Goal: Task Accomplishment & Management: Use online tool/utility

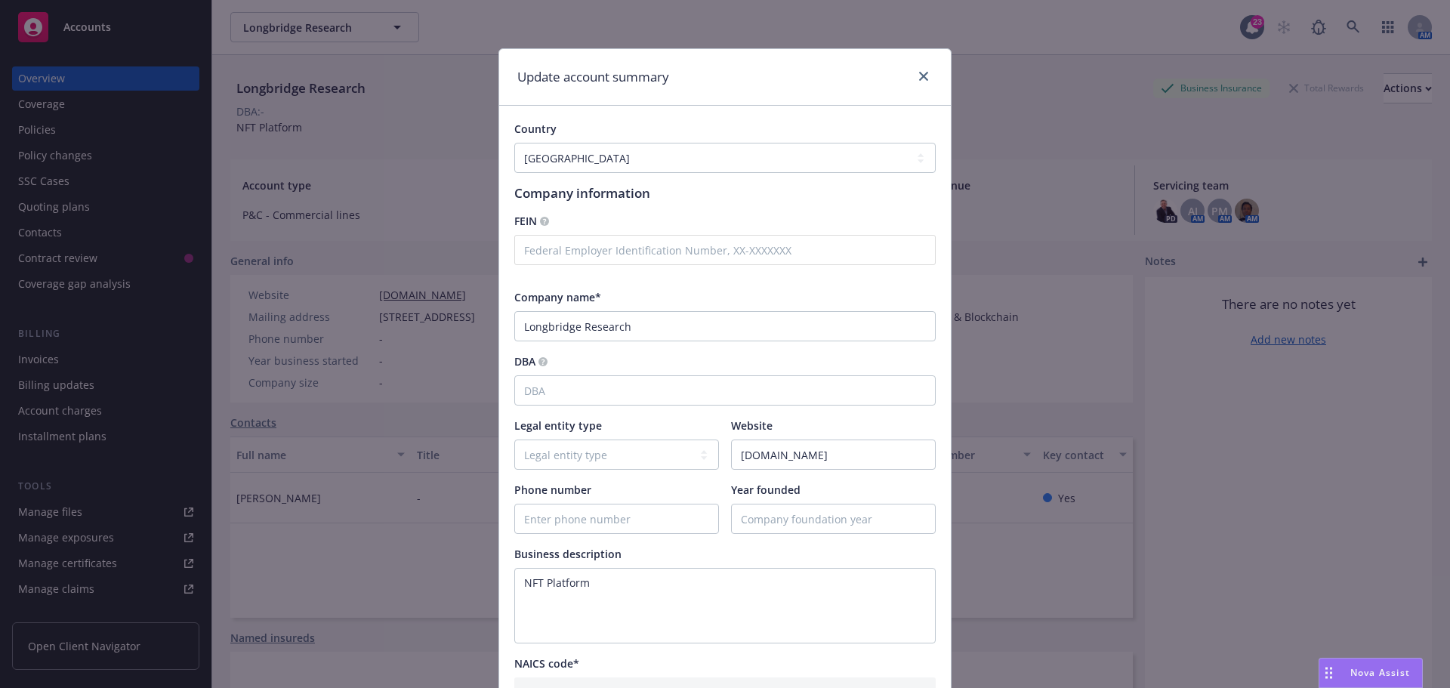
select select "US"
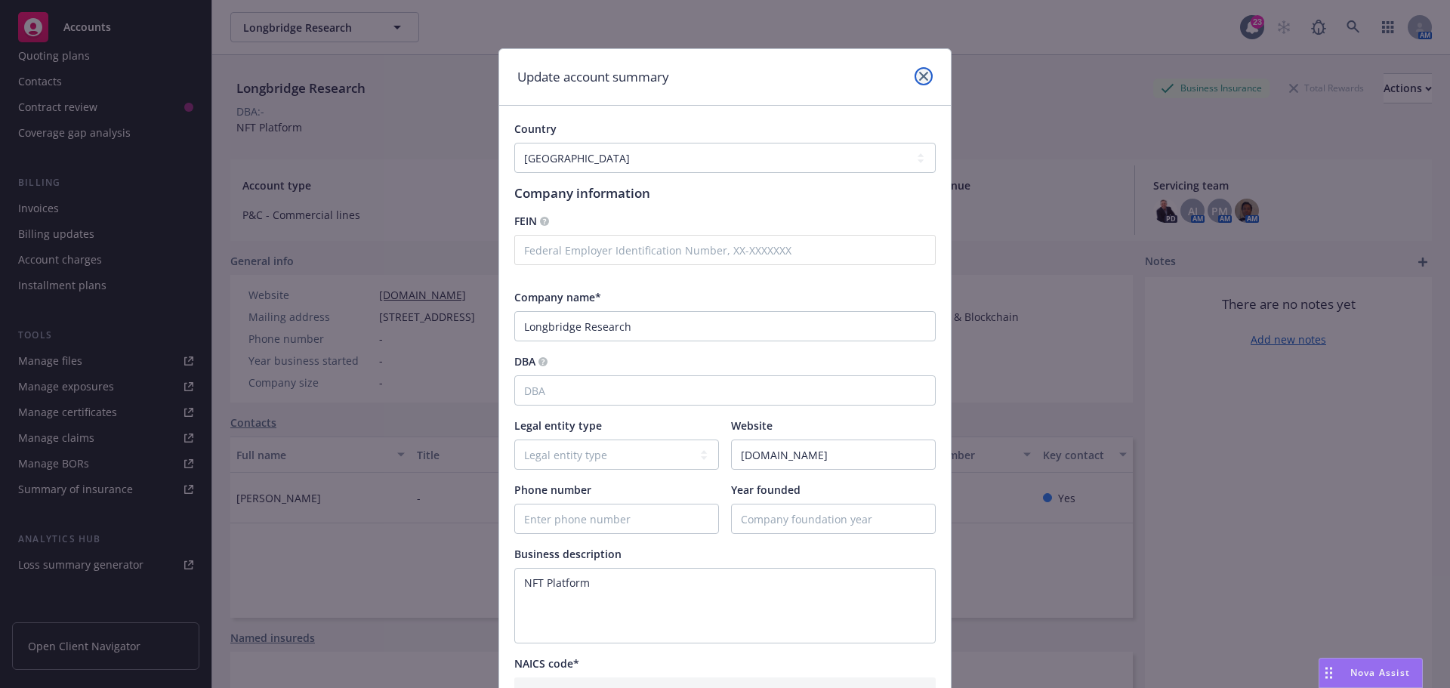
click at [919, 77] on icon "close" at bounding box center [923, 76] width 9 height 9
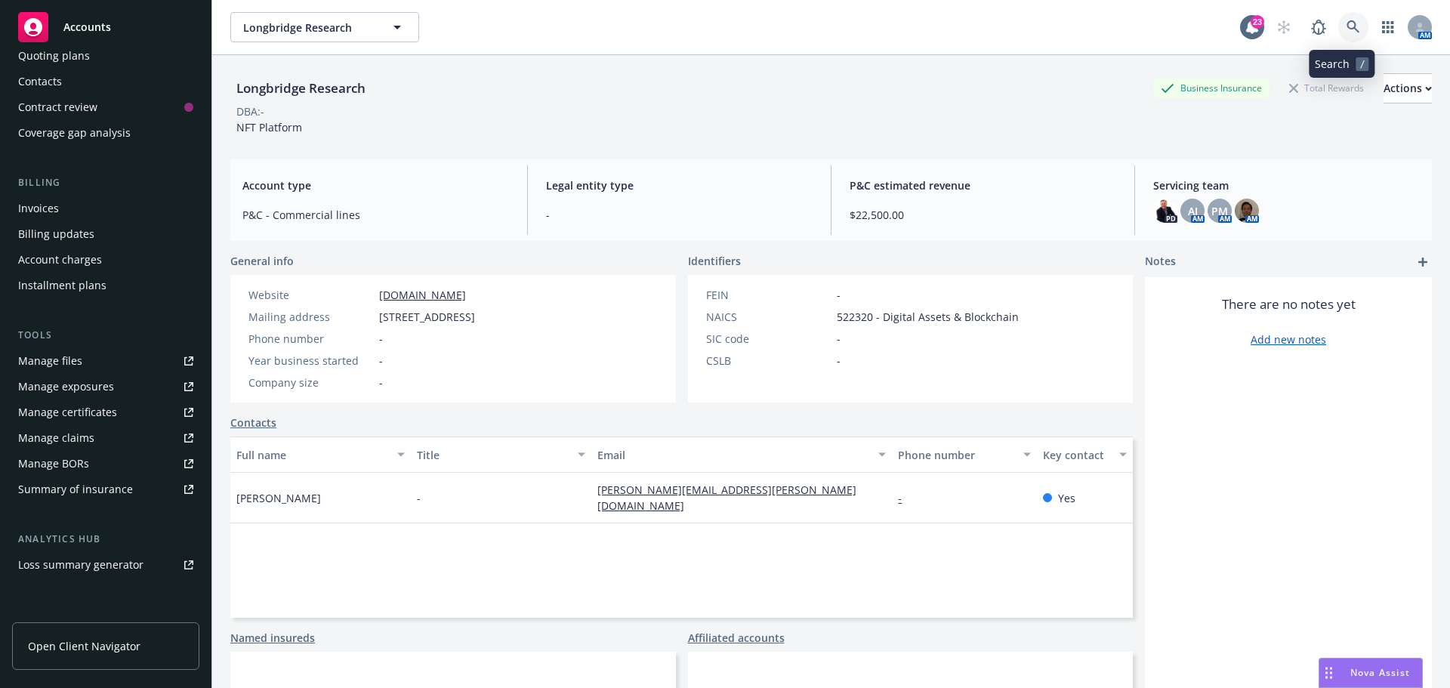
click at [1347, 28] on icon at bounding box center [1354, 27] width 14 height 14
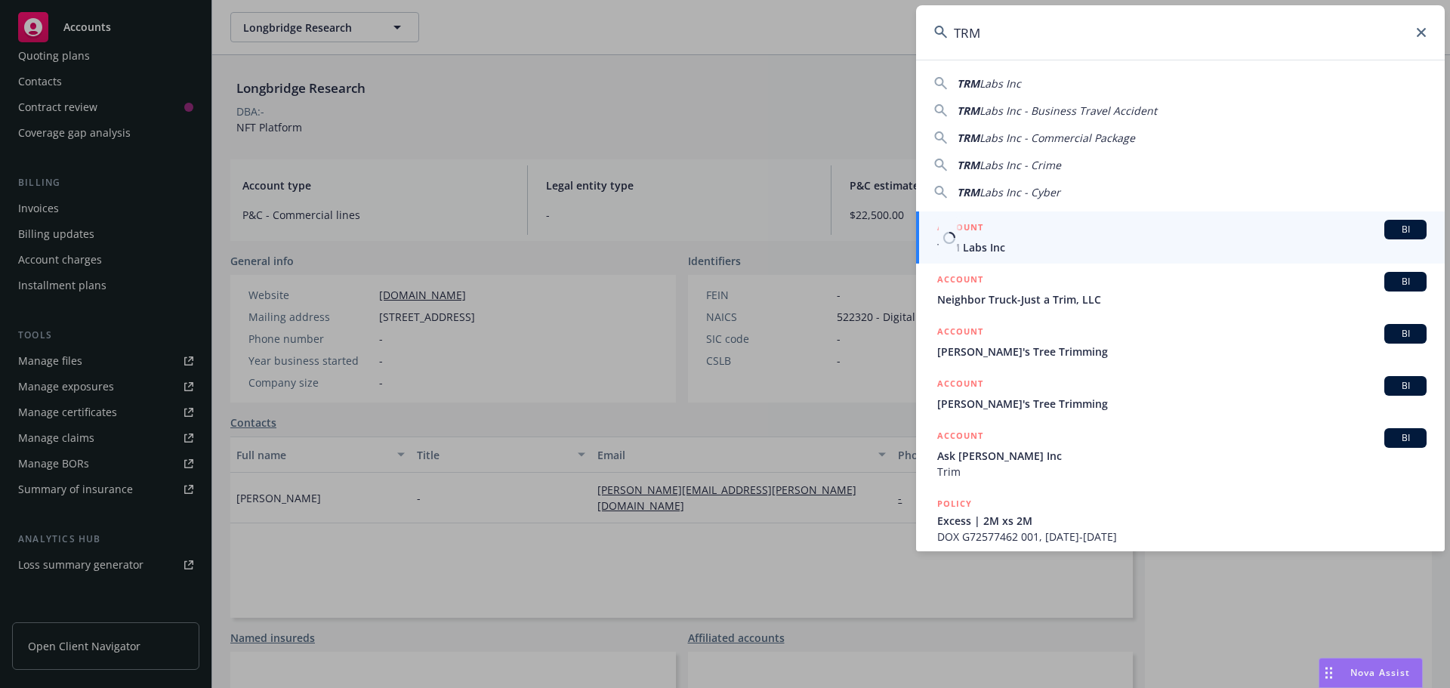
type input "TRM"
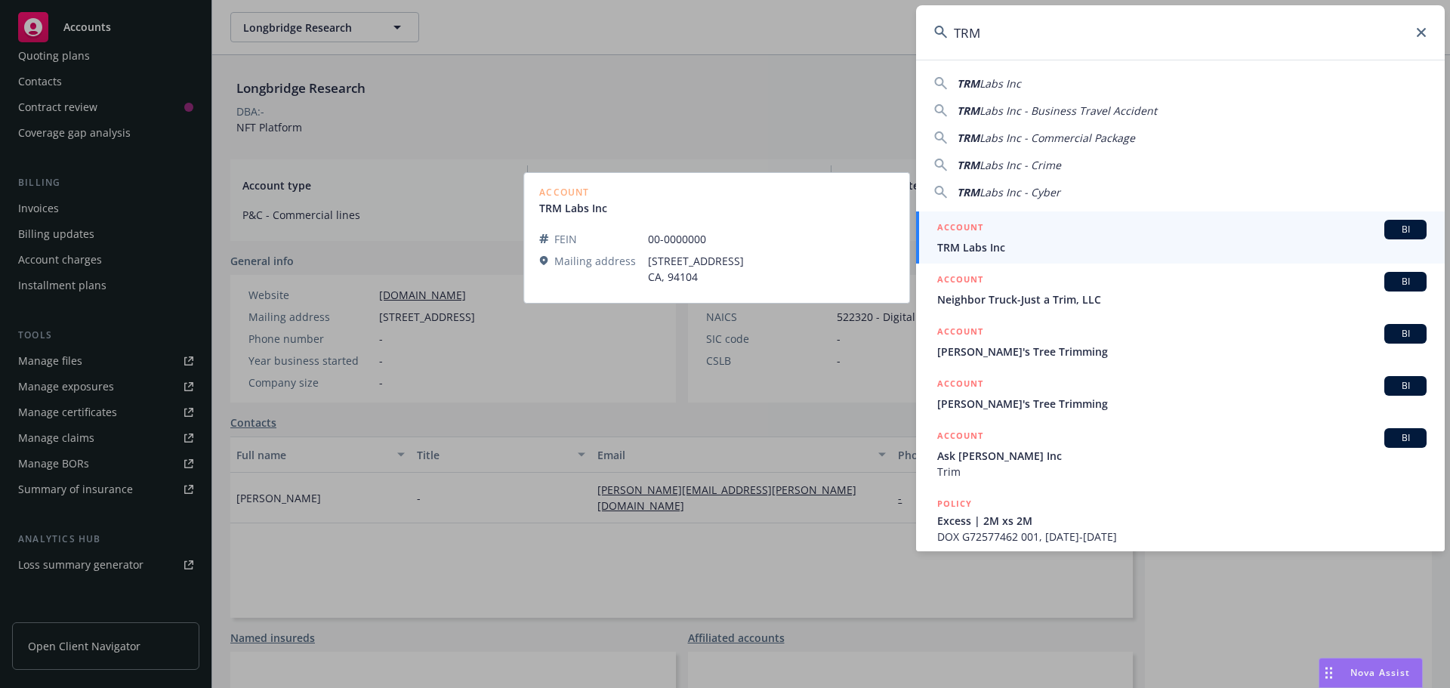
click at [1403, 224] on span "BI" at bounding box center [1405, 230] width 30 height 14
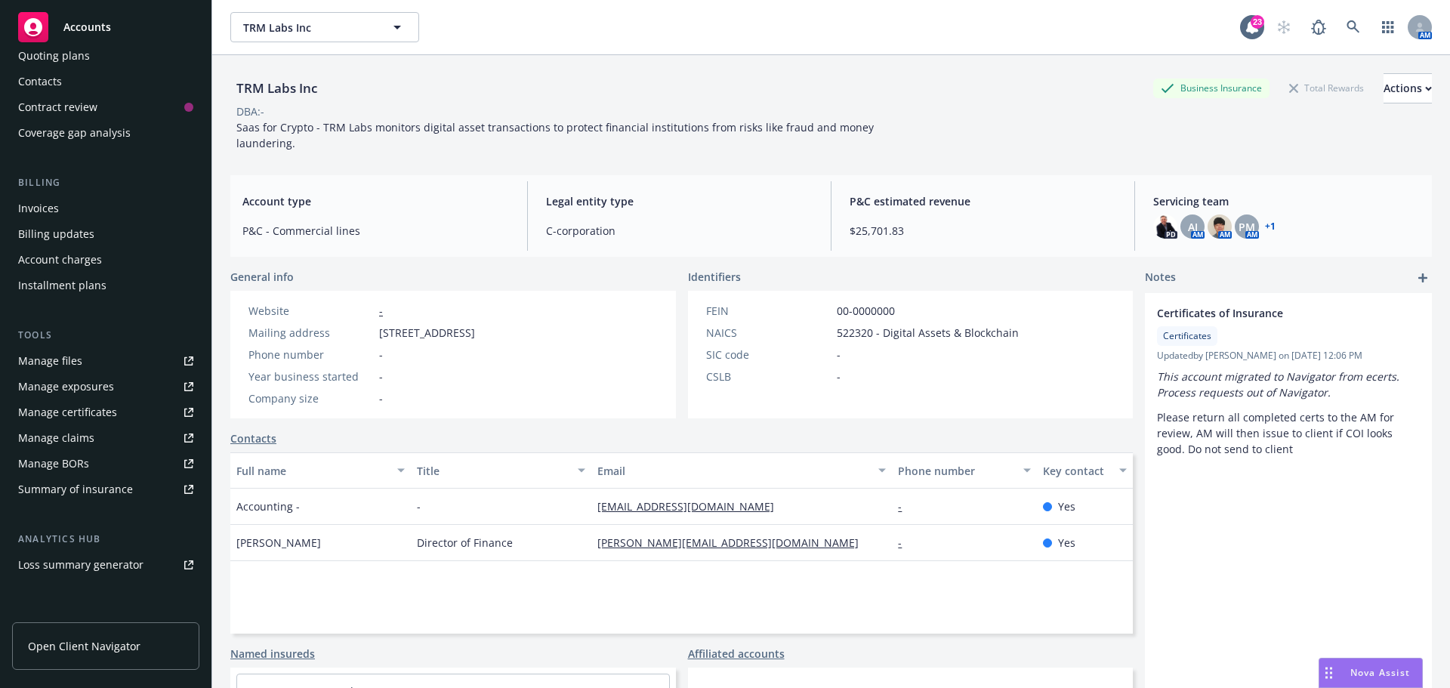
click at [662, 78] on div "TRM Labs Inc Business Insurance Total Rewards Actions" at bounding box center [831, 88] width 1202 height 30
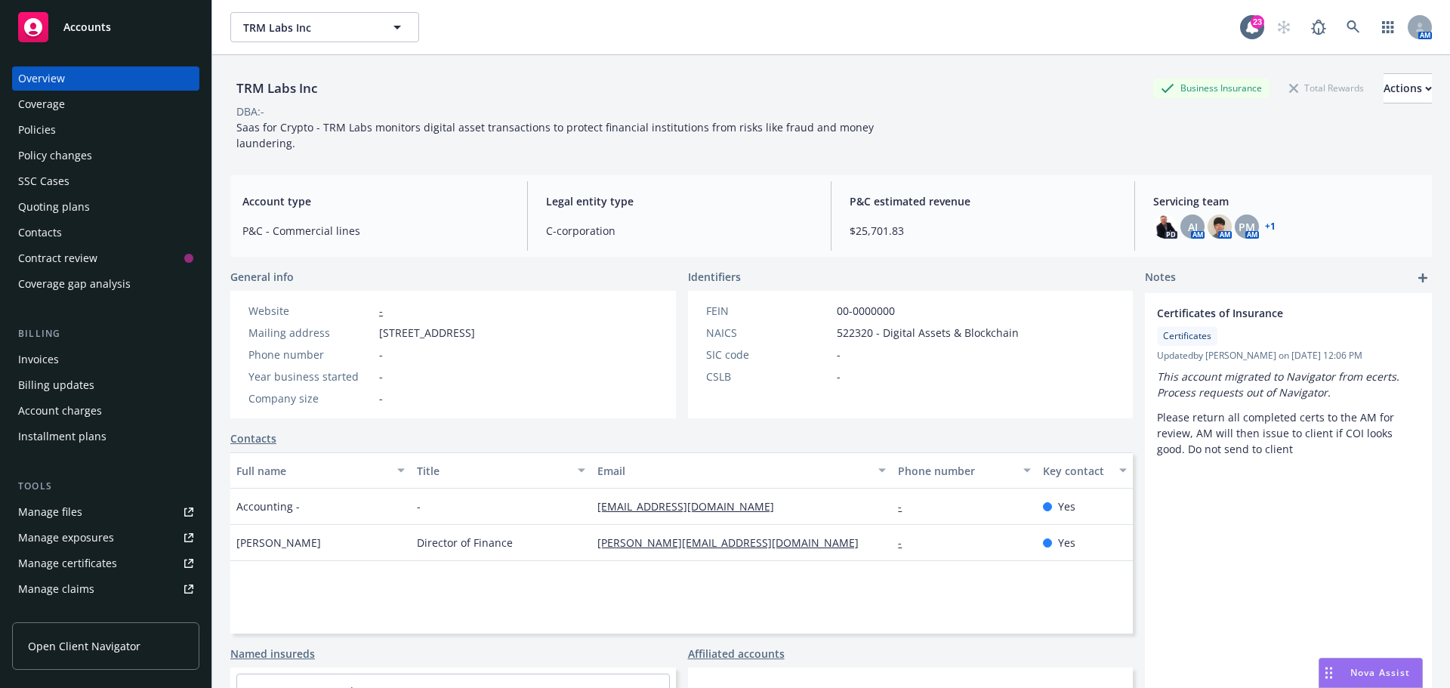
click at [69, 128] on div "Policies" at bounding box center [105, 130] width 175 height 24
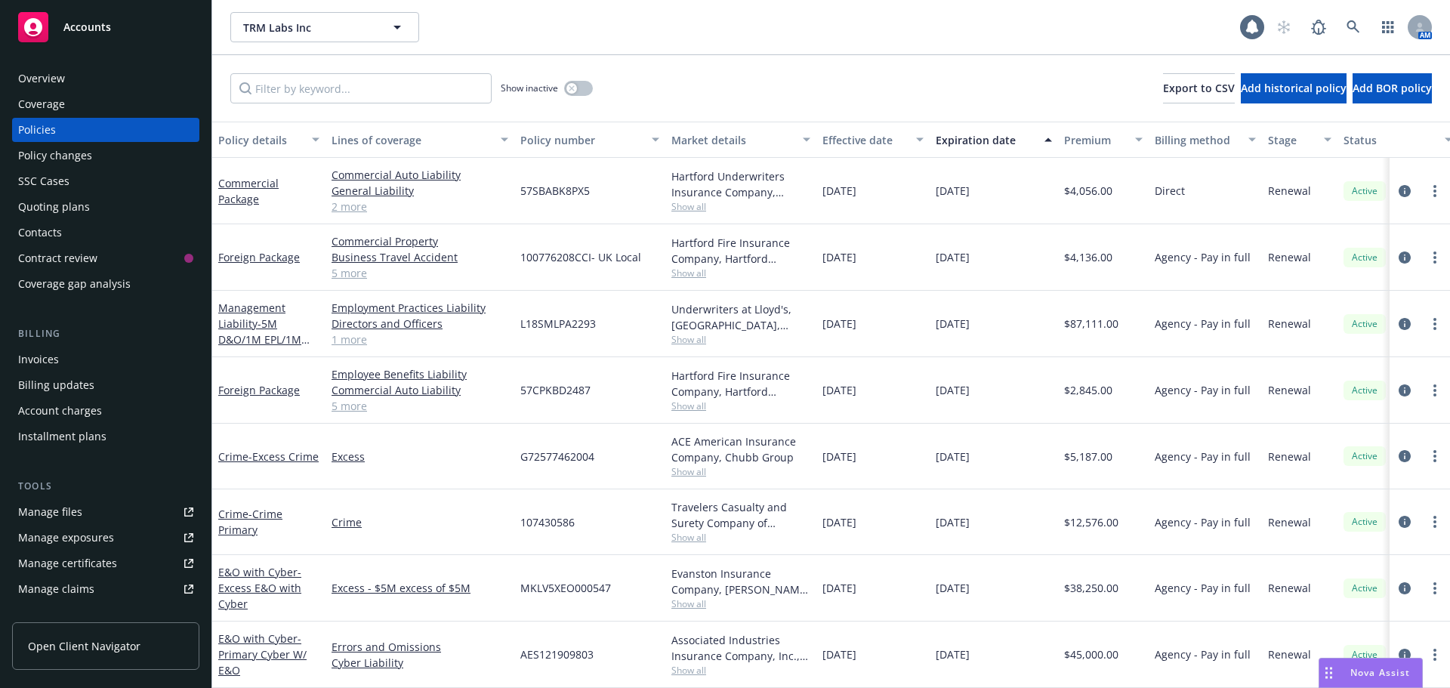
click at [769, 73] on div "Show inactive Export to CSV Add historical policy Add BOR policy" at bounding box center [831, 88] width 1238 height 66
click at [636, 83] on div "Show inactive Export to CSV Add historical policy Add BOR policy" at bounding box center [831, 88] width 1238 height 66
click at [687, 97] on div "Show inactive Export to CSV Add historical policy Add BOR policy" at bounding box center [831, 88] width 1238 height 66
click at [875, 95] on div "Show inactive Export to CSV Add historical policy Add BOR policy" at bounding box center [831, 88] width 1238 height 66
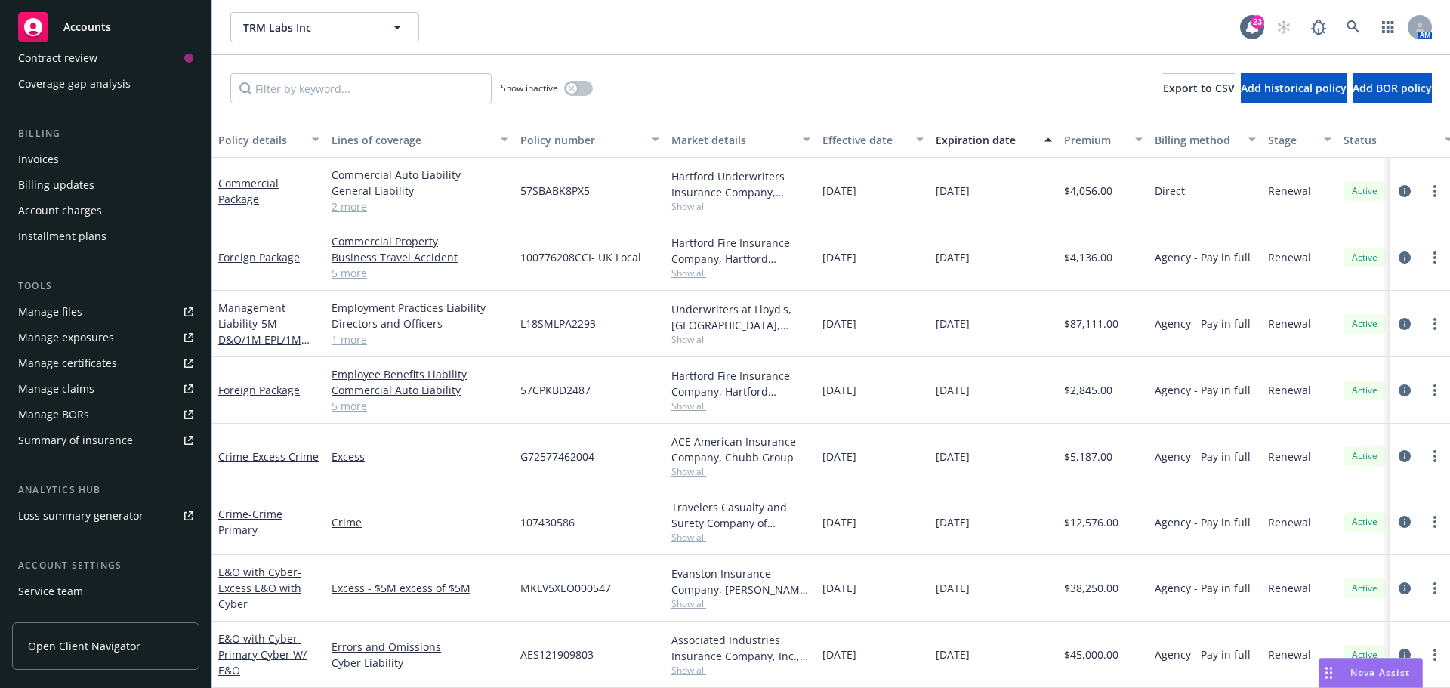
scroll to position [227, 0]
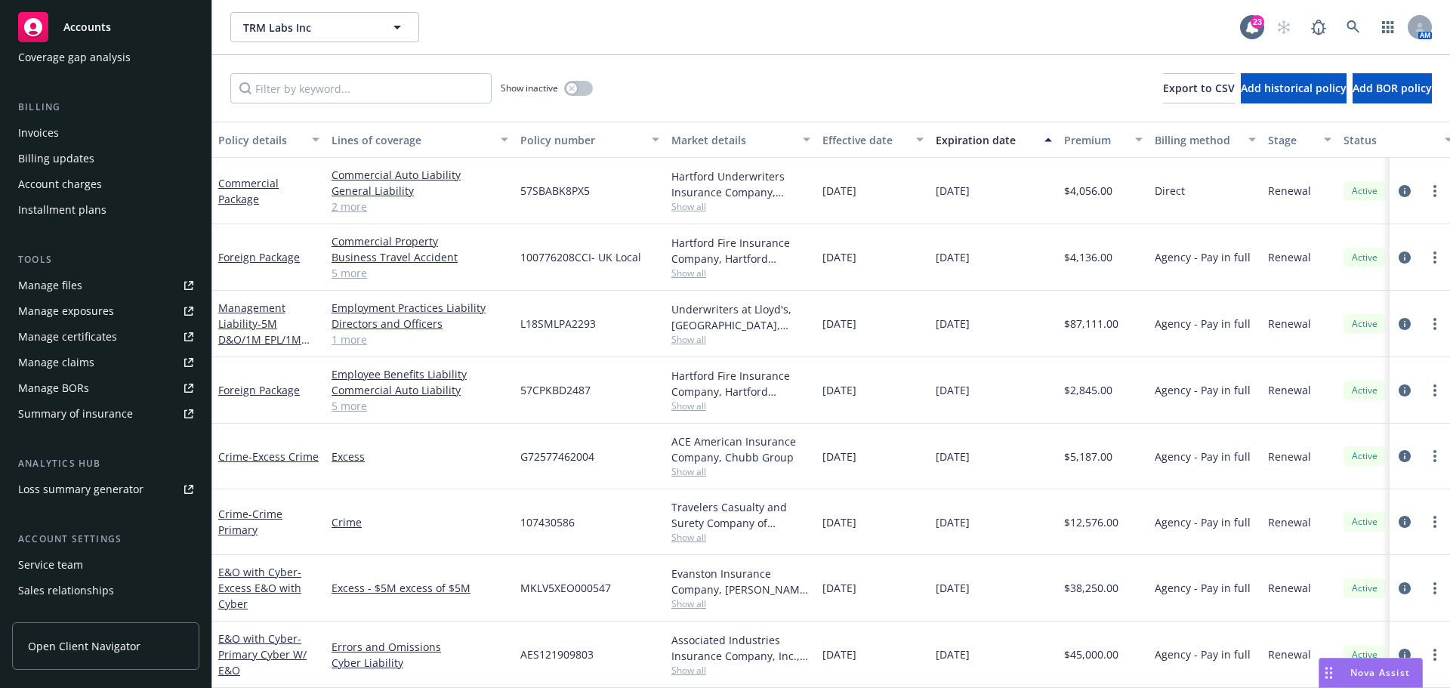
click at [62, 346] on div "Manage certificates" at bounding box center [67, 337] width 99 height 24
click at [634, 93] on div "Show inactive Export to CSV Add historical policy Add BOR policy" at bounding box center [831, 88] width 1238 height 66
click at [269, 179] on link "Commercial Package" at bounding box center [248, 191] width 60 height 30
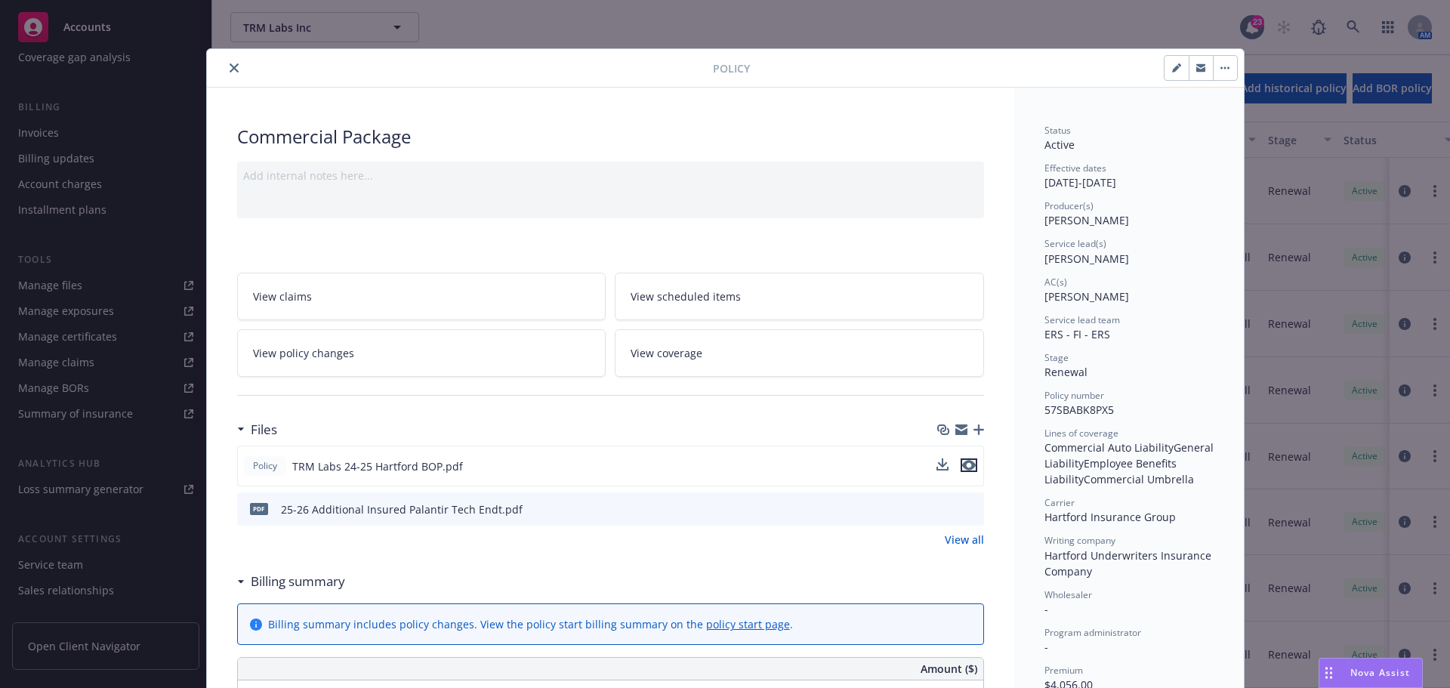
click at [962, 461] on icon "preview file" at bounding box center [969, 465] width 14 height 11
click at [230, 67] on icon "close" at bounding box center [234, 67] width 9 height 9
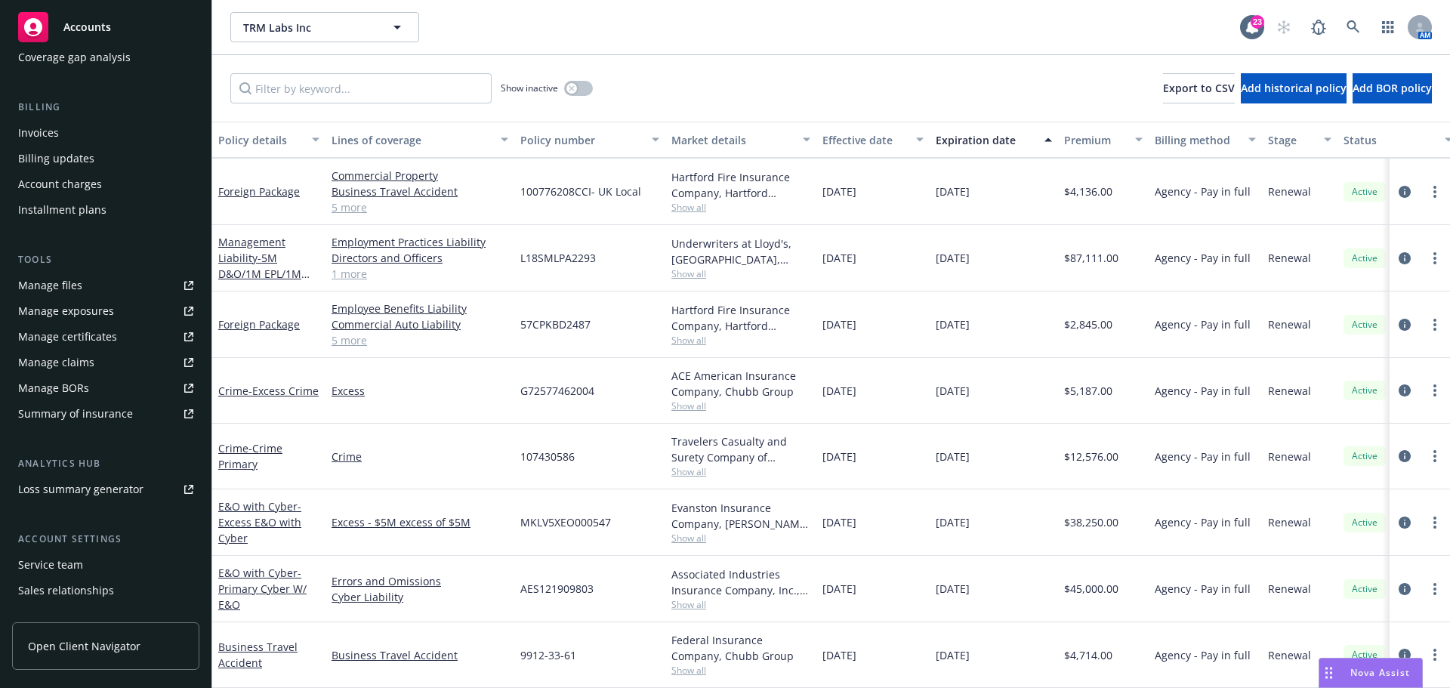
scroll to position [77, 0]
click at [250, 579] on span "- Primary Cyber W/ E&O" at bounding box center [262, 589] width 88 height 46
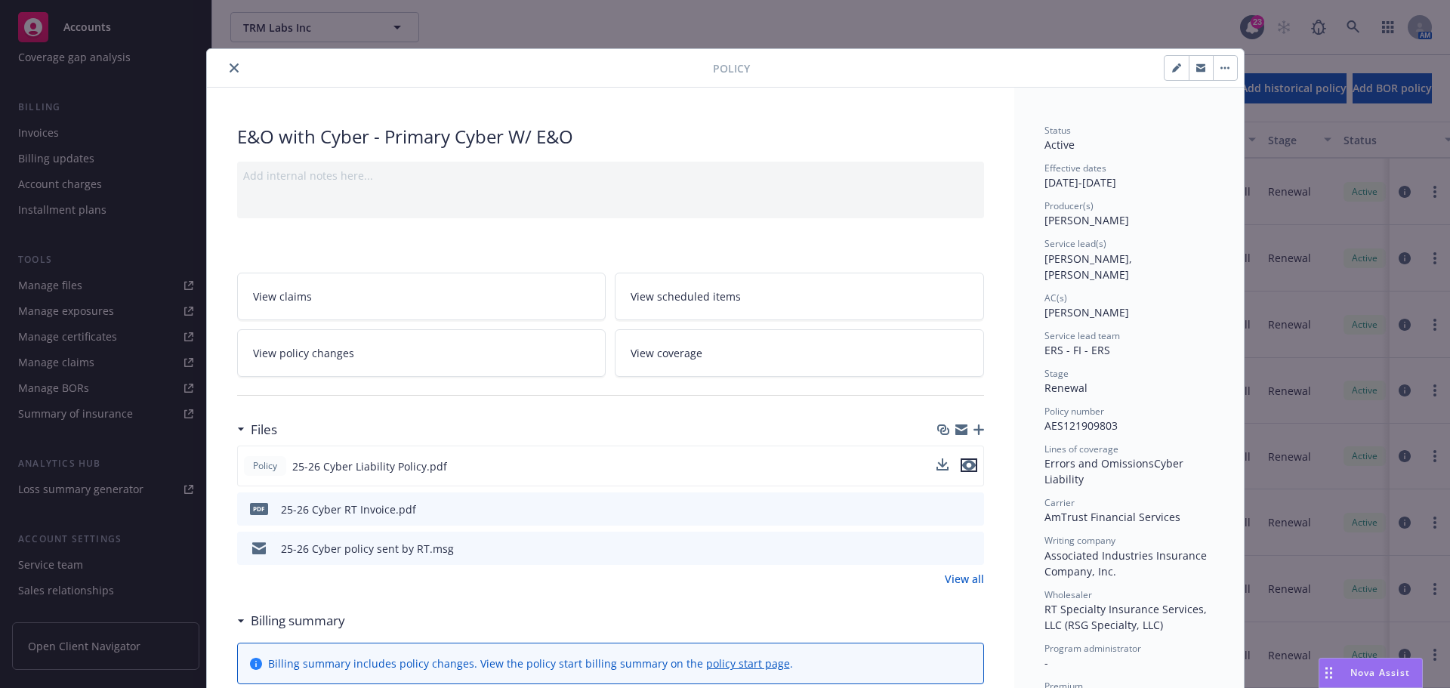
click at [962, 467] on icon "preview file" at bounding box center [969, 465] width 14 height 11
click at [226, 73] on button "close" at bounding box center [234, 68] width 18 height 18
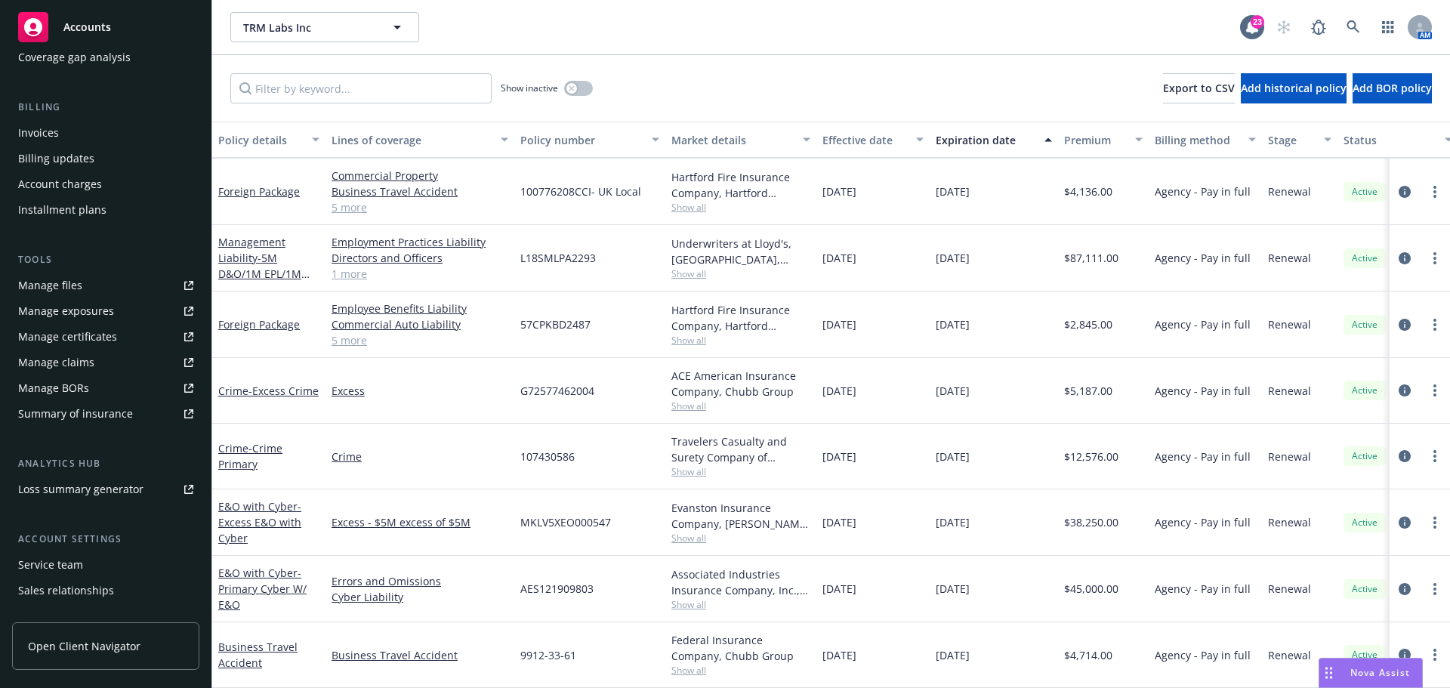
click at [524, 36] on div "TRM Labs Inc TRM Labs Inc" at bounding box center [735, 27] width 1010 height 30
drag, startPoint x: 727, startPoint y: 38, endPoint x: 745, endPoint y: 97, distance: 62.4
click at [727, 38] on div "TRM Labs Inc TRM Labs Inc" at bounding box center [735, 27] width 1010 height 30
click at [687, 54] on div "TRM Labs Inc TRM Labs Inc 23 AM" at bounding box center [831, 27] width 1238 height 55
click at [784, 83] on div "Show inactive Export to CSV Add historical policy Add BOR policy" at bounding box center [831, 88] width 1238 height 66
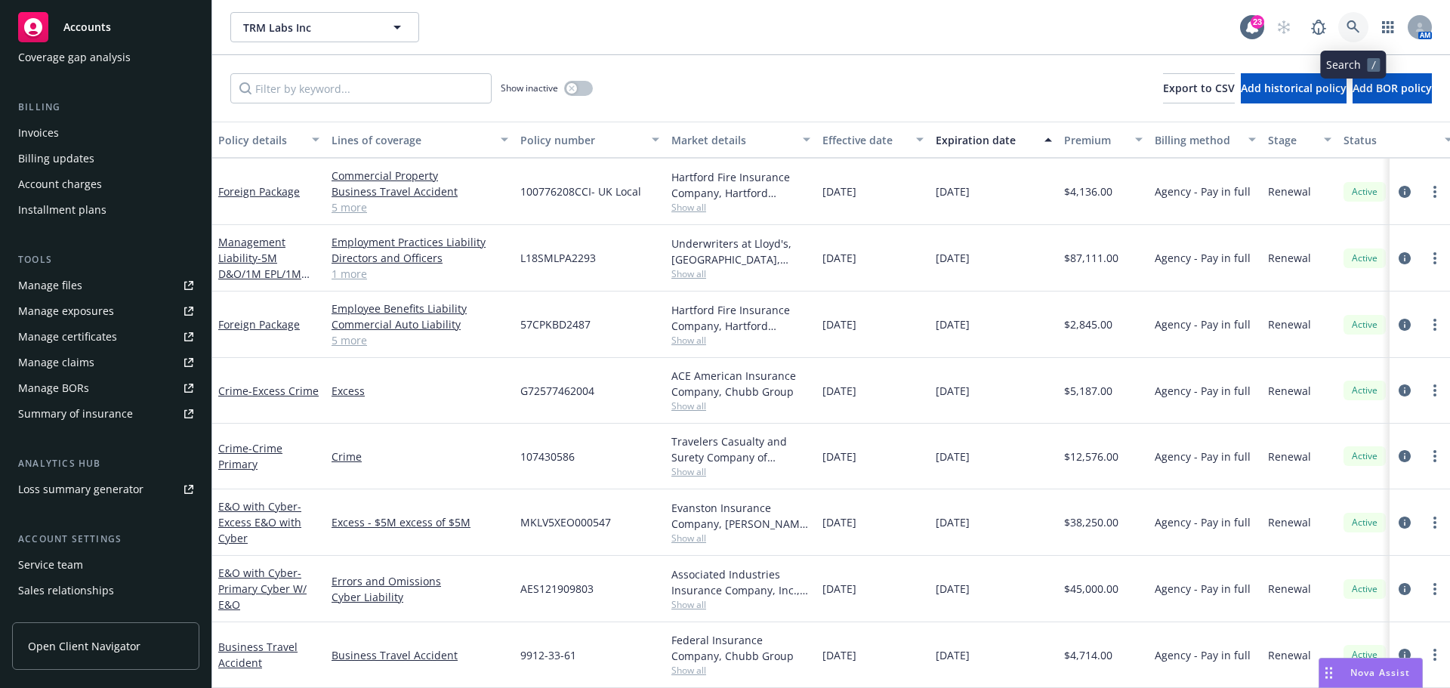
click at [1343, 25] on link at bounding box center [1353, 27] width 30 height 30
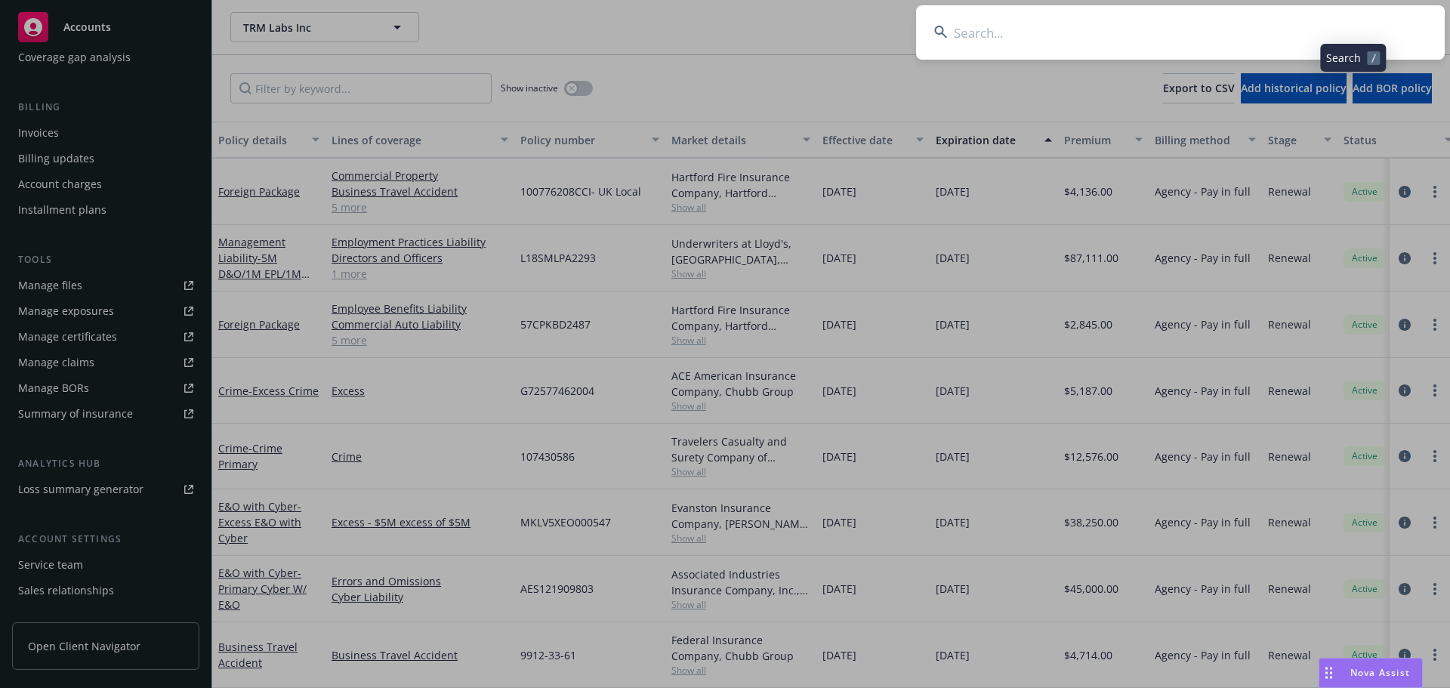
click at [1302, 28] on input at bounding box center [1180, 32] width 529 height 54
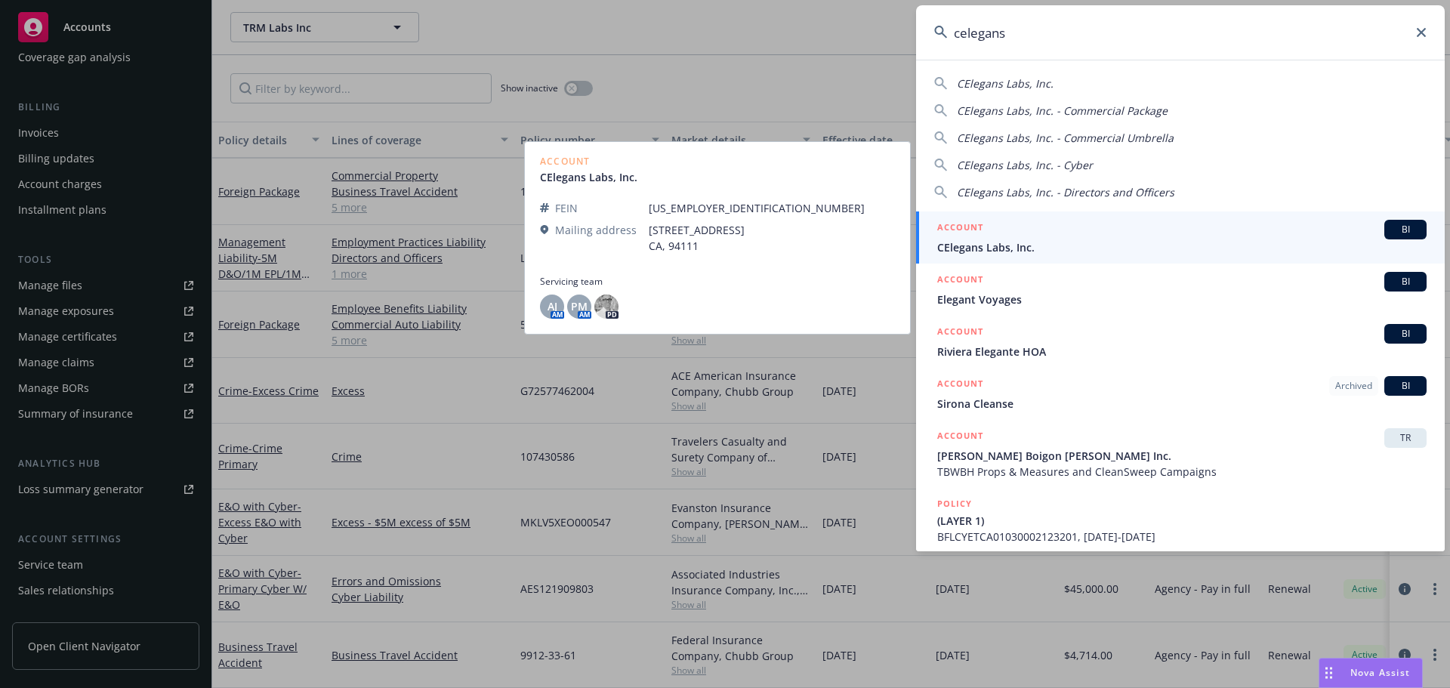
type input "celegans"
click at [1388, 219] on link "ACCOUNT BI CElegans Labs, Inc." at bounding box center [1180, 237] width 529 height 52
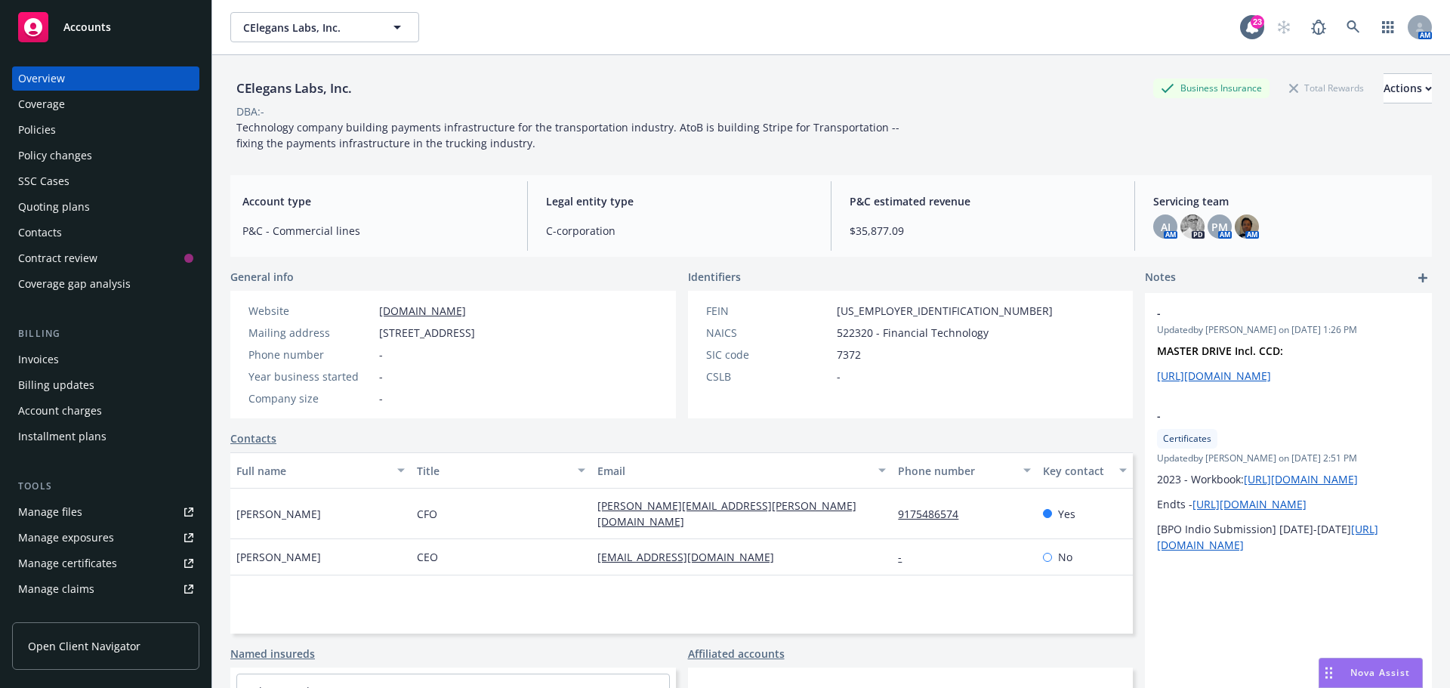
click at [920, 117] on div "DBA: -" at bounding box center [831, 111] width 1202 height 16
click at [57, 123] on div "Policies" at bounding box center [105, 130] width 175 height 24
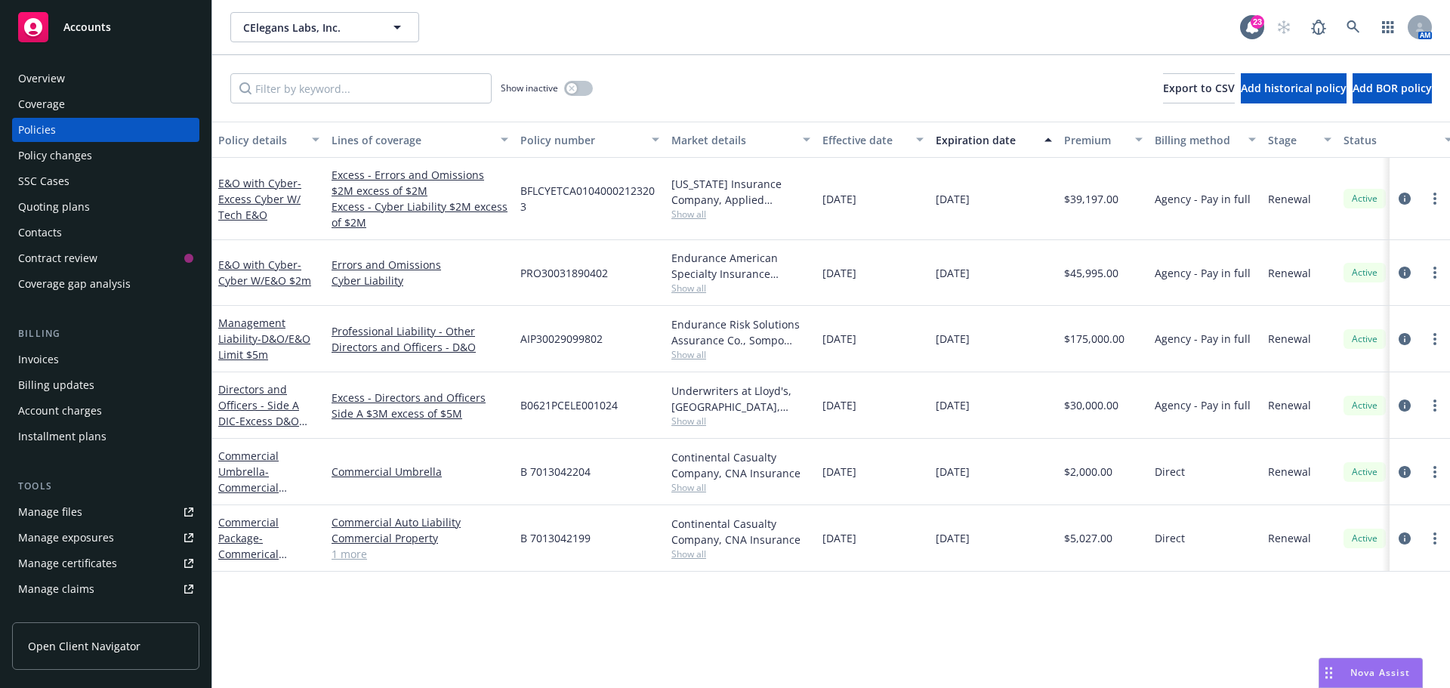
click at [729, 74] on div "Show inactive Export to CSV Add historical policy Add BOR policy" at bounding box center [831, 88] width 1238 height 66
click at [255, 526] on link "Commercial Package - Commerical Package" at bounding box center [248, 546] width 60 height 62
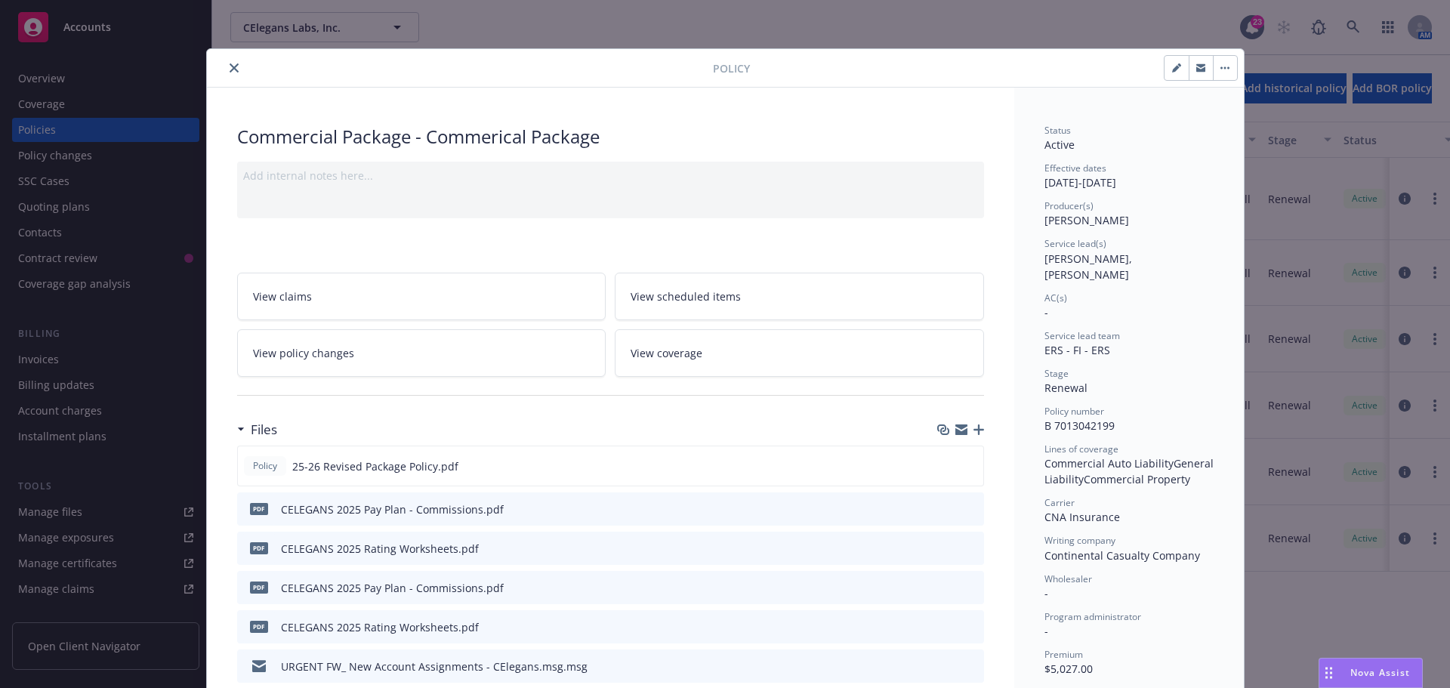
click at [233, 71] on button "close" at bounding box center [234, 68] width 18 height 18
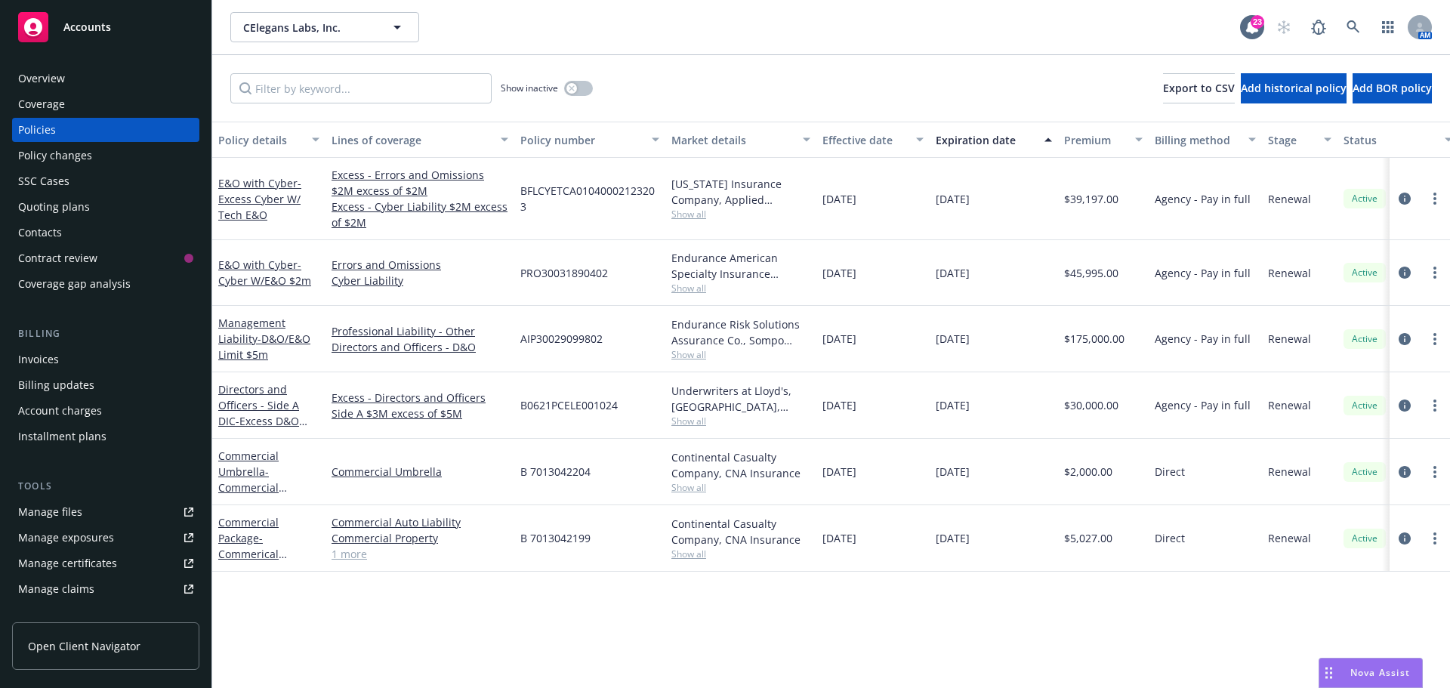
click at [228, 546] on div "Commercial Package - Commerical Package" at bounding box center [268, 538] width 101 height 48
click at [226, 543] on link "Commercial Package - Commerical Package" at bounding box center [248, 546] width 60 height 62
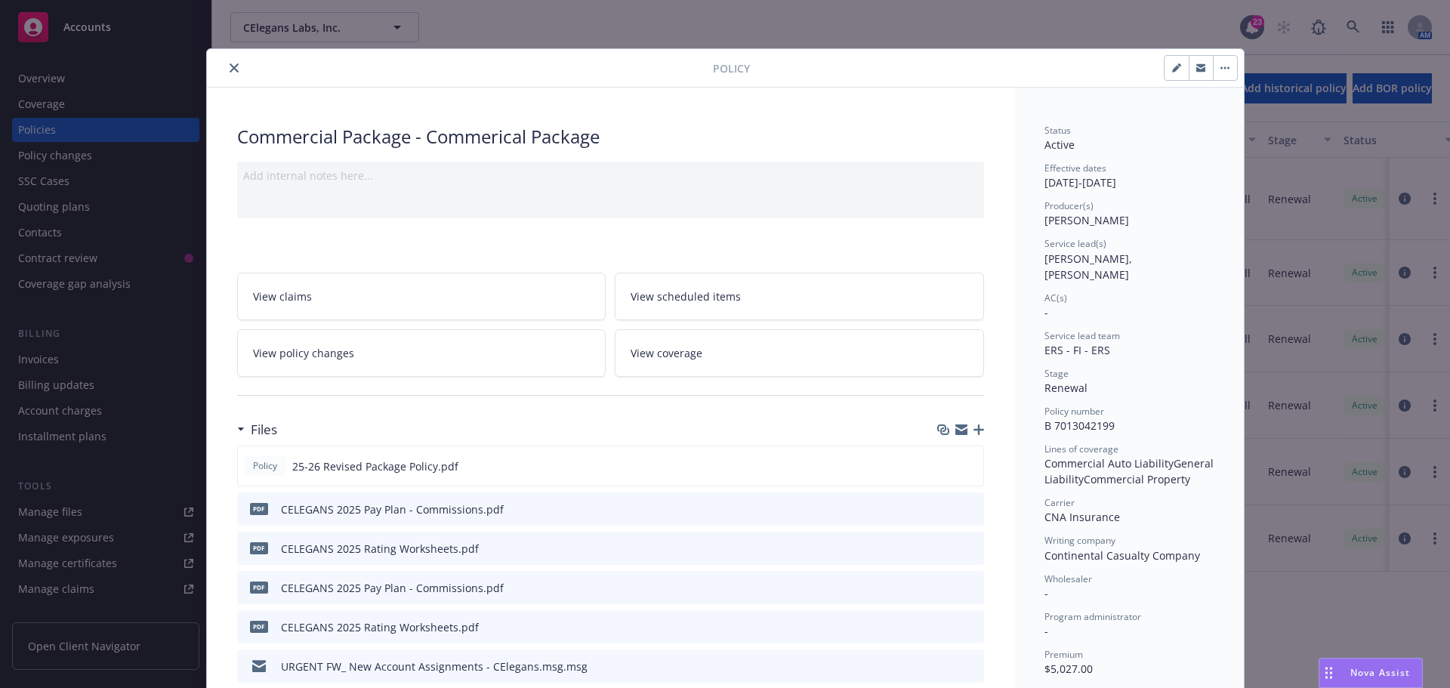
scroll to position [45, 0]
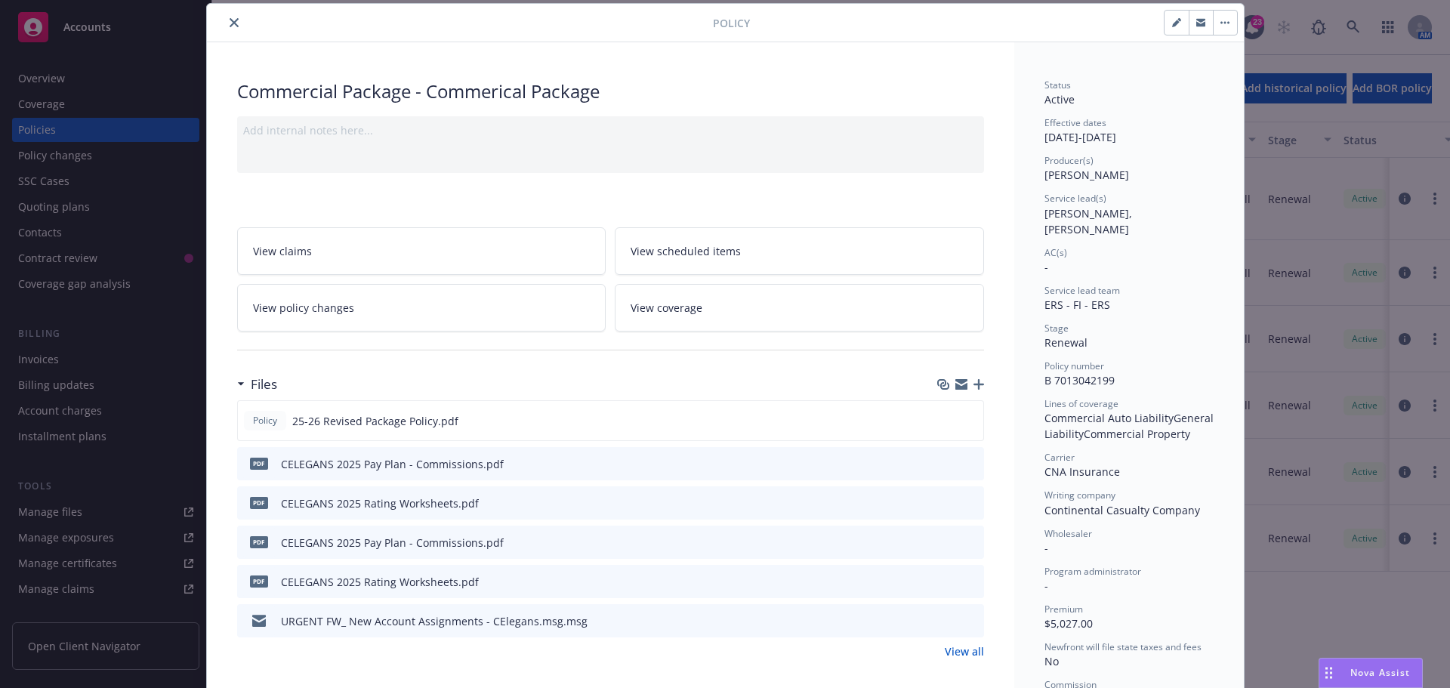
click at [974, 387] on icon "button" at bounding box center [979, 384] width 11 height 11
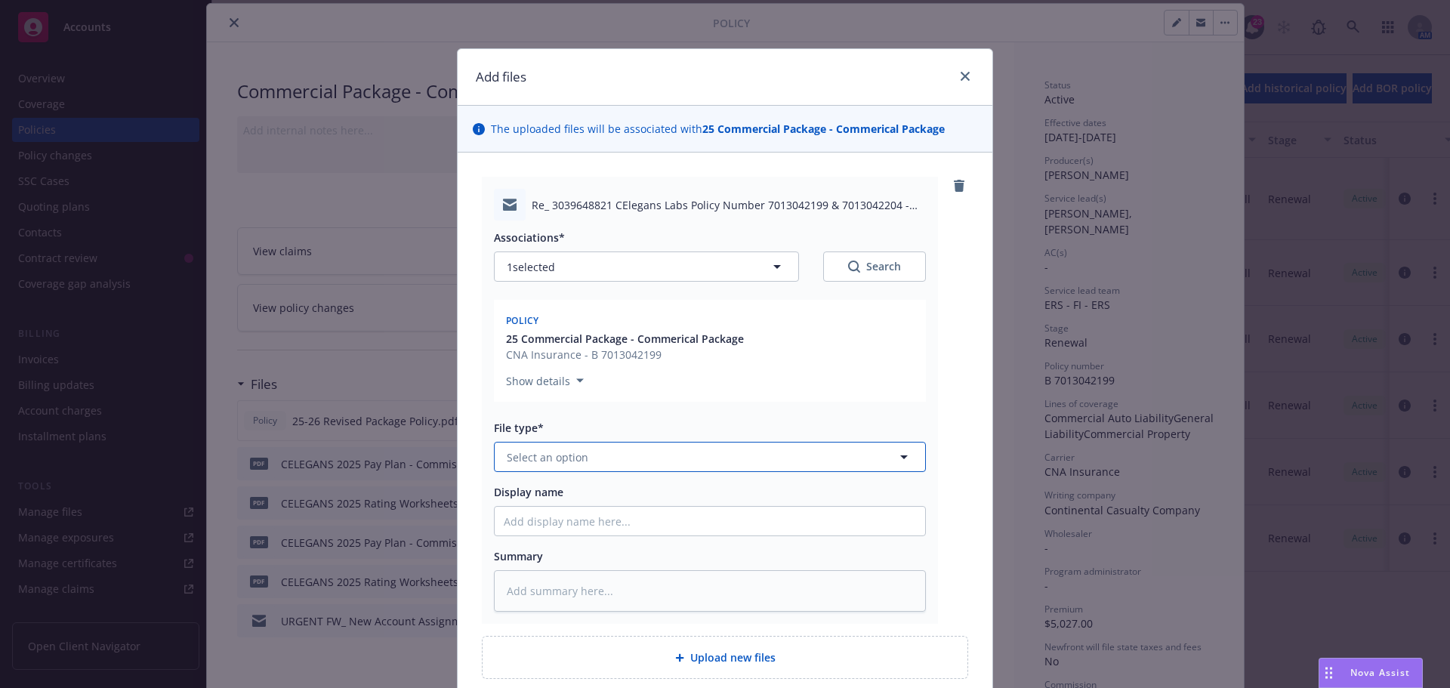
click at [686, 465] on button "Select an option" at bounding box center [710, 457] width 432 height 30
type input "em"
click at [635, 527] on div "Email" at bounding box center [710, 539] width 431 height 40
click at [734, 527] on input "Display name" at bounding box center [710, 521] width 431 height 29
type textarea "x"
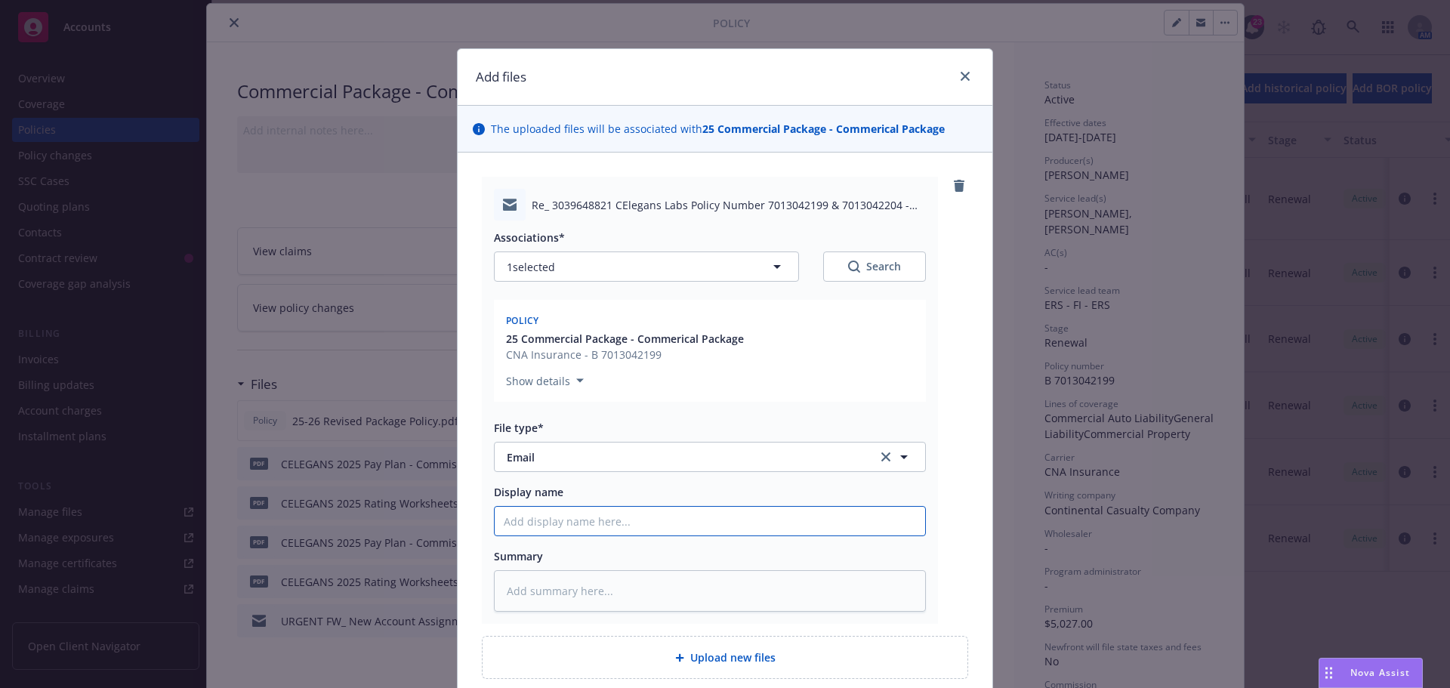
type input "8"
type textarea "x"
type input "8."
type textarea "x"
type input "8.1"
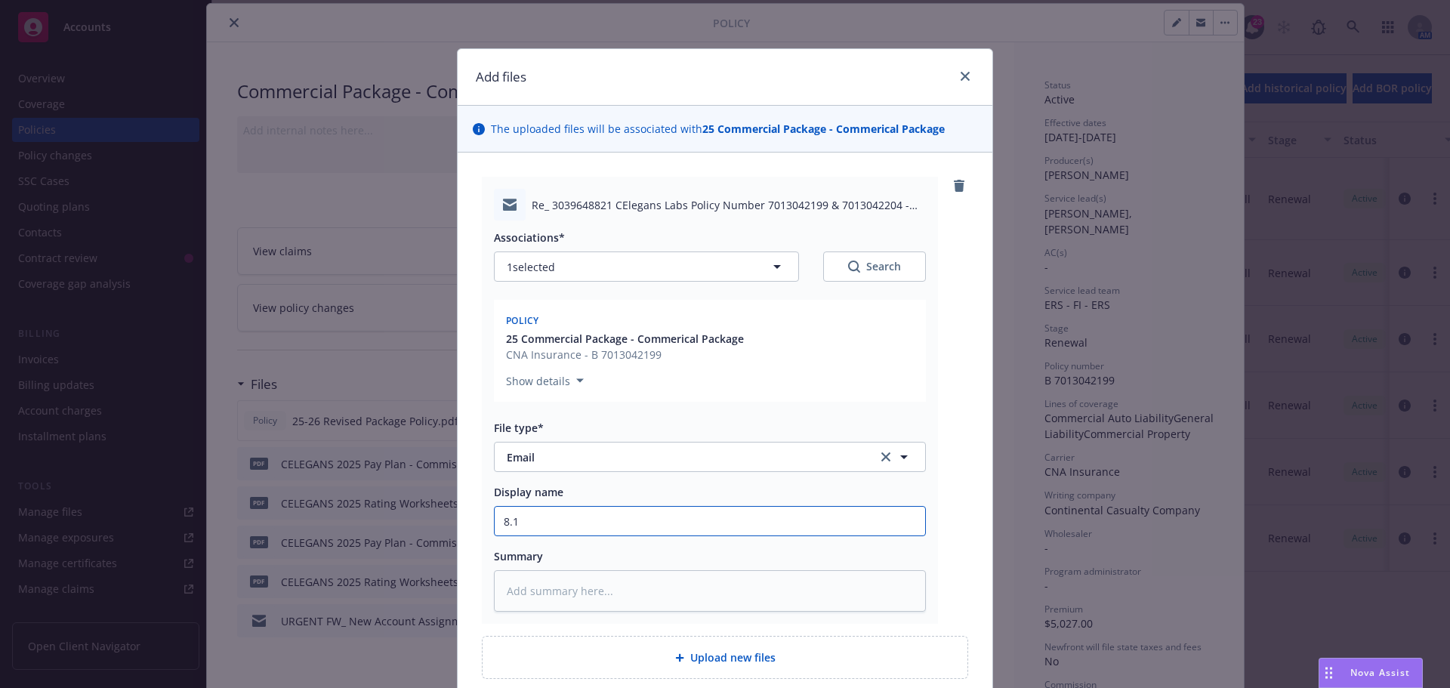
type textarea "x"
type input "8.13"
type textarea "x"
type input "8.13."
type textarea "x"
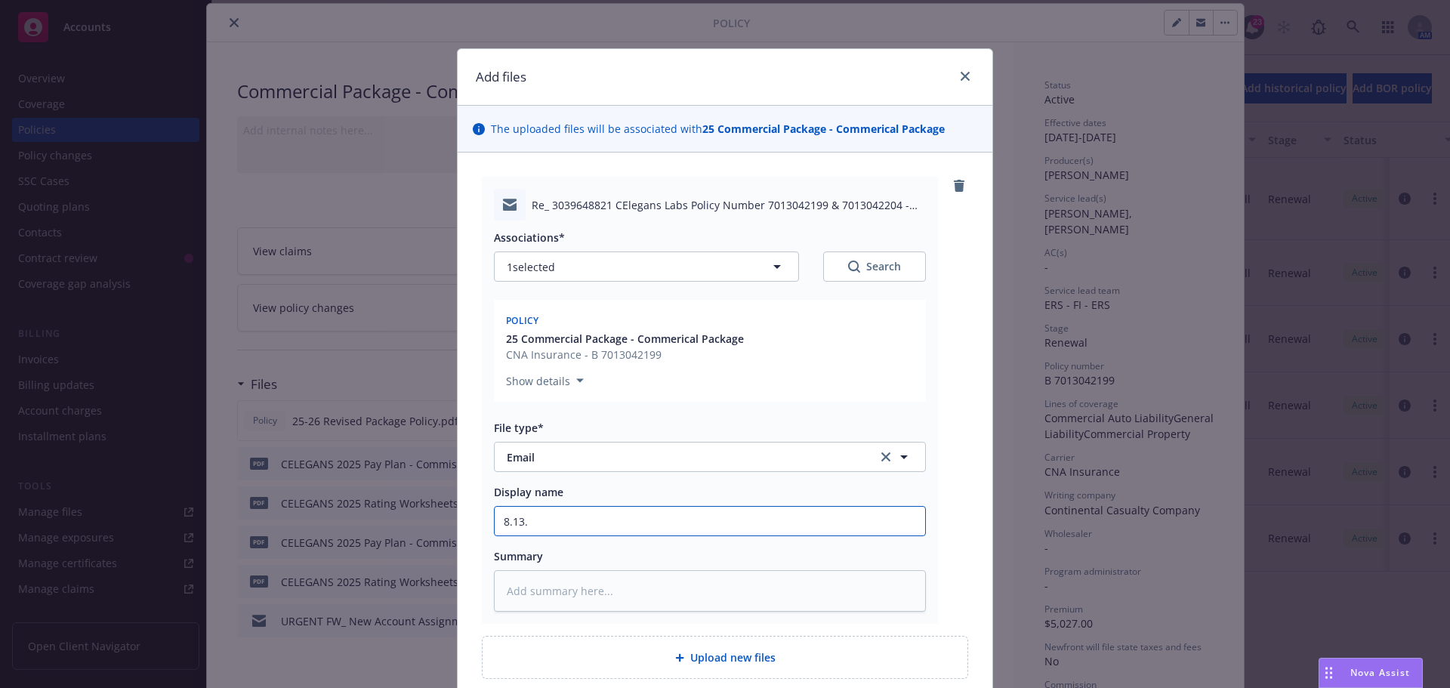
type input "8.13.2"
type textarea "x"
type input "[DATE]"
type textarea "x"
type input "[DATE]"
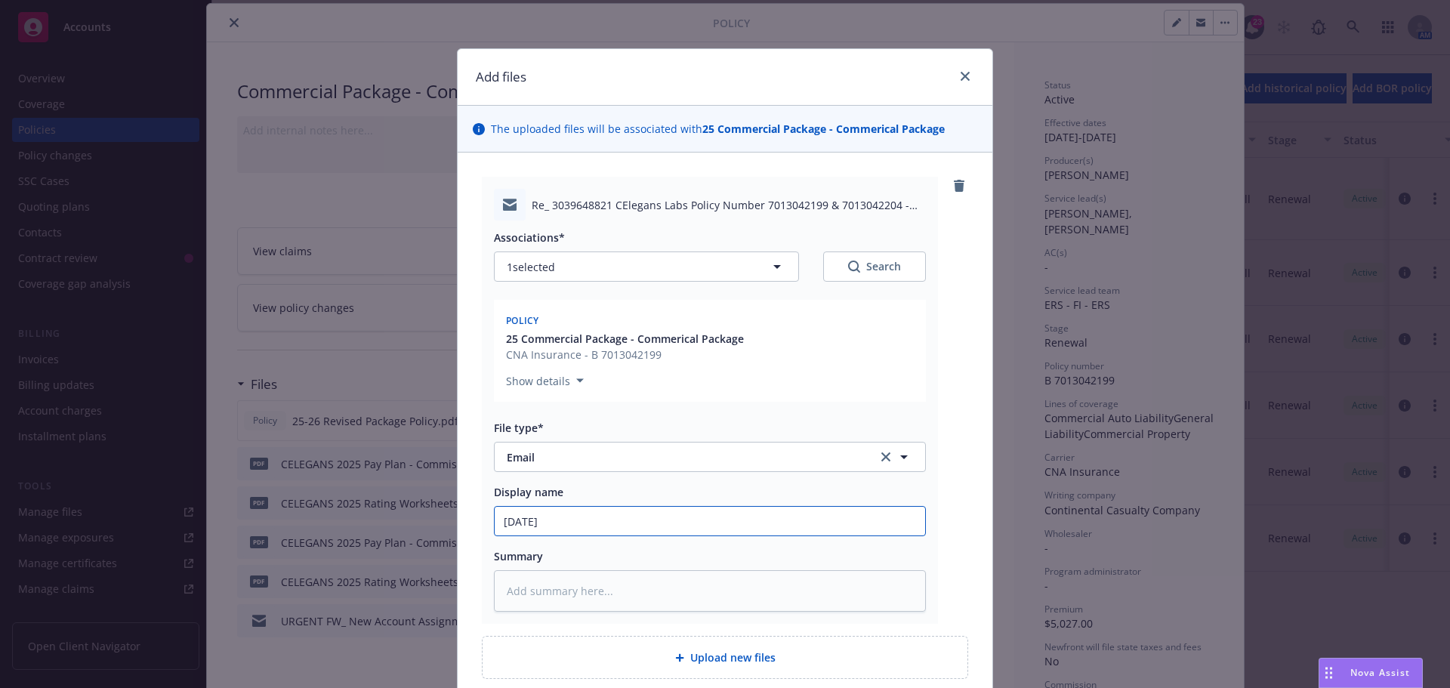
type textarea "x"
type input "[DATE] Ca"
type textarea "x"
type input "[DATE] Car"
type textarea "x"
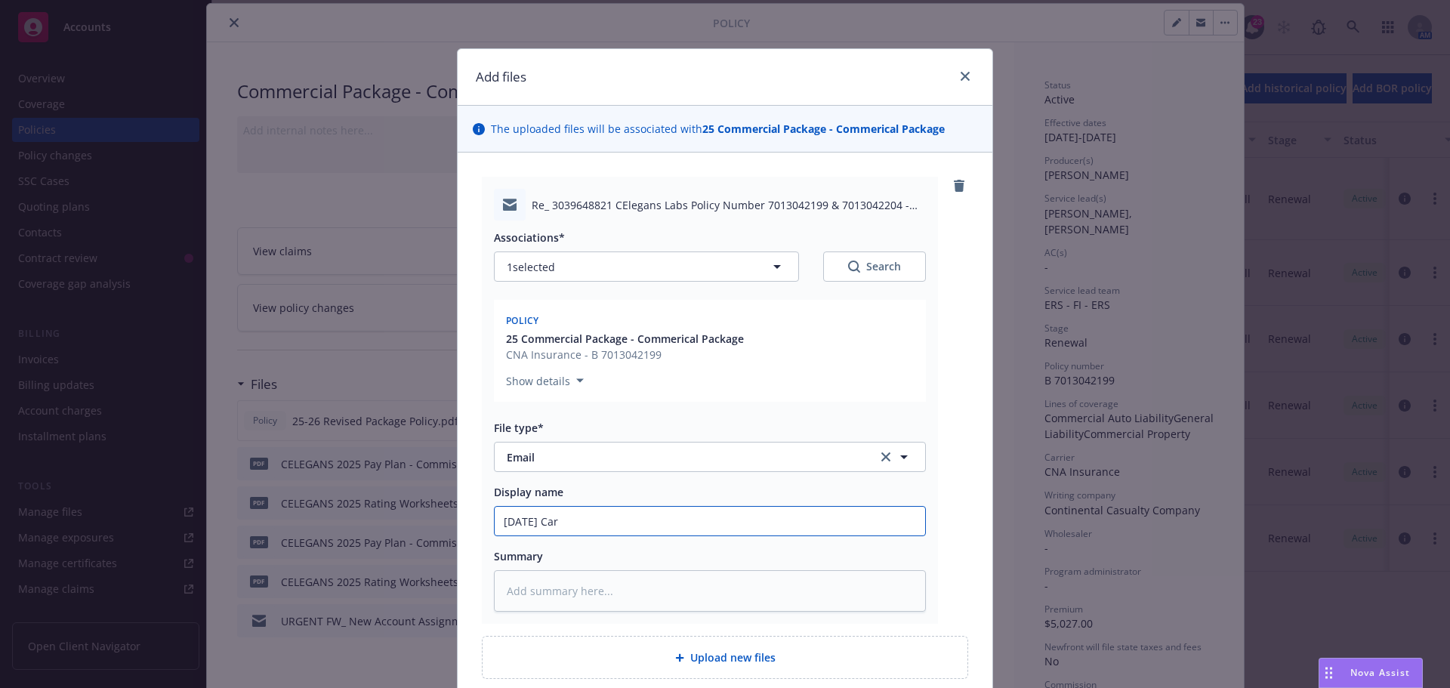
type input "[DATE] [PERSON_NAME]"
type textarea "x"
type input "[DATE] [PERSON_NAME]"
type textarea "x"
type input "[DATE] Carrier"
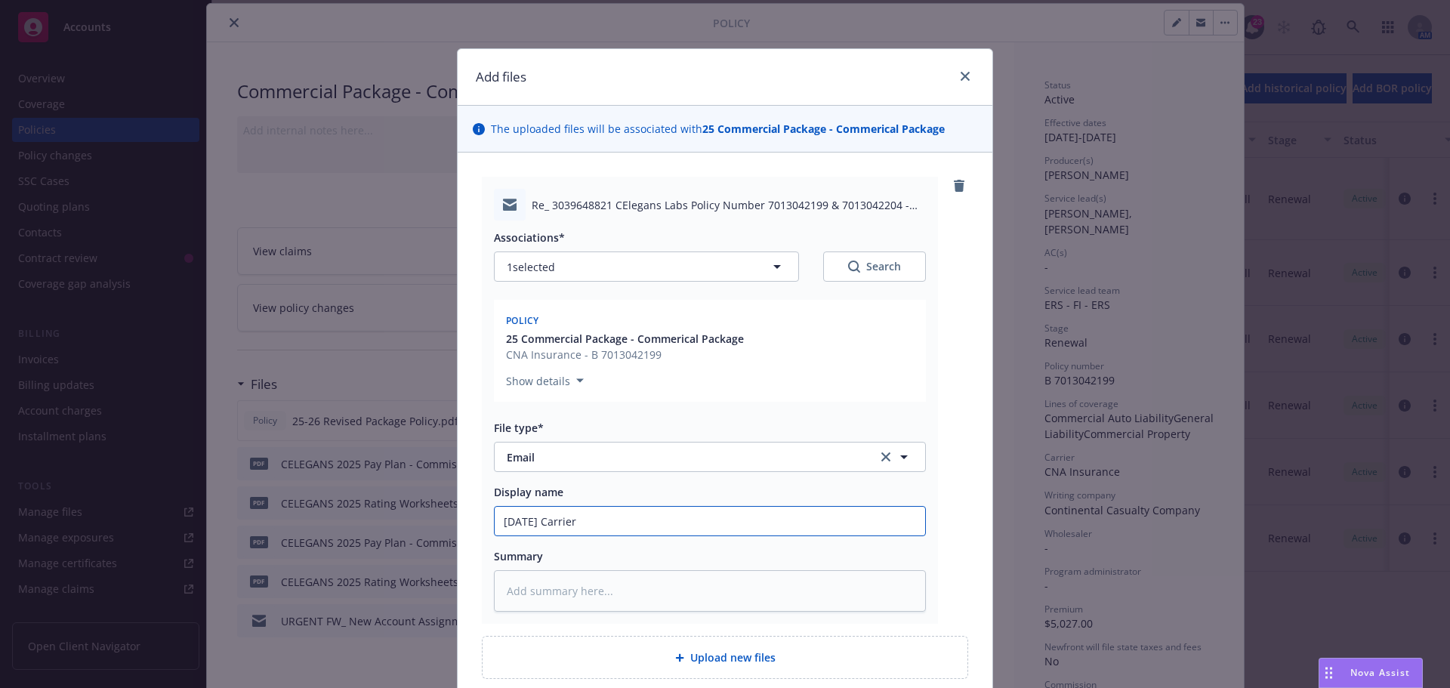
type textarea "x"
type input "[DATE] Carrier"
type textarea "x"
type input "[DATE] Carrier co"
type textarea "x"
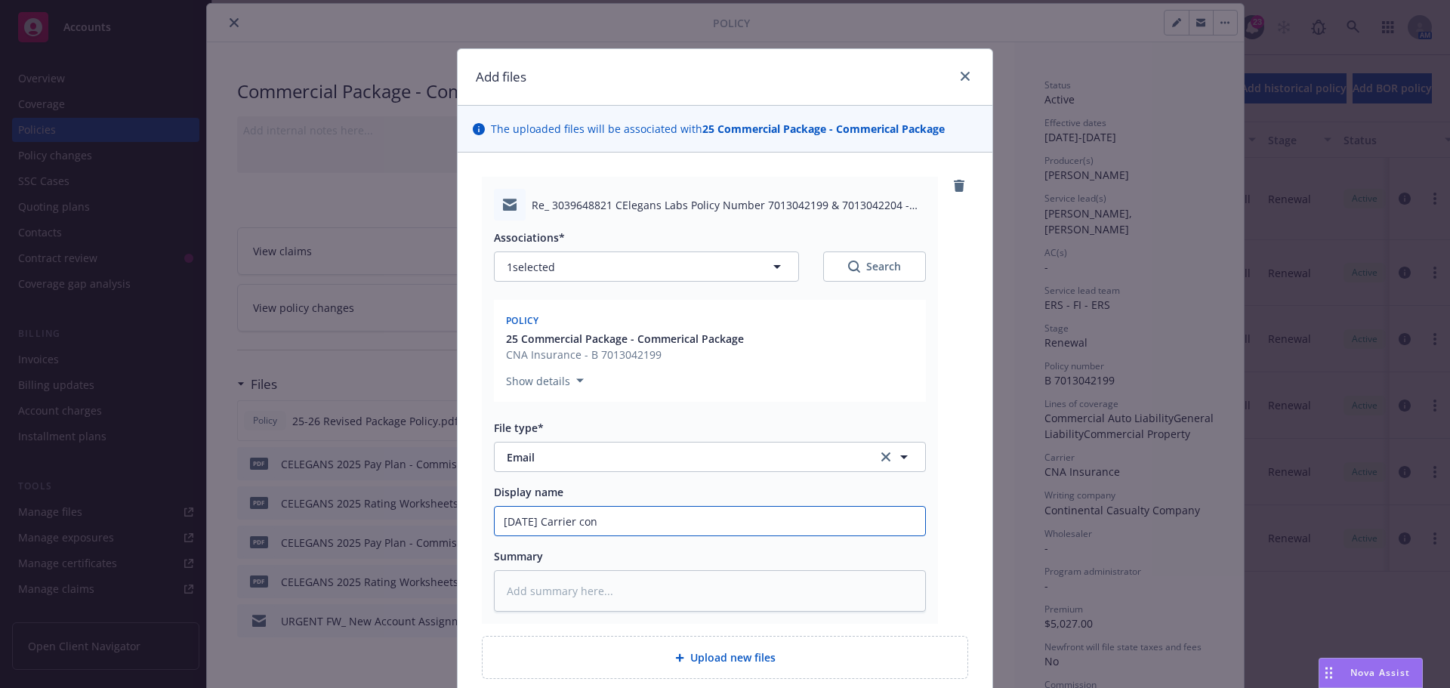
type input "[DATE] Carrier conf"
type textarea "x"
type input "[DATE] Carrier confi"
type textarea "x"
type input "[DATE] Carrier confir"
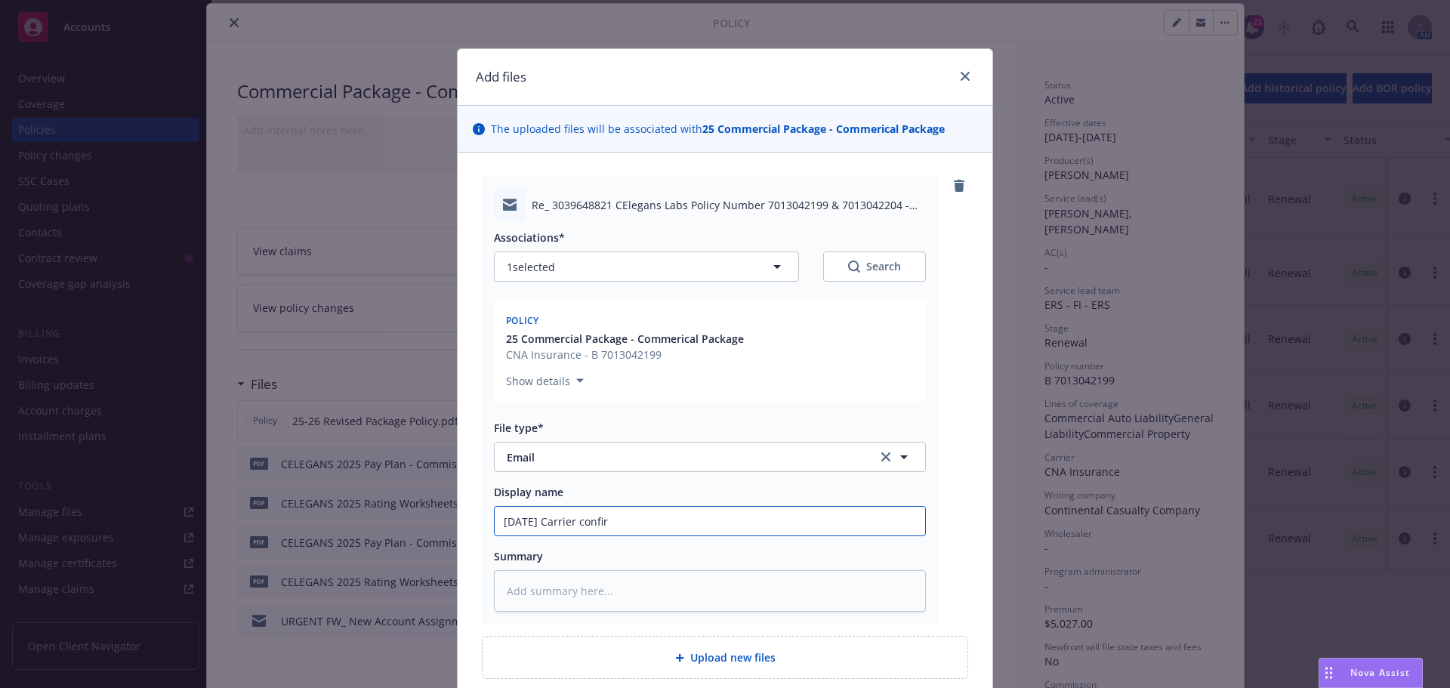
type textarea "x"
type input "[DATE] Carrier confirma"
type textarea "x"
type input "[DATE] Carrier confirmati"
type textarea "x"
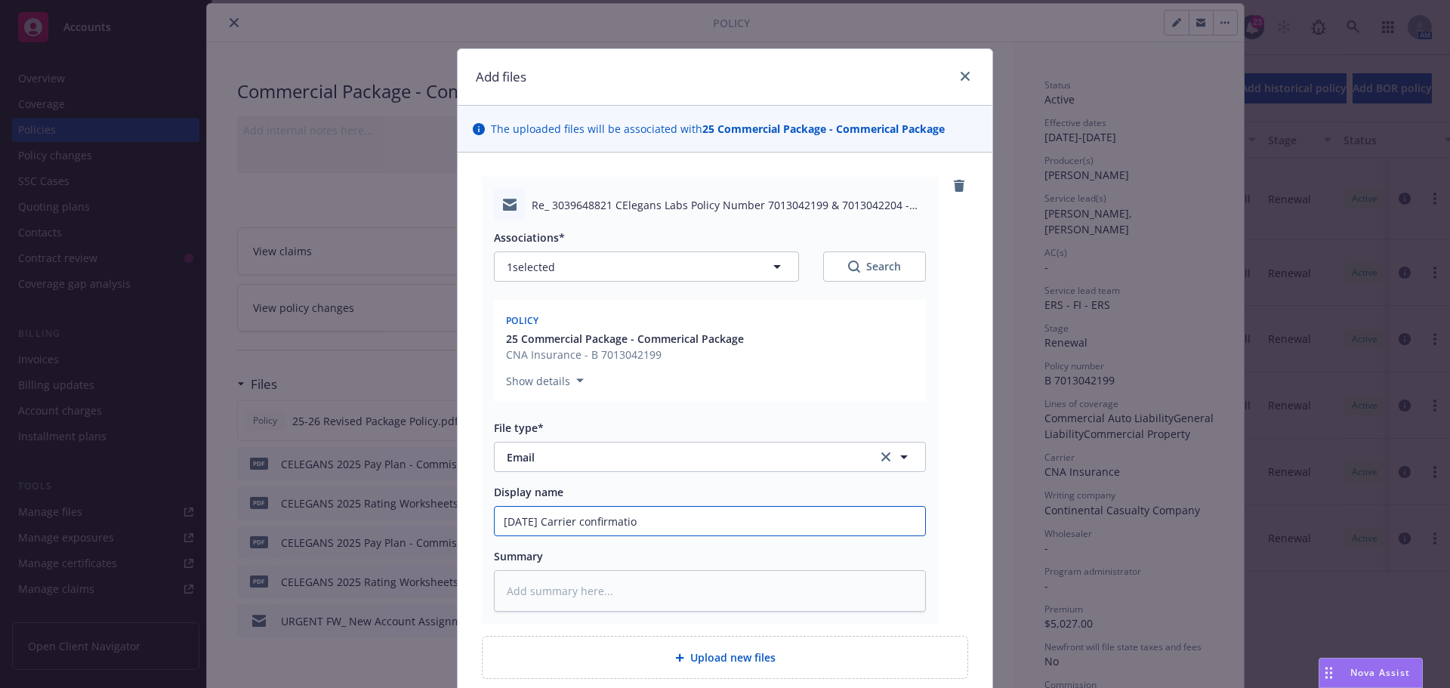
type input "[DATE] Carrier confirmation"
type textarea "x"
type input "[DATE] Carrier confirmation"
type textarea "x"
type input "[DATE] Carrier confirmation t"
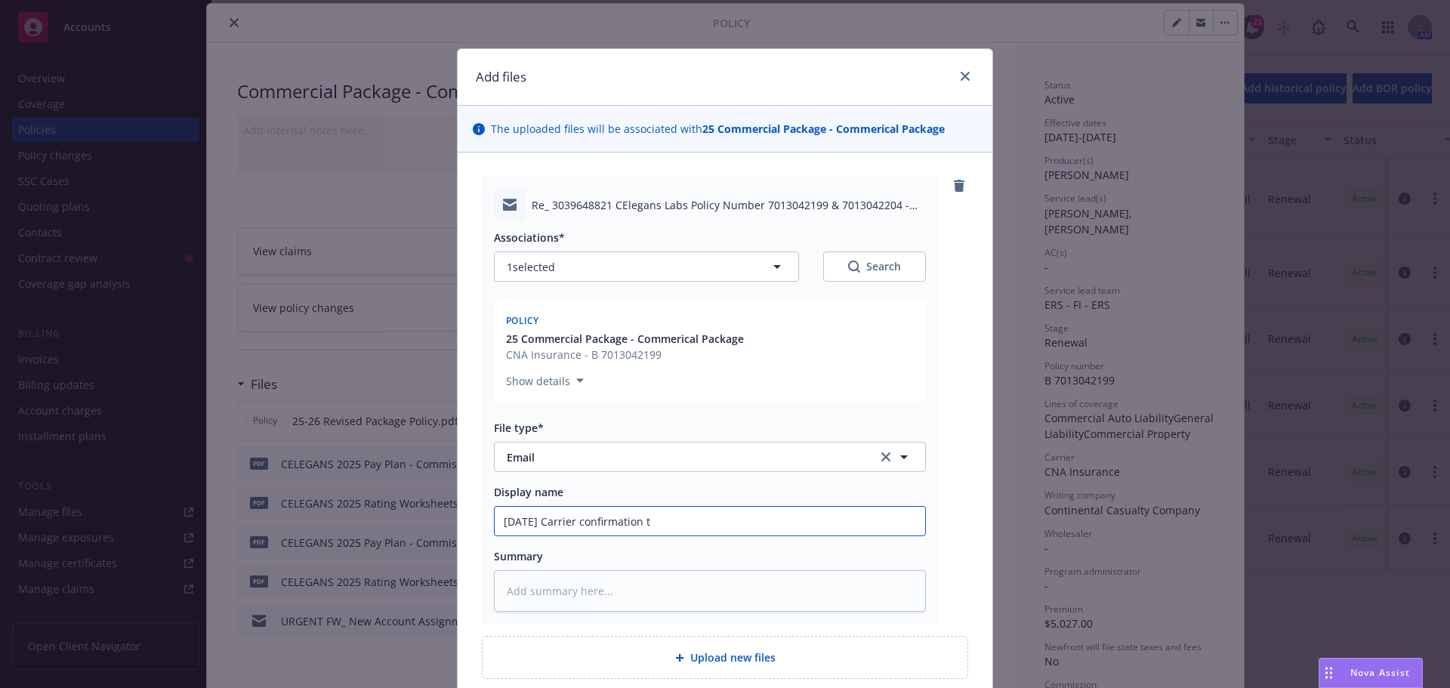
type textarea "x"
type input "[DATE] Carrier confirmation th"
type textarea "x"
type input "[DATE] Carrier confirmation tha"
type textarea "x"
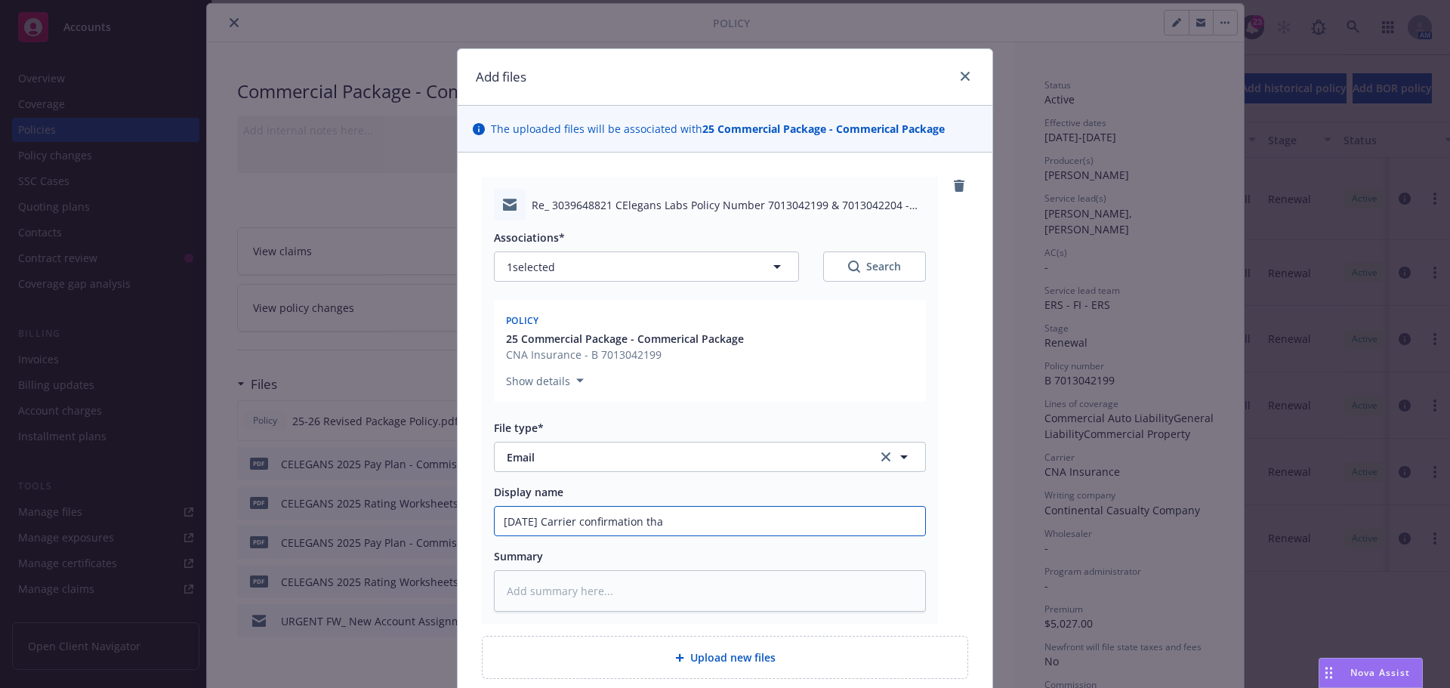
type input "[DATE] Carrier confirmation that"
type textarea "x"
type input "[DATE] Carrier confirmation that"
type textarea "x"
type input "[DATE] Carrier confirmation that p"
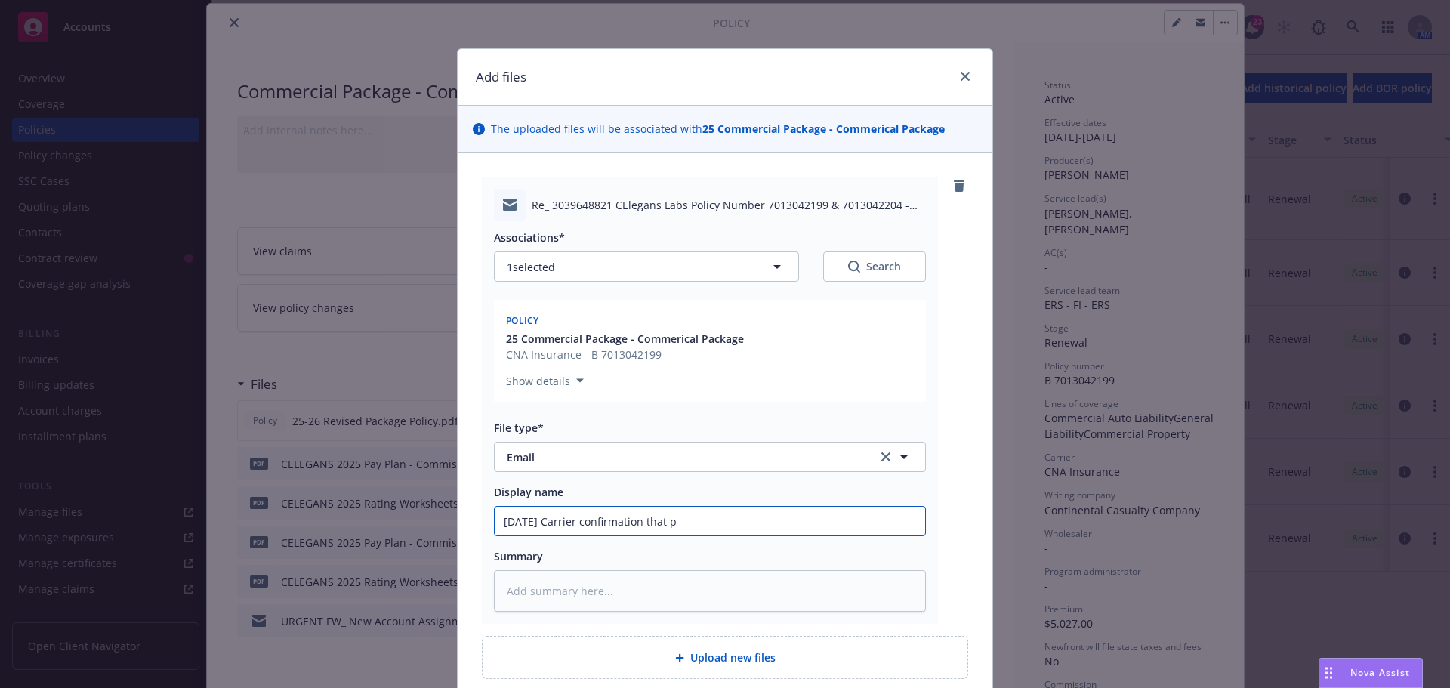
type textarea "x"
type input "[DATE] Carrier confirmation that po"
type textarea "x"
type input "[DATE] Carrier confirmation that pol"
type textarea "x"
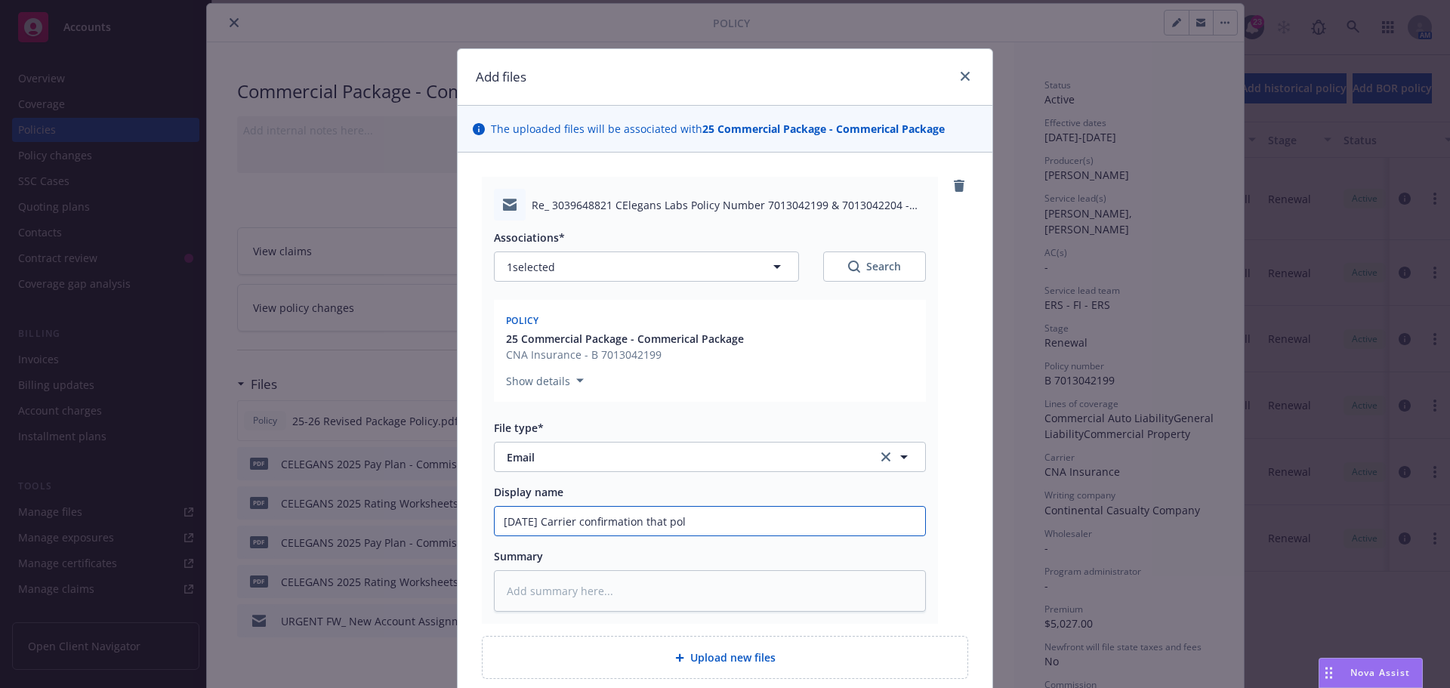
type input "[DATE] Carrier confirmation that poli"
type textarea "x"
type input "[DATE] Carrier confirmation that polic"
type textarea "x"
type input "[DATE] Carrier confirmation that policy"
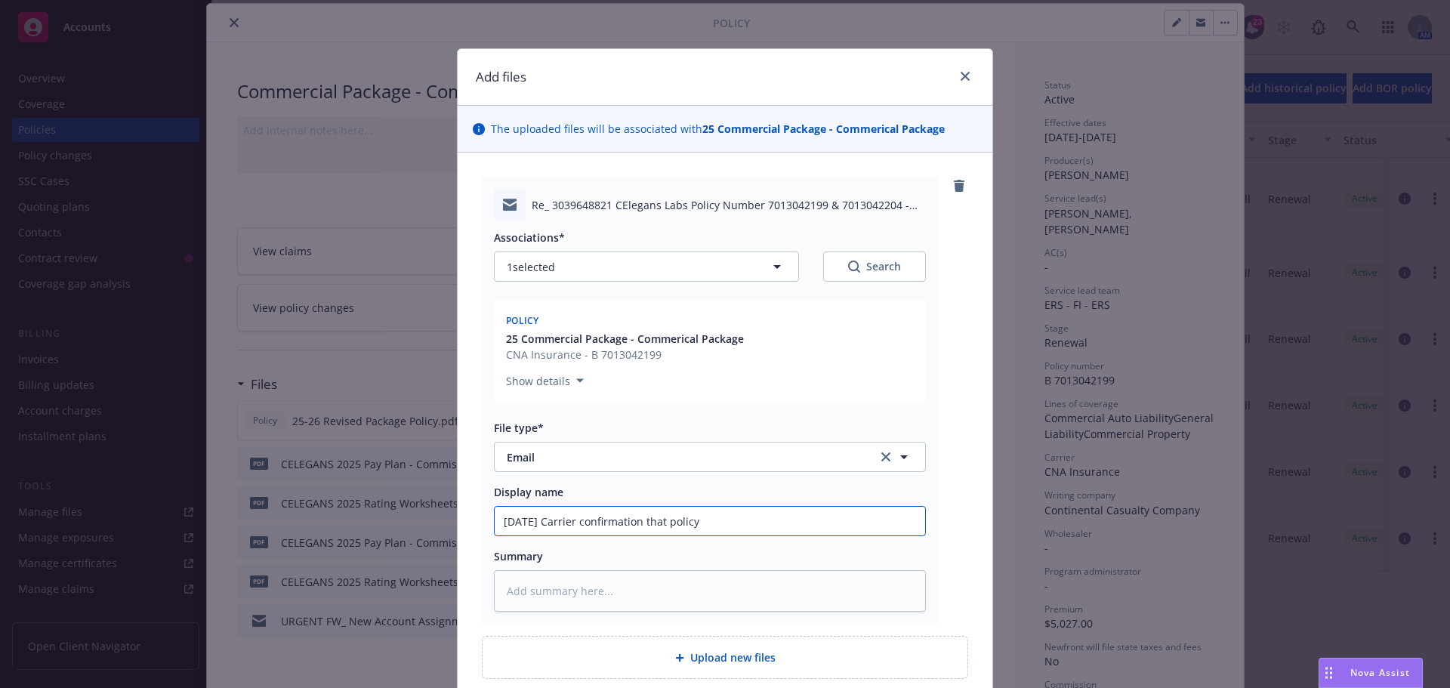
type textarea "x"
type input "[DATE] Carrier confirmation that policy"
type textarea "x"
type input "[DATE] Carrier confirmation that policy i"
type textarea "x"
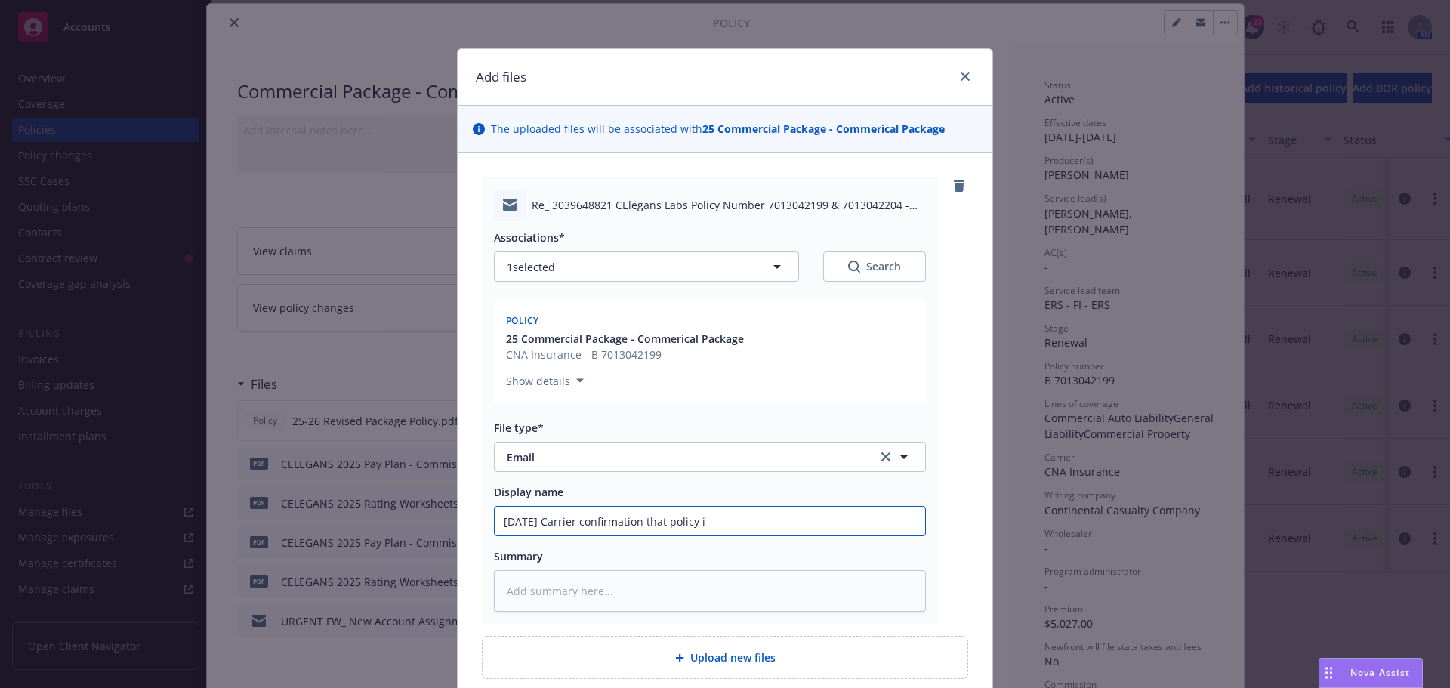
type input "[DATE] Carrier confirmation that policy is"
type textarea "x"
type input "[DATE] Carrier confirmation that policy is"
type textarea "x"
type input "[DATE] Carrier confirmation that policy is f"
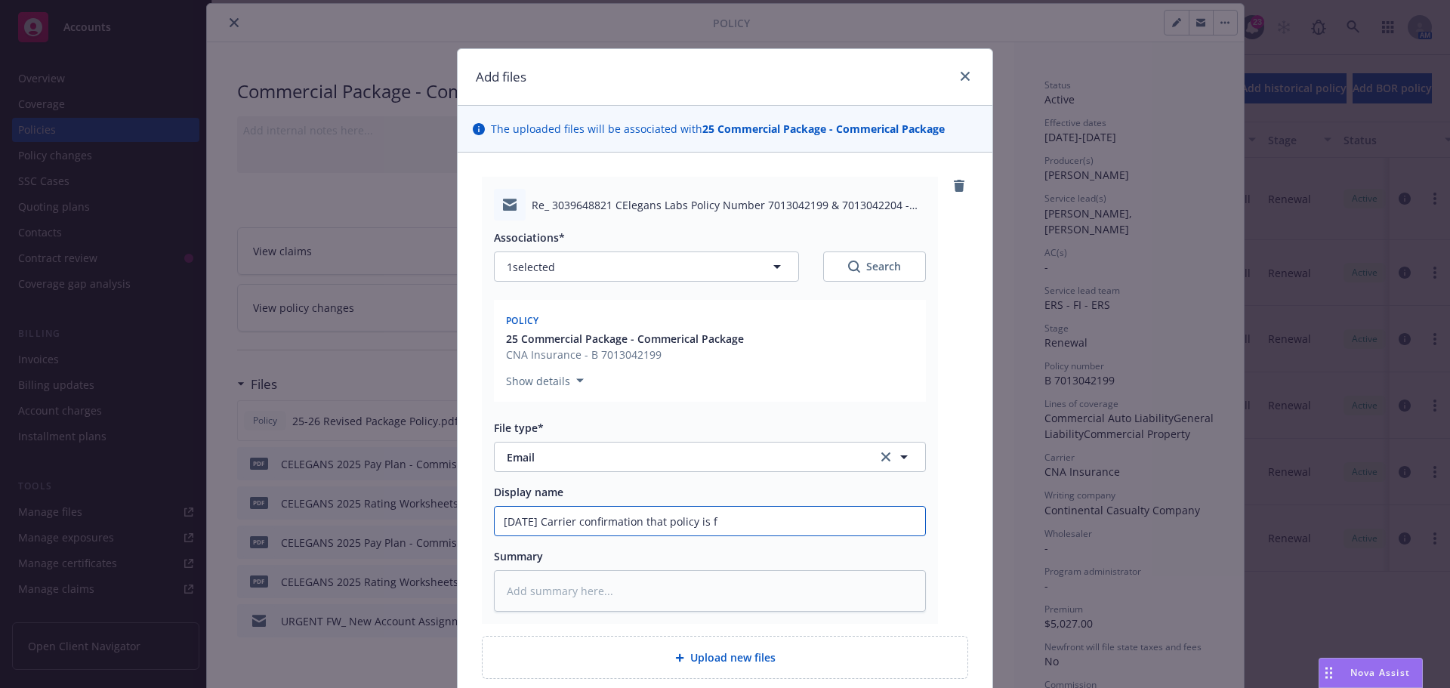
type textarea "x"
type input "[DATE] Carrier confirmation that policy is fu"
type textarea "x"
type input "[DATE] Carrier confirmation that policy is ful"
type textarea "x"
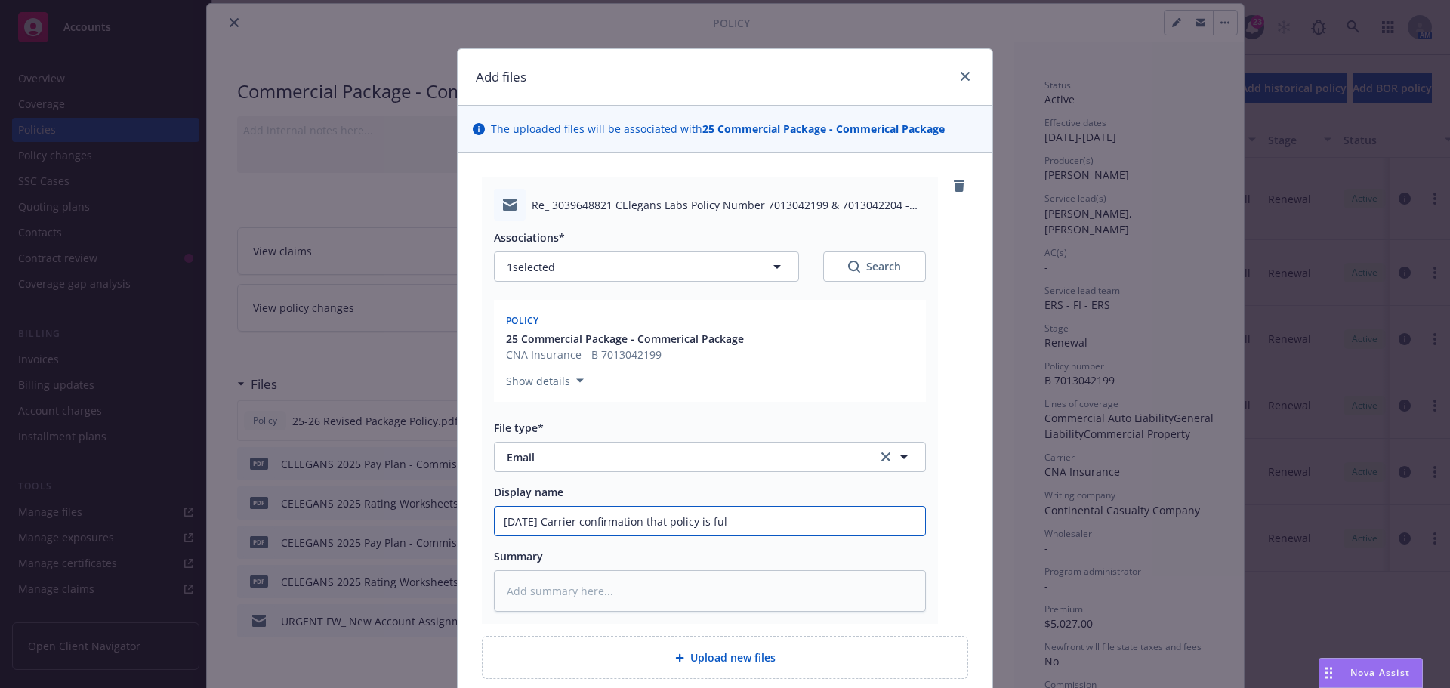
type input "[DATE] Carrier confirmation that policy is full"
type textarea "x"
type input "[DATE] Carrier confirmation that policy is fully"
type textarea "x"
type input "[DATE] Carrier confirmation that policy is fully"
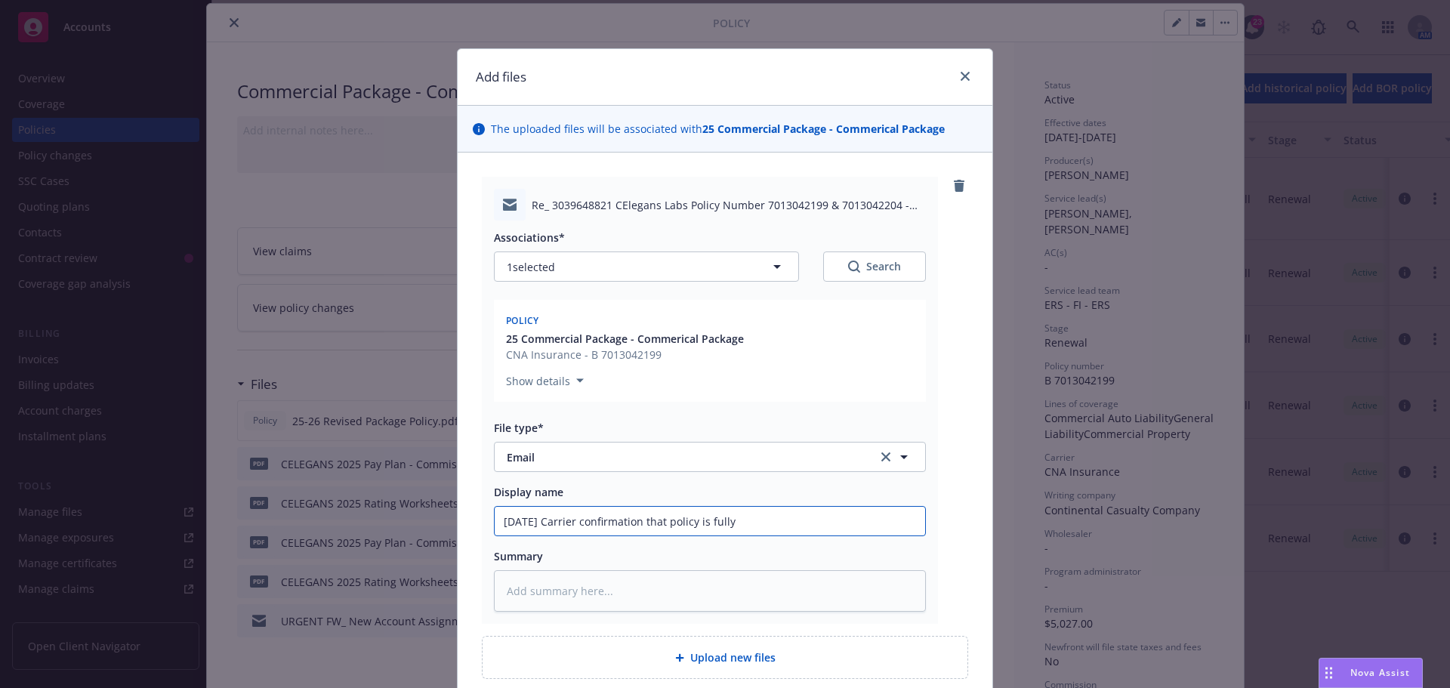
type textarea "x"
type input "[DATE] Carrier confirmation that policy is fully p"
type textarea "x"
type input "[DATE] Carrier confirmation that policy is fully pa"
type textarea "x"
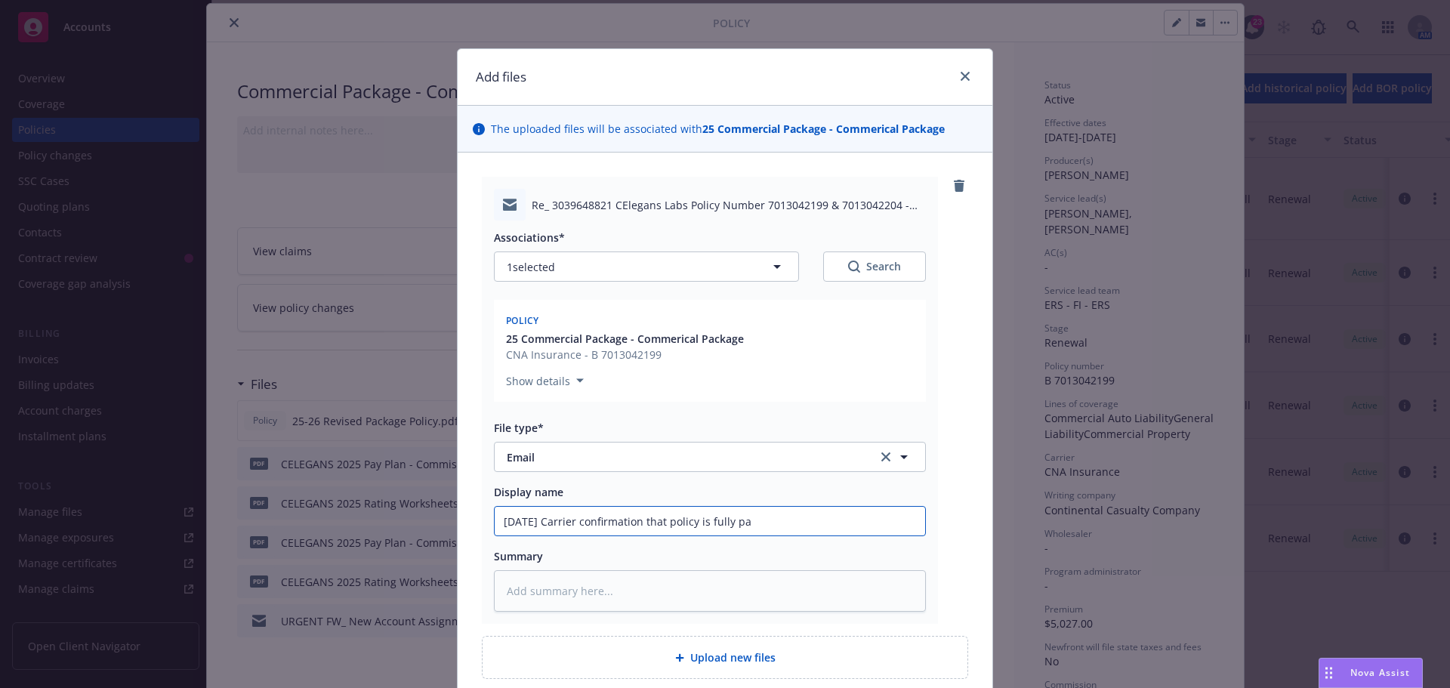
type input "[DATE] Carrier confirmation that policy is fully pai"
type textarea "x"
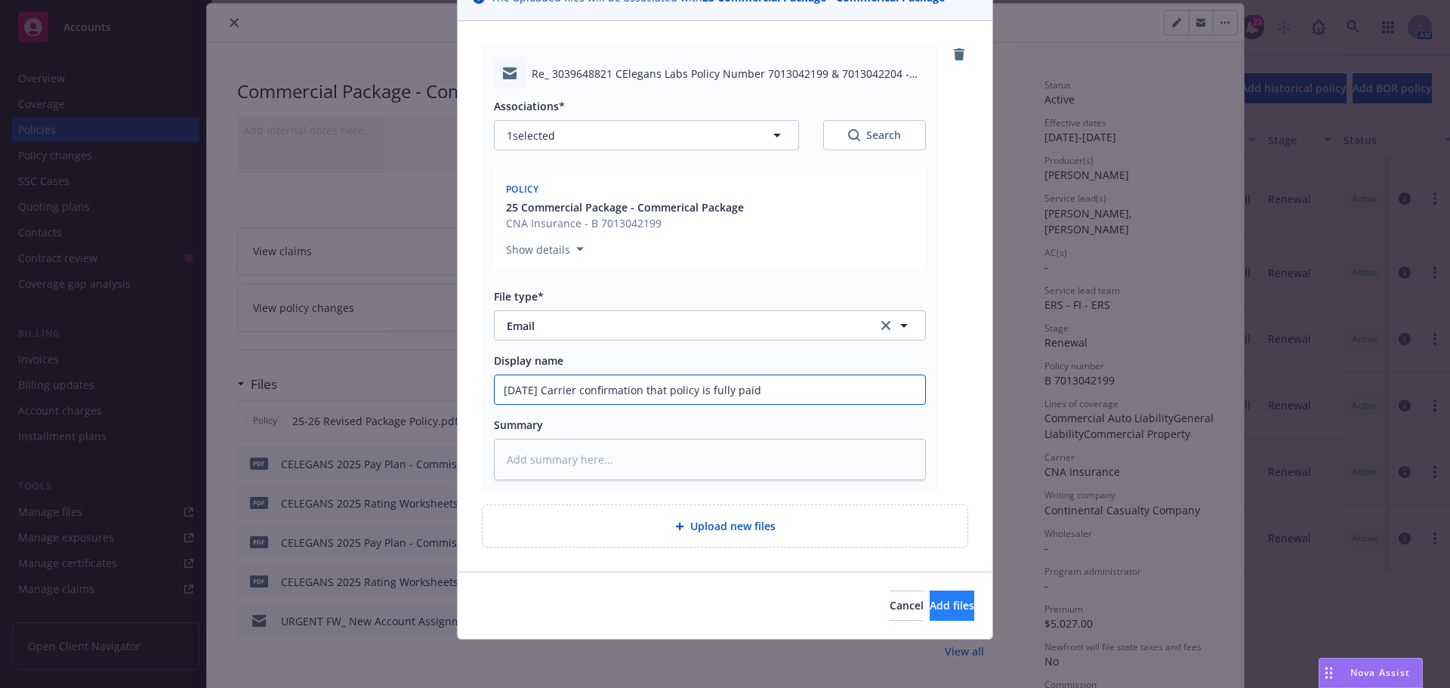
type input "[DATE] Carrier confirmation that policy is fully paid"
click at [930, 602] on button "Add files" at bounding box center [952, 606] width 45 height 30
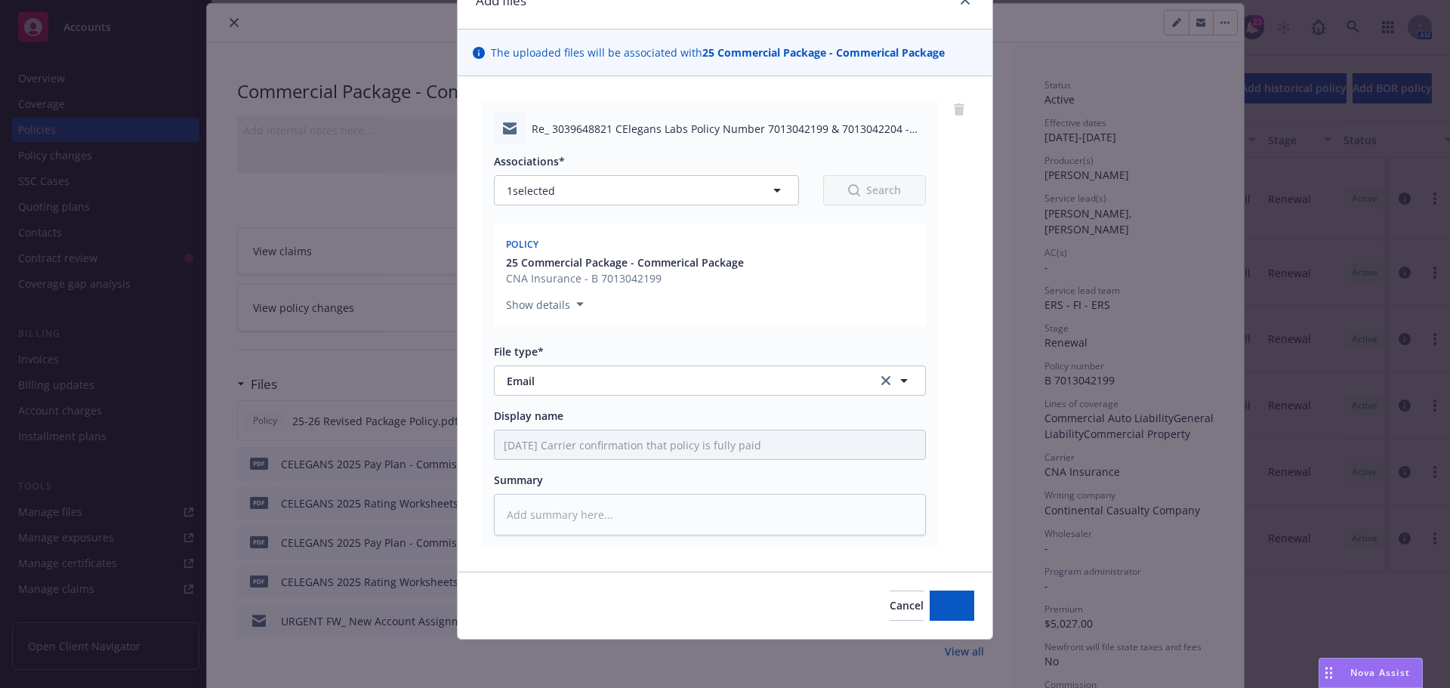
scroll to position [76, 0]
type textarea "x"
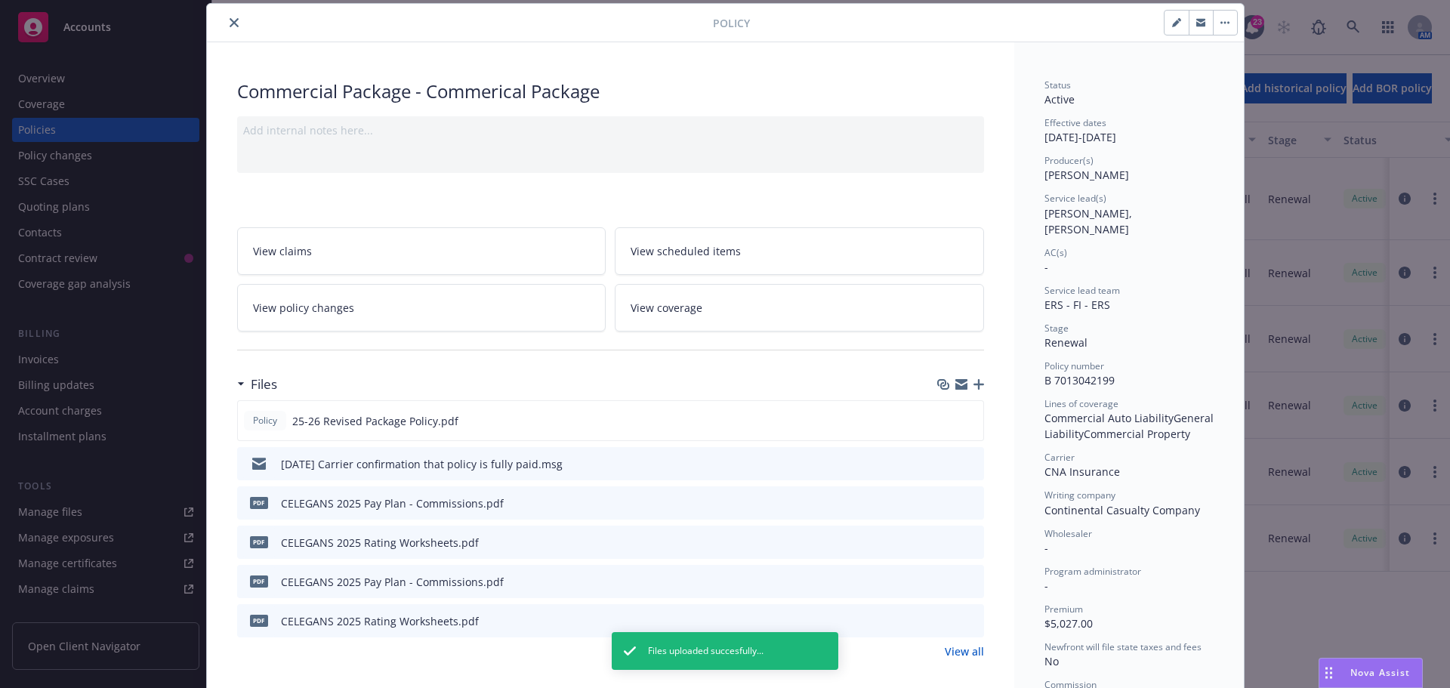
click at [225, 15] on button "close" at bounding box center [234, 23] width 18 height 18
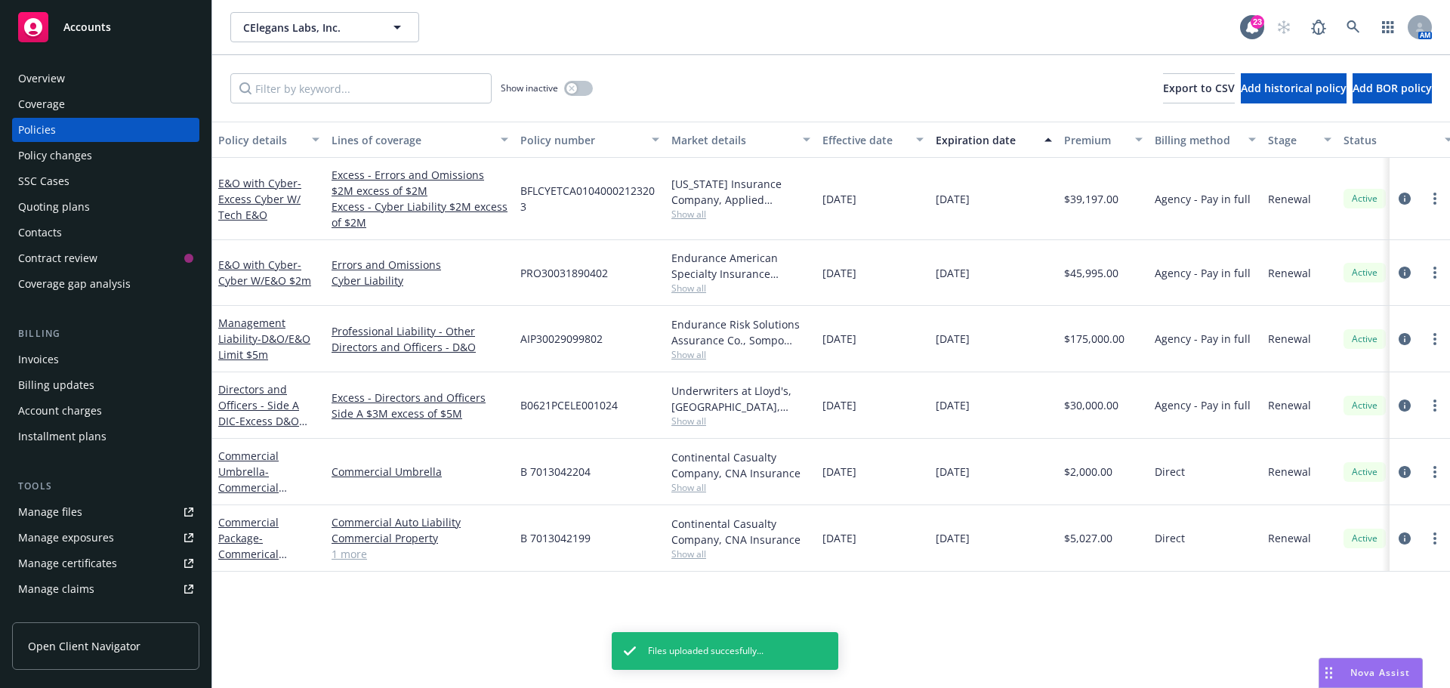
click at [612, 32] on div "CElegans Labs, Inc. CElegans Labs, Inc." at bounding box center [735, 27] width 1010 height 30
click at [694, 77] on div "Show inactive Export to CSV Add historical policy Add BOR policy" at bounding box center [831, 88] width 1238 height 66
click at [803, 46] on div "CElegans Labs, Inc. CElegans Labs, Inc. 23 AM" at bounding box center [831, 27] width 1238 height 54
click at [761, 66] on div "Show inactive Export to CSV Add historical policy Add BOR policy" at bounding box center [831, 88] width 1238 height 66
drag, startPoint x: 607, startPoint y: 30, endPoint x: 684, endPoint y: 25, distance: 76.5
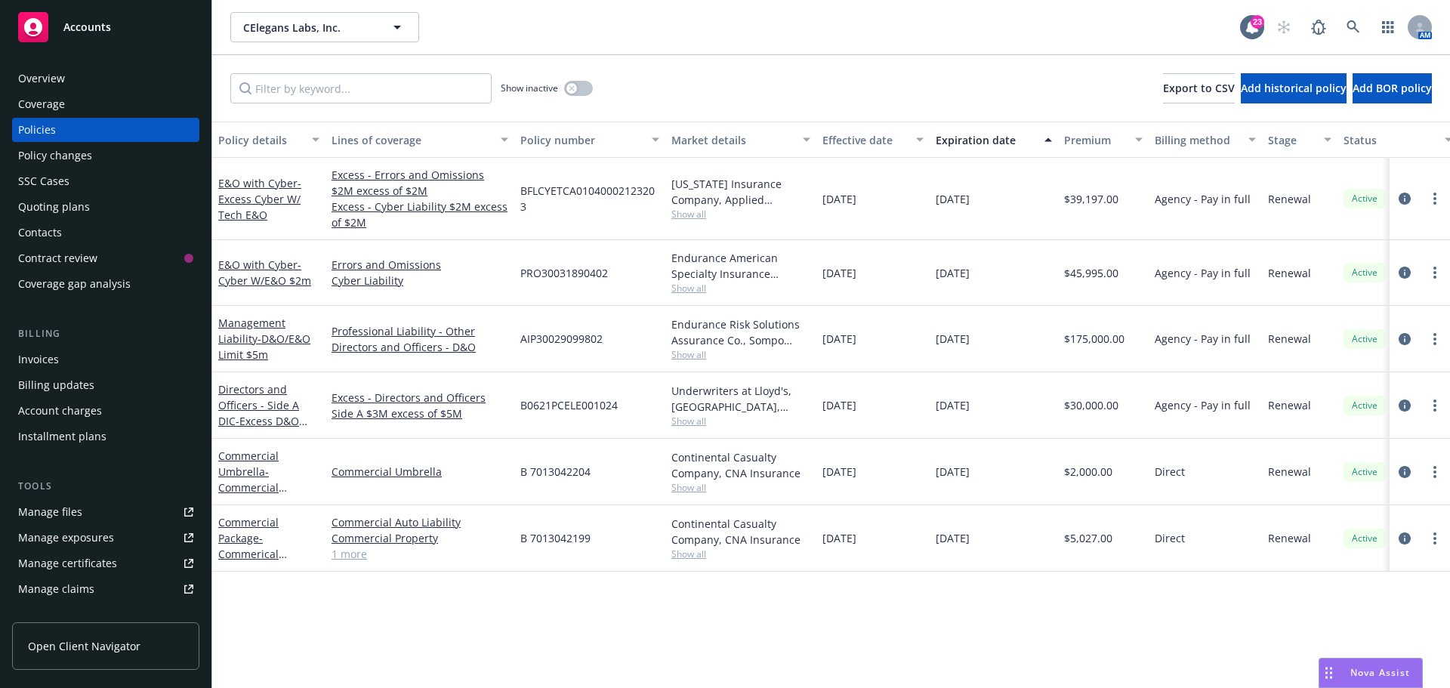
click at [607, 29] on div "CElegans Labs, Inc. CElegans Labs, Inc." at bounding box center [735, 27] width 1010 height 30
click at [1357, 18] on link at bounding box center [1353, 27] width 30 height 30
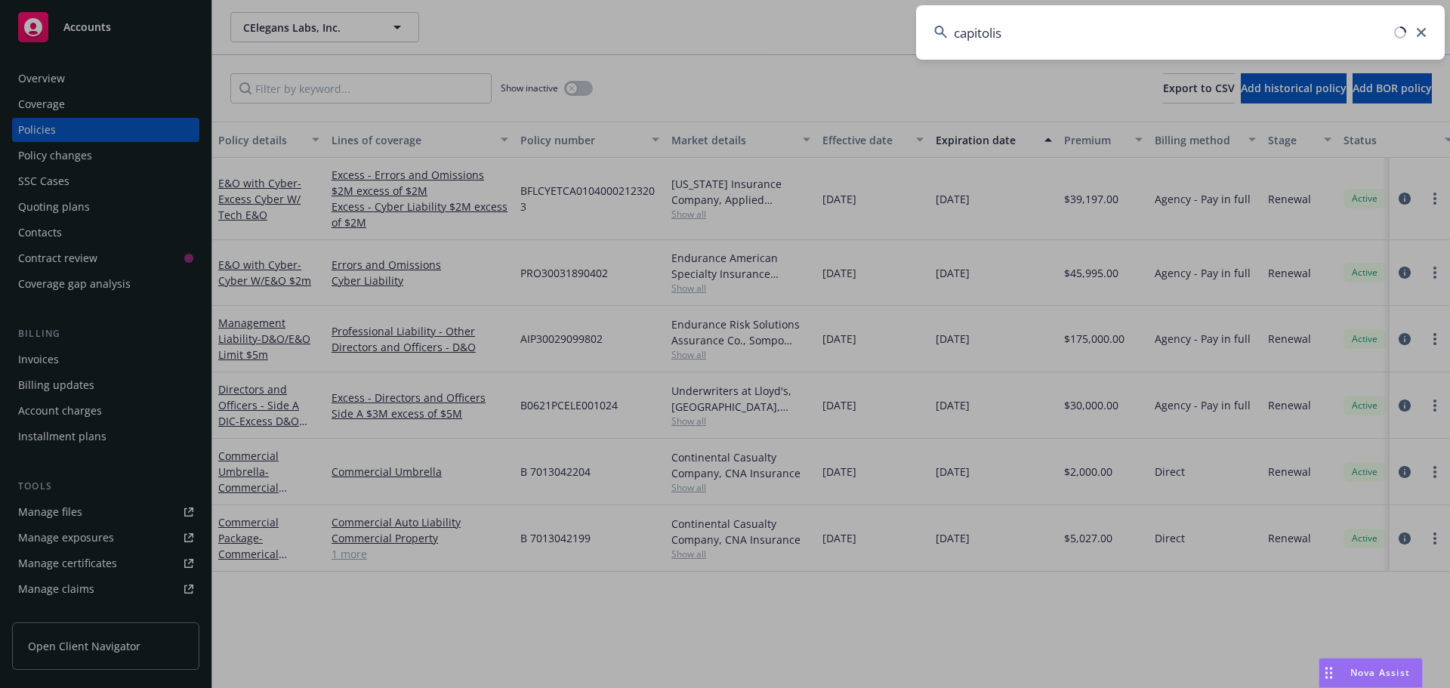
type input "capitolis"
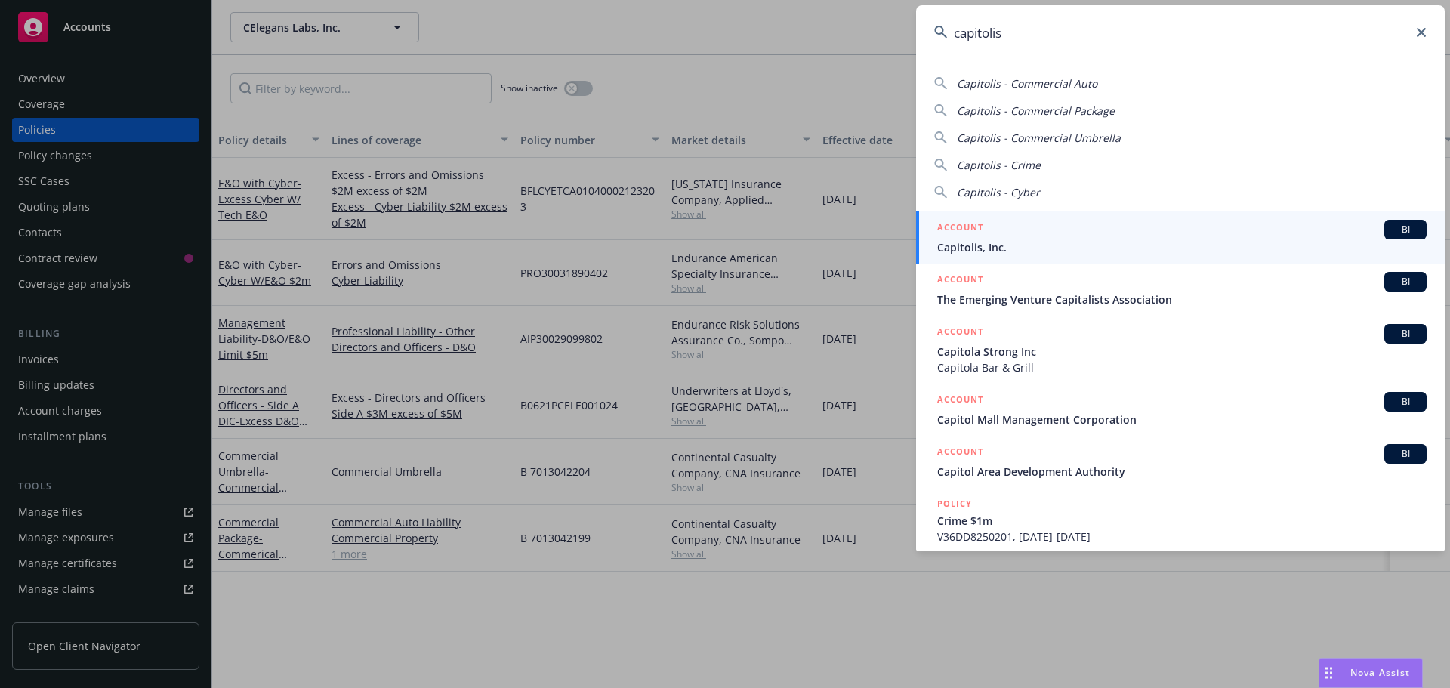
click at [1390, 236] on span "BI" at bounding box center [1405, 230] width 30 height 14
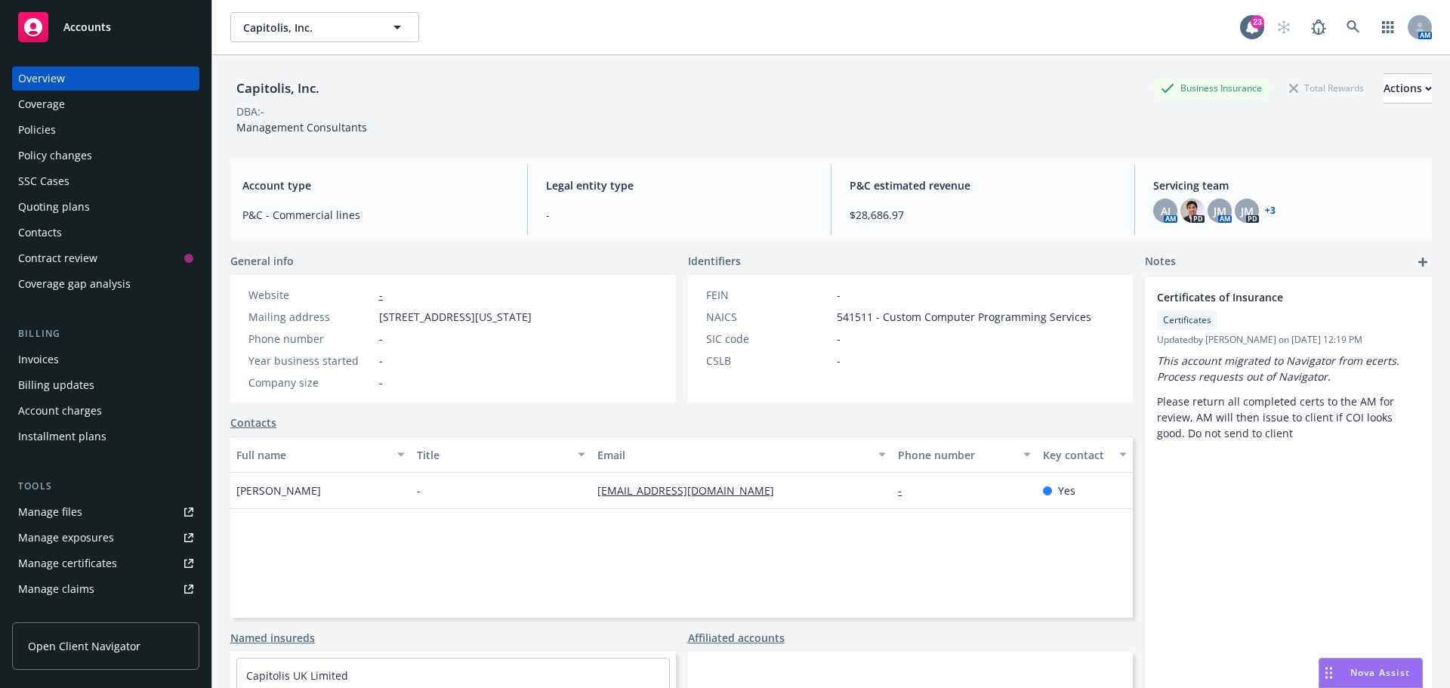
click at [639, 104] on div "DBA: -" at bounding box center [831, 111] width 1202 height 16
click at [51, 139] on div "Policies" at bounding box center [37, 130] width 38 height 24
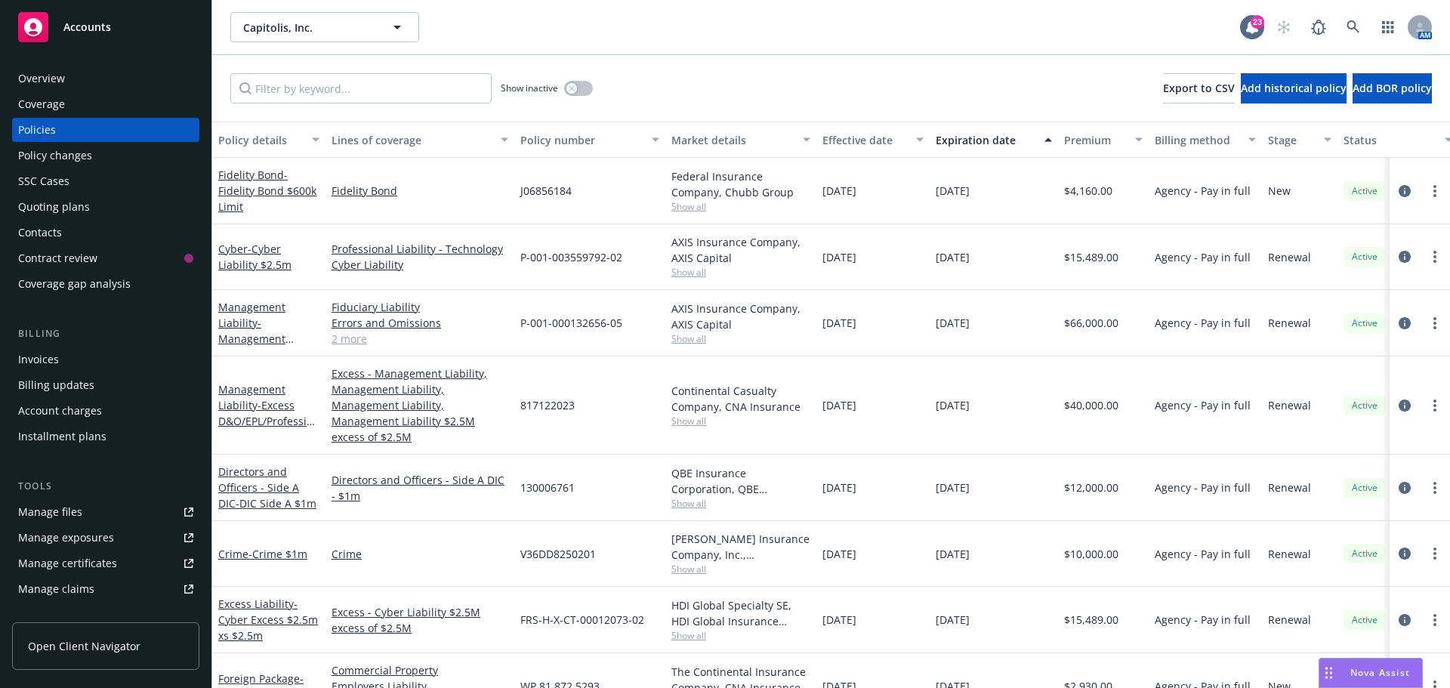
click at [53, 82] on div "Overview" at bounding box center [41, 78] width 47 height 24
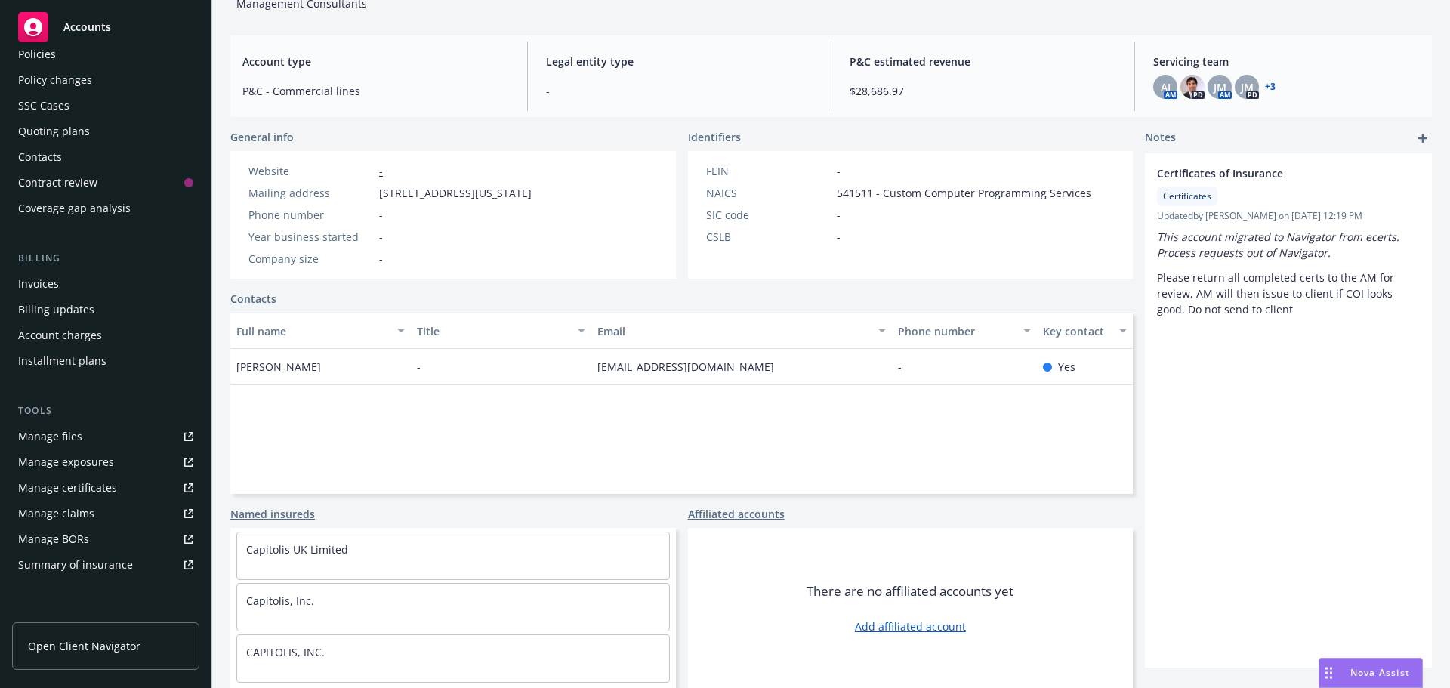
scroll to position [3, 0]
click at [83, 158] on div "Contacts" at bounding box center [105, 157] width 175 height 24
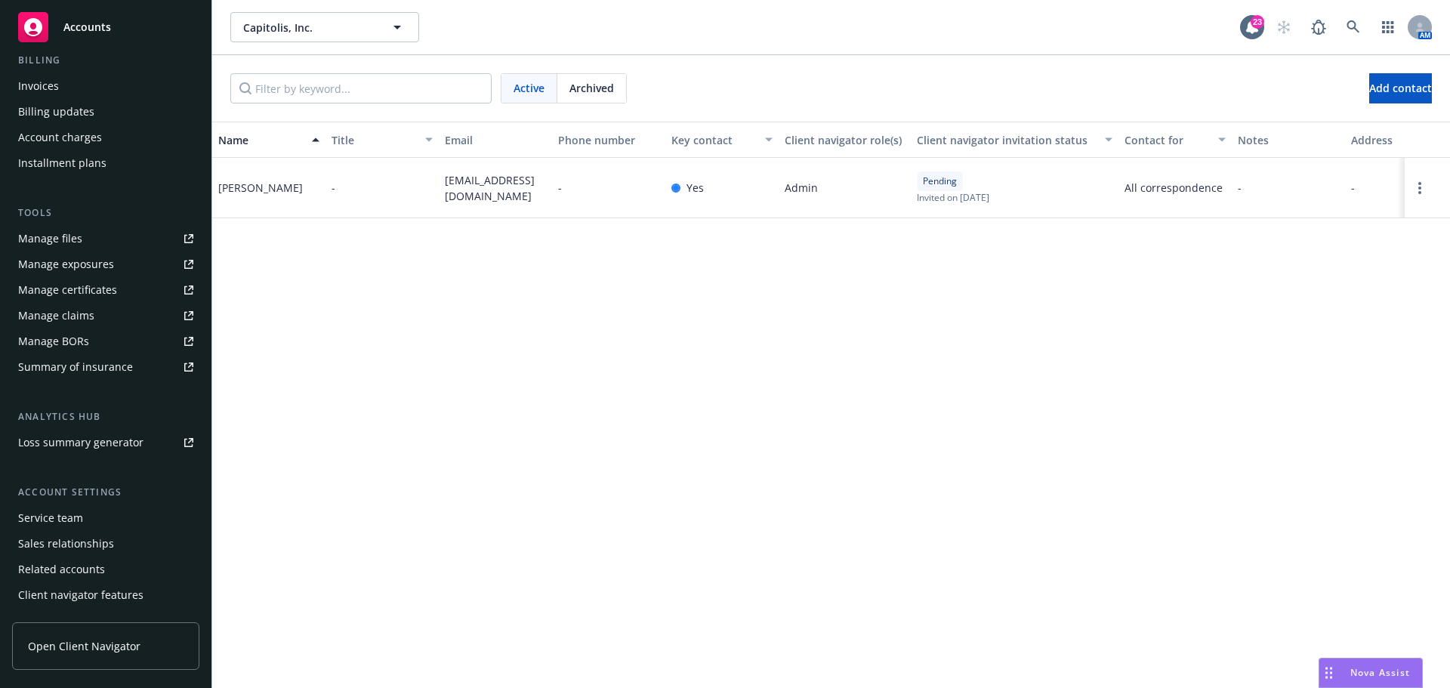
scroll to position [296, 0]
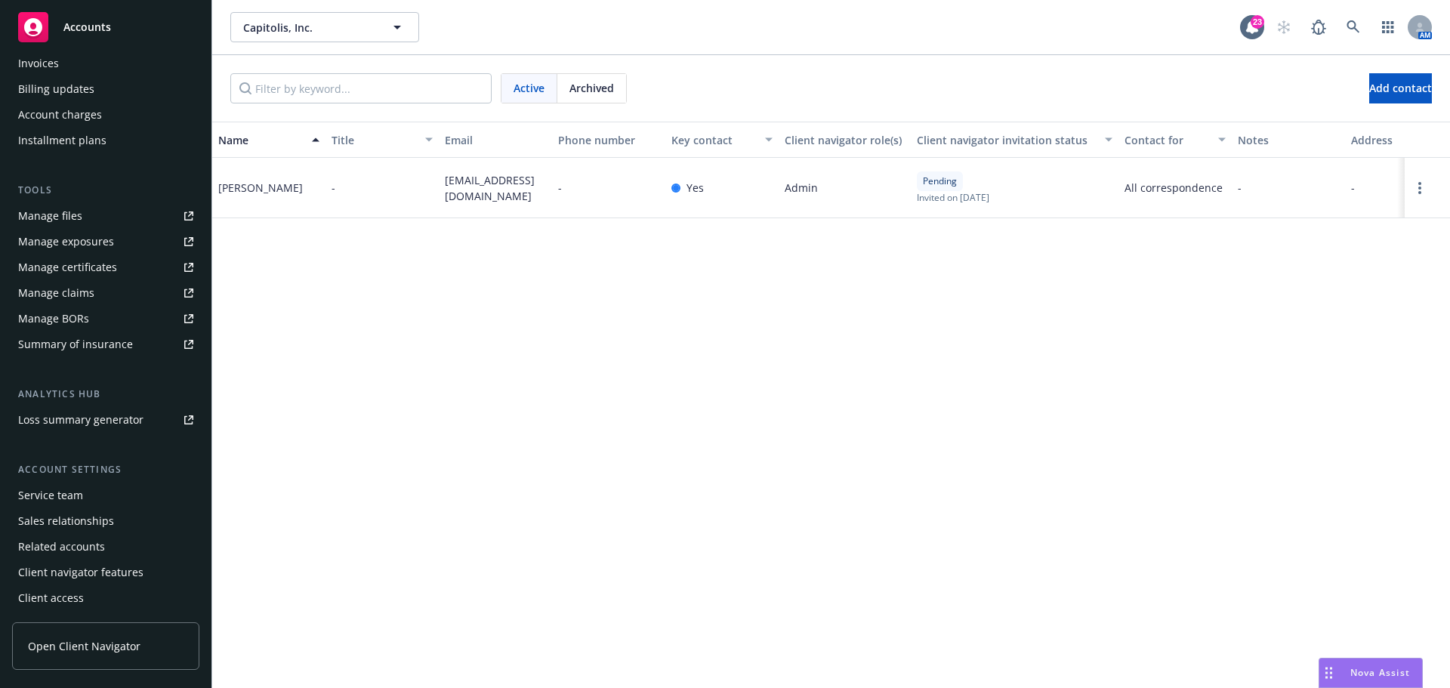
click at [127, 507] on div "Service team" at bounding box center [105, 495] width 175 height 24
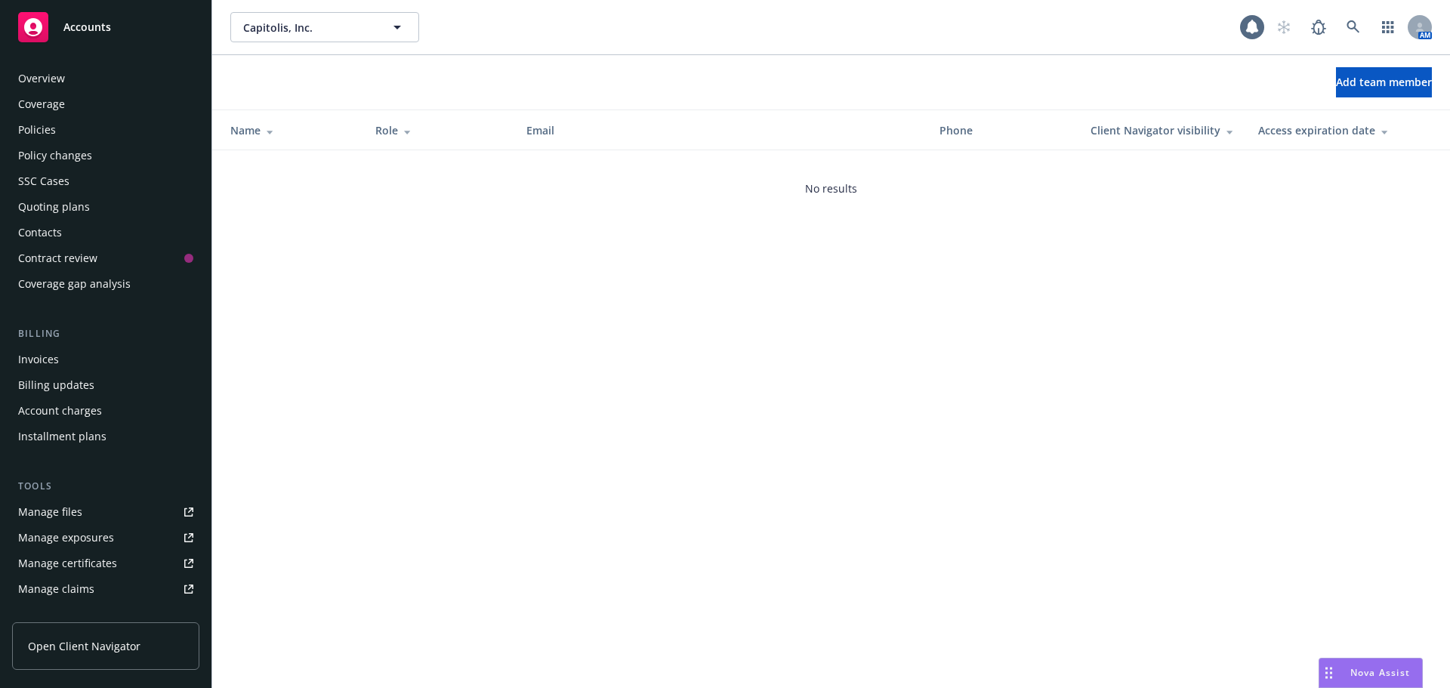
scroll to position [296, 0]
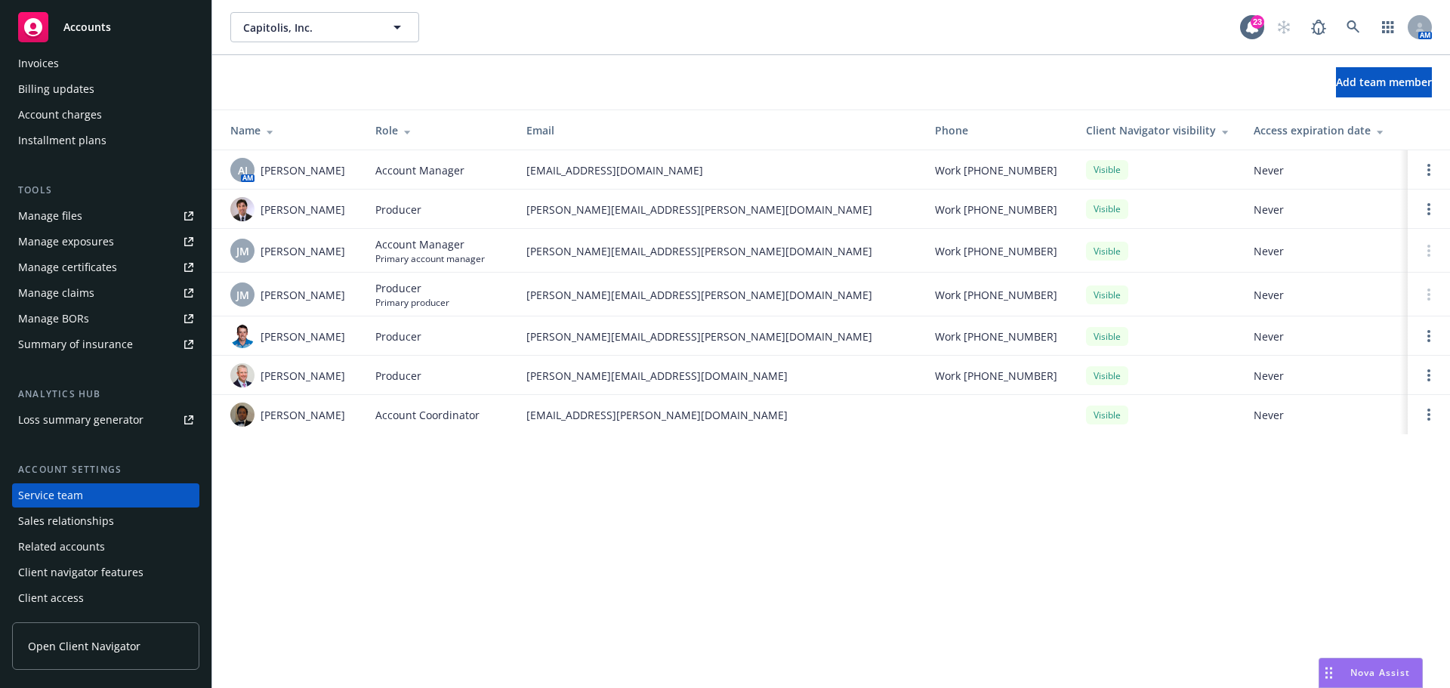
click at [514, 499] on div "Capitolis, Inc. Capitolis, Inc. 23 AM Add team member Name Role Email Phone Cli…" at bounding box center [831, 344] width 1238 height 688
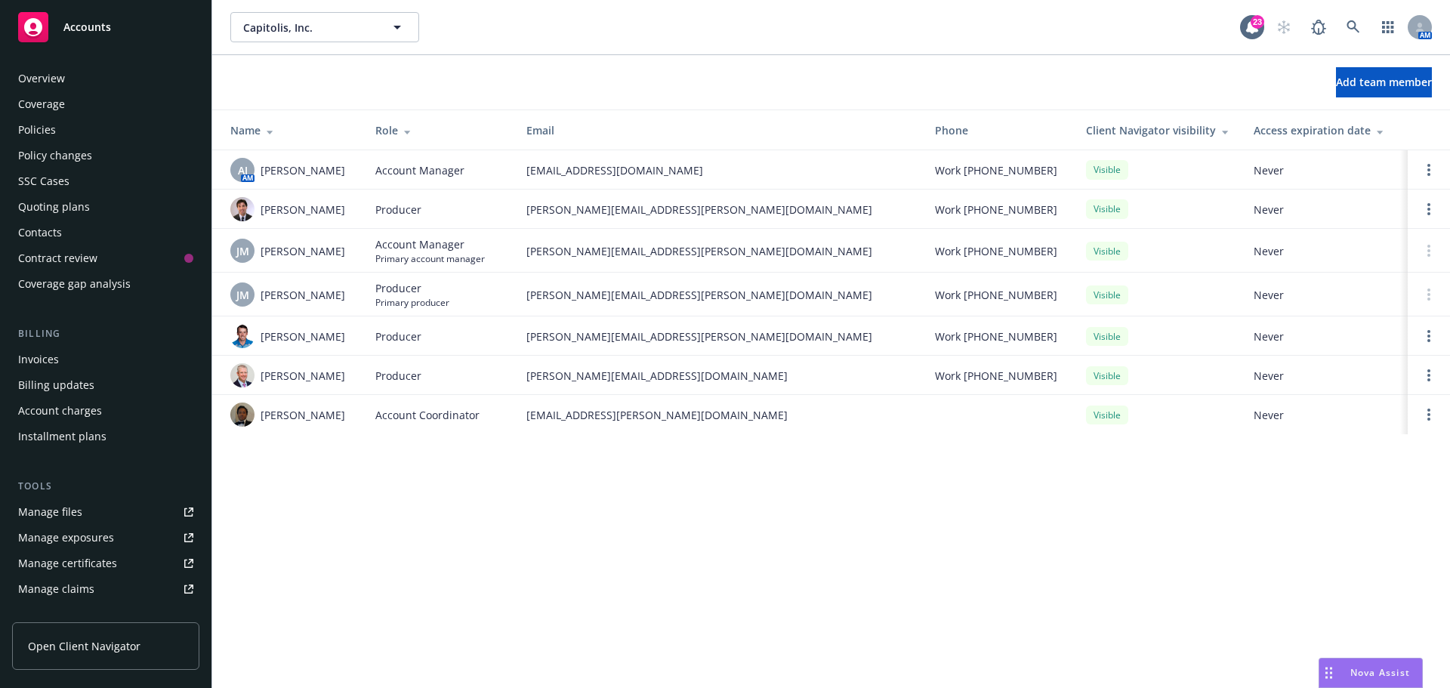
click at [66, 122] on div "Policies" at bounding box center [105, 130] width 175 height 24
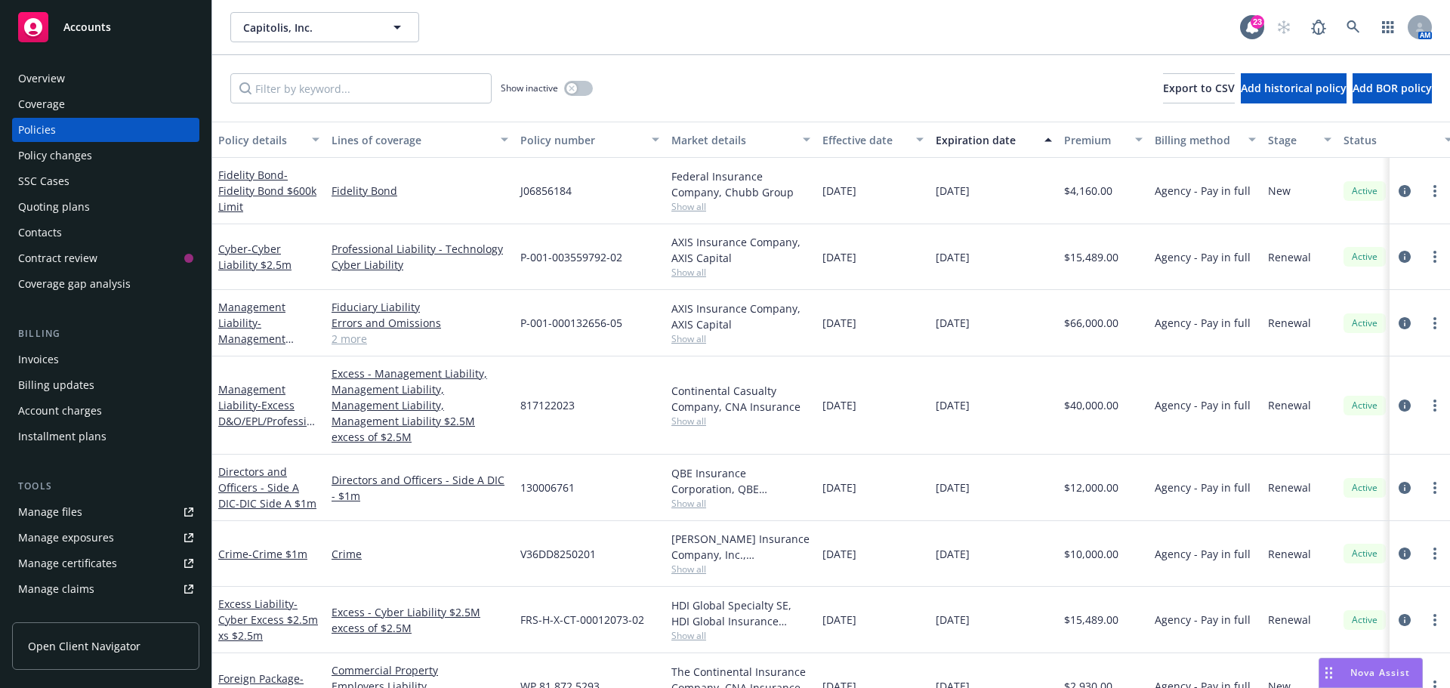
click at [745, 57] on div "Show inactive Export to CSV Add historical policy Add BOR policy" at bounding box center [831, 88] width 1238 height 66
click at [257, 182] on div "Fidelity Bond - Fidelity Bond $600k Limit" at bounding box center [268, 191] width 101 height 48
click at [255, 180] on link "Fidelity Bond - Fidelity Bond $600k Limit" at bounding box center [267, 191] width 98 height 46
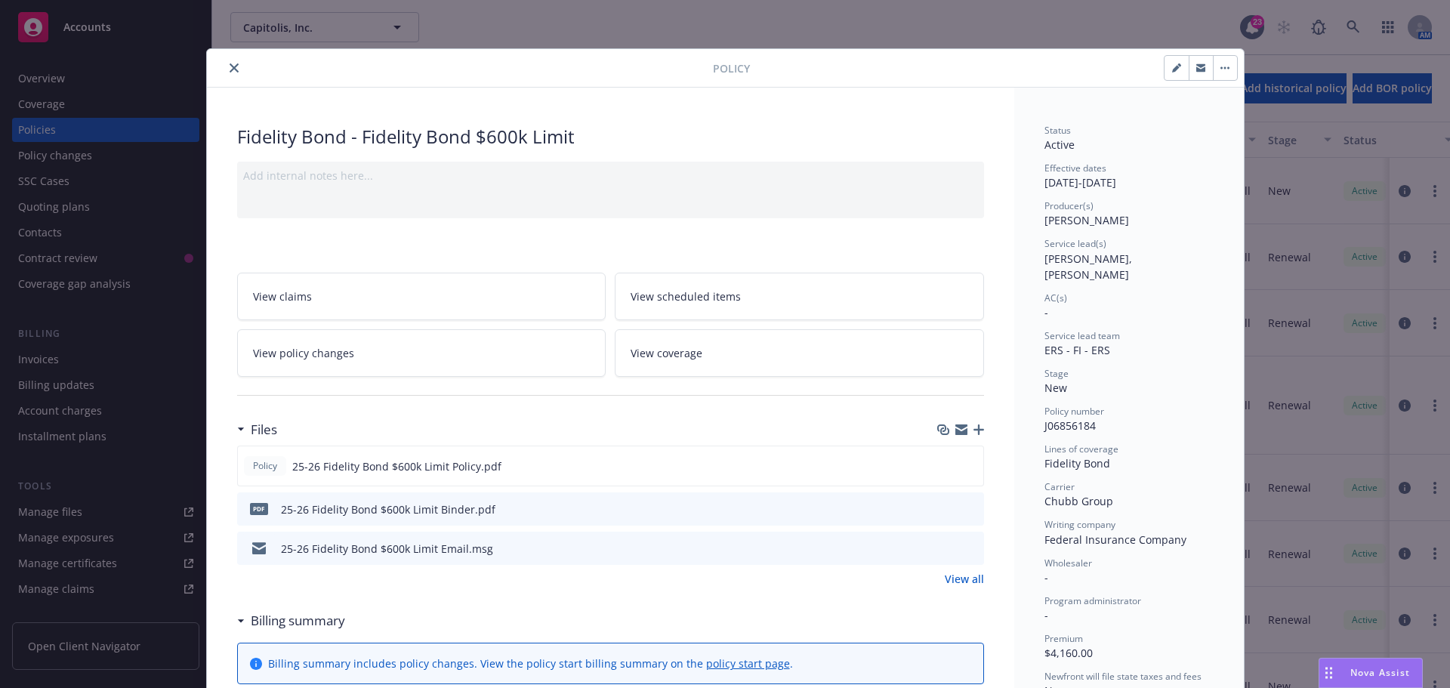
drag, startPoint x: 1171, startPoint y: 69, endPoint x: 1153, endPoint y: 87, distance: 26.2
click at [1172, 69] on icon "button" at bounding box center [1176, 69] width 8 height 8
select select "NEW"
select select "12"
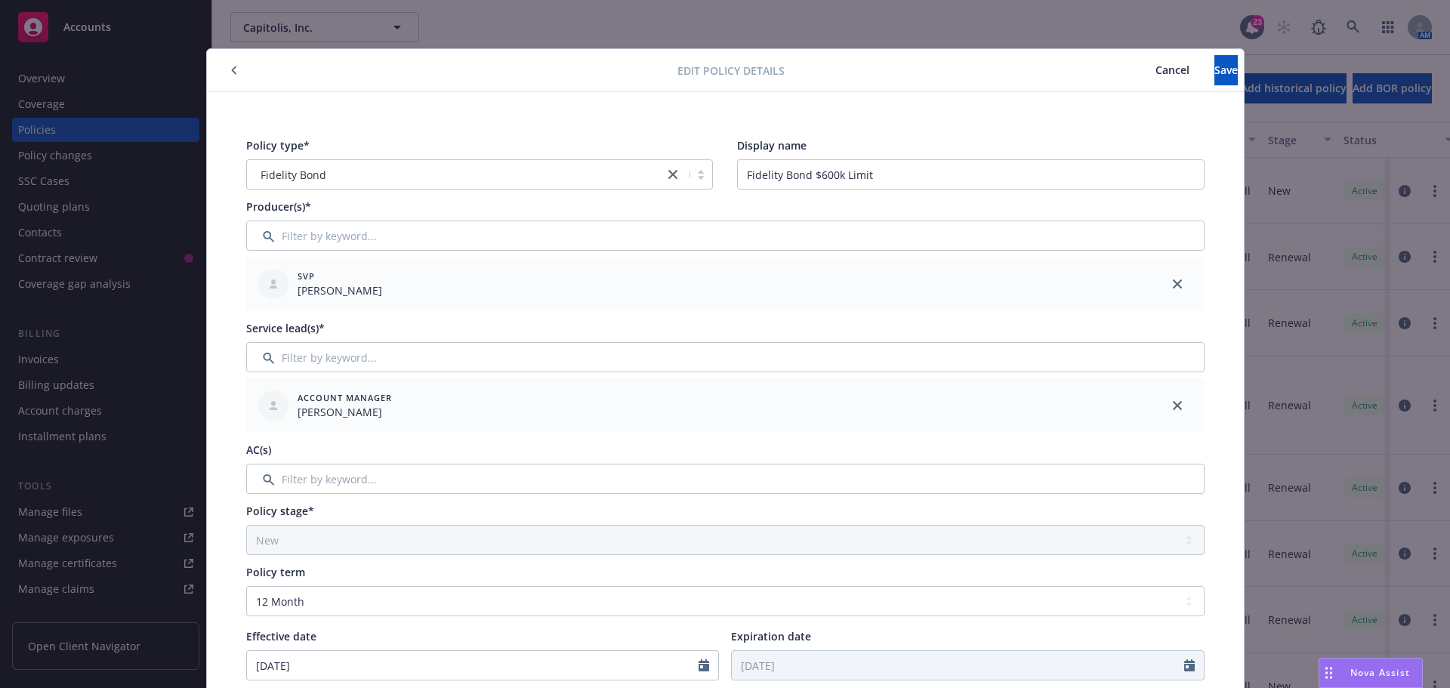
scroll to position [76, 0]
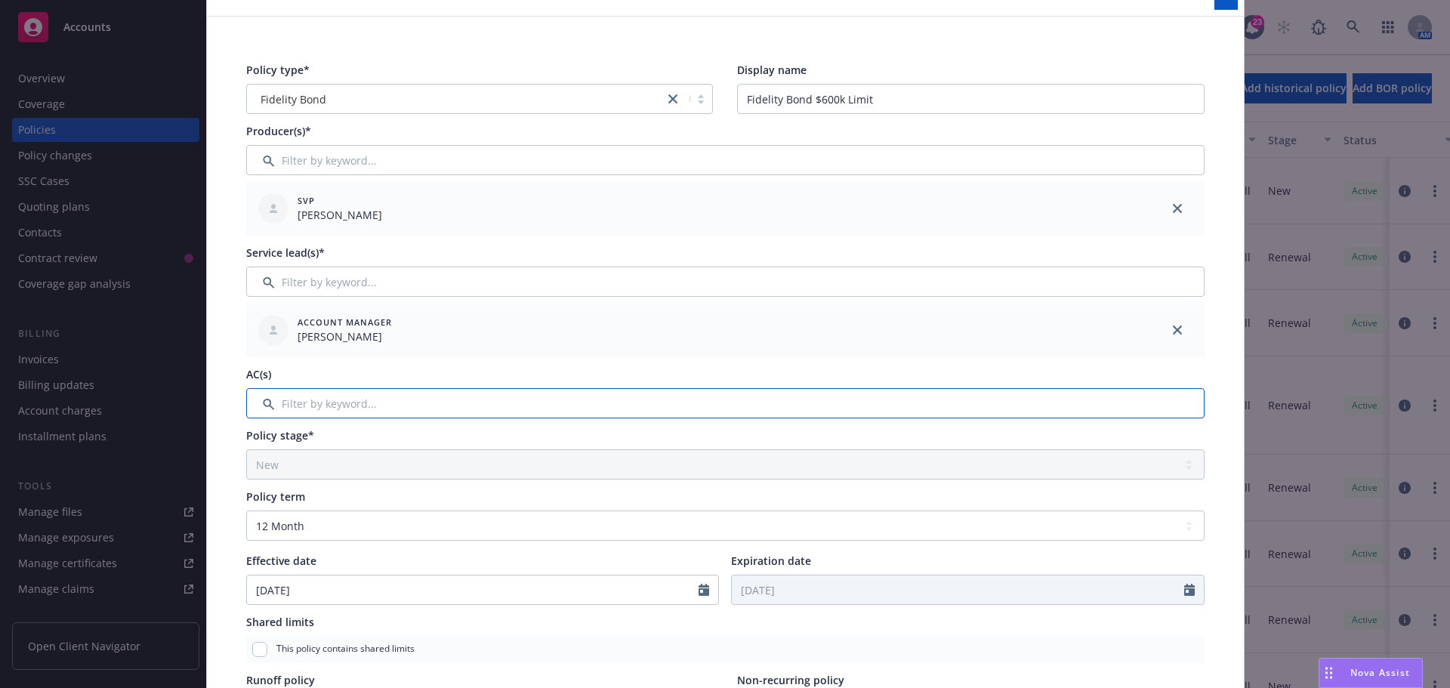
click at [367, 403] on input "Filter by keyword..." at bounding box center [725, 403] width 958 height 30
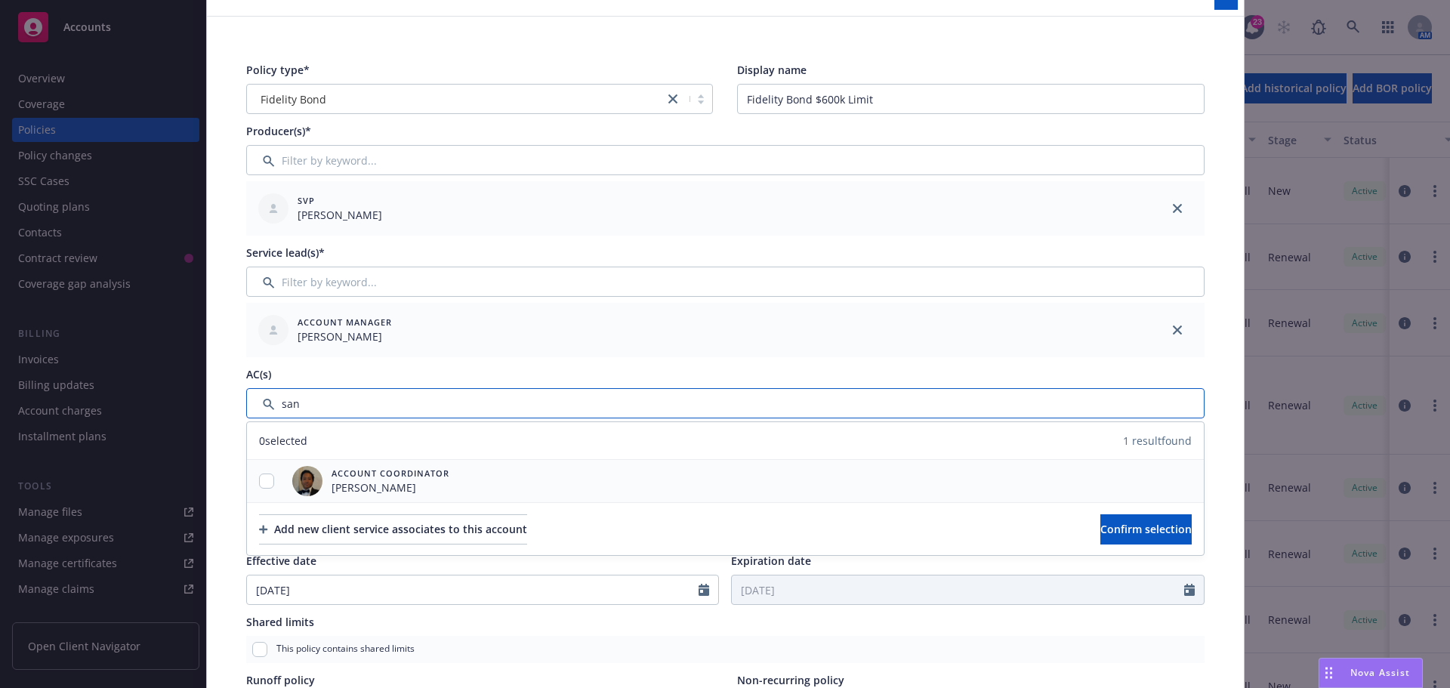
type input "san"
click at [262, 475] on input "checkbox" at bounding box center [266, 481] width 15 height 15
checkbox input "true"
click at [1119, 539] on button "Confirm selection" at bounding box center [1145, 529] width 91 height 30
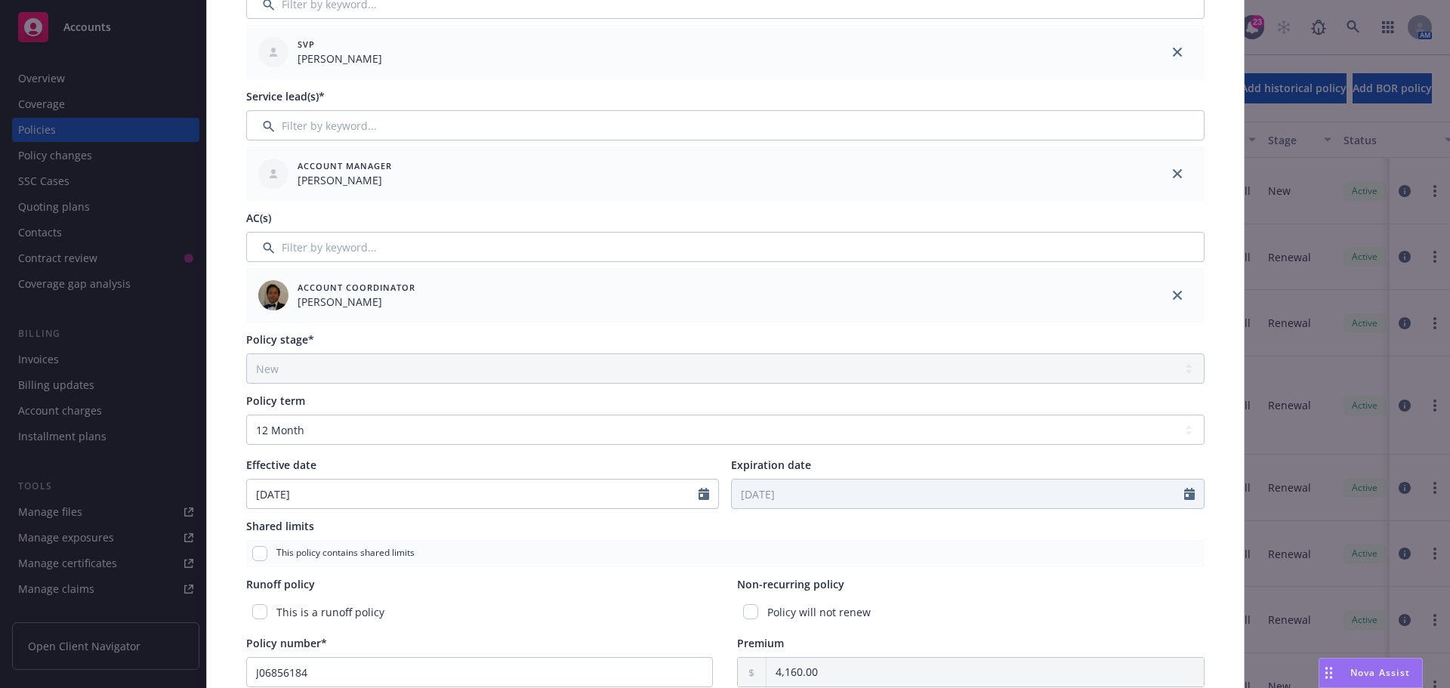
scroll to position [5, 0]
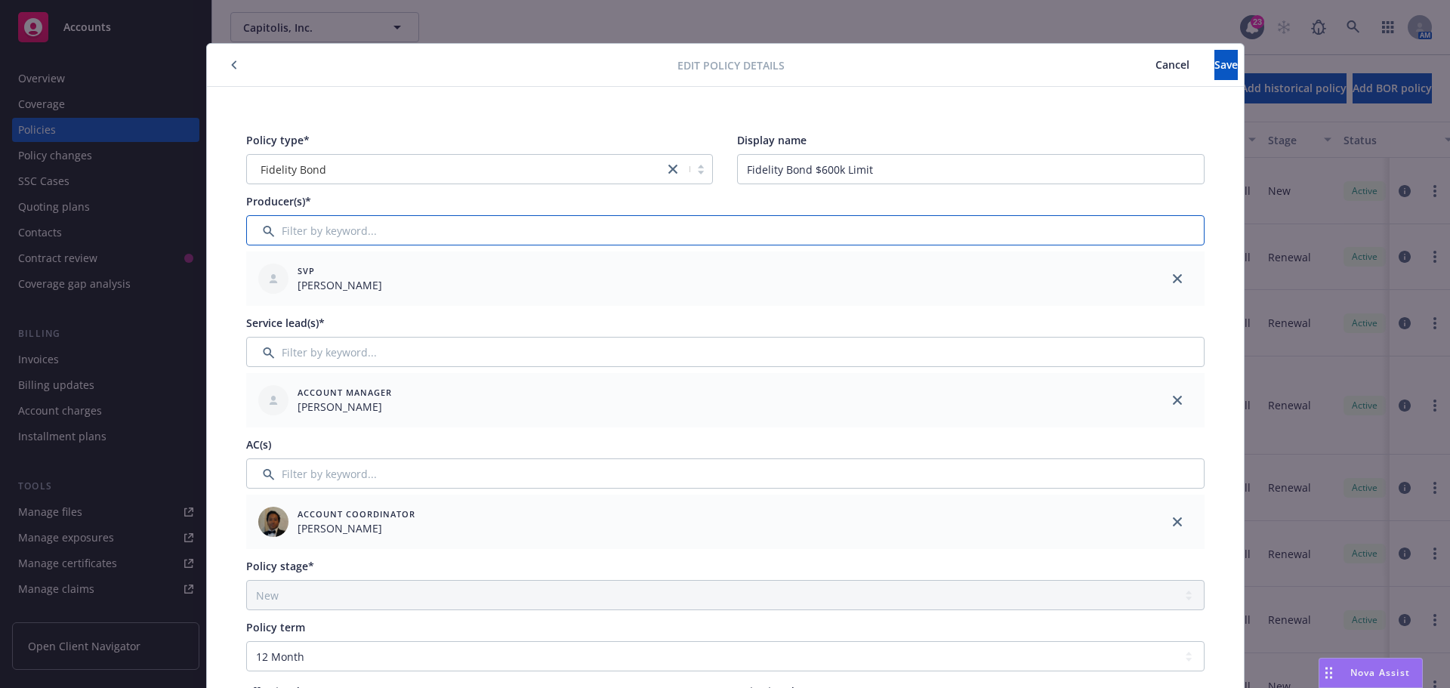
click at [295, 235] on input "Filter by keyword..." at bounding box center [725, 230] width 958 height 30
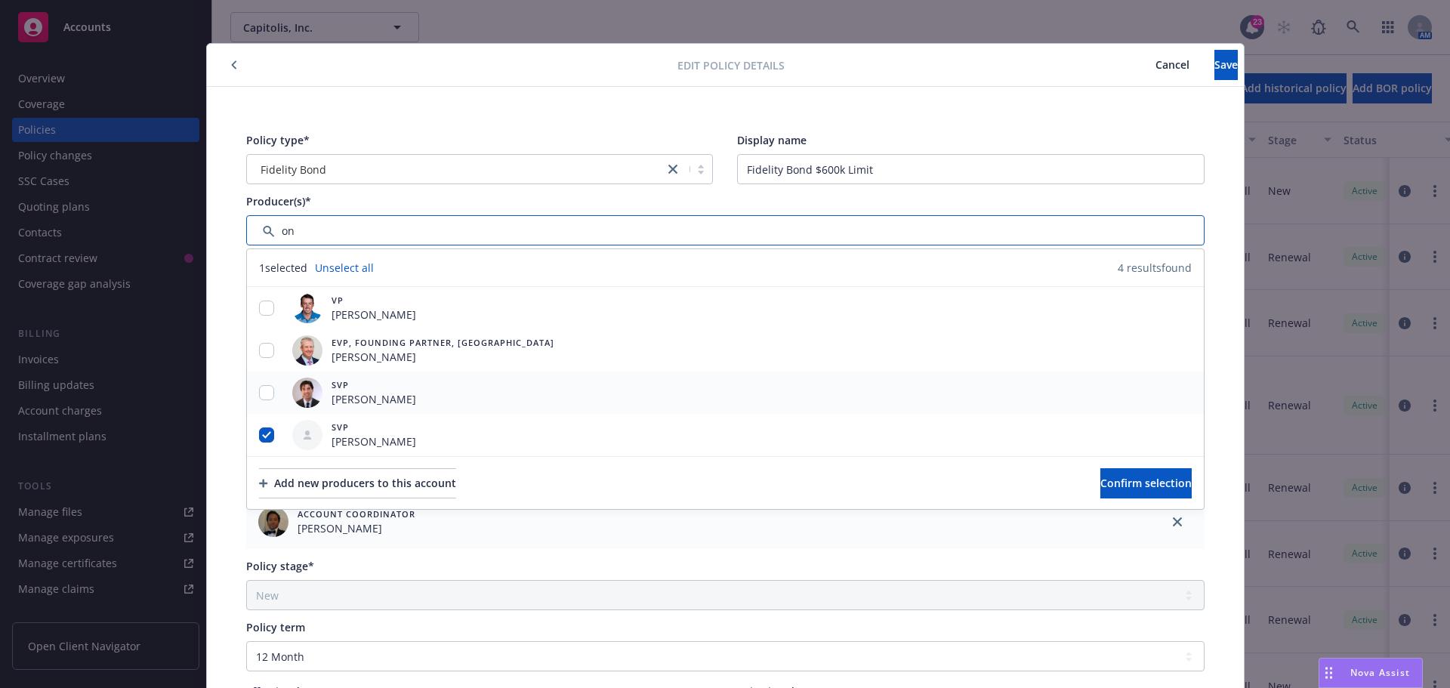
type input "on"
click at [261, 396] on input "checkbox" at bounding box center [266, 392] width 15 height 15
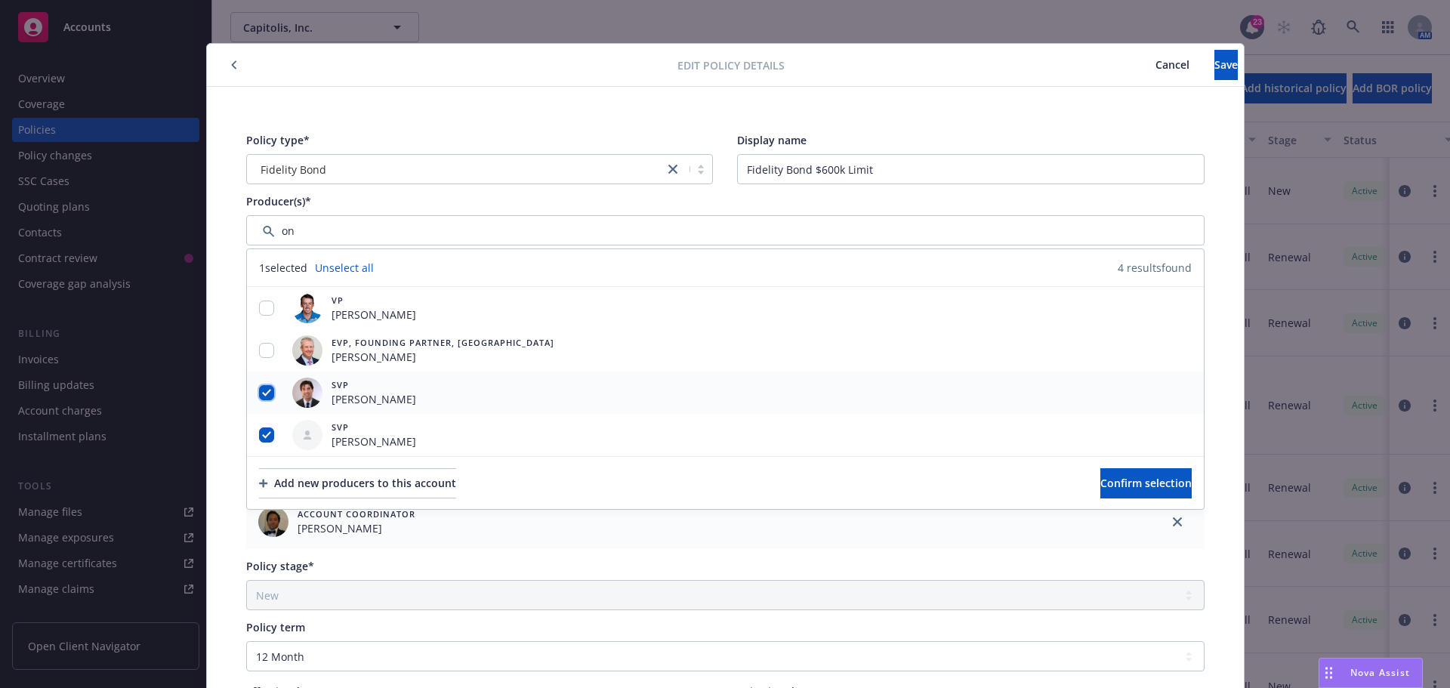
checkbox input "true"
click at [260, 353] on input "checkbox" at bounding box center [266, 350] width 15 height 15
checkbox input "true"
click at [254, 315] on div at bounding box center [266, 309] width 39 height 16
click at [270, 304] on div at bounding box center [266, 309] width 39 height 16
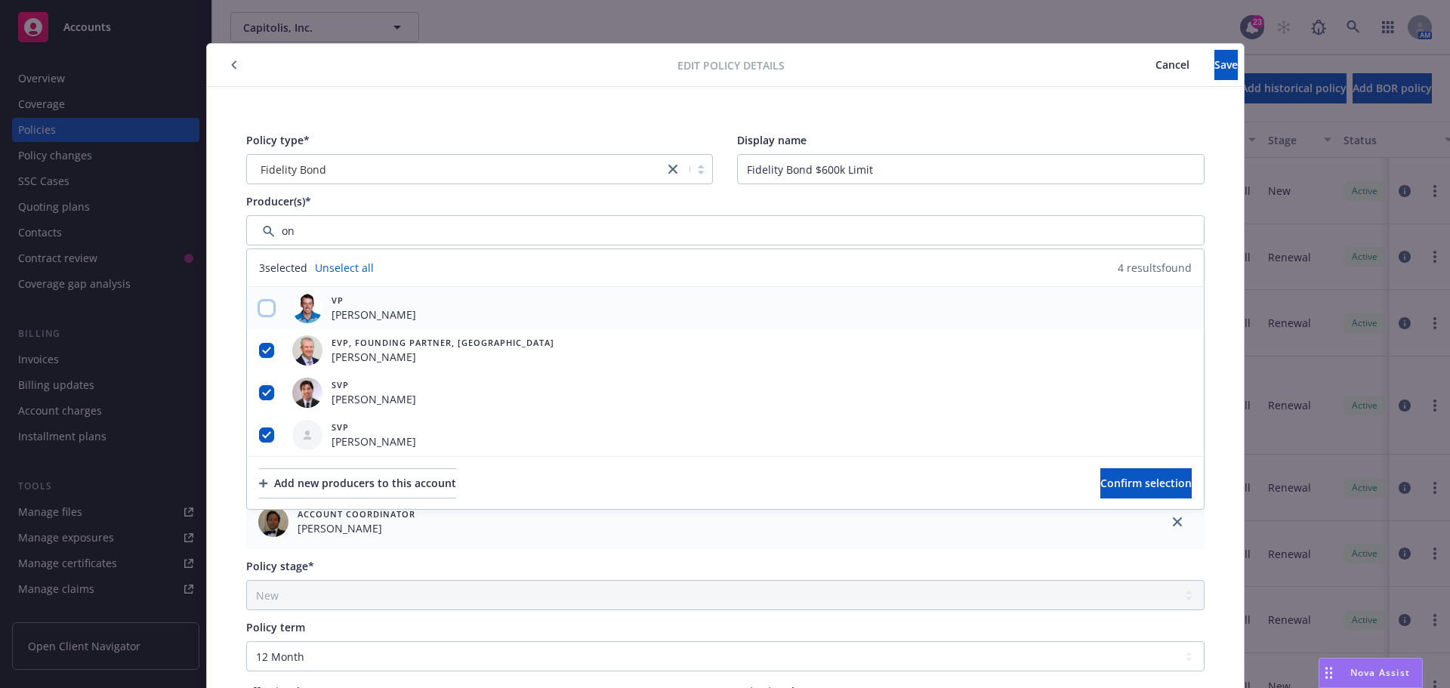
click at [267, 306] on input "checkbox" at bounding box center [266, 308] width 15 height 15
checkbox input "true"
click at [1100, 474] on button "Confirm selection" at bounding box center [1145, 483] width 91 height 30
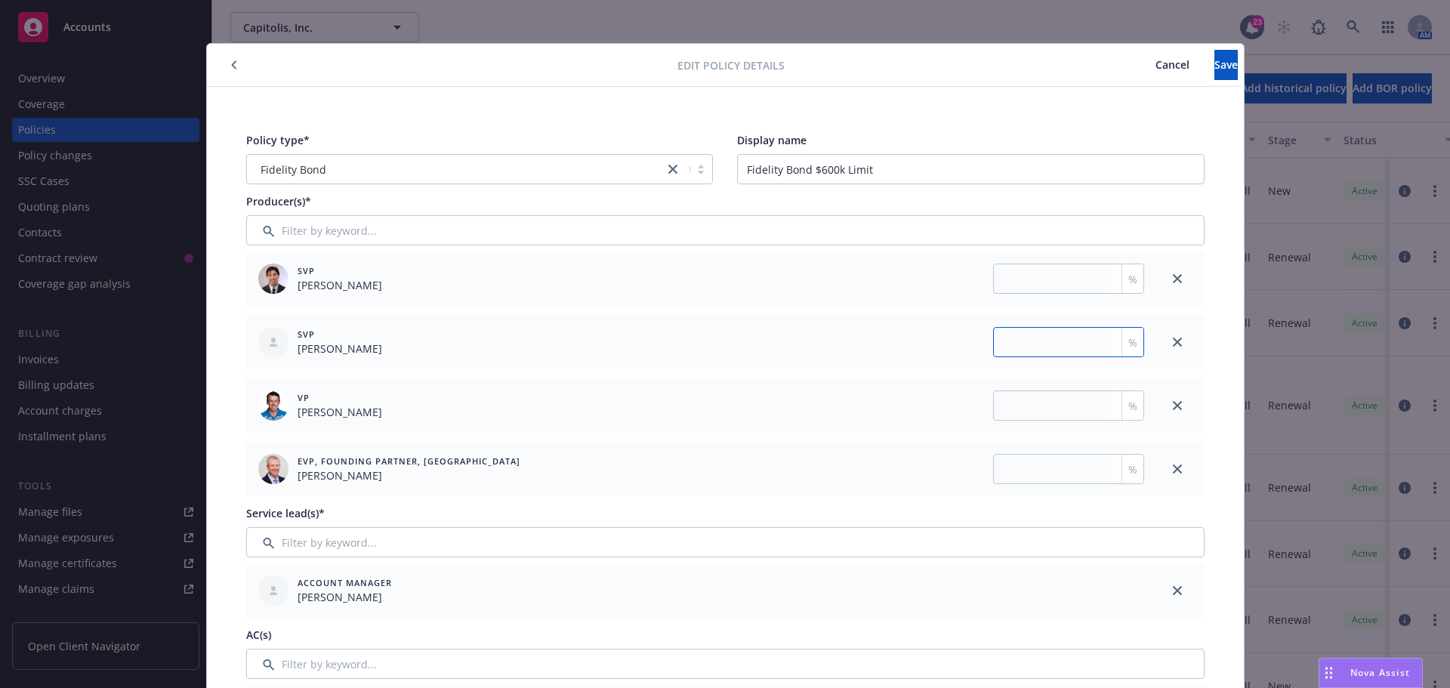
click at [1018, 342] on input "number" at bounding box center [1068, 342] width 151 height 30
type input "50"
click at [998, 292] on input "number" at bounding box center [1068, 279] width 151 height 30
type input "16.67"
click at [1033, 406] on input "number" at bounding box center [1068, 405] width 151 height 30
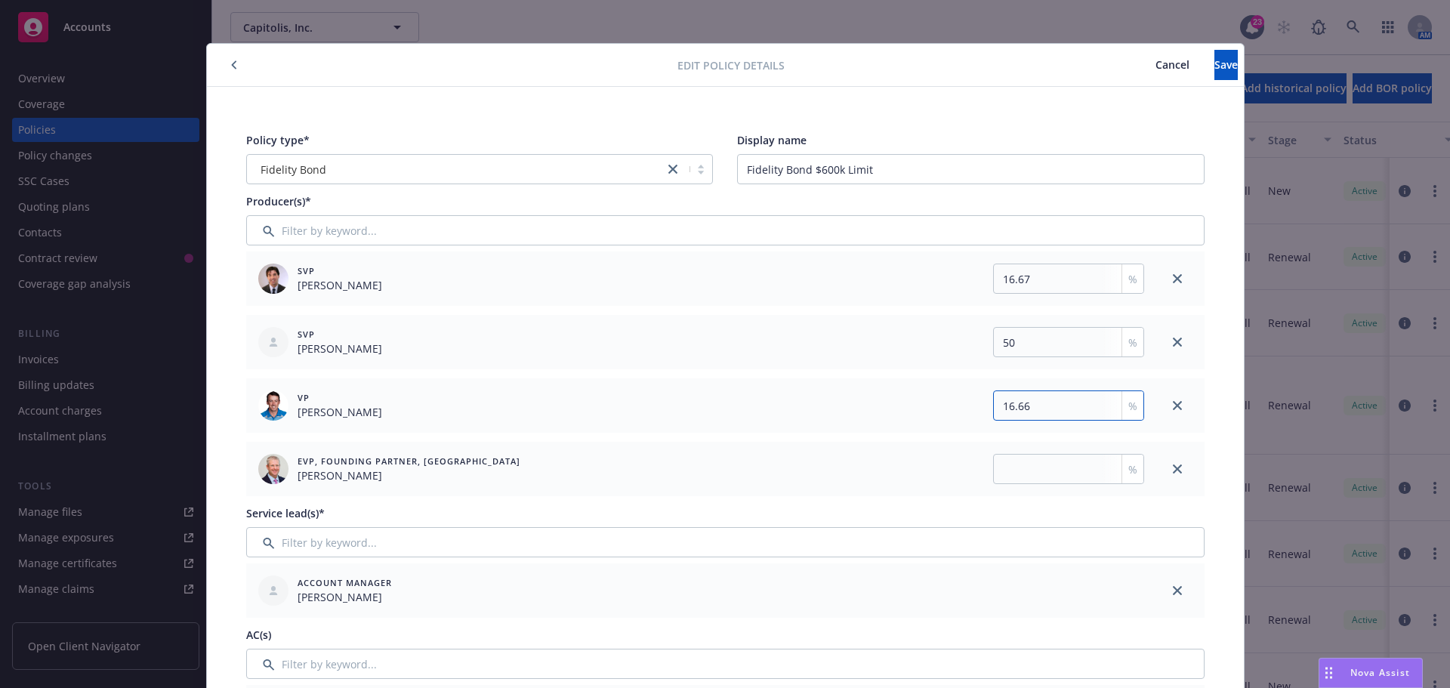
type input "16.66"
click at [1014, 465] on input "number" at bounding box center [1068, 469] width 151 height 30
type input "16.67"
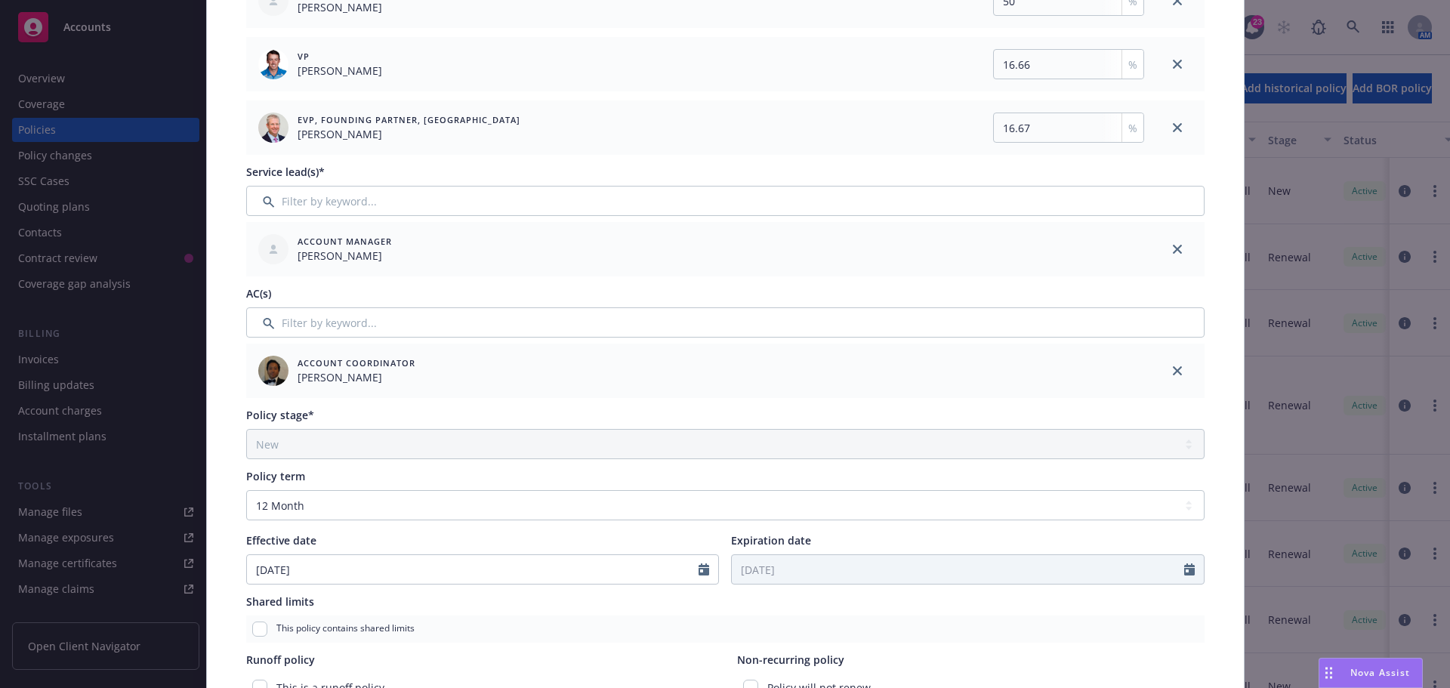
scroll to position [0, 0]
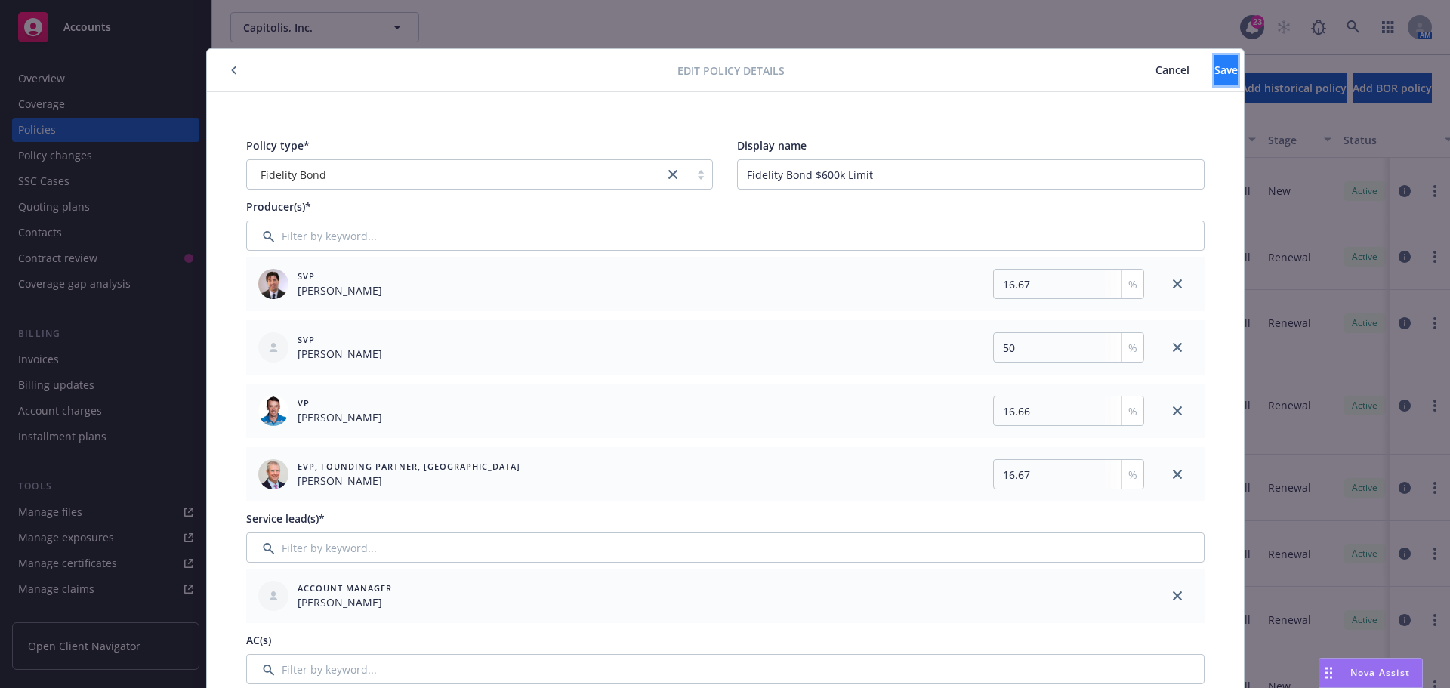
click at [1215, 77] on button "Save" at bounding box center [1226, 70] width 23 height 30
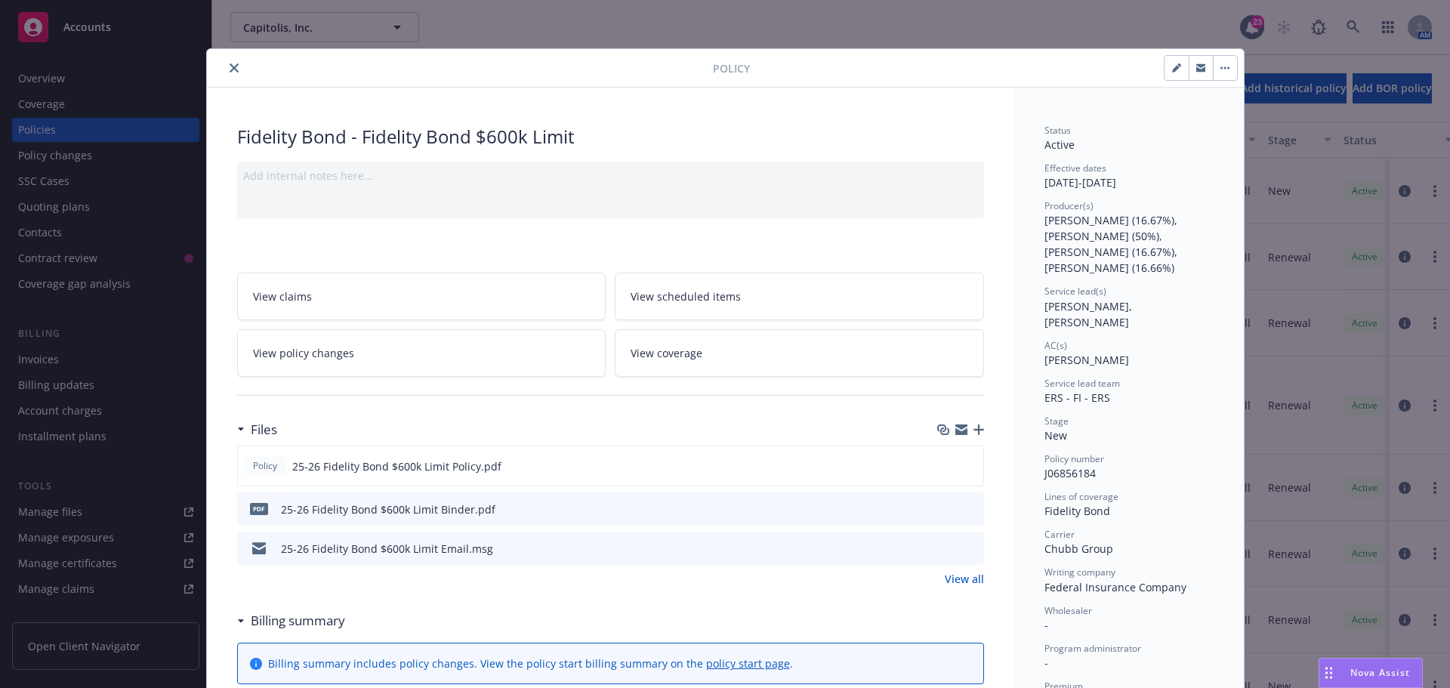
click at [232, 74] on button "close" at bounding box center [234, 68] width 18 height 18
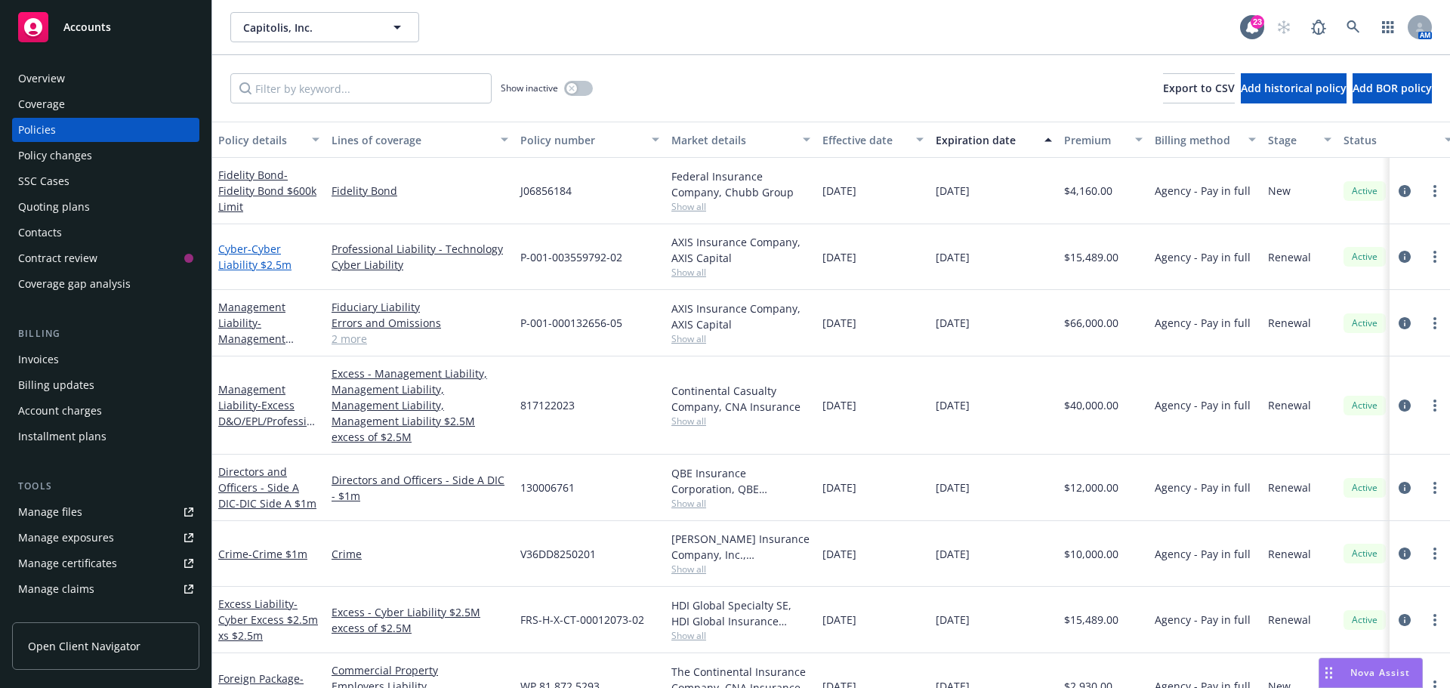
click at [245, 248] on link "Cyber - Cyber Liability $2.5m" at bounding box center [254, 257] width 73 height 30
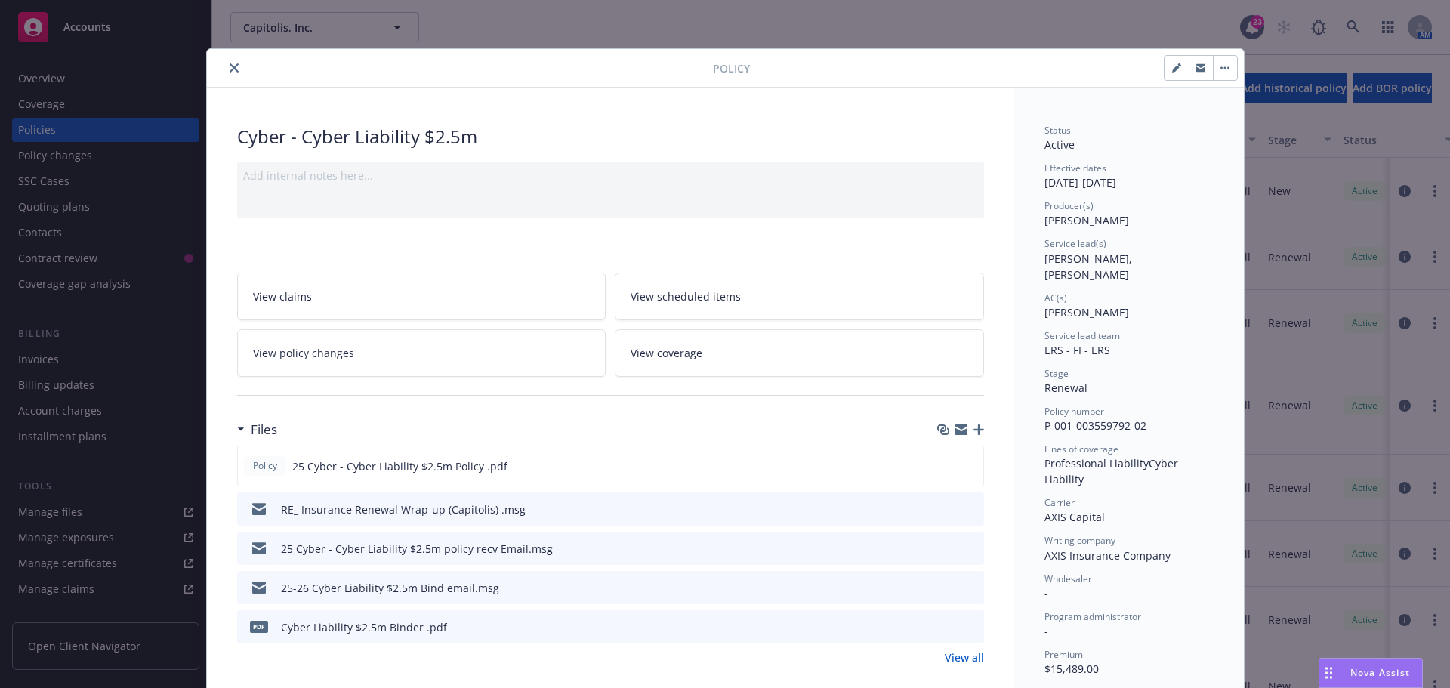
click at [1168, 76] on button "button" at bounding box center [1177, 68] width 24 height 24
select select "RENEWAL"
select select "12"
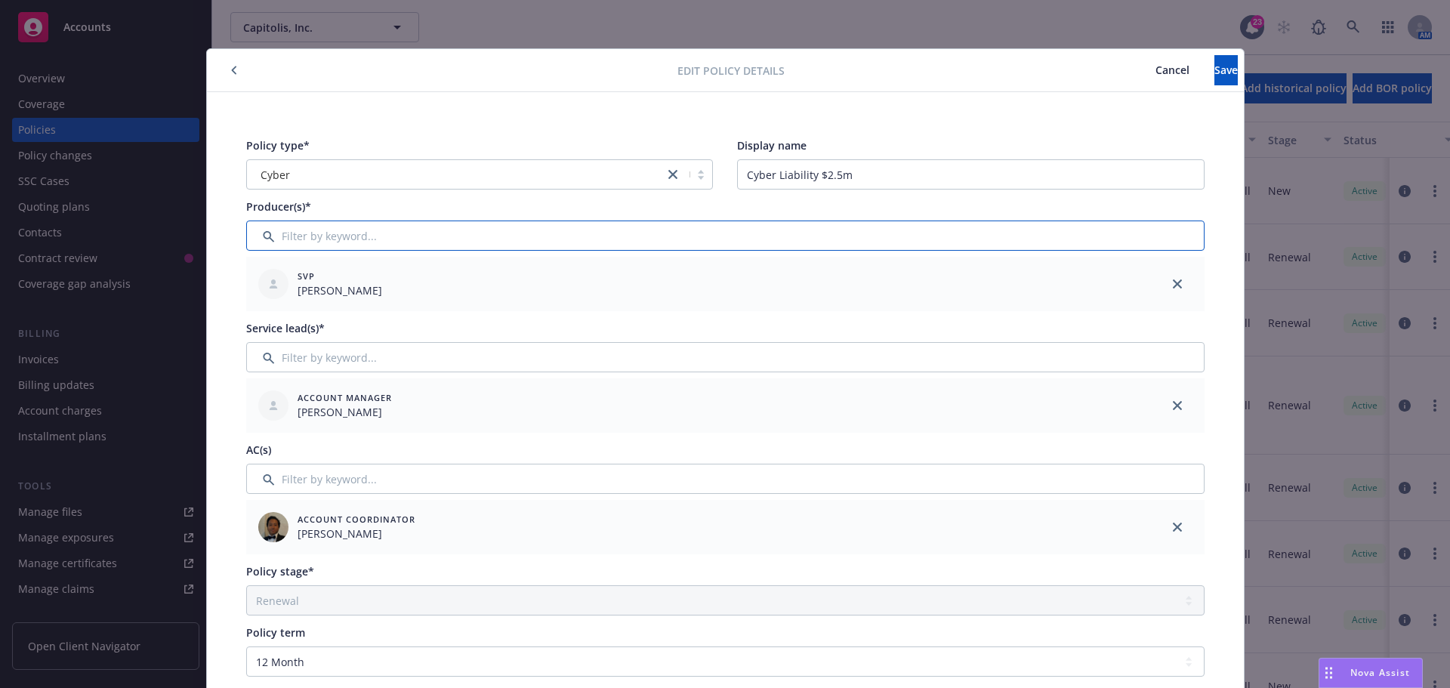
click at [393, 234] on input "Filter by keyword..." at bounding box center [725, 236] width 958 height 30
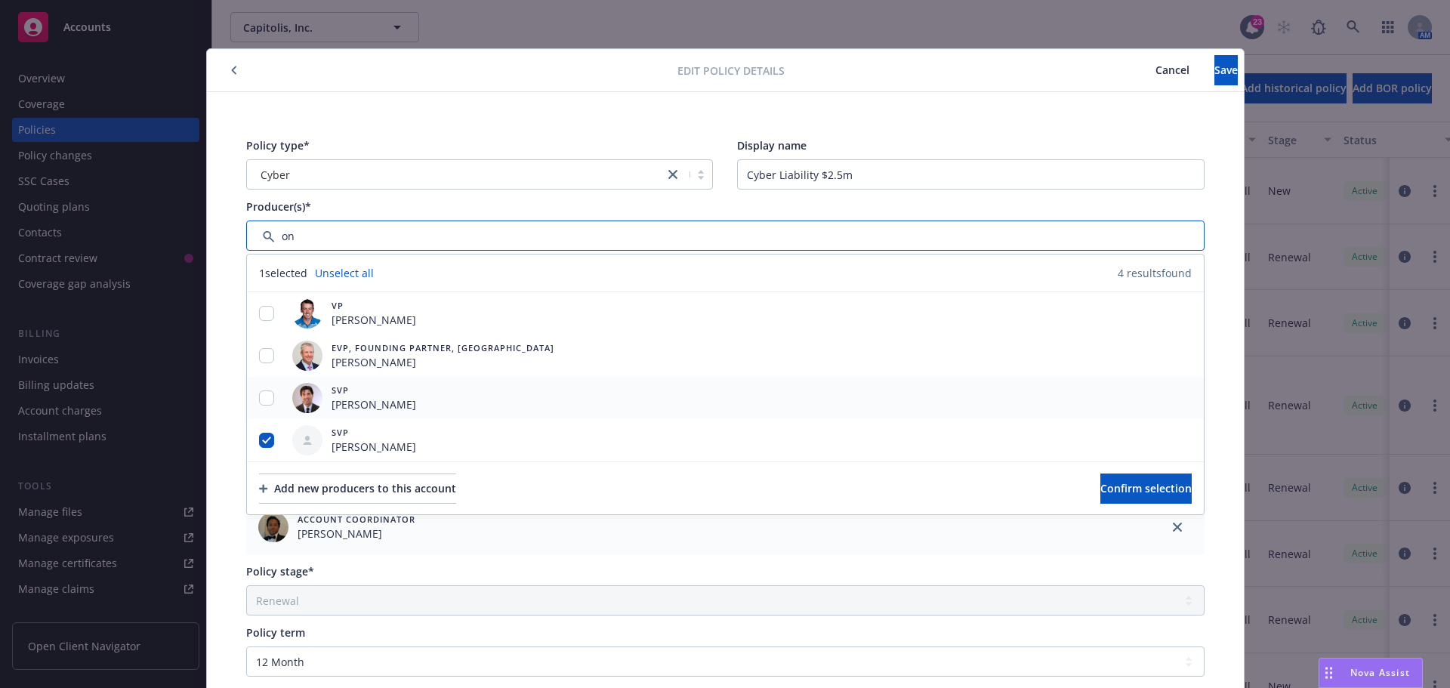
type input "on"
click at [261, 406] on div at bounding box center [266, 398] width 39 height 16
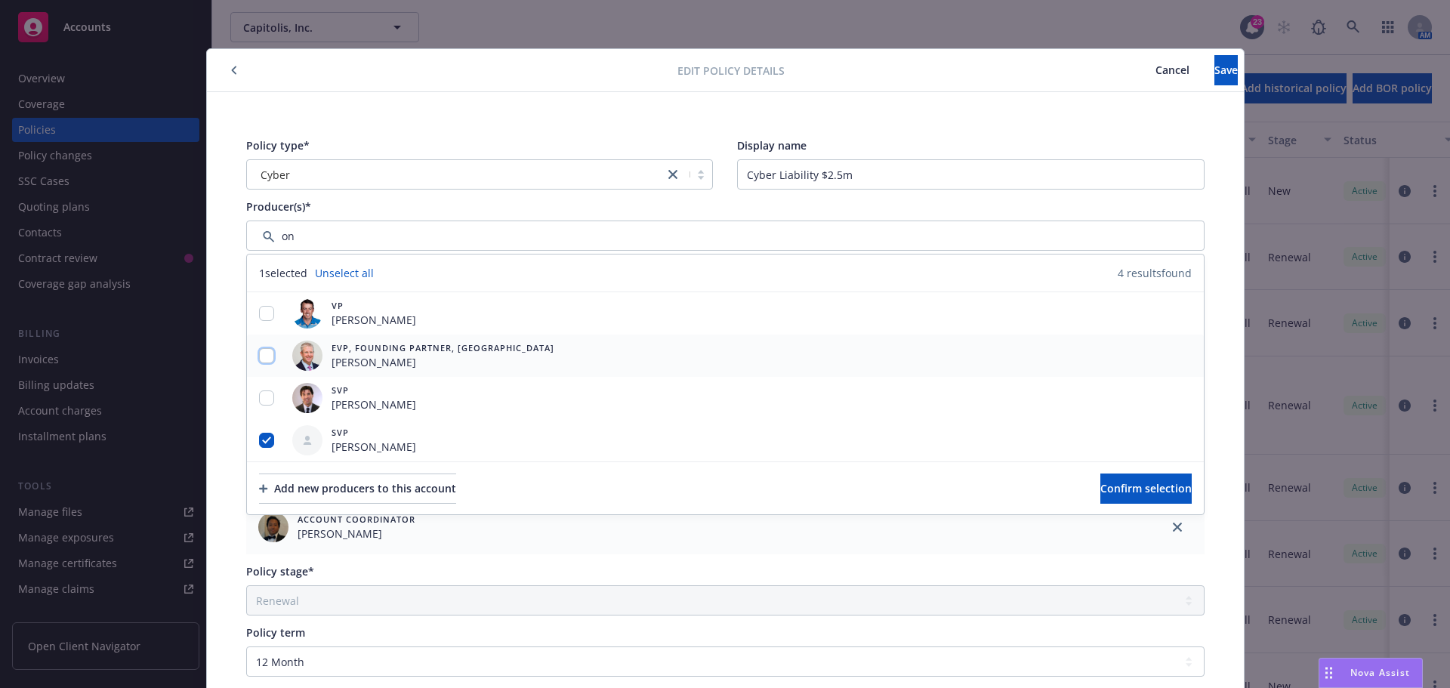
click at [260, 360] on input "checkbox" at bounding box center [266, 355] width 15 height 15
checkbox input "true"
click at [261, 318] on input "checkbox" at bounding box center [266, 313] width 15 height 15
checkbox input "true"
click at [264, 398] on input "checkbox" at bounding box center [266, 397] width 15 height 15
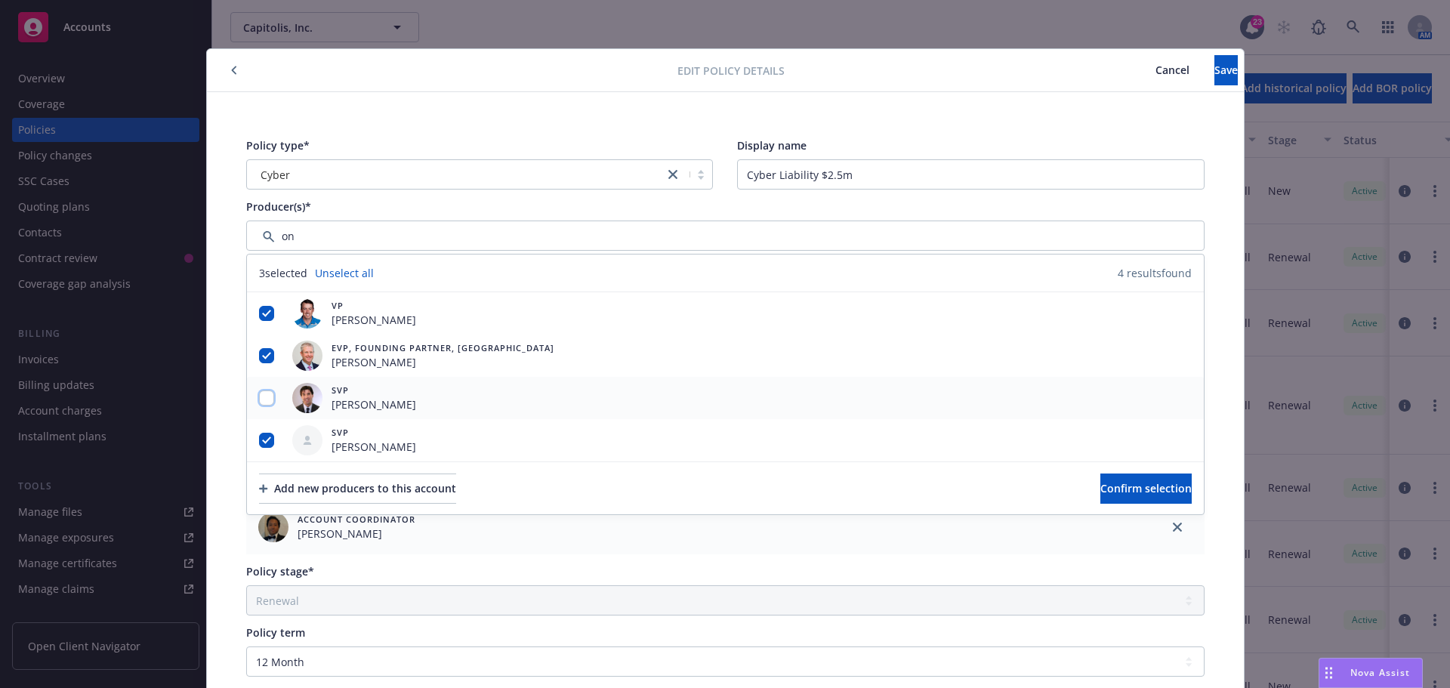
checkbox input "true"
click at [1147, 488] on span "Confirm selection" at bounding box center [1145, 488] width 91 height 14
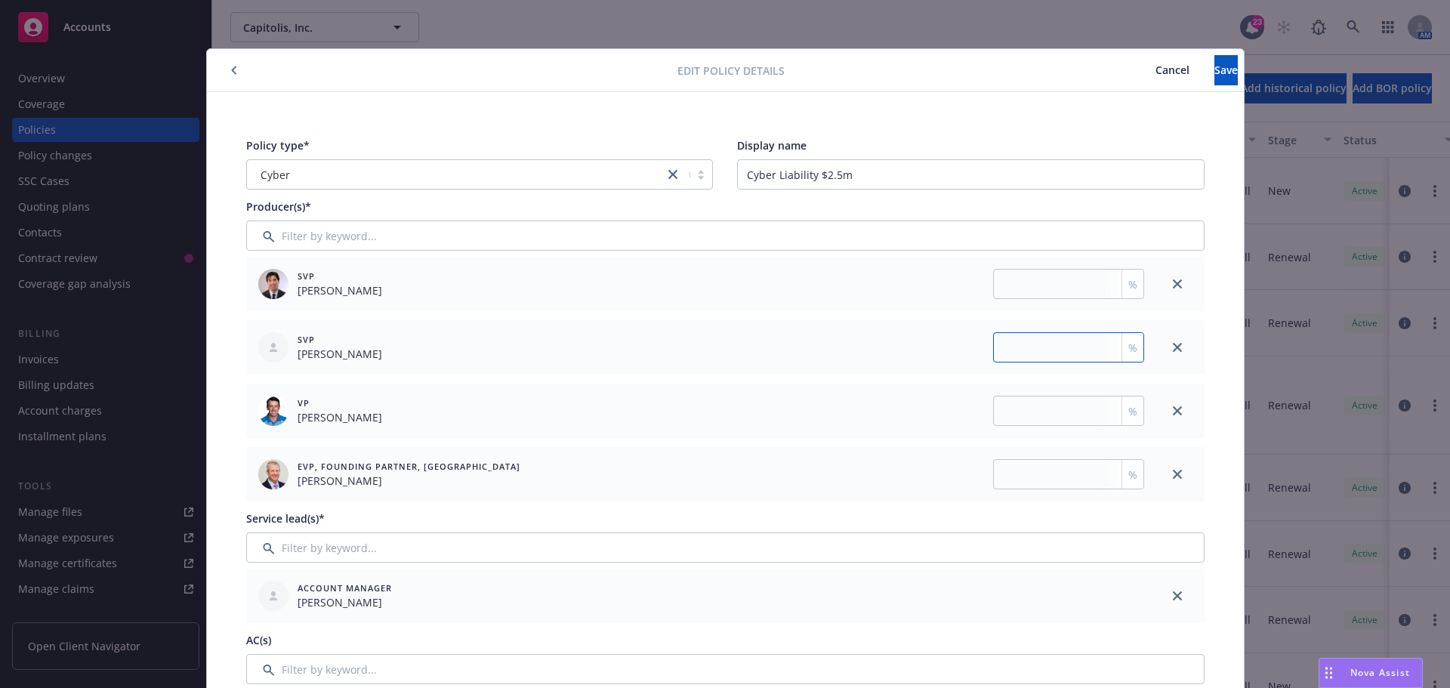
click at [993, 342] on input "number" at bounding box center [1068, 347] width 151 height 30
type input "50"
click at [1041, 289] on input "number" at bounding box center [1068, 284] width 151 height 30
type input "16.67"
click at [1029, 419] on input "number" at bounding box center [1068, 411] width 151 height 30
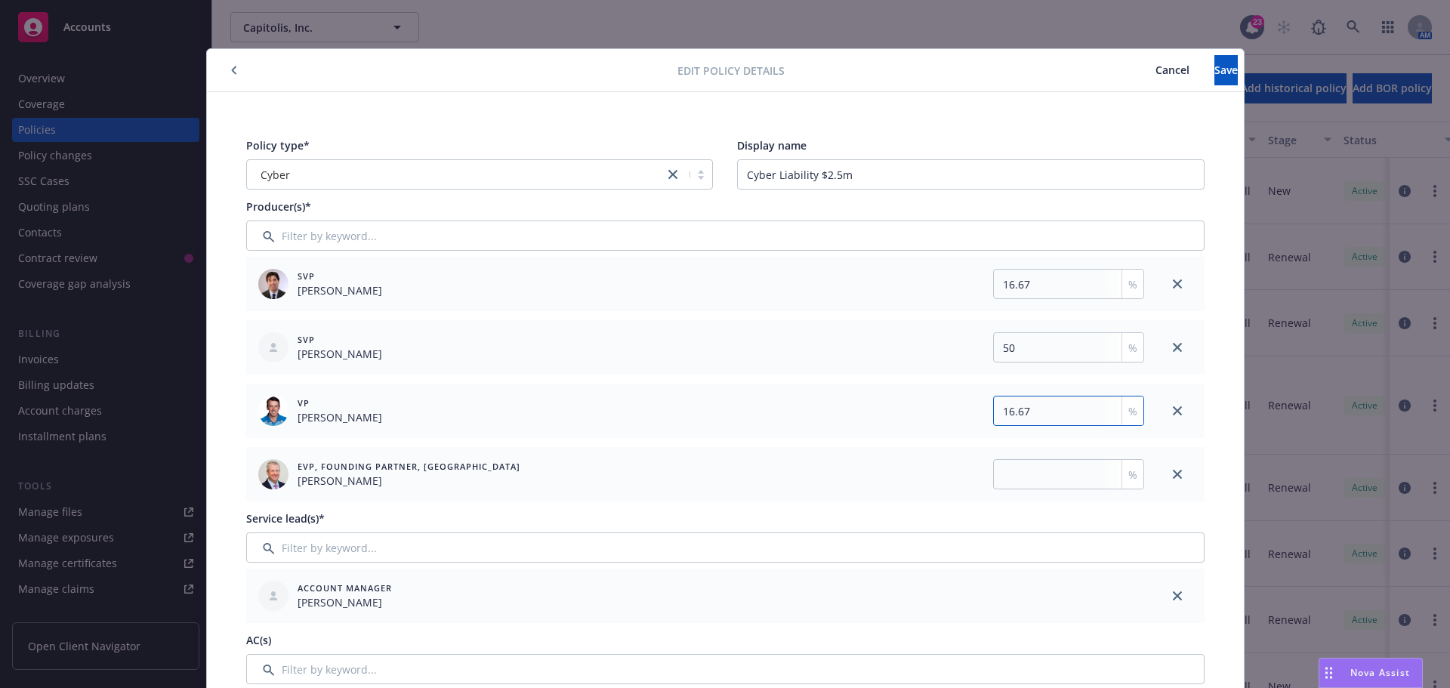
type input "16.67"
click at [1054, 452] on div "EVP, Founding Partner, Boston [PERSON_NAME] %" at bounding box center [698, 474] width 904 height 54
click at [1026, 477] on input "number" at bounding box center [1068, 474] width 151 height 30
type input "16.66"
click at [1215, 70] on button "Save" at bounding box center [1226, 70] width 23 height 30
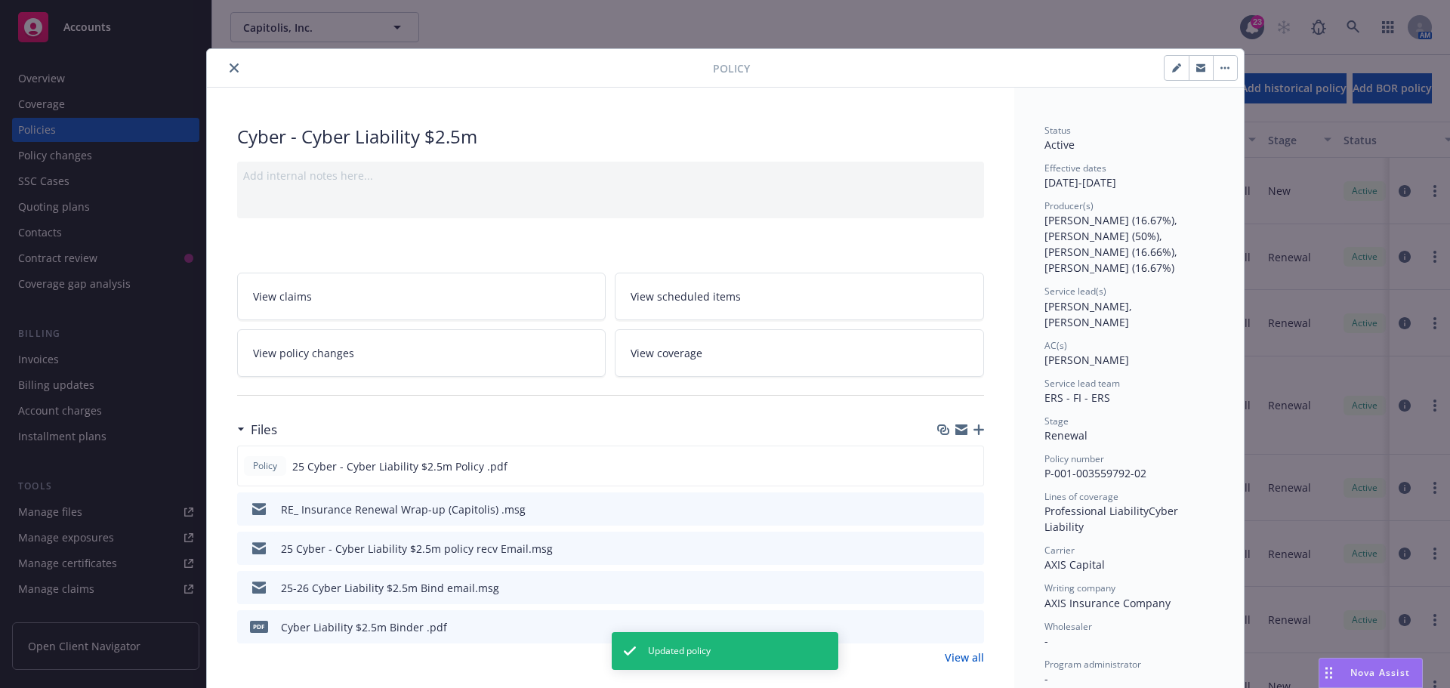
click at [230, 71] on icon "close" at bounding box center [234, 67] width 9 height 9
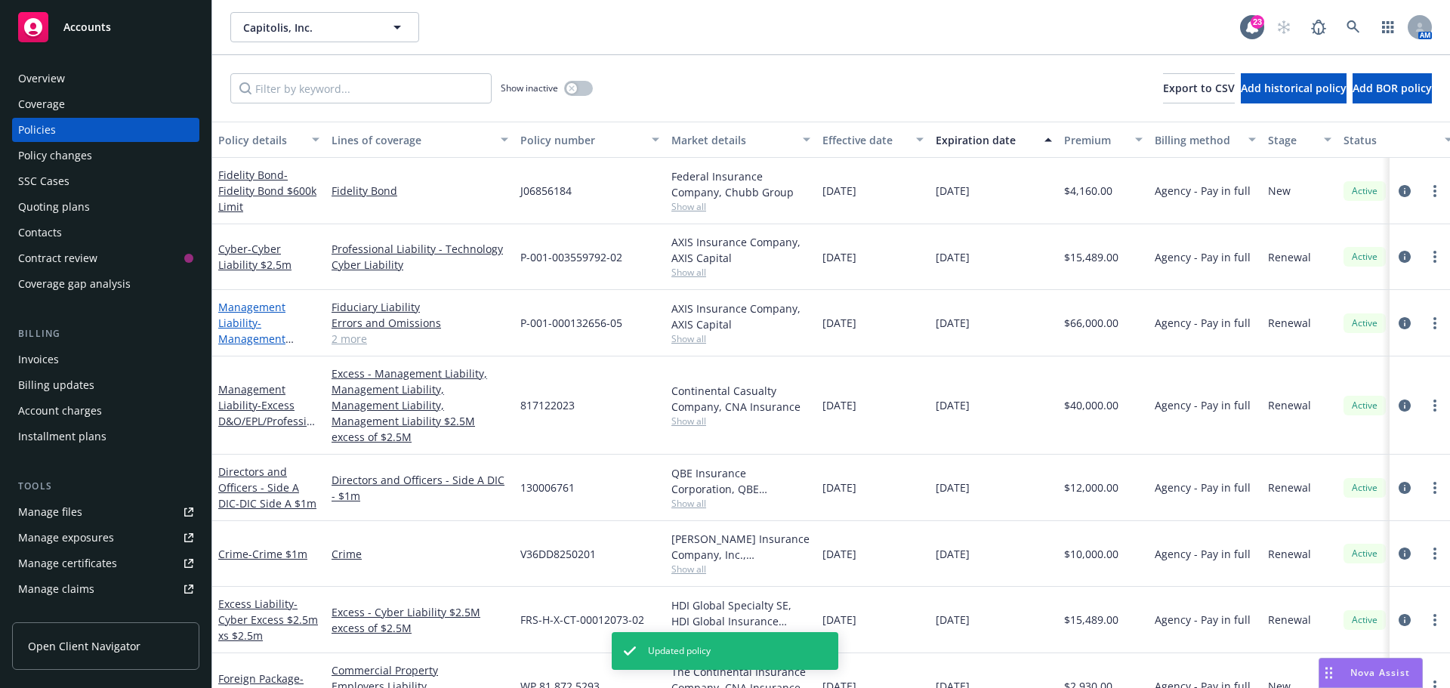
click at [272, 310] on link "Management Liability - Management Liability (D&O $2.5, professional $2.5m, EPL …" at bounding box center [268, 355] width 100 height 110
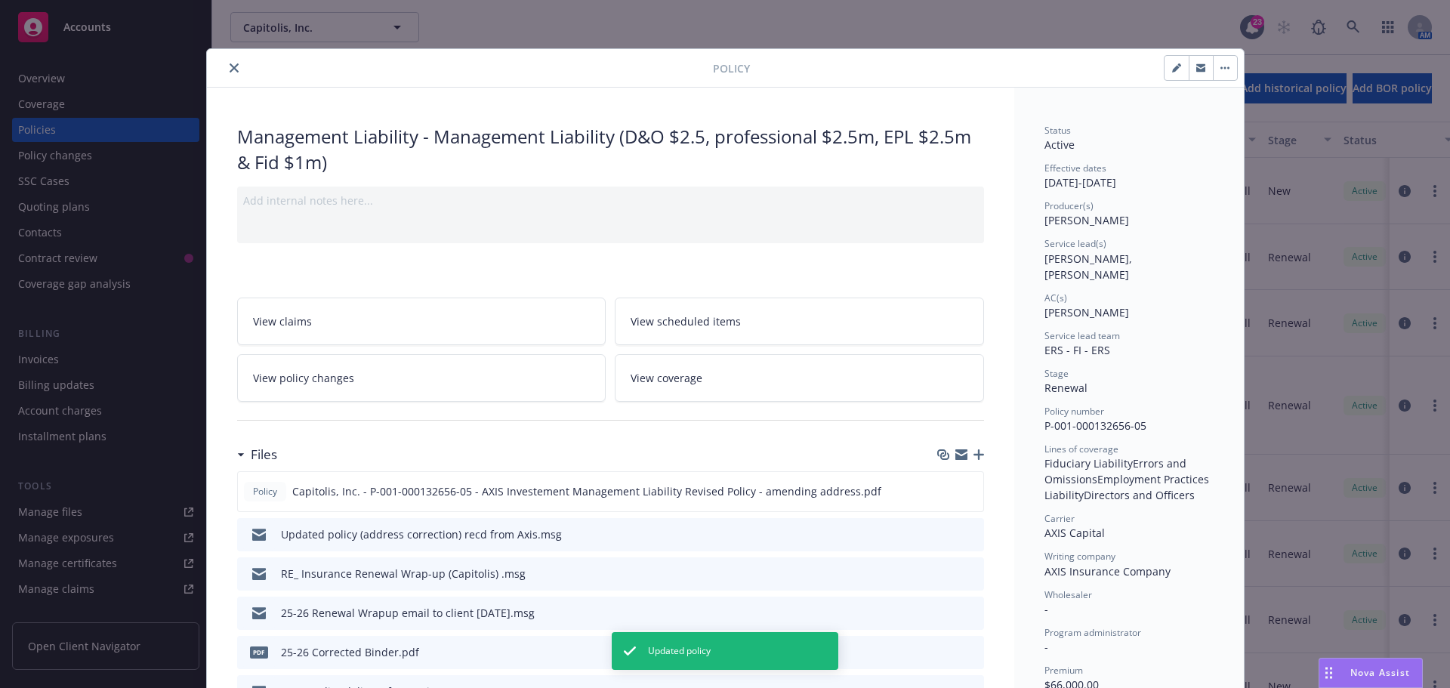
click at [1179, 76] on button "button" at bounding box center [1177, 68] width 24 height 24
select select "RENEWAL"
select select "12"
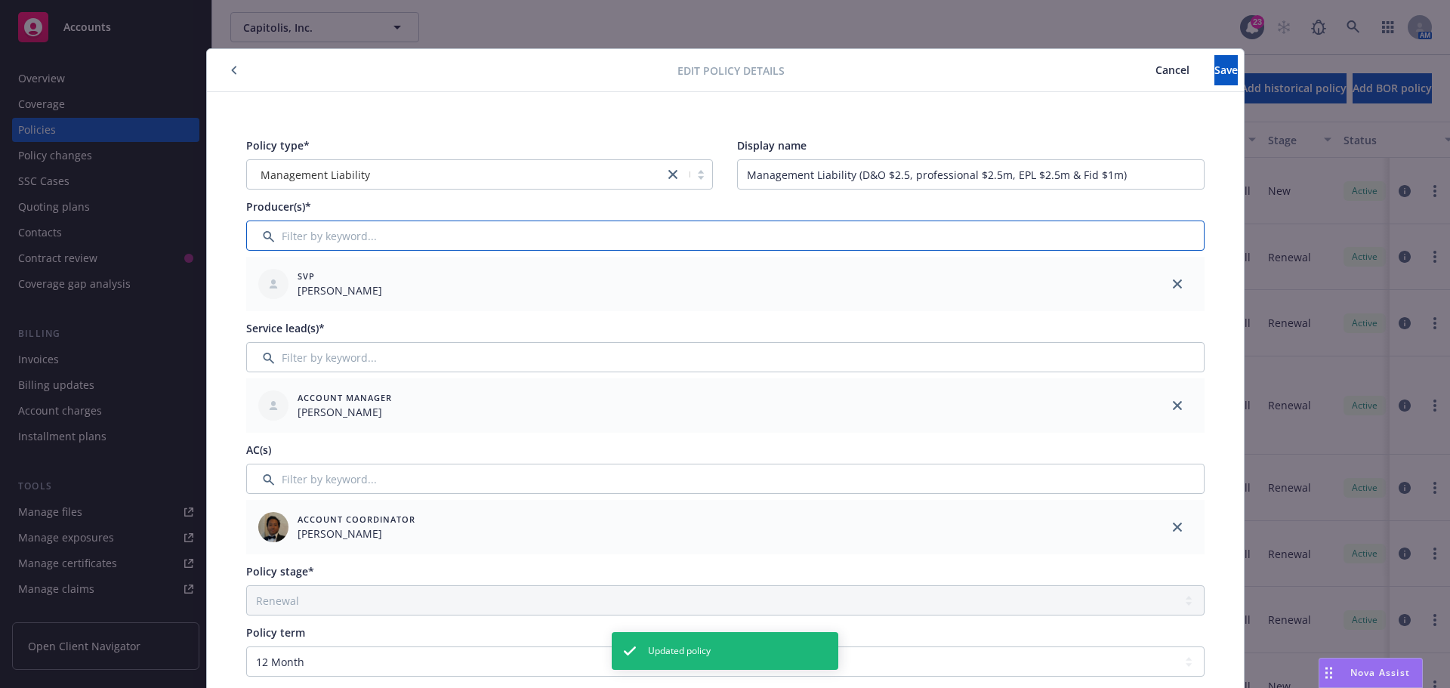
click at [412, 227] on input "Filter by keyword..." at bounding box center [725, 236] width 958 height 30
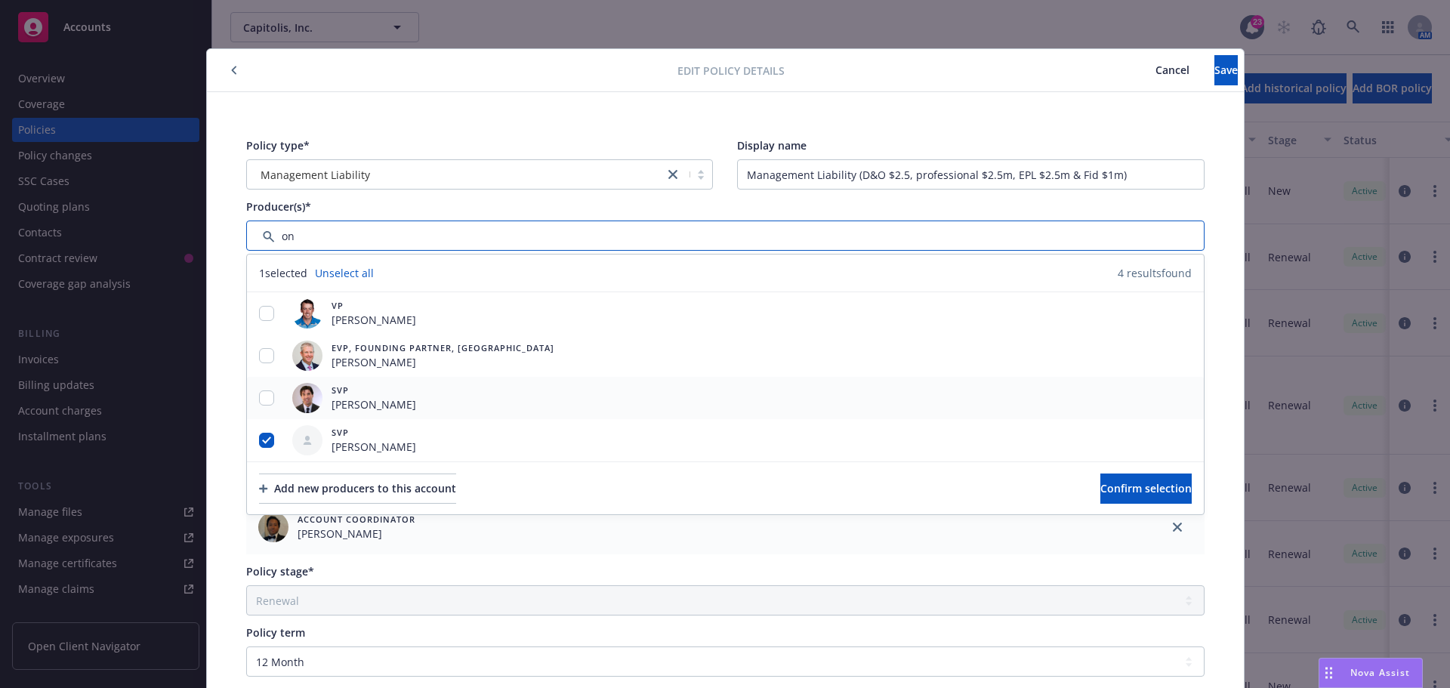
type input "on"
click at [263, 399] on input "checkbox" at bounding box center [266, 397] width 15 height 15
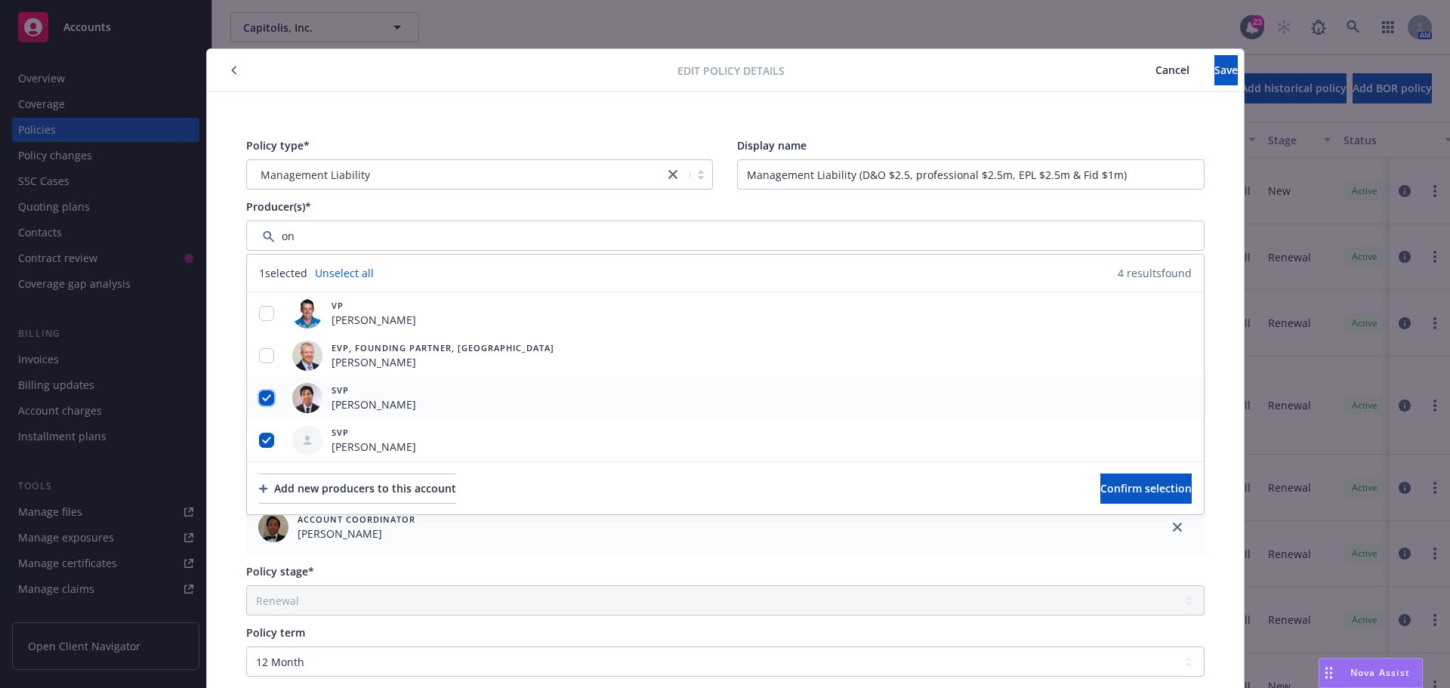
checkbox input "true"
click at [260, 362] on input "checkbox" at bounding box center [266, 355] width 15 height 15
checkbox input "true"
click at [259, 310] on input "checkbox" at bounding box center [266, 313] width 15 height 15
checkbox input "true"
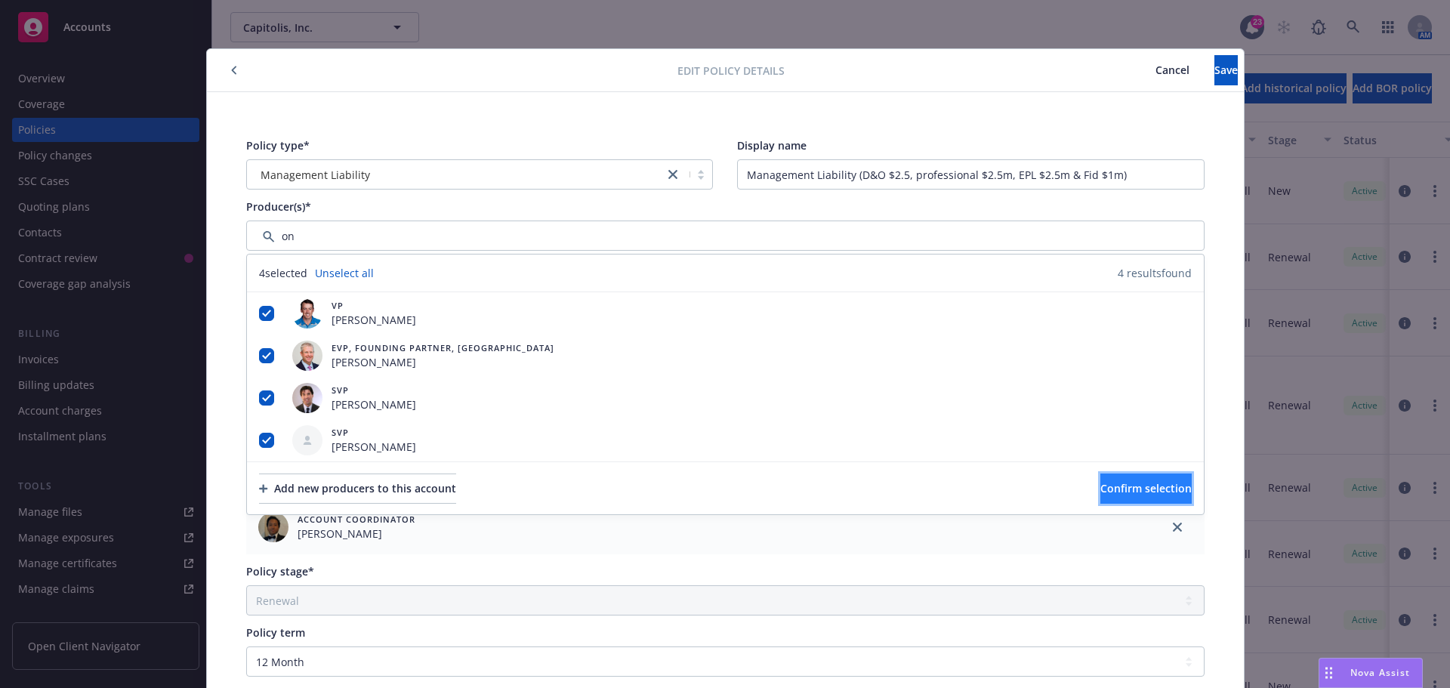
click at [1100, 486] on span "Confirm selection" at bounding box center [1145, 488] width 91 height 14
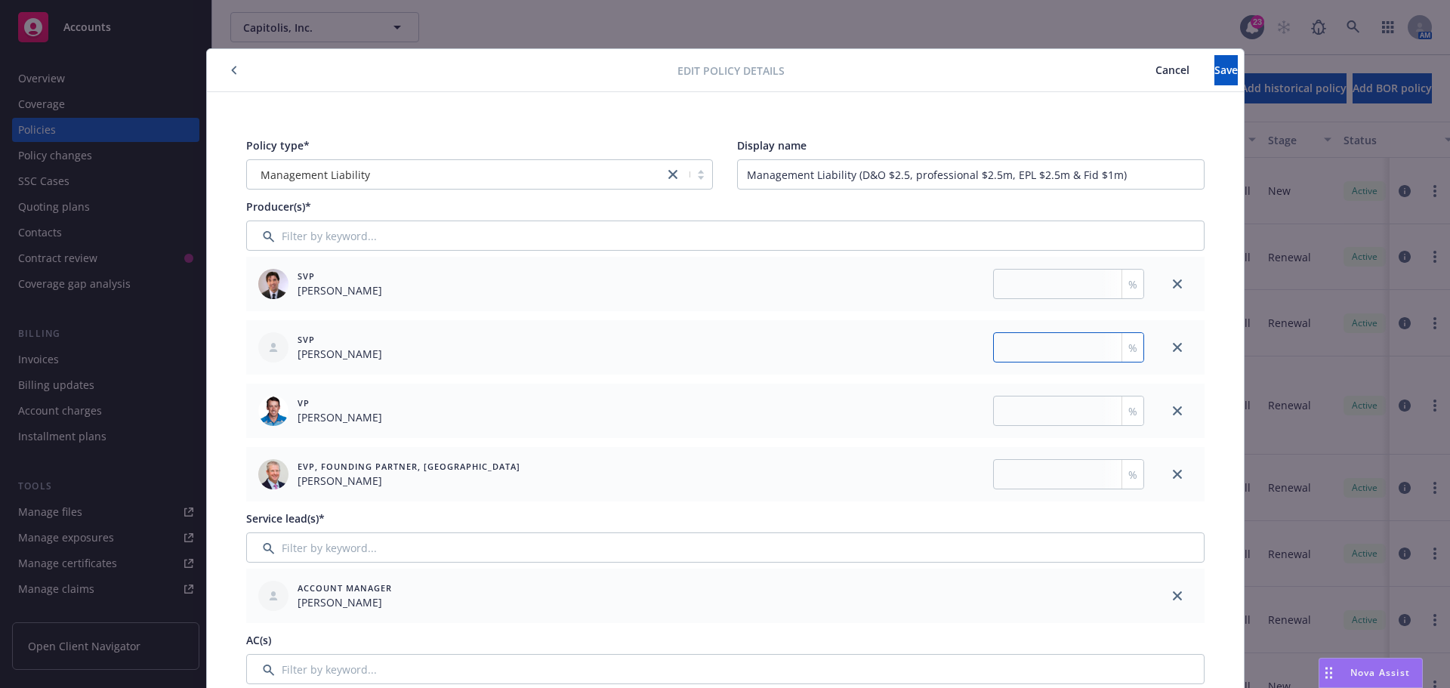
click at [1051, 342] on input "number" at bounding box center [1068, 347] width 151 height 30
type input "50"
click at [1027, 294] on input "number" at bounding box center [1068, 284] width 151 height 30
type input "16.66"
click at [1011, 406] on input "number" at bounding box center [1068, 411] width 151 height 30
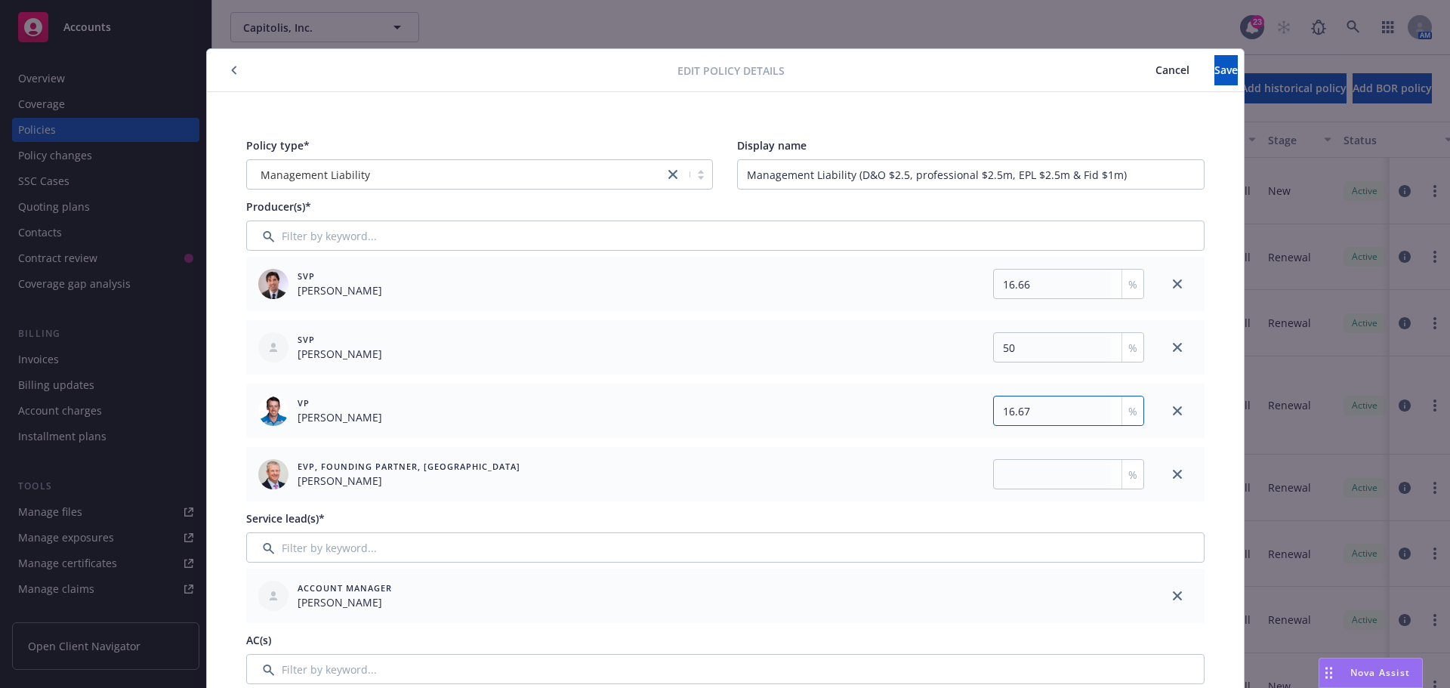
type input "16.67"
click at [1019, 467] on input "number" at bounding box center [1068, 474] width 151 height 30
type input "16.67"
click at [1215, 63] on span "Save" at bounding box center [1226, 70] width 23 height 14
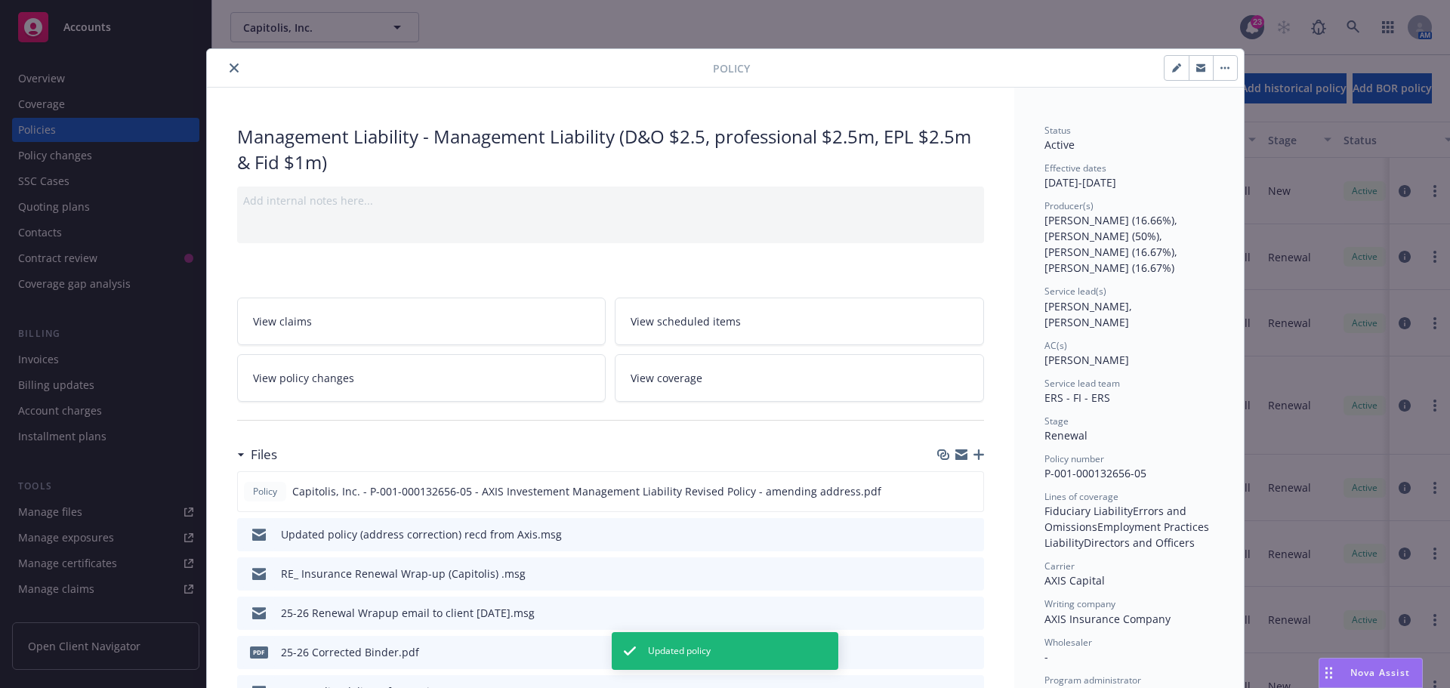
click at [230, 64] on icon "close" at bounding box center [234, 67] width 9 height 9
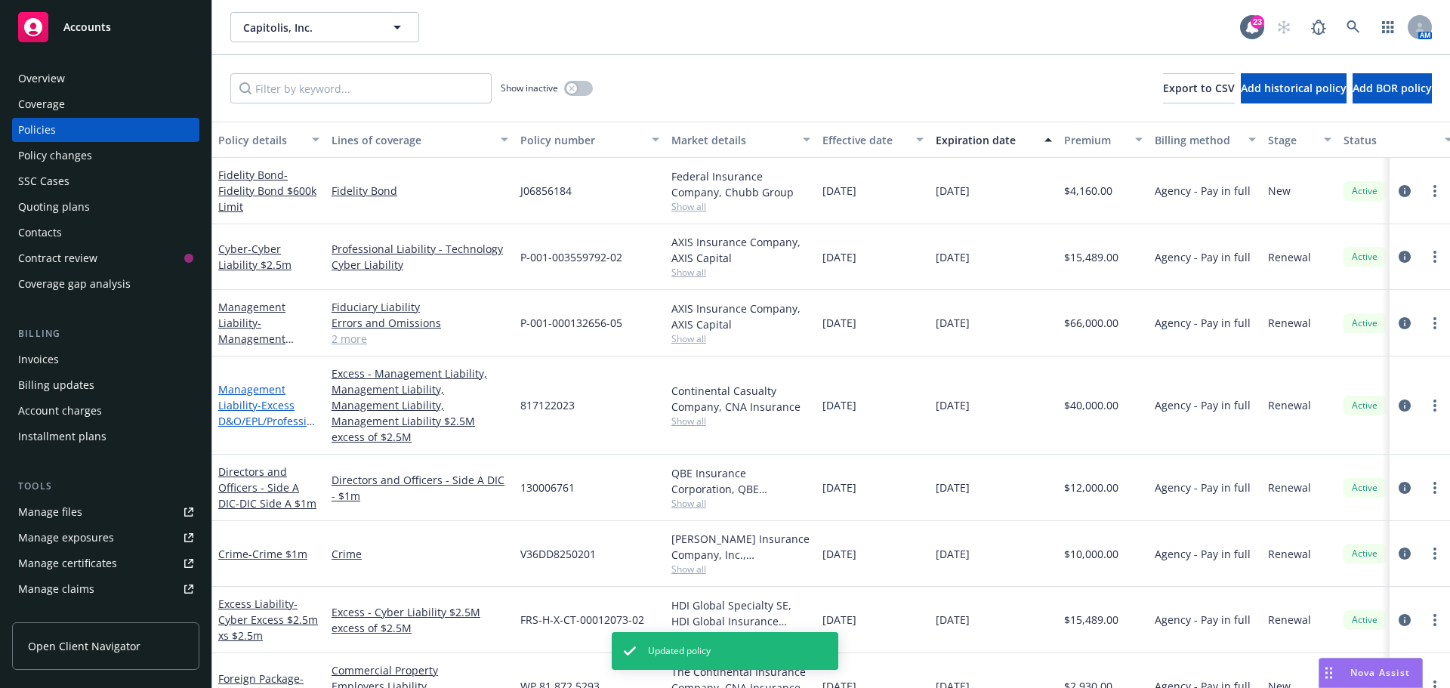
click at [238, 382] on link "Management Liability - Excess D&O/EPL/Professional Liability $2.5m xs $2.5m" at bounding box center [268, 421] width 101 height 78
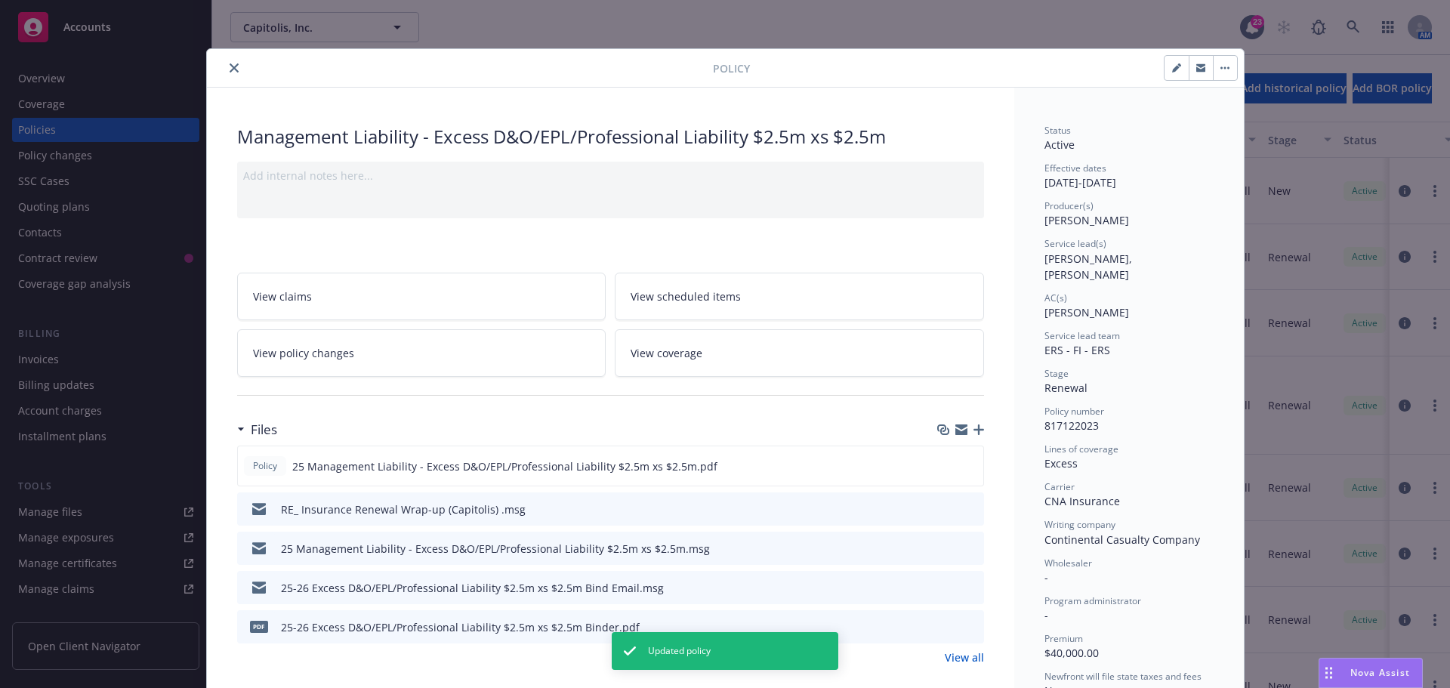
click at [1172, 71] on icon "button" at bounding box center [1176, 69] width 8 height 8
select select "RENEWAL"
select select "12"
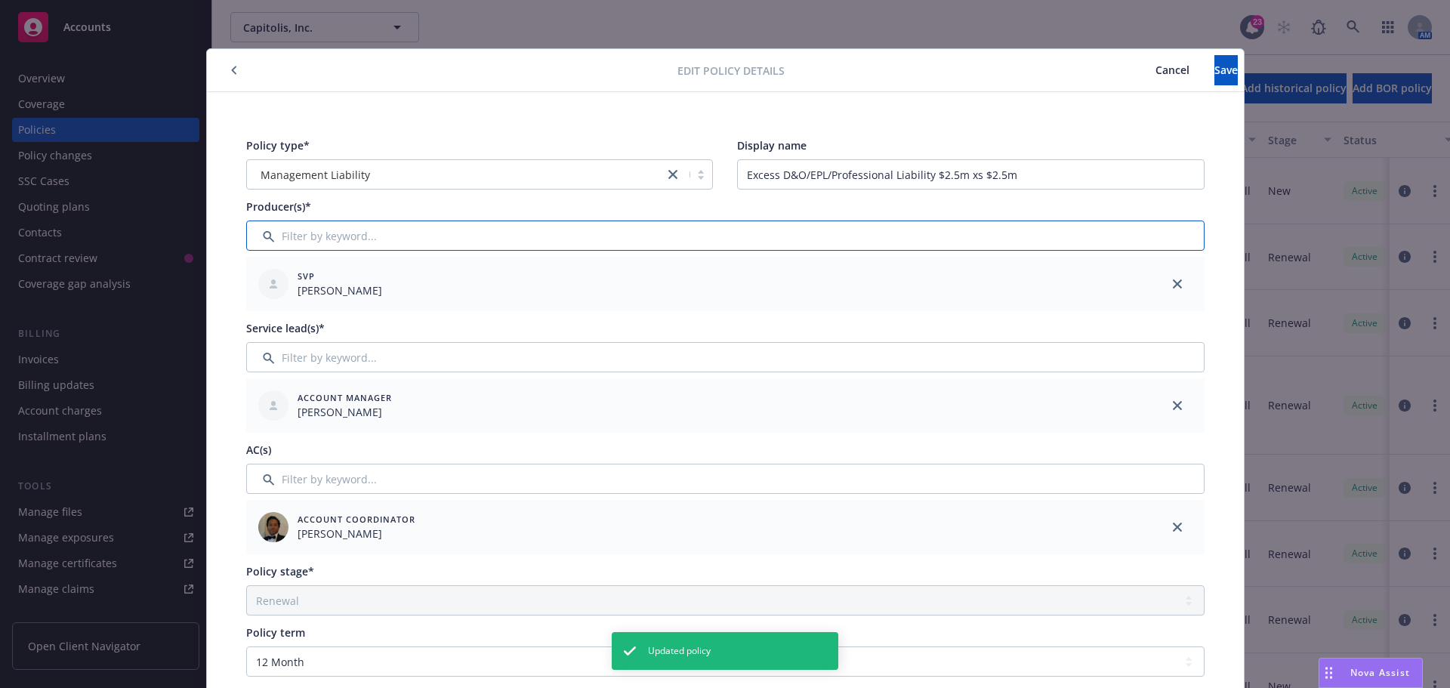
click at [423, 238] on input "Filter by keyword..." at bounding box center [725, 236] width 958 height 30
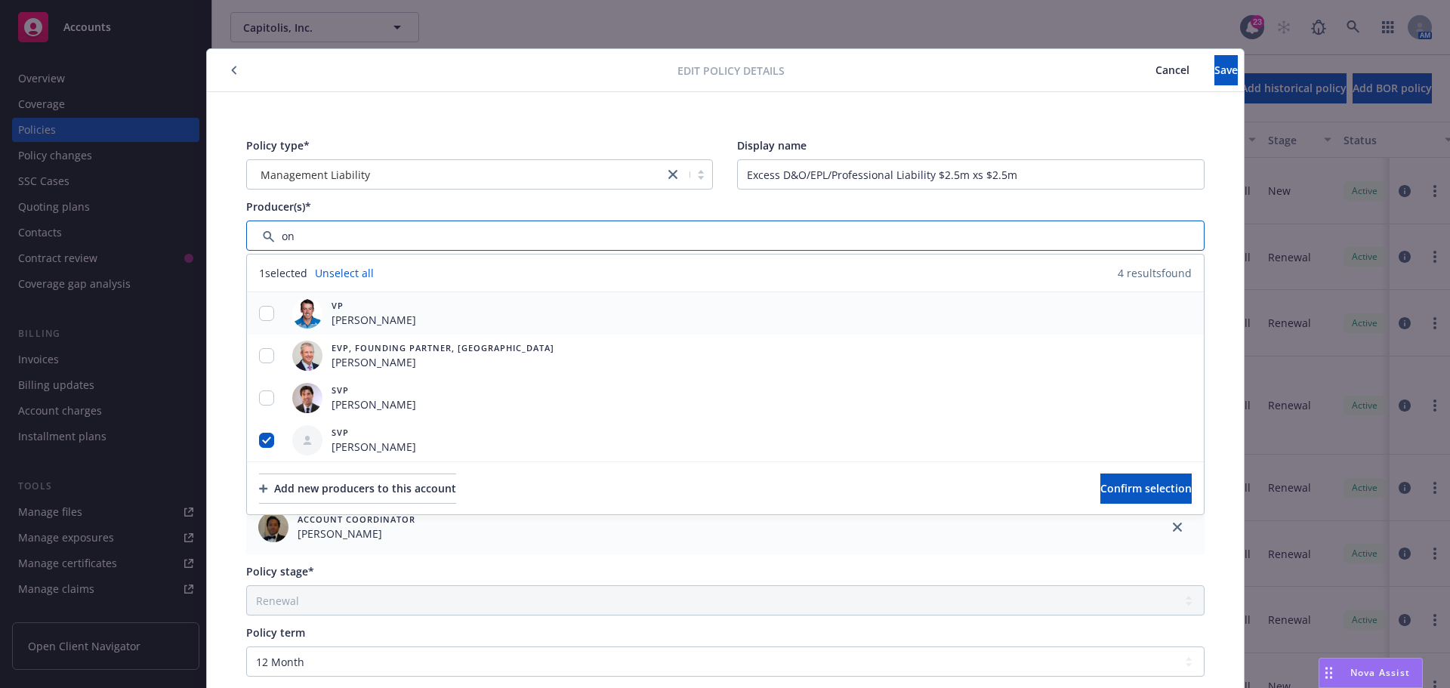
type input "on"
click at [260, 319] on input "checkbox" at bounding box center [266, 313] width 15 height 15
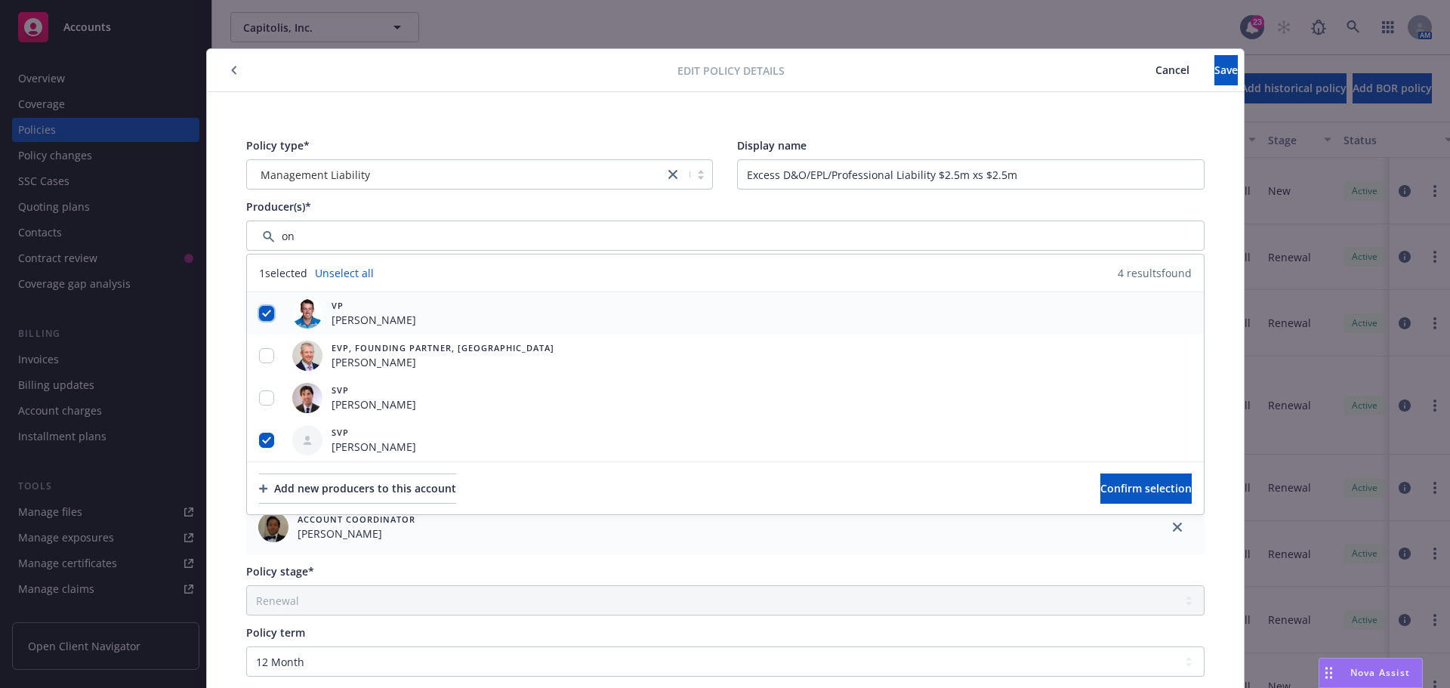
checkbox input "true"
click at [259, 350] on input "checkbox" at bounding box center [266, 355] width 15 height 15
checkbox input "true"
click at [264, 403] on input "checkbox" at bounding box center [266, 397] width 15 height 15
checkbox input "true"
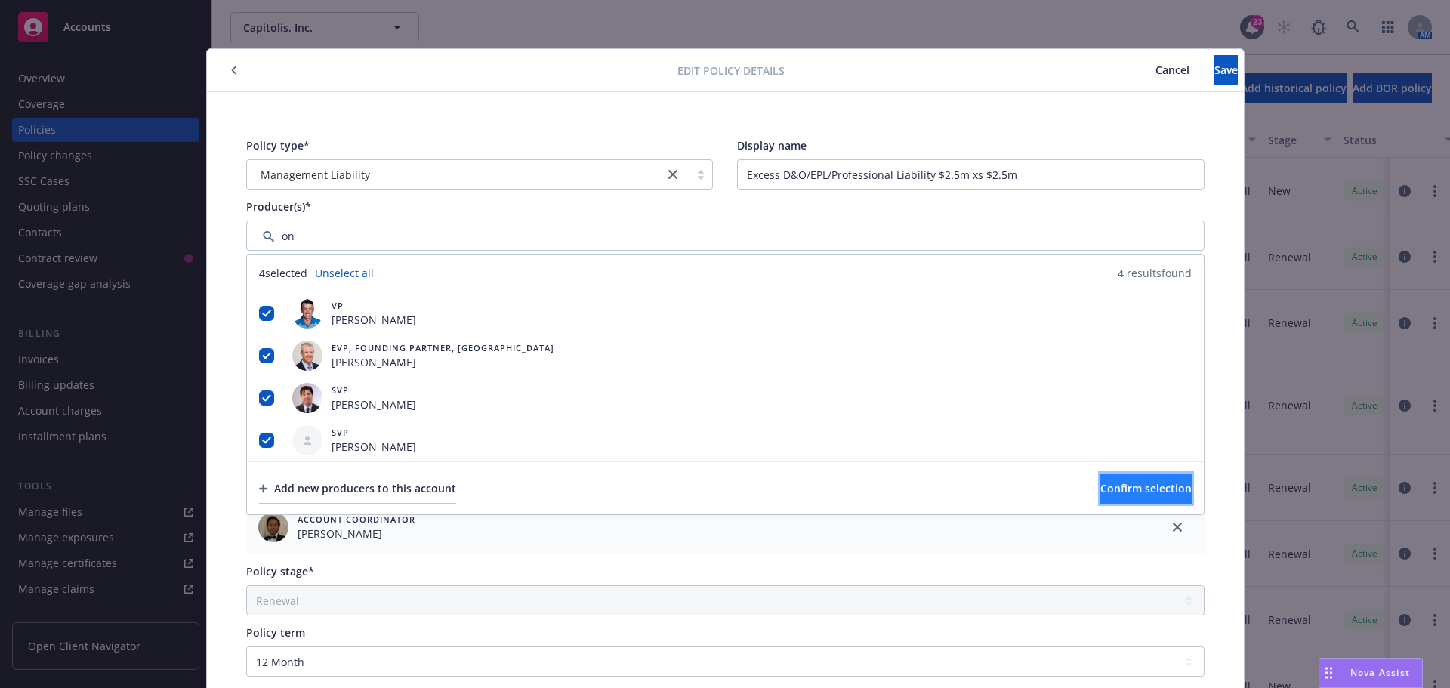
click at [1100, 484] on span "Confirm selection" at bounding box center [1145, 488] width 91 height 14
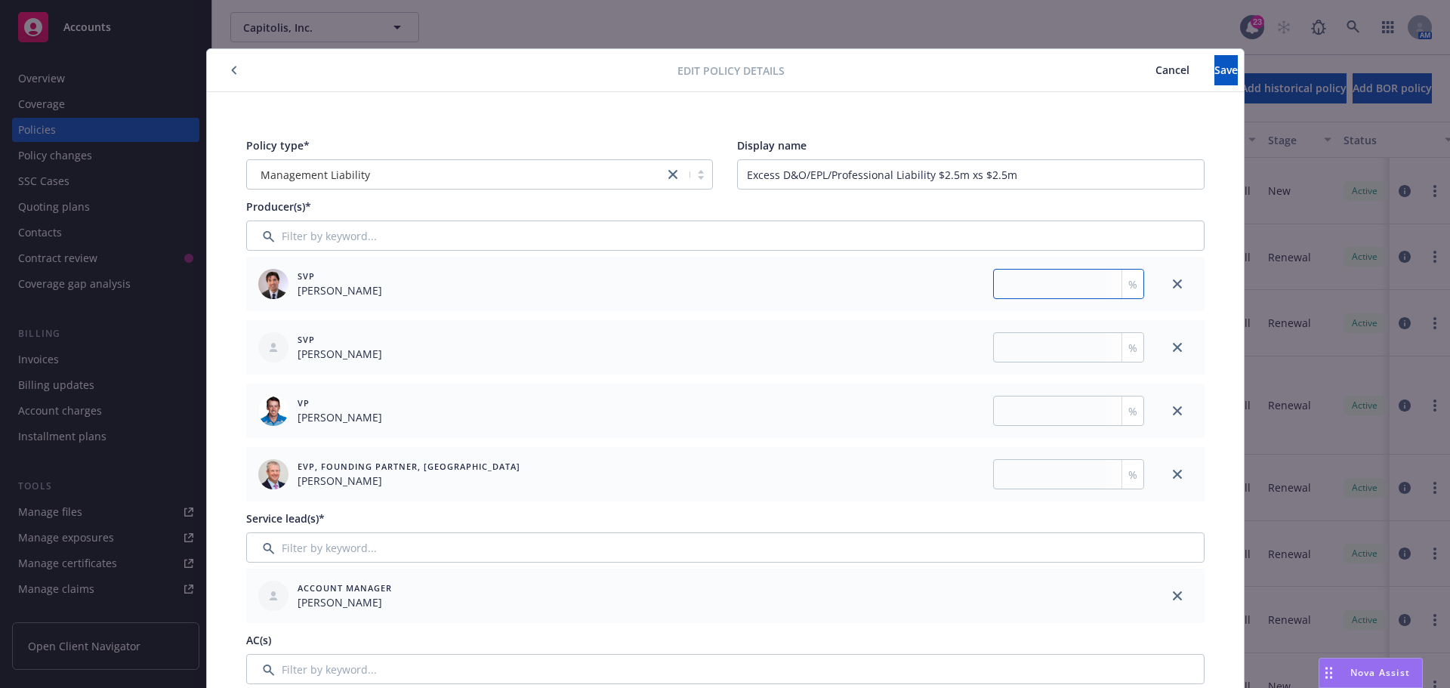
click at [1042, 273] on input "number" at bounding box center [1068, 284] width 151 height 30
type input "16.66"
click at [1023, 357] on input "number" at bounding box center [1068, 347] width 151 height 30
type input "50"
click at [1023, 418] on input "number" at bounding box center [1068, 411] width 151 height 30
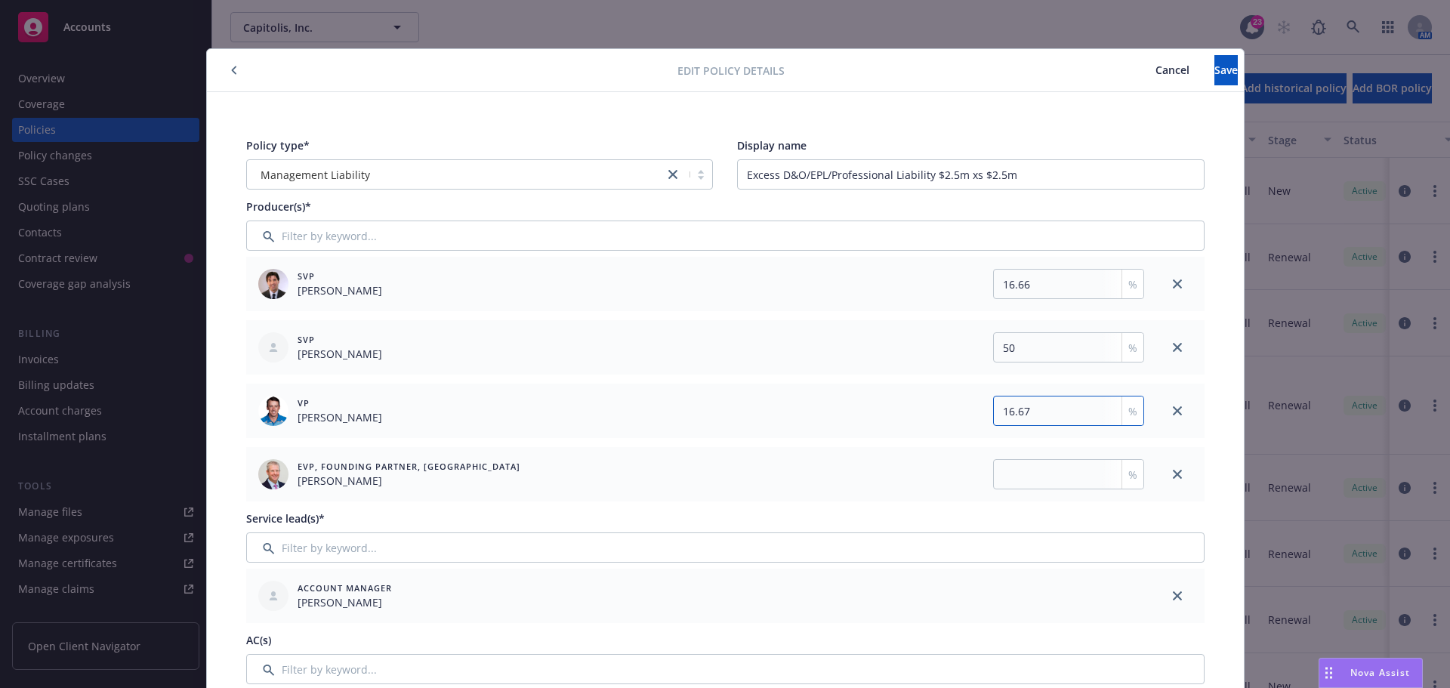
type input "16.67"
click at [1005, 461] on input "number" at bounding box center [1068, 474] width 151 height 30
type input "16.67"
click at [1215, 63] on span "Save" at bounding box center [1226, 70] width 23 height 14
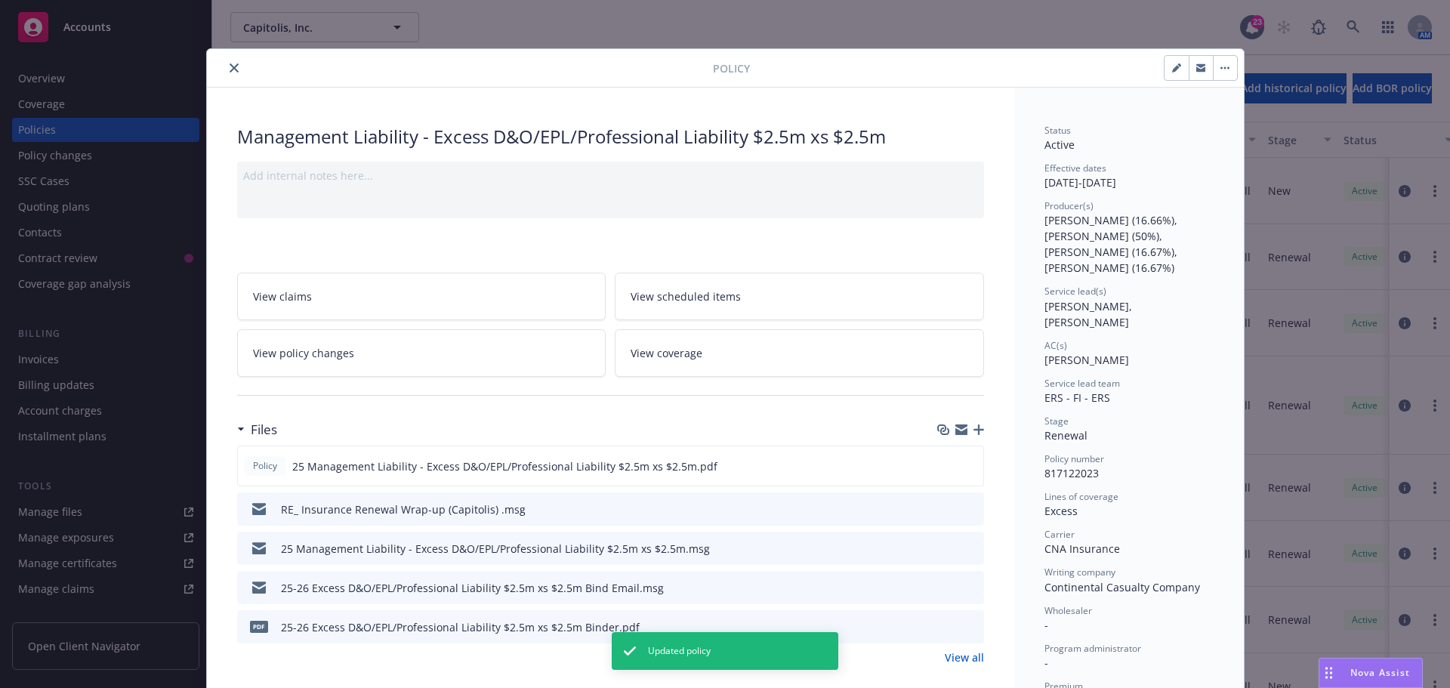
click at [229, 75] on button "close" at bounding box center [234, 68] width 18 height 18
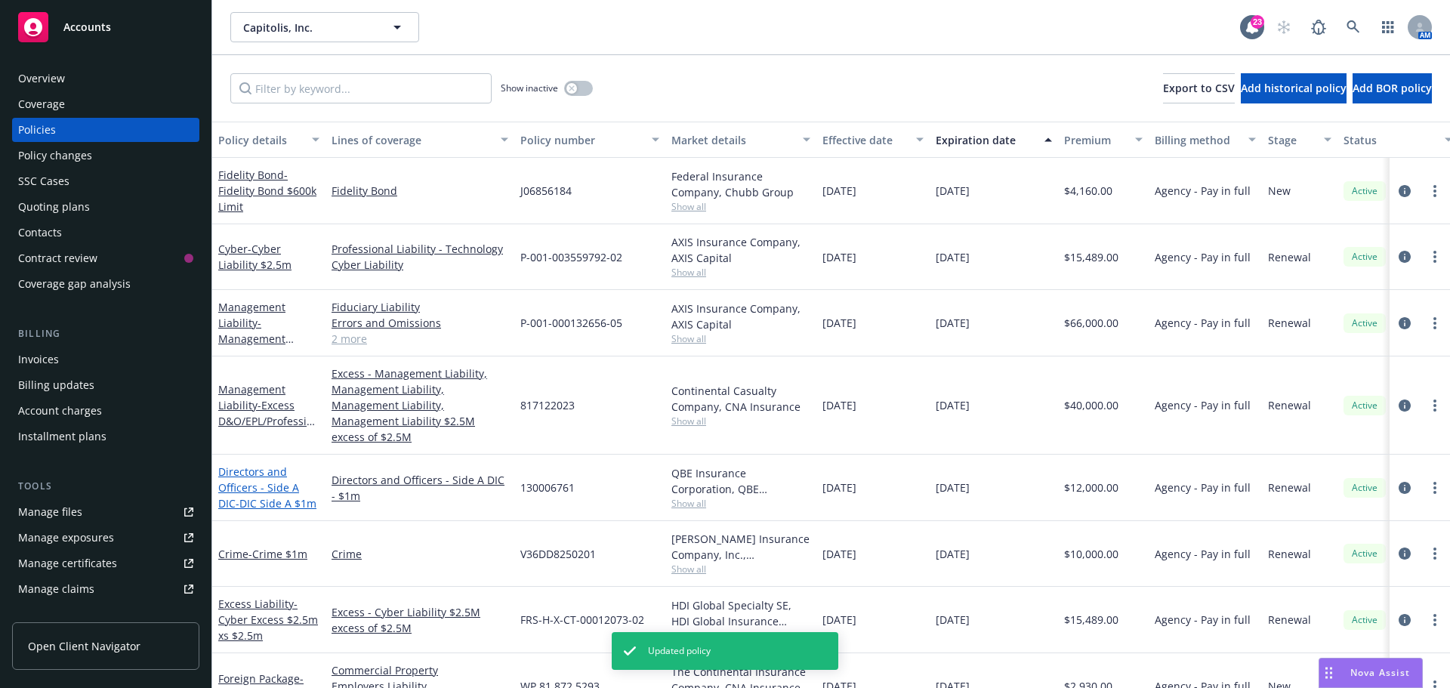
click at [254, 465] on link "Directors and Officers - Side A DIC - DIC Side A $1m" at bounding box center [267, 488] width 98 height 46
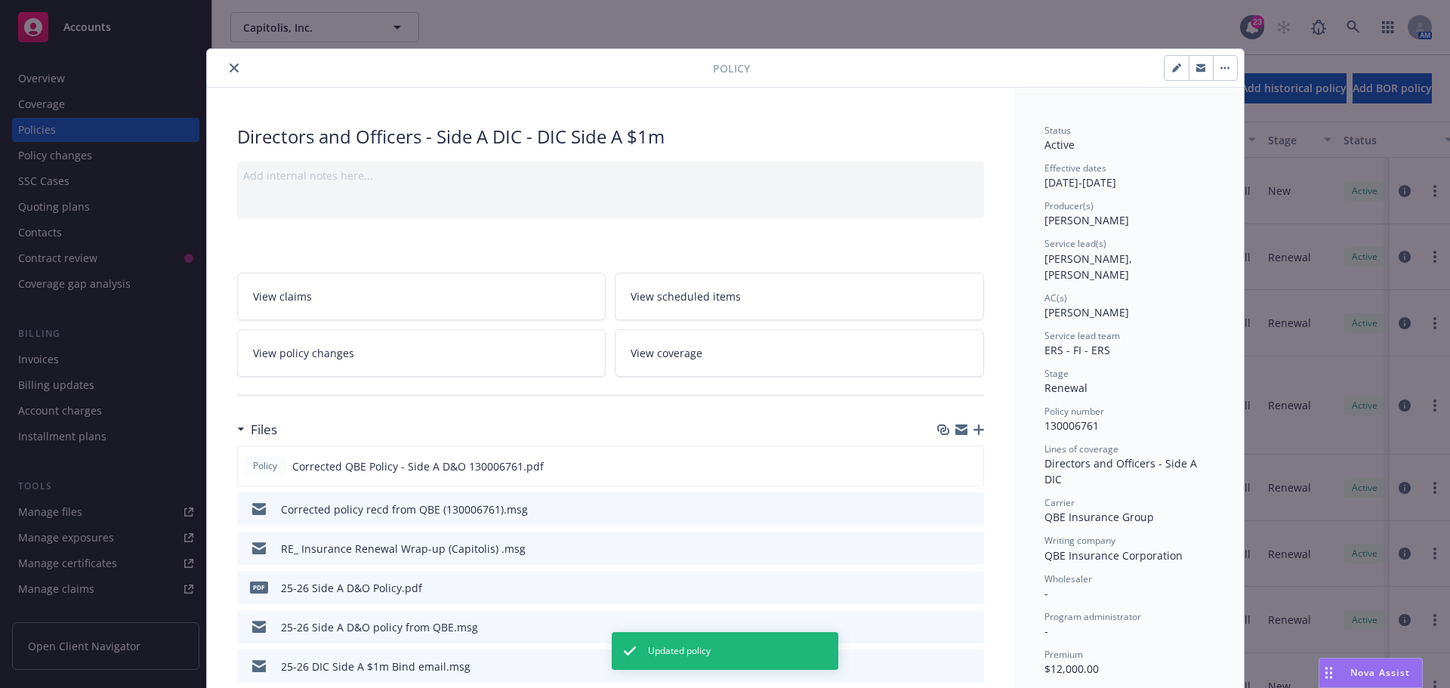
click at [1172, 68] on icon "button" at bounding box center [1176, 67] width 9 height 9
select select "RENEWAL"
select select "12"
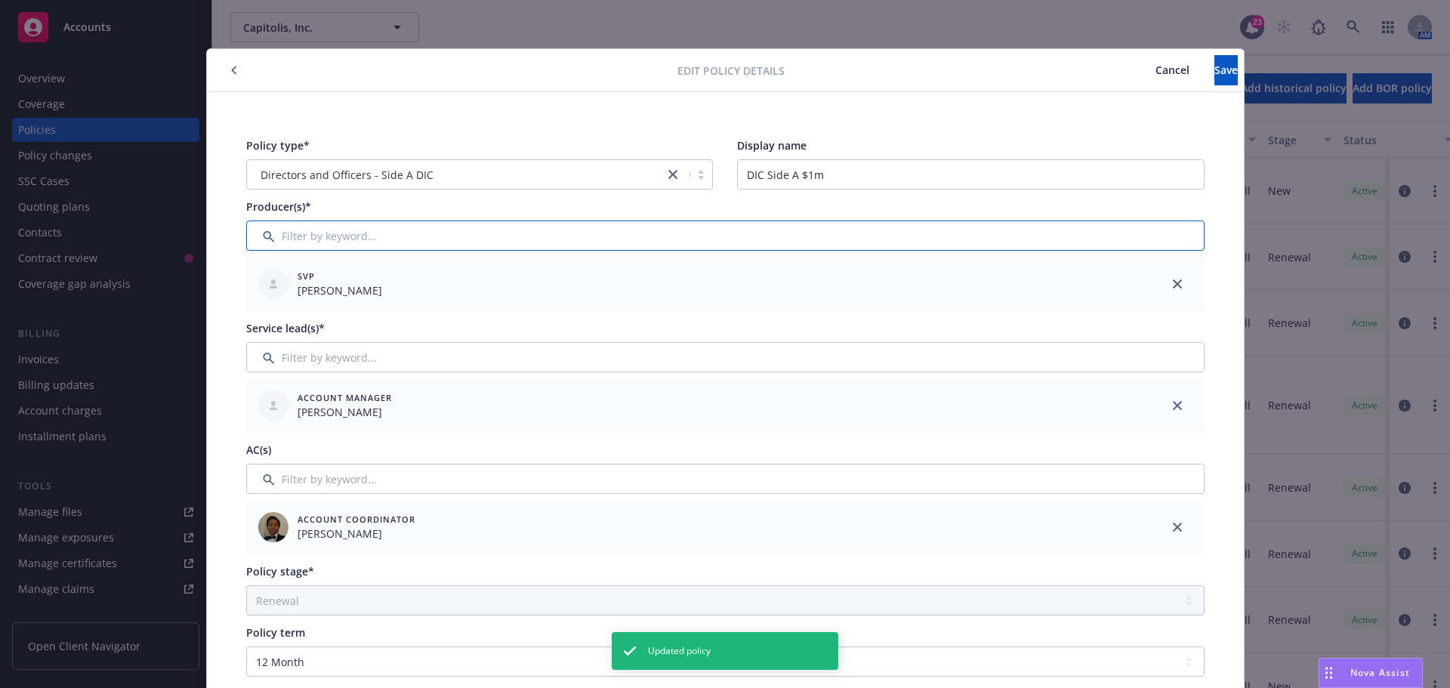
click at [347, 233] on input "Filter by keyword..." at bounding box center [725, 236] width 958 height 30
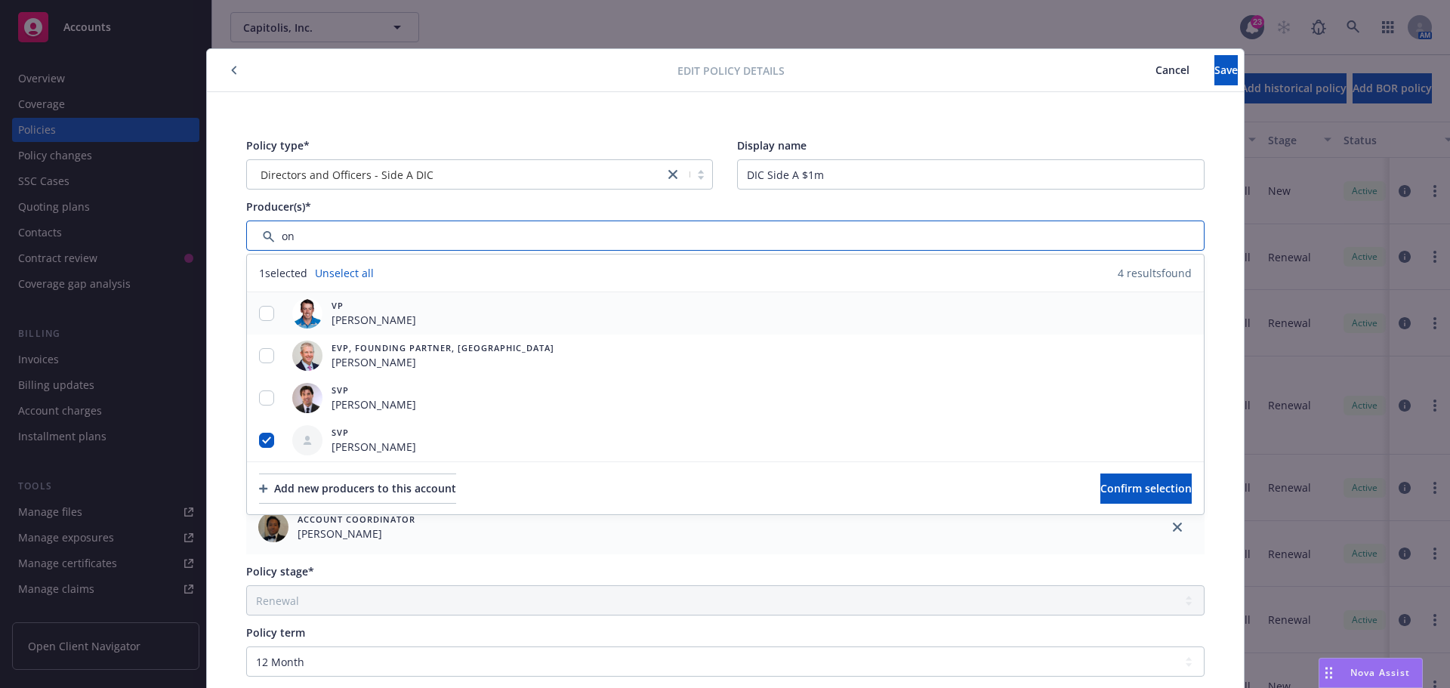
type input "on"
click at [259, 317] on input "checkbox" at bounding box center [266, 313] width 15 height 15
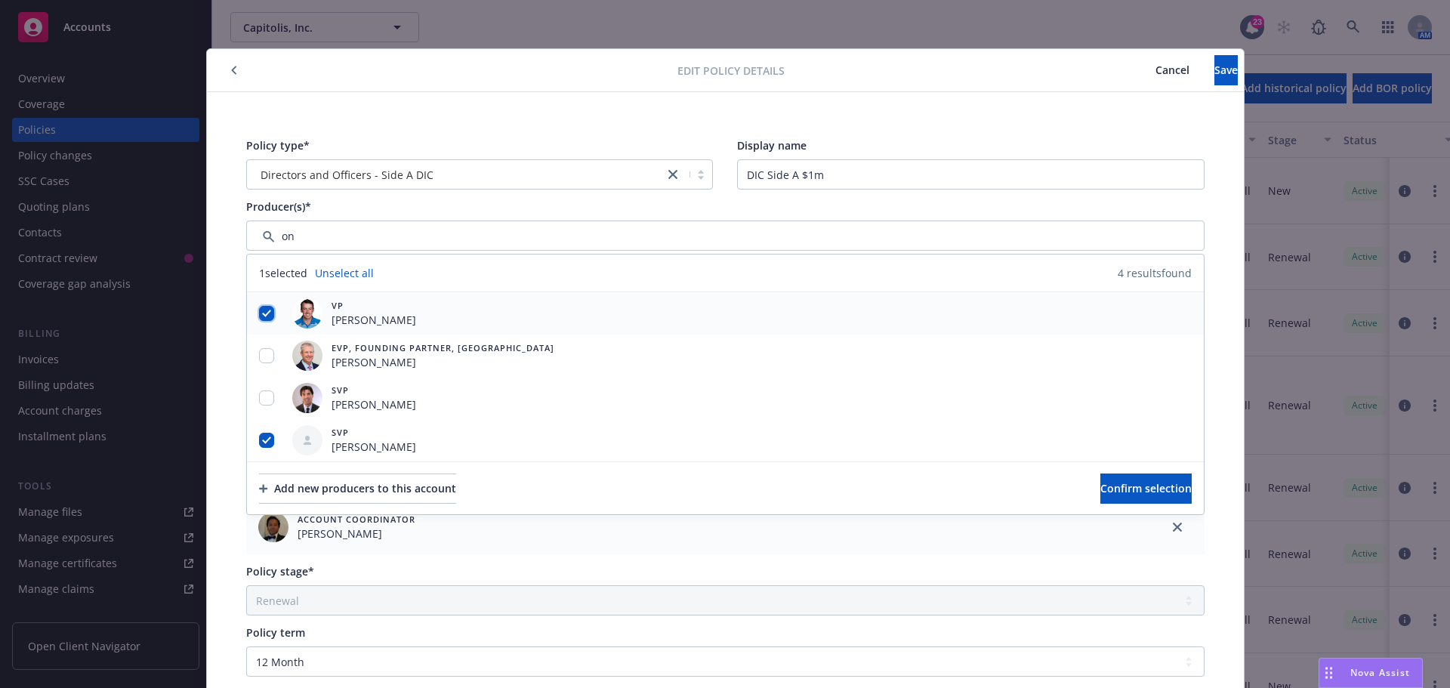
checkbox input "true"
click at [286, 358] on div "EVP, Founding Partner, Boston [PERSON_NAME]" at bounding box center [423, 356] width 274 height 42
click at [264, 351] on input "checkbox" at bounding box center [266, 355] width 15 height 15
checkbox input "true"
click at [259, 402] on input "checkbox" at bounding box center [266, 397] width 15 height 15
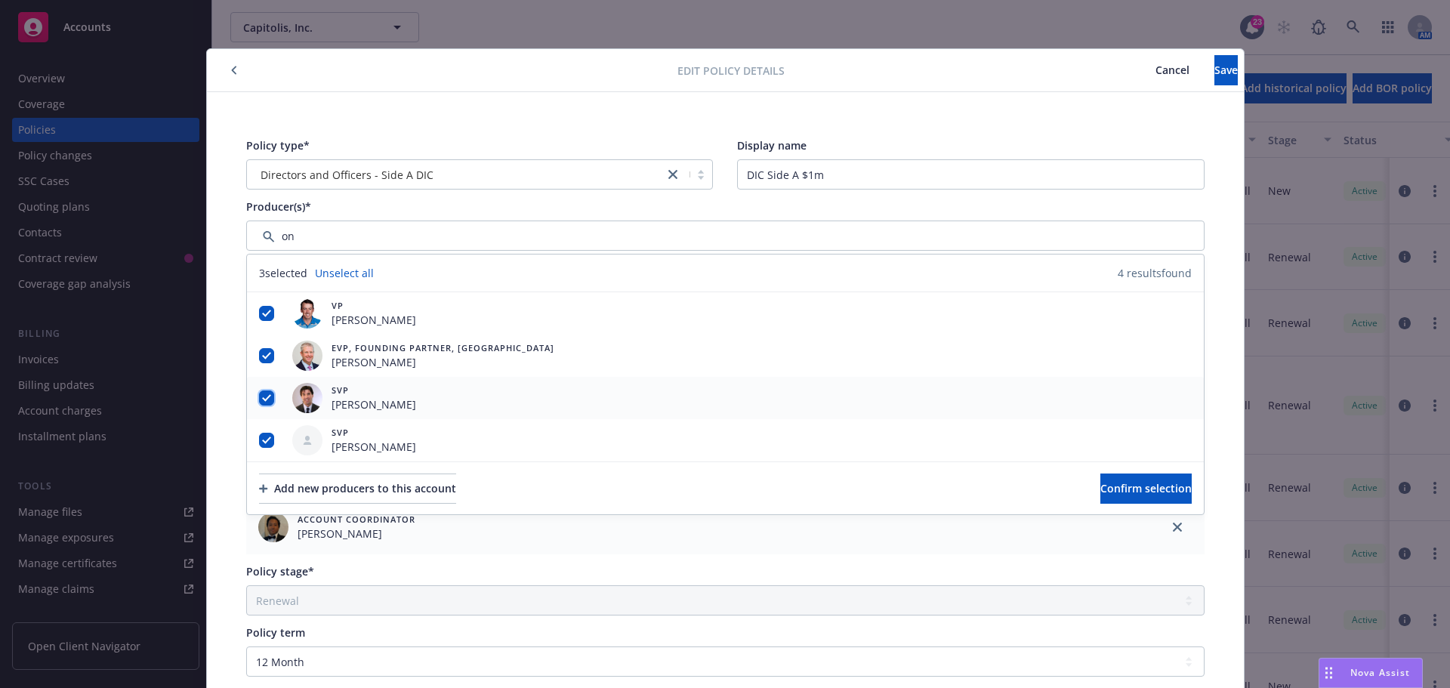
checkbox input "true"
click at [1100, 481] on span "Confirm selection" at bounding box center [1145, 488] width 91 height 14
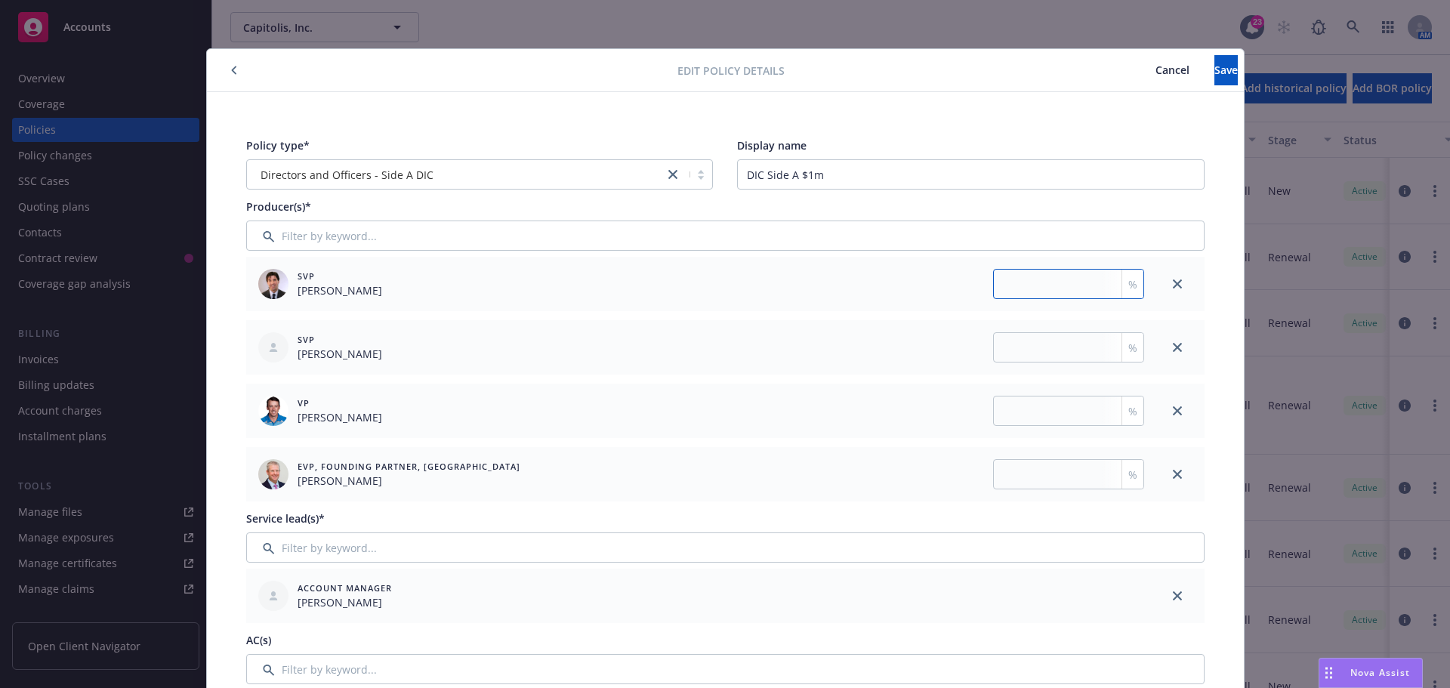
click at [1011, 282] on input "number" at bounding box center [1068, 284] width 151 height 30
type input "16.67"
click at [1073, 337] on input "number" at bounding box center [1068, 347] width 151 height 30
type input "50"
click at [1041, 419] on input "number" at bounding box center [1068, 411] width 151 height 30
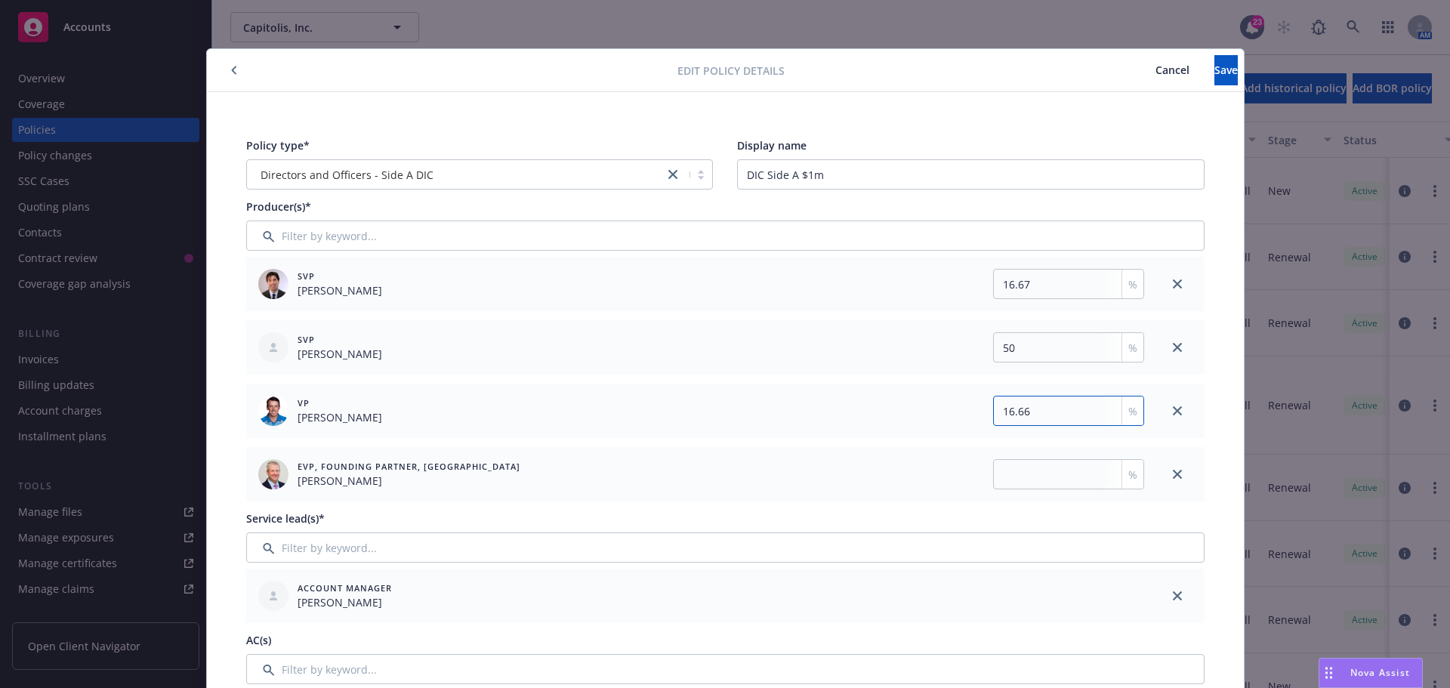
type input "16.66"
click at [1045, 463] on input "number" at bounding box center [1068, 474] width 151 height 30
type input "16.67"
click at [1215, 76] on span "Save" at bounding box center [1226, 70] width 23 height 14
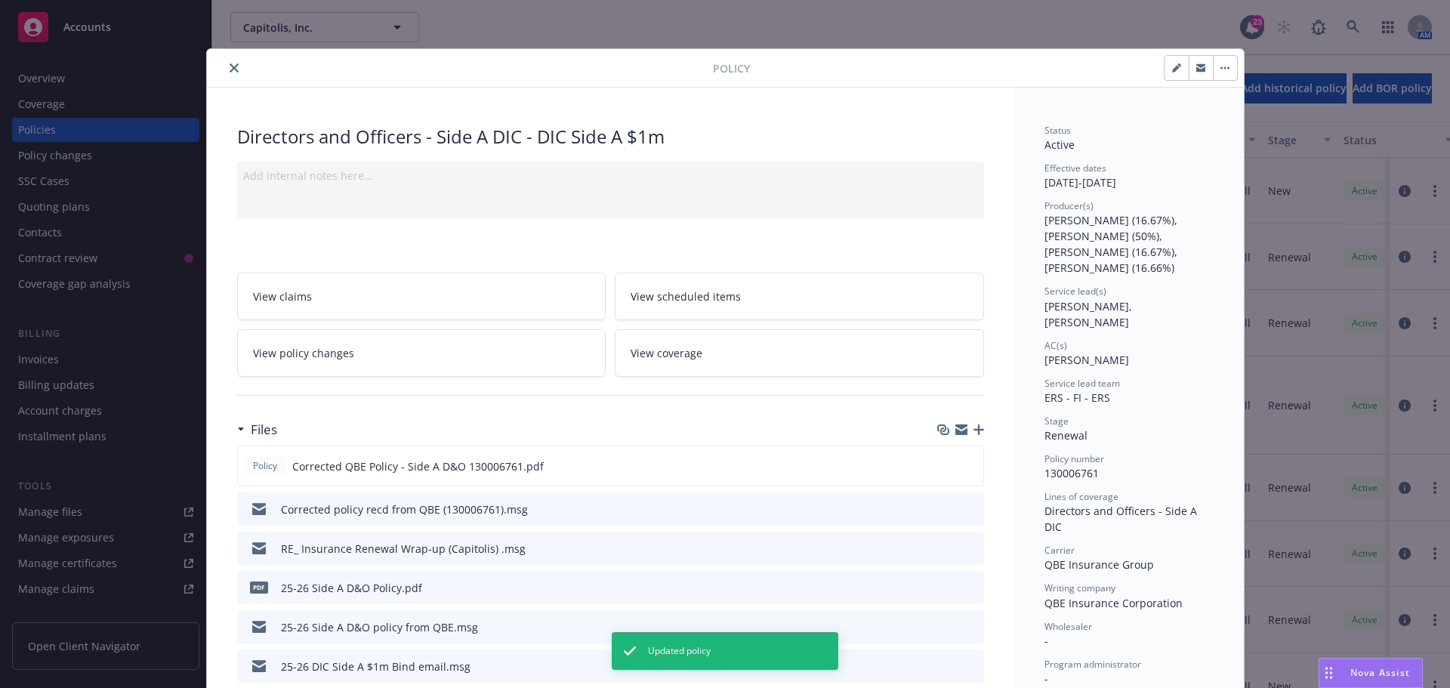
click at [230, 69] on icon "close" at bounding box center [234, 67] width 9 height 9
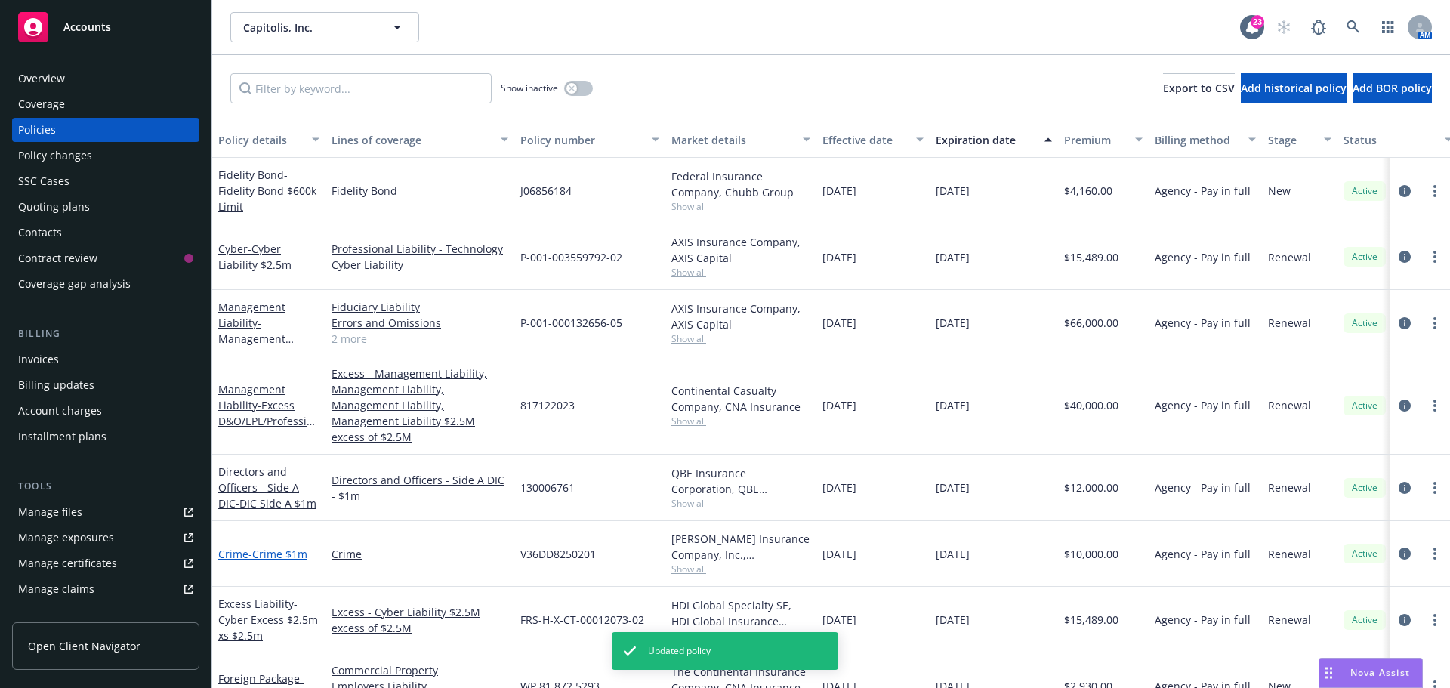
click at [289, 547] on span "- Crime $1m" at bounding box center [277, 554] width 59 height 14
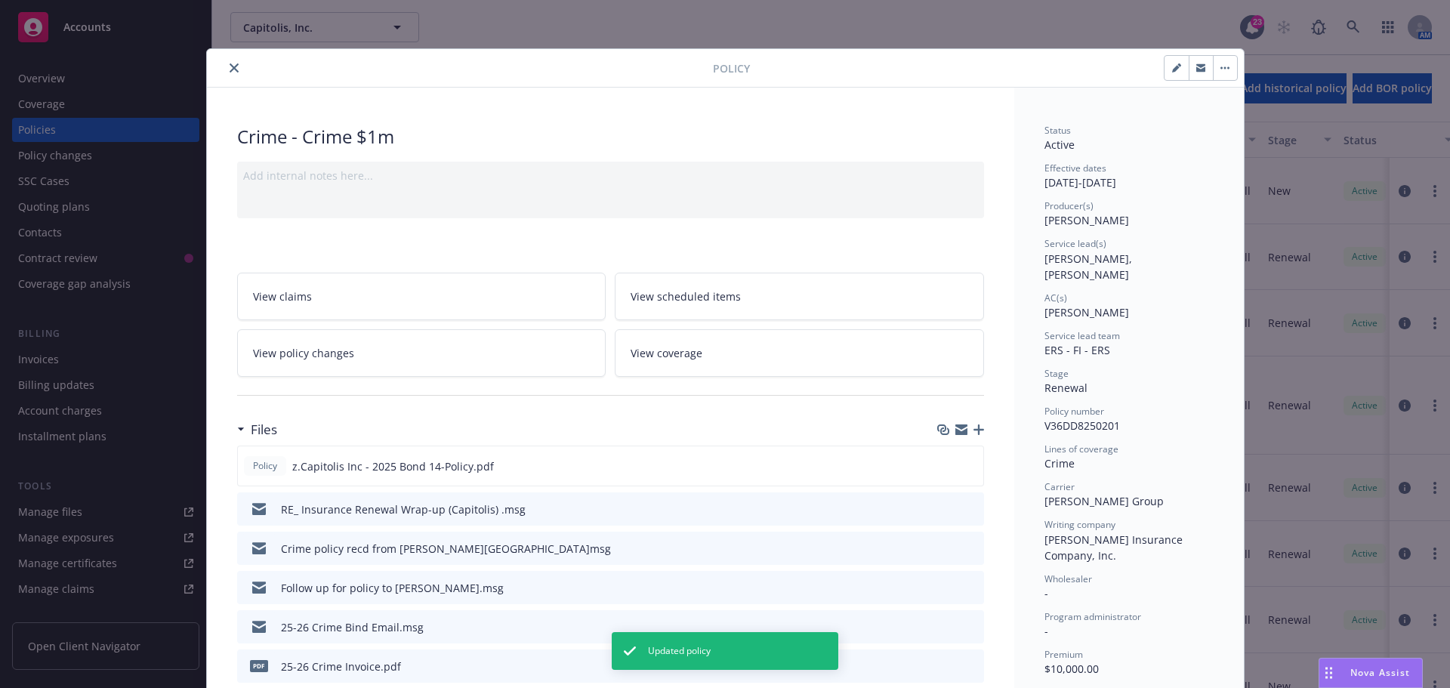
click at [1167, 63] on button "button" at bounding box center [1177, 68] width 24 height 24
select select "RENEWAL"
select select "12"
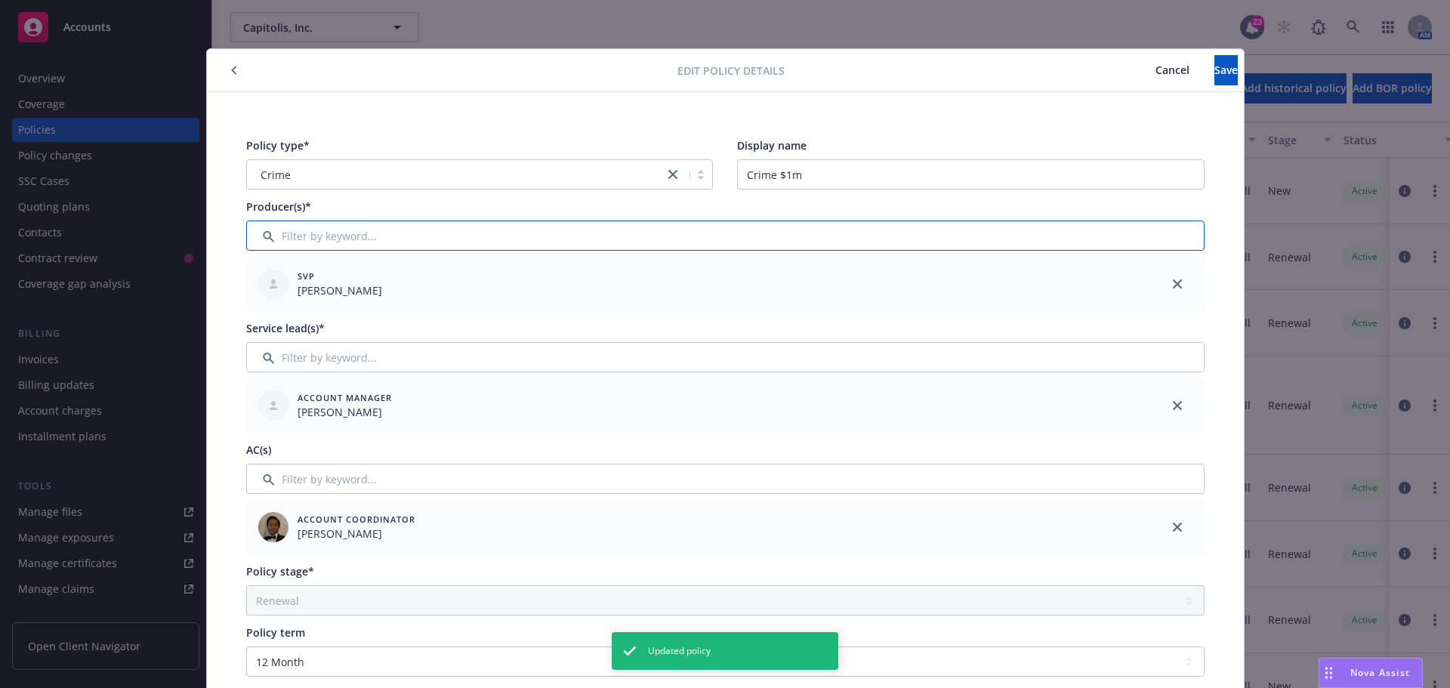
click at [442, 237] on input "Filter by keyword..." at bounding box center [725, 236] width 958 height 30
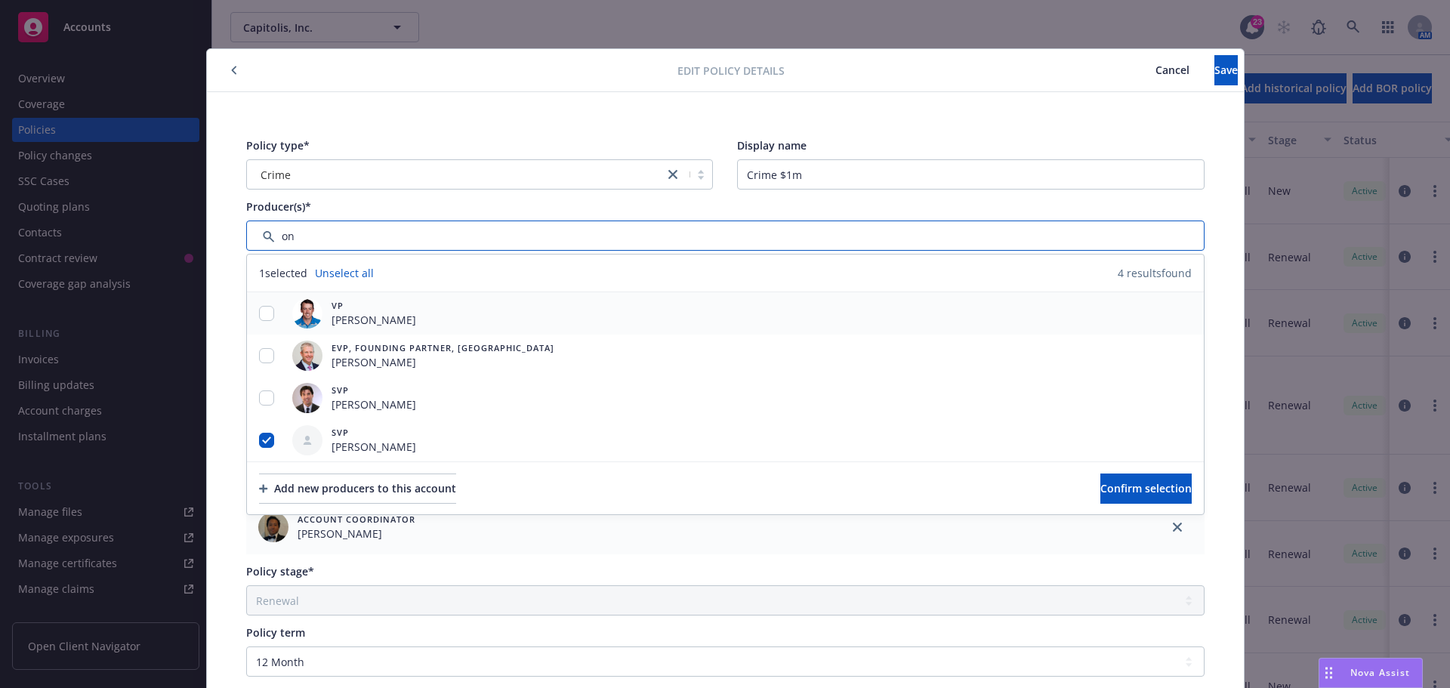
type input "on"
click at [266, 312] on input "checkbox" at bounding box center [266, 313] width 15 height 15
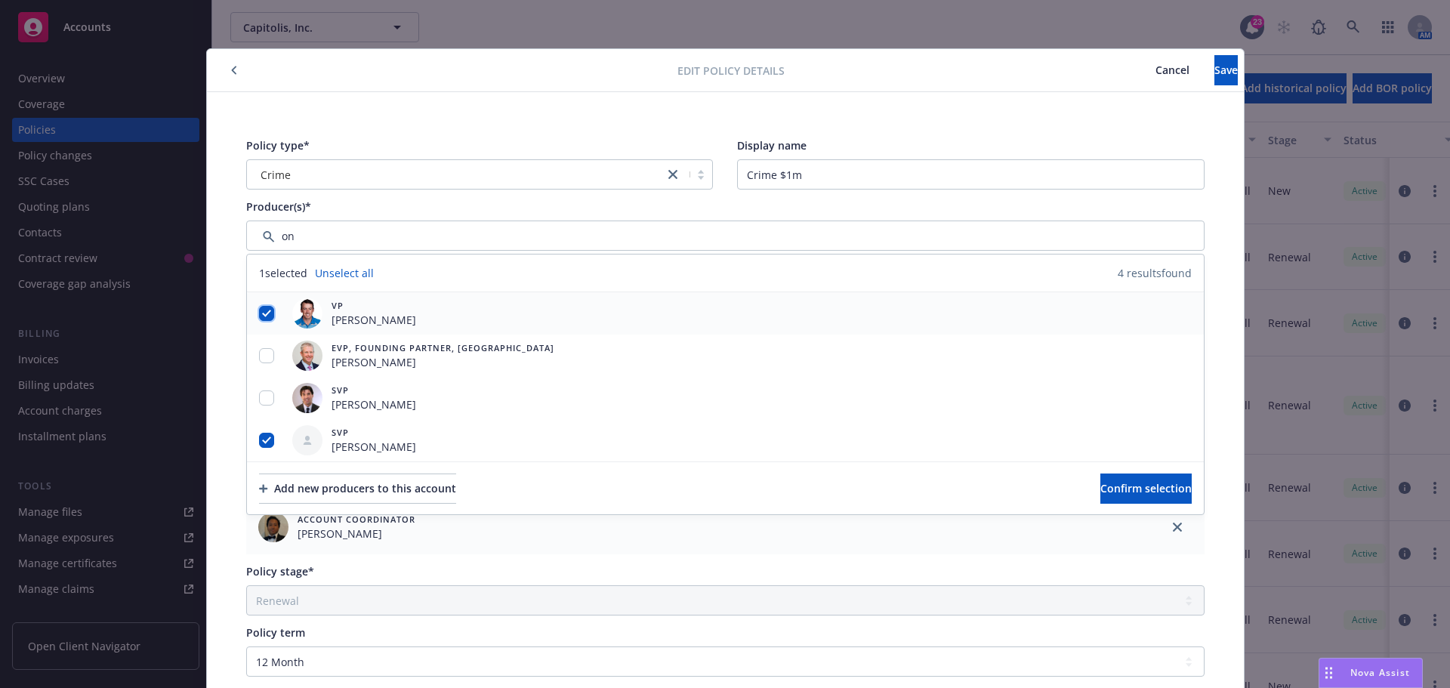
checkbox input "true"
click at [264, 346] on div at bounding box center [266, 356] width 39 height 42
click at [262, 389] on div at bounding box center [266, 398] width 39 height 42
click at [264, 344] on div at bounding box center [266, 356] width 39 height 42
click at [261, 350] on input "checkbox" at bounding box center [266, 355] width 15 height 15
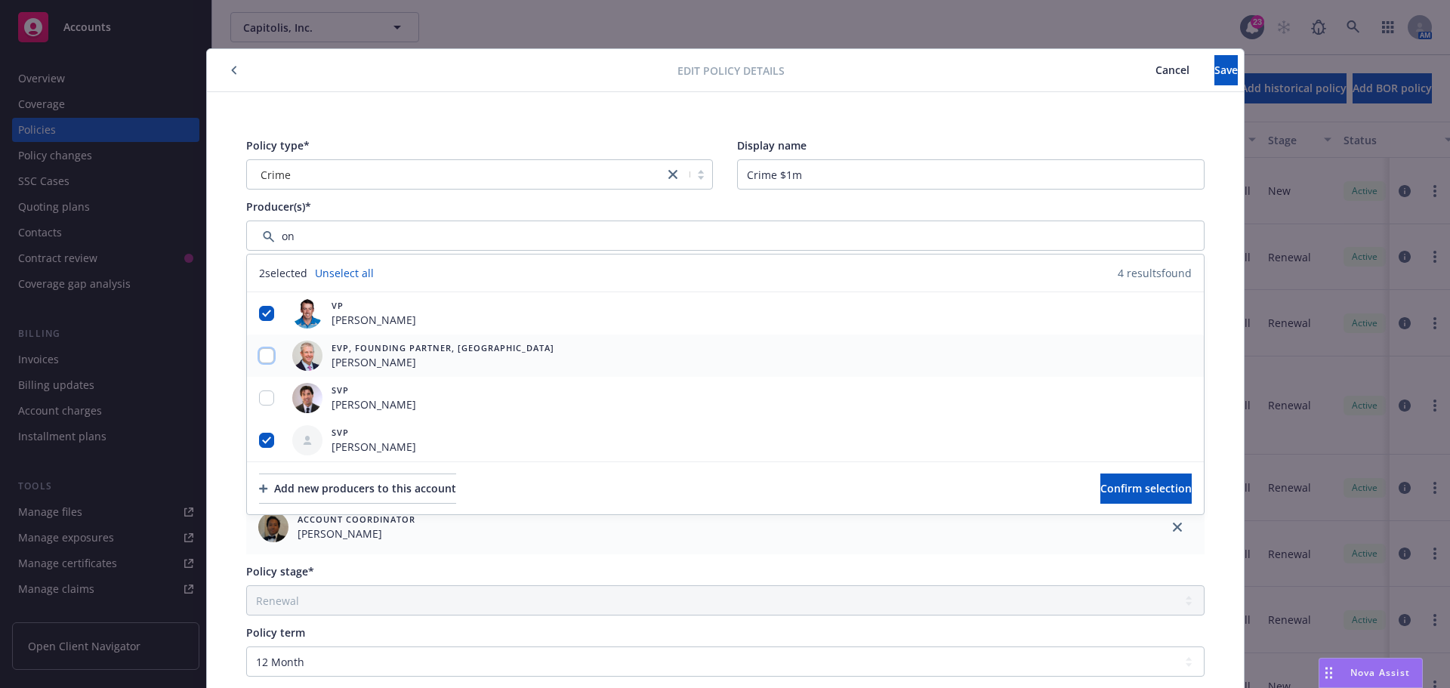
checkbox input "true"
click at [264, 394] on input "checkbox" at bounding box center [266, 397] width 15 height 15
checkbox input "true"
click at [1100, 488] on span "Confirm selection" at bounding box center [1145, 488] width 91 height 14
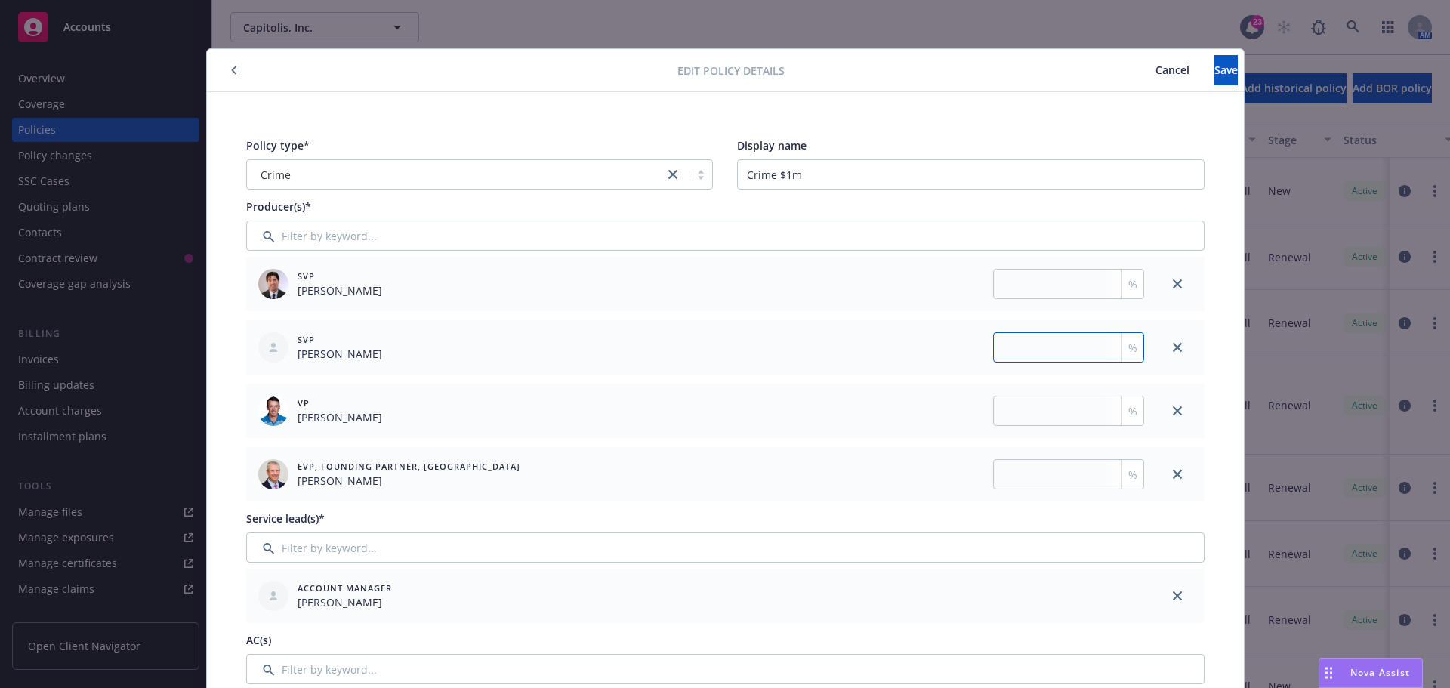
click at [1039, 356] on input "number" at bounding box center [1068, 347] width 151 height 30
type input "50"
click at [993, 292] on input "number" at bounding box center [1068, 284] width 151 height 30
type input "16.67"
click at [1045, 418] on input "number" at bounding box center [1068, 411] width 151 height 30
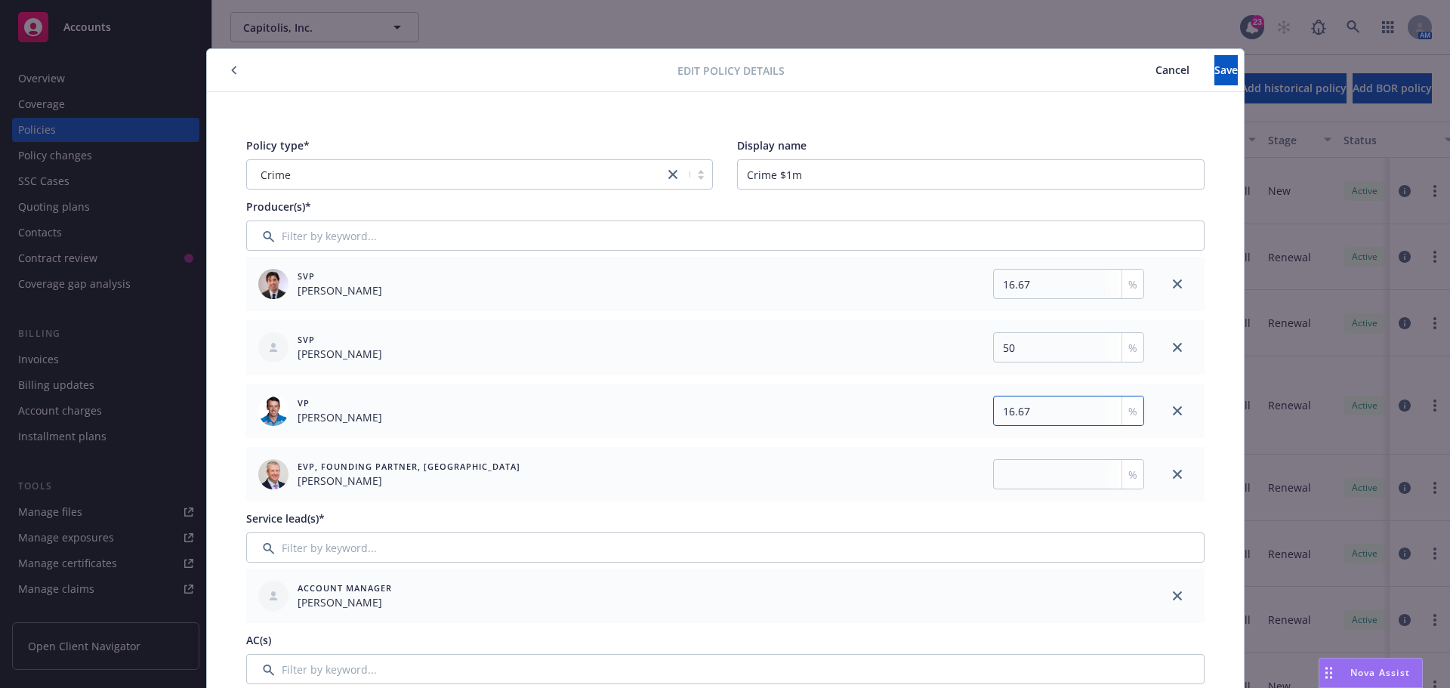
type input "16.67"
click at [1043, 468] on input "number" at bounding box center [1068, 474] width 151 height 30
type input "16.66"
click at [1215, 82] on button "Save" at bounding box center [1226, 70] width 23 height 30
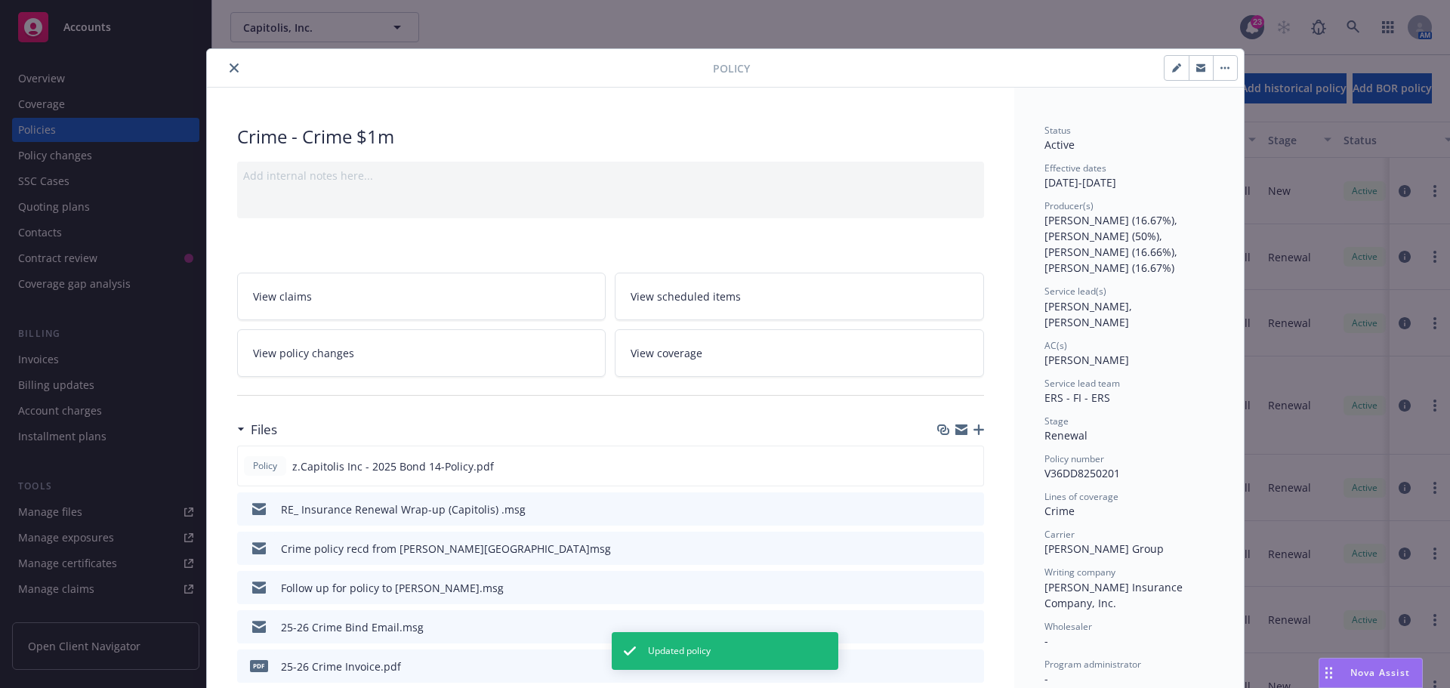
click at [230, 70] on icon "close" at bounding box center [234, 67] width 9 height 9
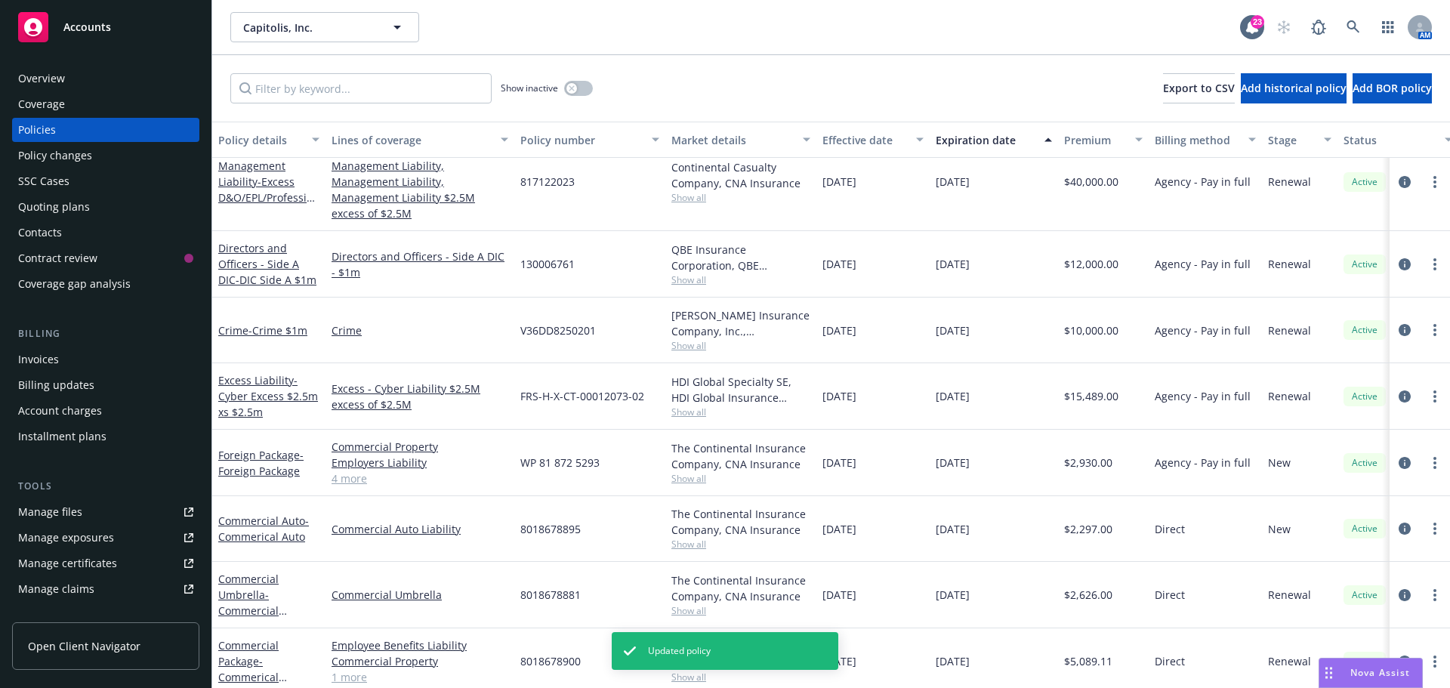
scroll to position [215, 0]
click at [253, 383] on span "- Cyber Excess $2.5m xs $2.5m" at bounding box center [268, 394] width 100 height 46
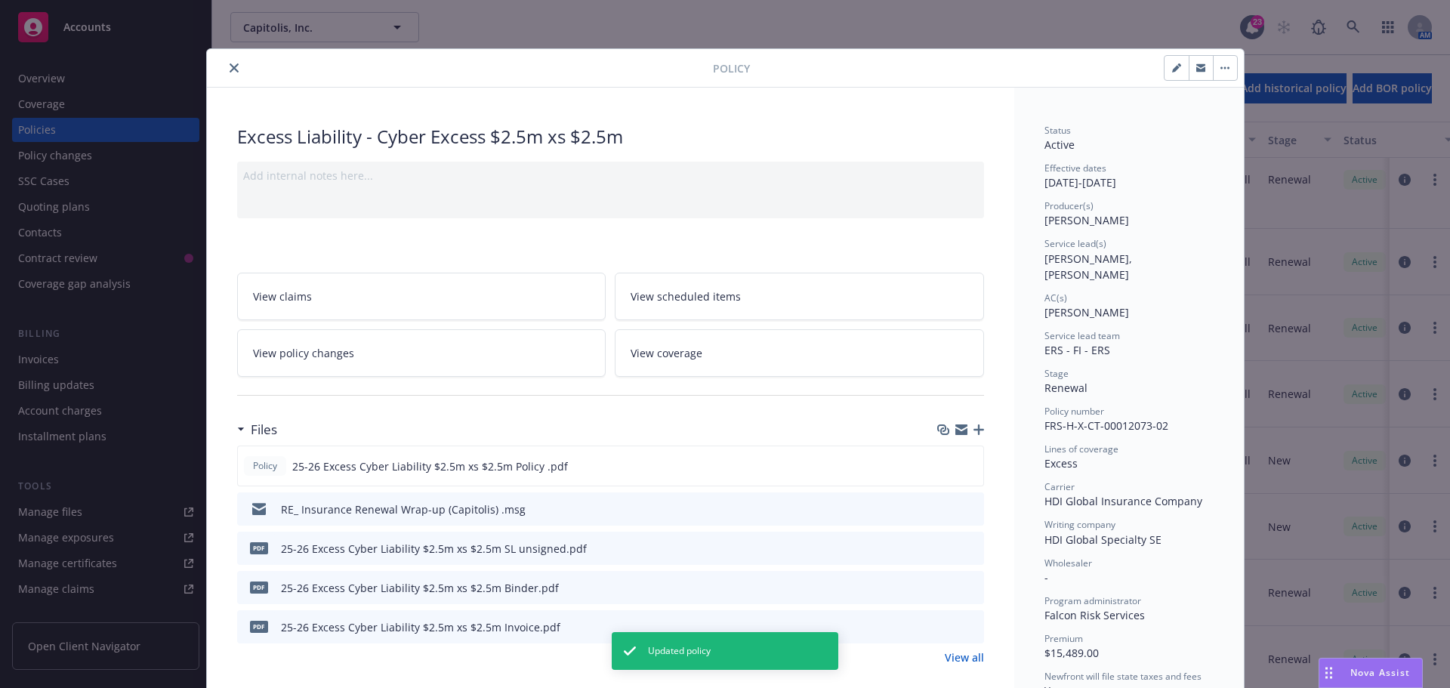
click at [1165, 64] on button "button" at bounding box center [1177, 68] width 24 height 24
select select "RENEWAL"
select select "12"
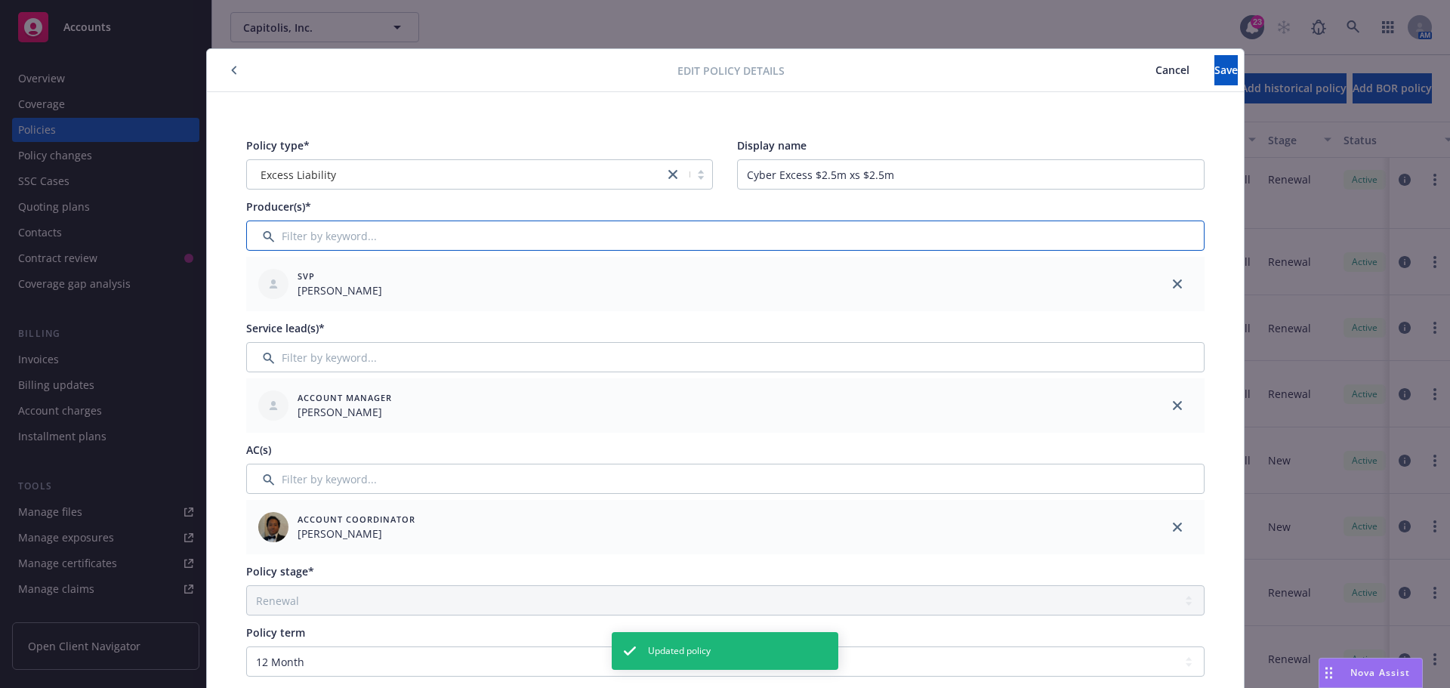
click at [297, 231] on input "Filter by keyword..." at bounding box center [725, 236] width 958 height 30
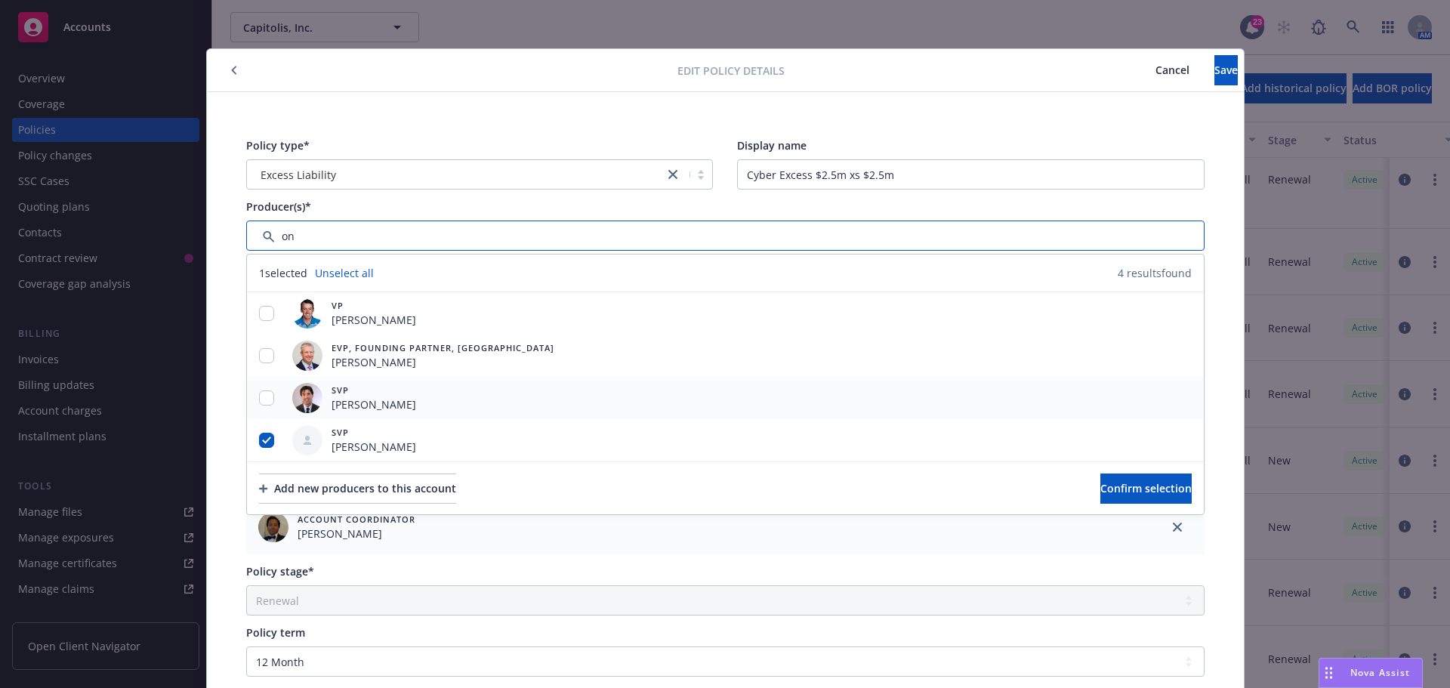
type input "on"
click at [264, 399] on input "checkbox" at bounding box center [266, 397] width 15 height 15
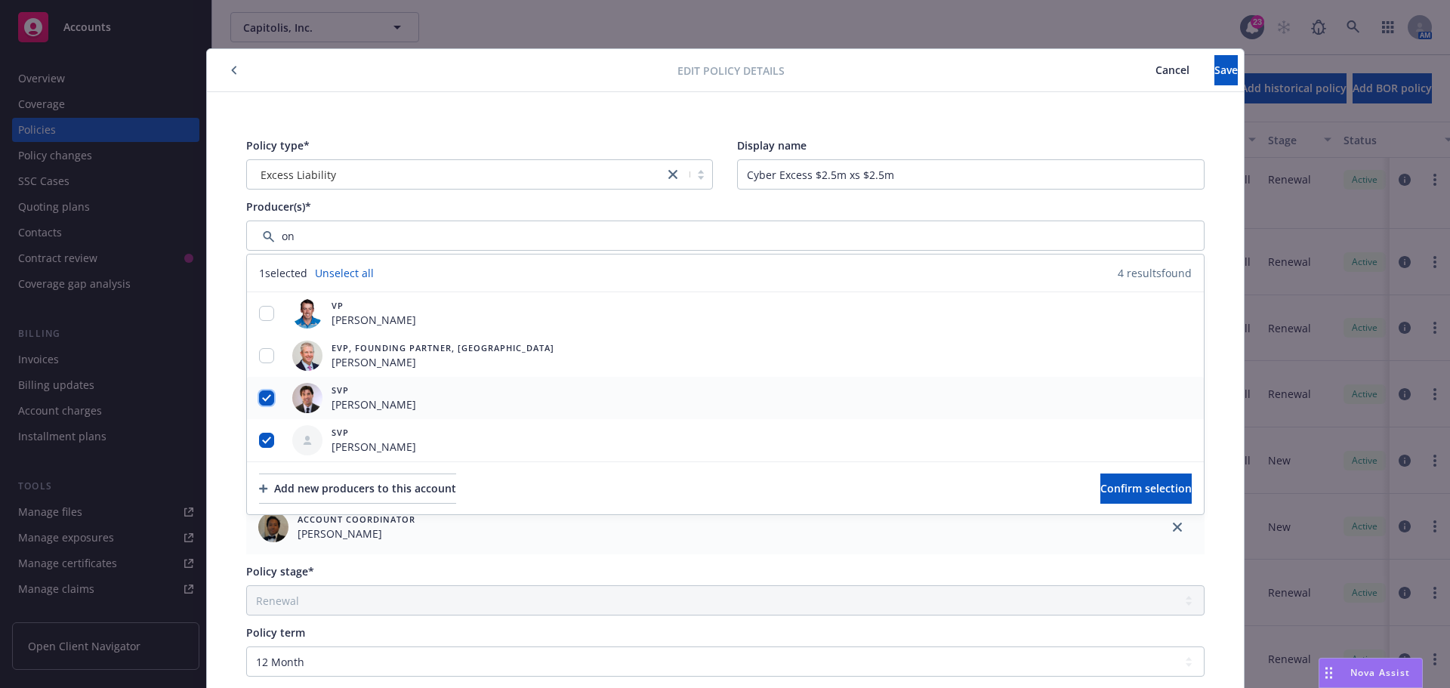
checkbox input "true"
click at [259, 353] on input "checkbox" at bounding box center [266, 355] width 15 height 15
checkbox input "true"
click at [262, 319] on input "checkbox" at bounding box center [266, 313] width 15 height 15
checkbox input "true"
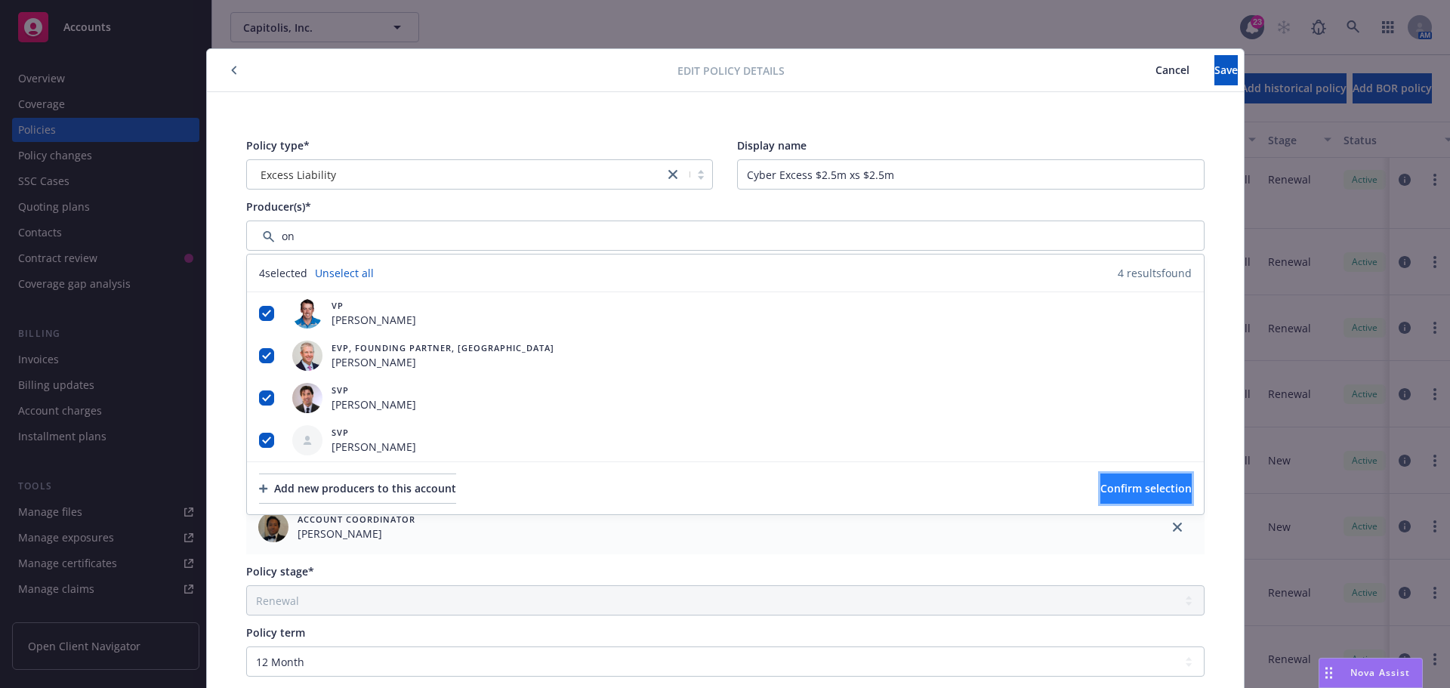
click at [1100, 487] on span "Confirm selection" at bounding box center [1145, 488] width 91 height 14
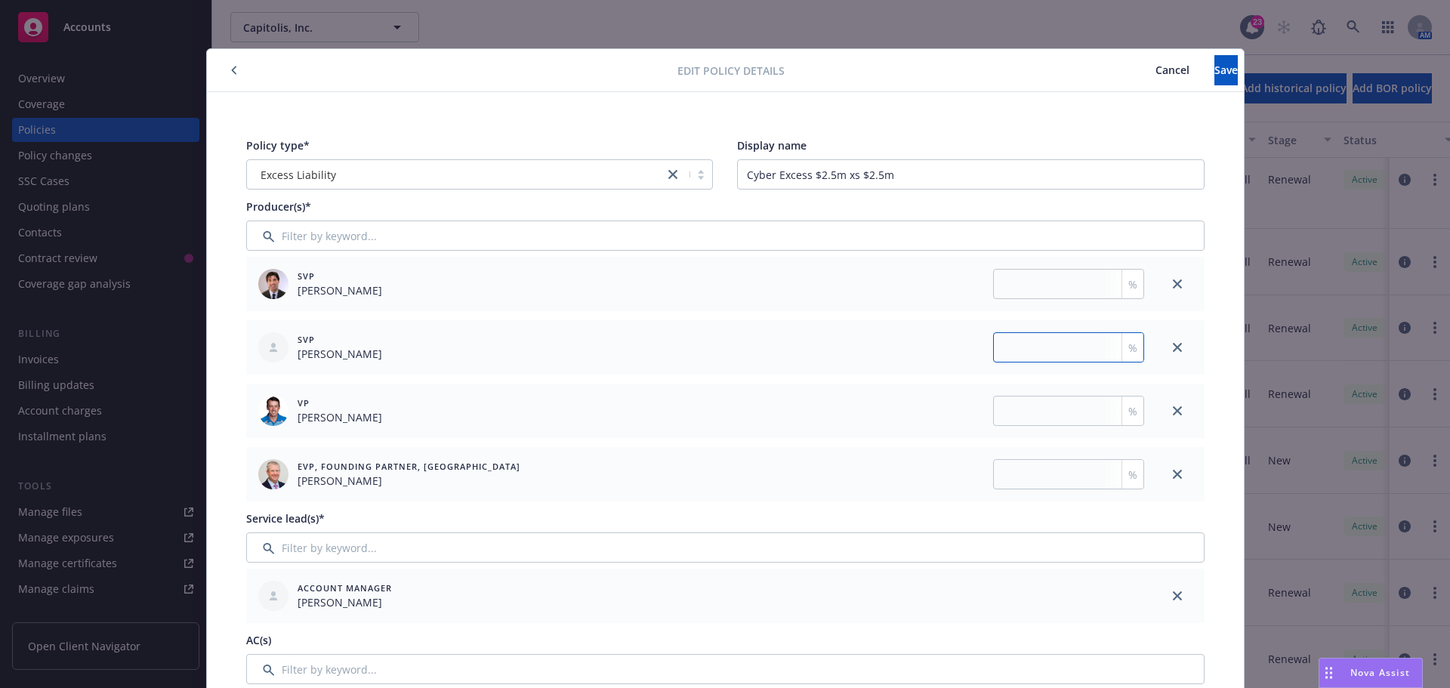
click at [1026, 356] on input "number" at bounding box center [1068, 347] width 151 height 30
type input "50"
click at [1032, 292] on input "number" at bounding box center [1068, 284] width 151 height 30
type input "16.67"
click at [1011, 402] on input "number" at bounding box center [1068, 411] width 151 height 30
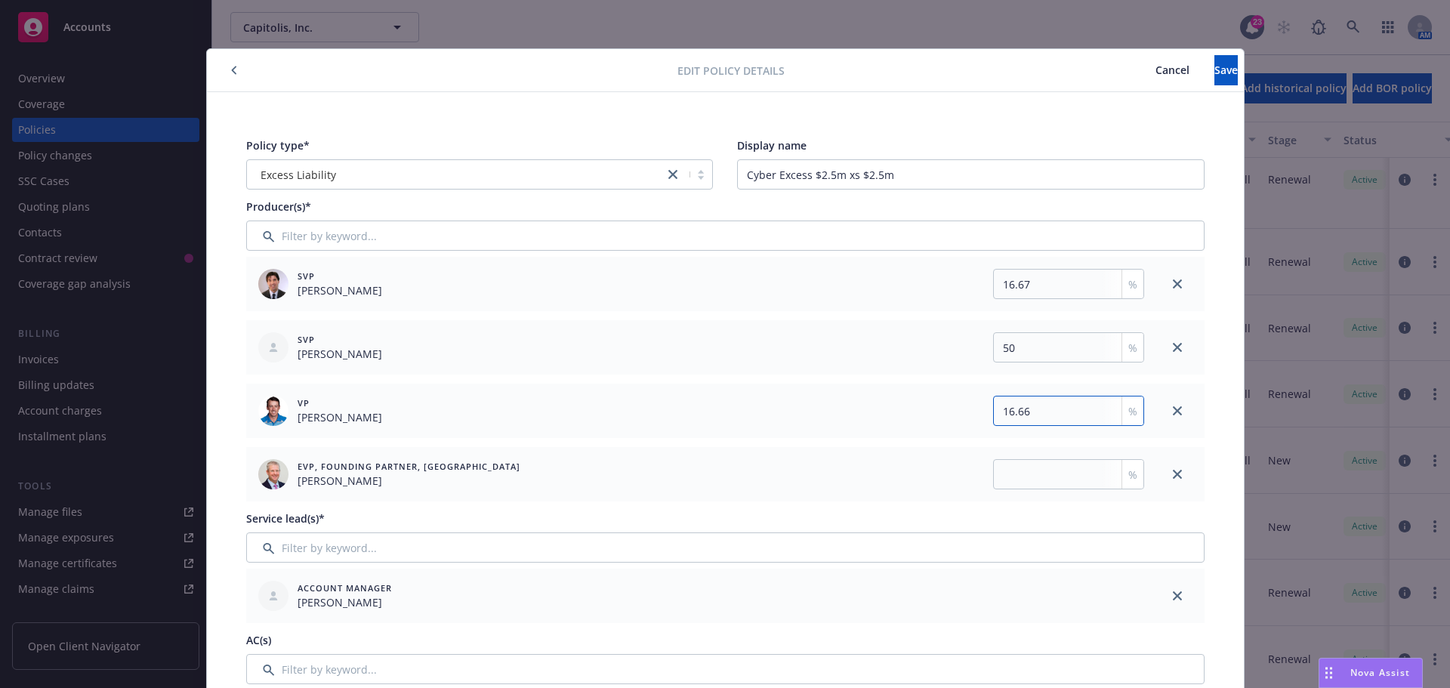
type input "16.66"
click at [1020, 480] on input "number" at bounding box center [1068, 474] width 151 height 30
type input "16.67"
click at [1215, 57] on button "Save" at bounding box center [1226, 70] width 23 height 30
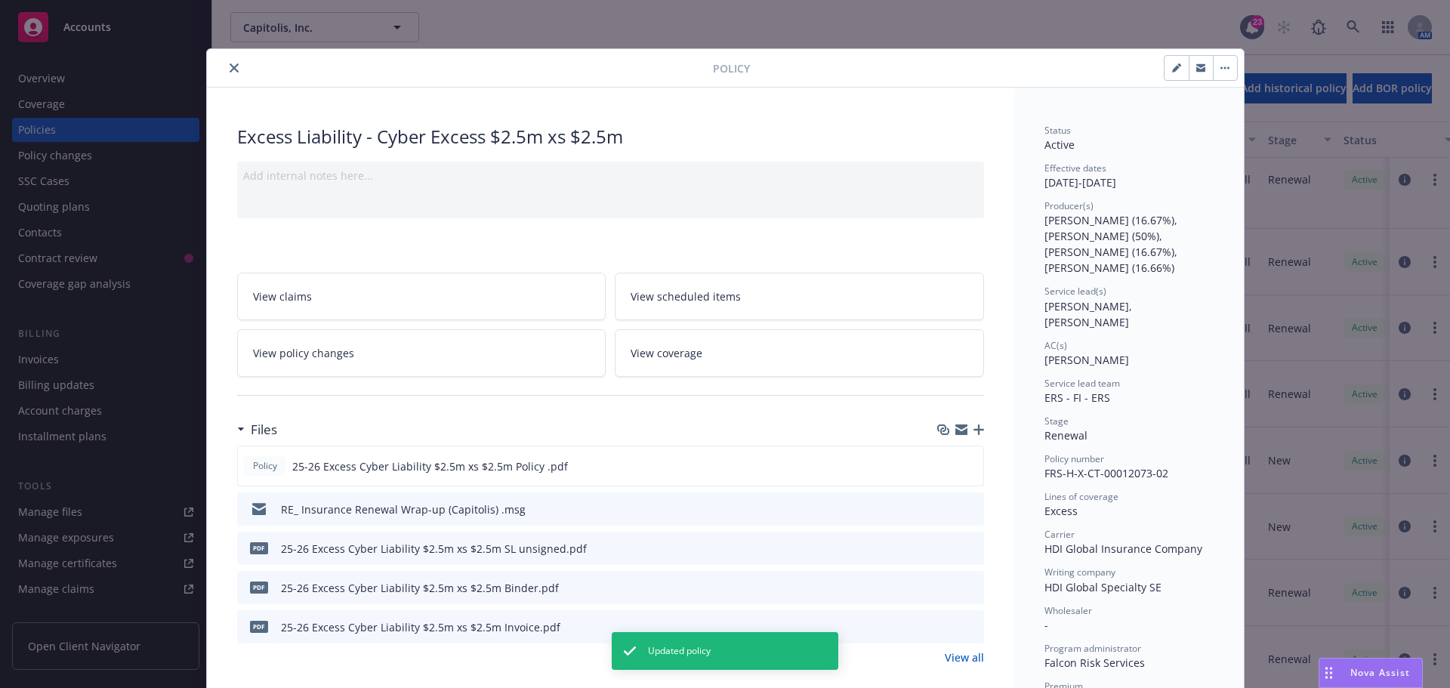
click at [230, 73] on button "close" at bounding box center [234, 68] width 18 height 18
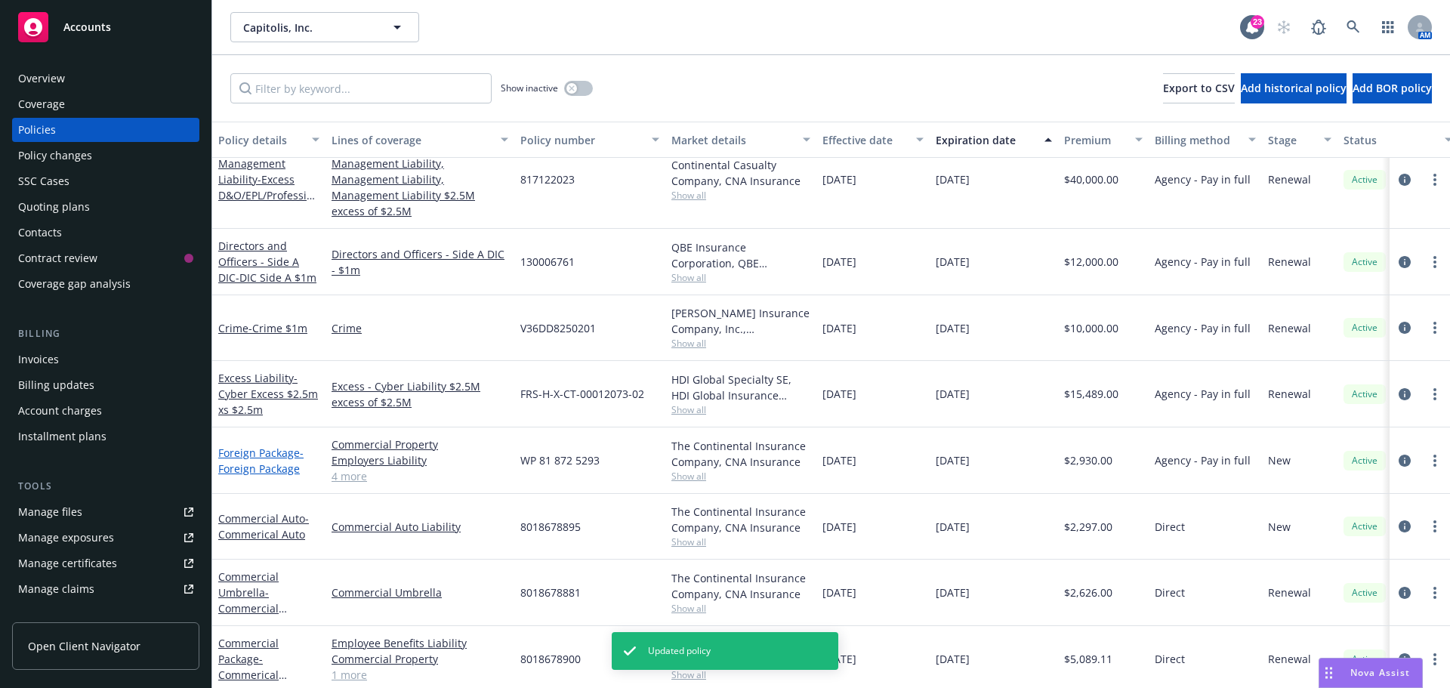
click at [268, 446] on link "Foreign Package - Foreign Package" at bounding box center [260, 461] width 85 height 30
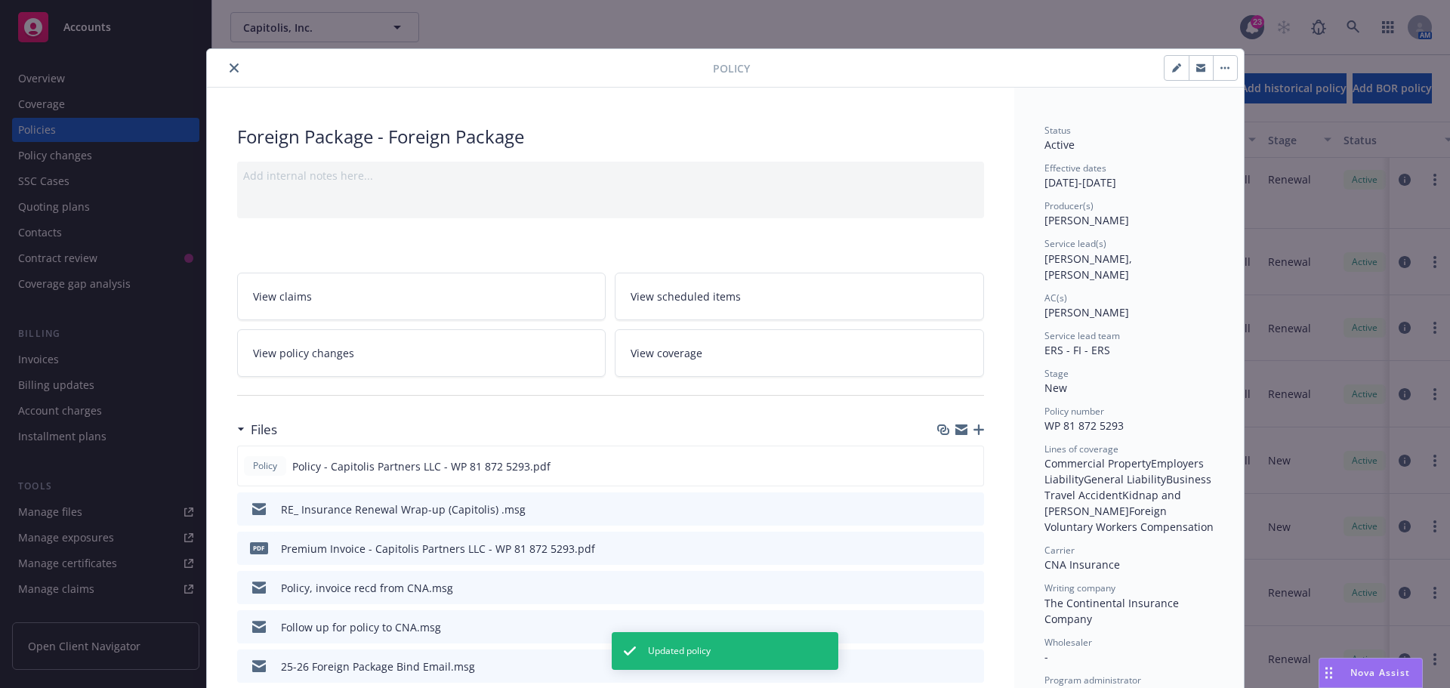
click at [1165, 65] on button "button" at bounding box center [1177, 68] width 24 height 24
select select "NEW"
select select "12"
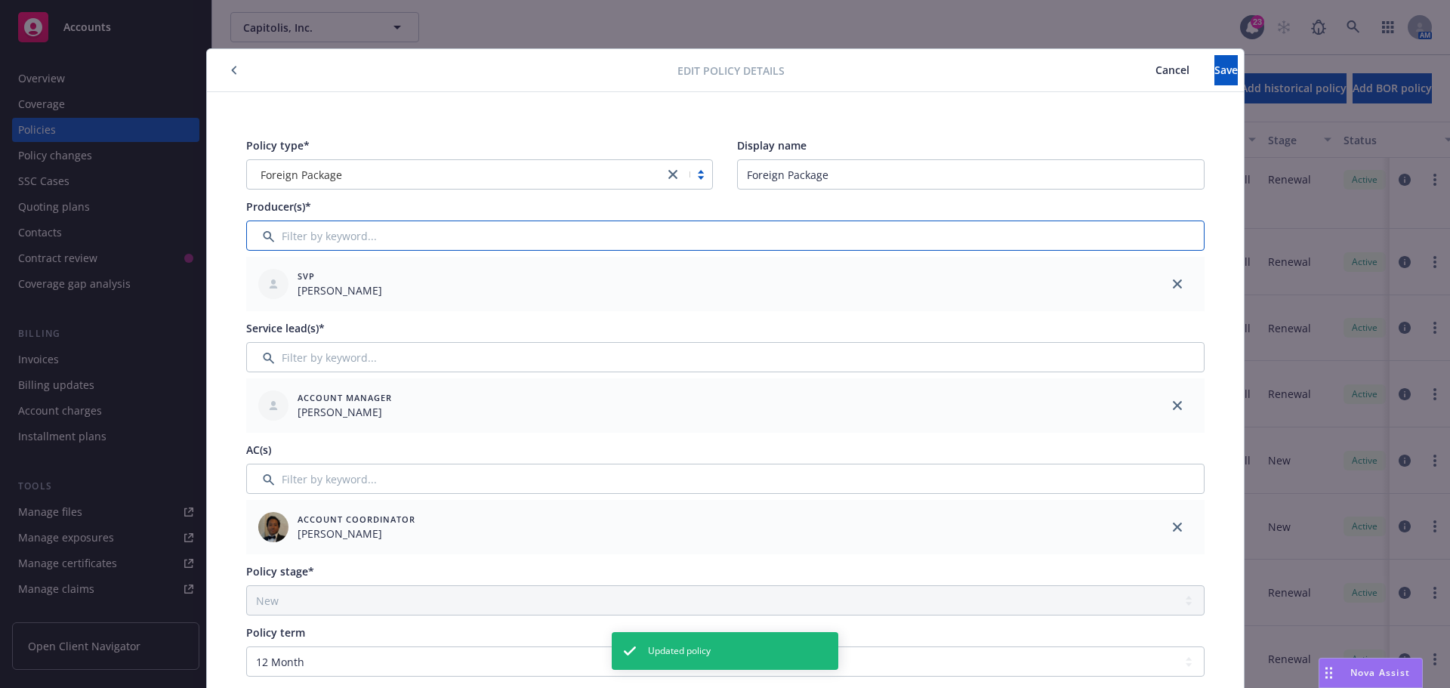
click at [387, 248] on input "Filter by keyword..." at bounding box center [725, 236] width 958 height 30
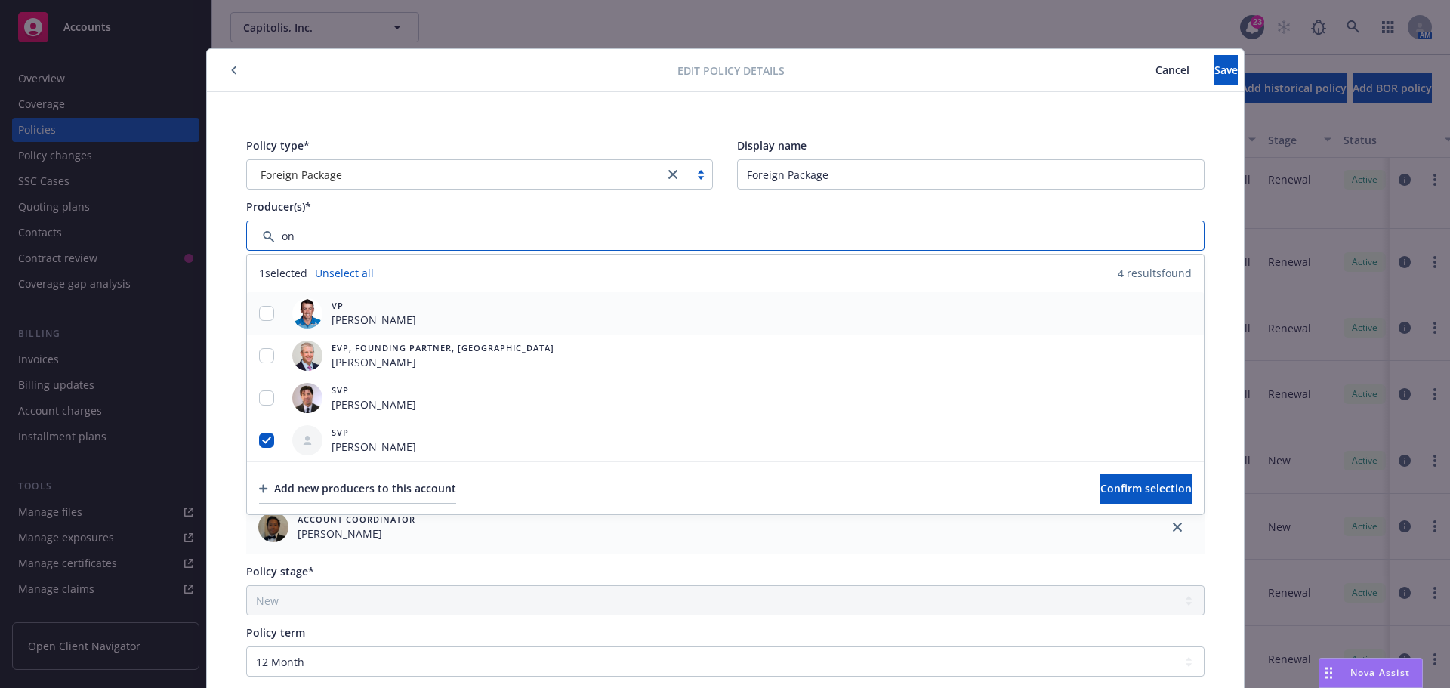
type input "on"
click at [262, 319] on input "checkbox" at bounding box center [266, 313] width 15 height 15
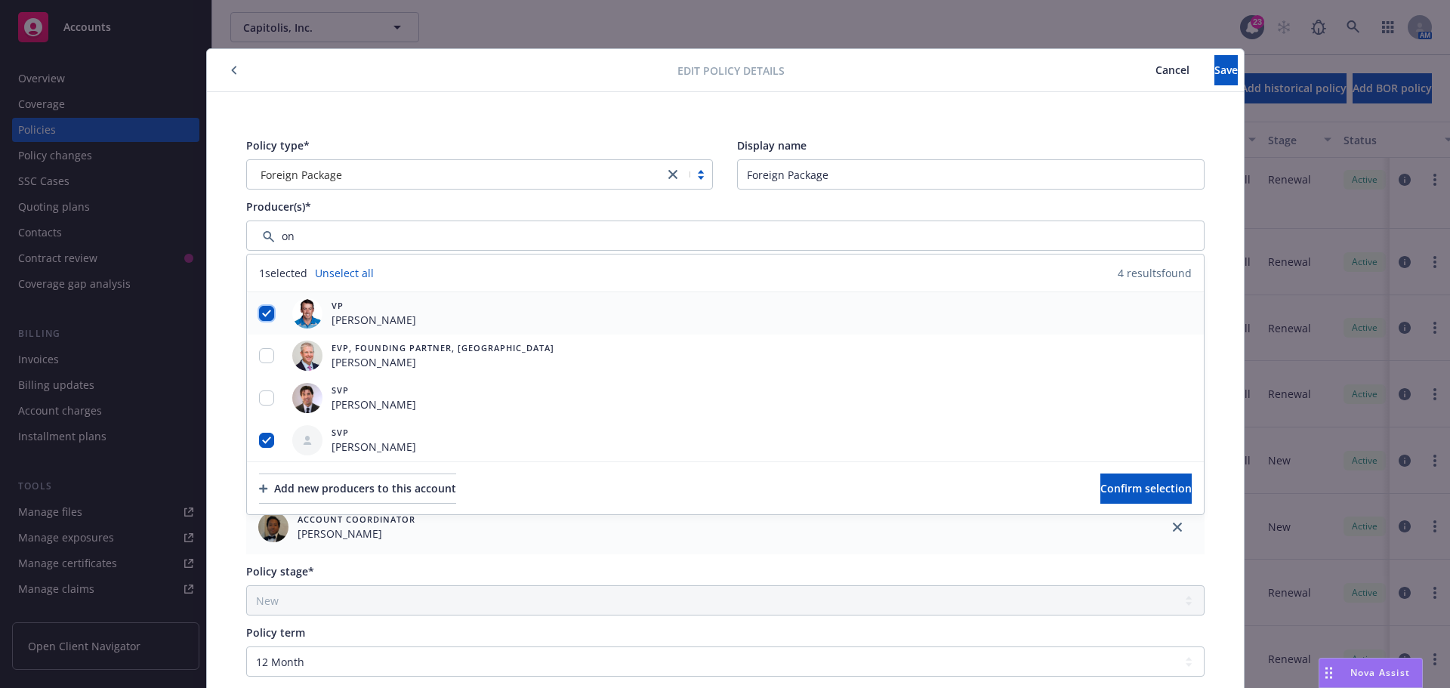
checkbox input "true"
click at [263, 343] on div at bounding box center [266, 356] width 39 height 42
click at [264, 360] on input "checkbox" at bounding box center [266, 355] width 15 height 15
checkbox input "true"
click at [265, 394] on input "checkbox" at bounding box center [266, 397] width 15 height 15
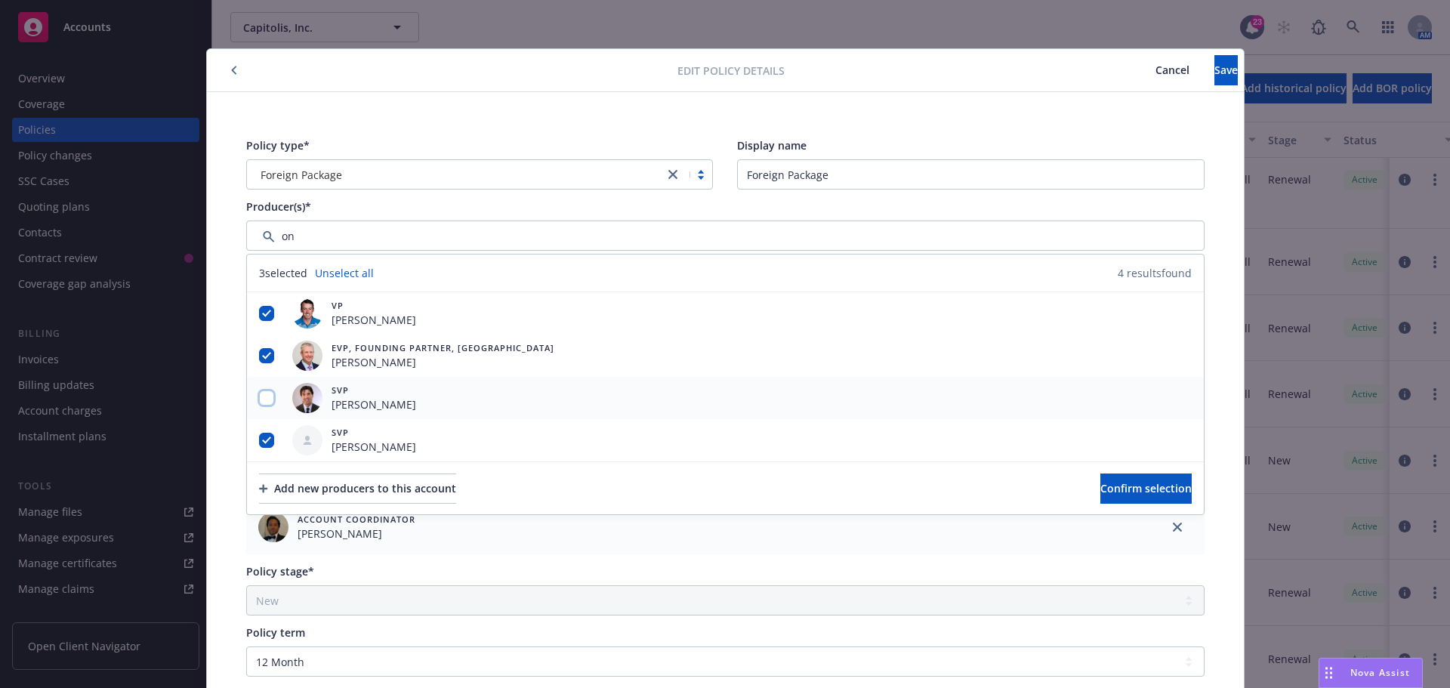
checkbox input "true"
click at [1159, 489] on span "Confirm selection" at bounding box center [1145, 488] width 91 height 14
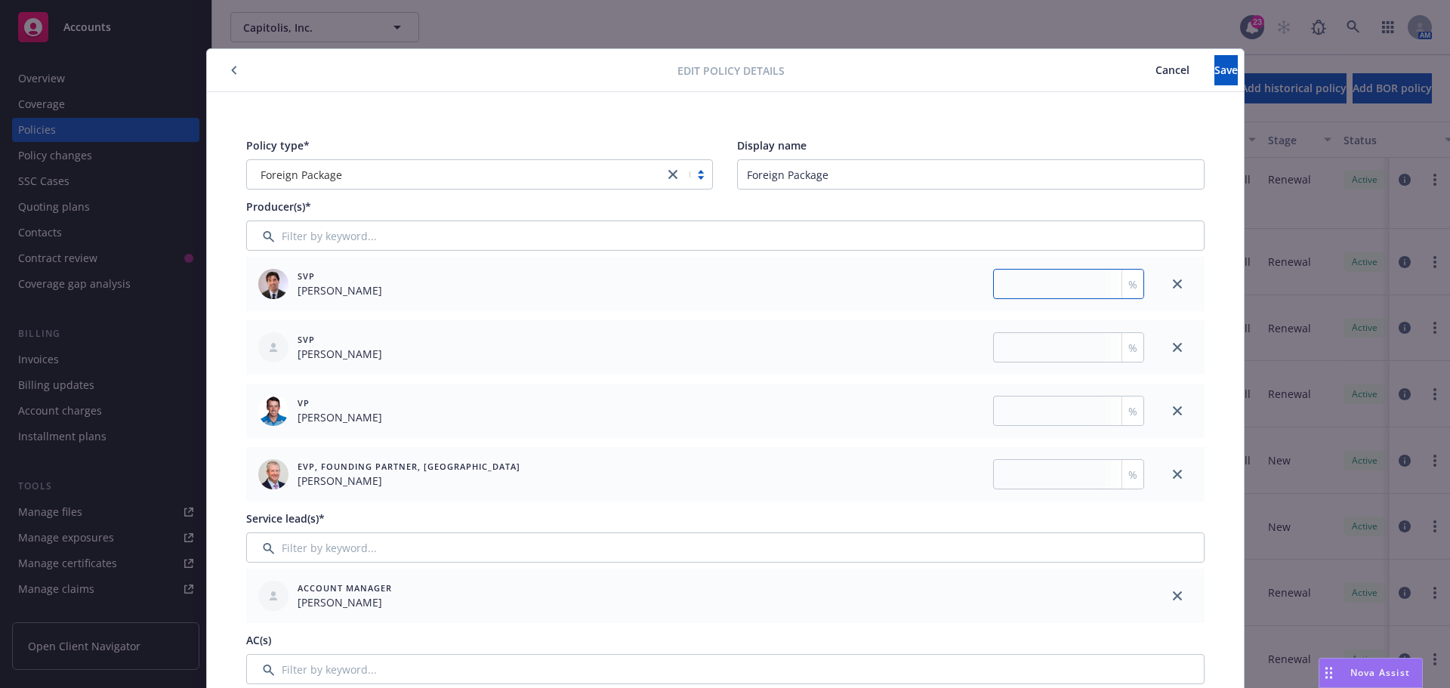
click at [1076, 288] on input "number" at bounding box center [1068, 284] width 151 height 30
type input "16.67"
click at [1030, 352] on input "number" at bounding box center [1068, 347] width 151 height 30
type input "50"
click at [1073, 408] on input "number" at bounding box center [1068, 411] width 151 height 30
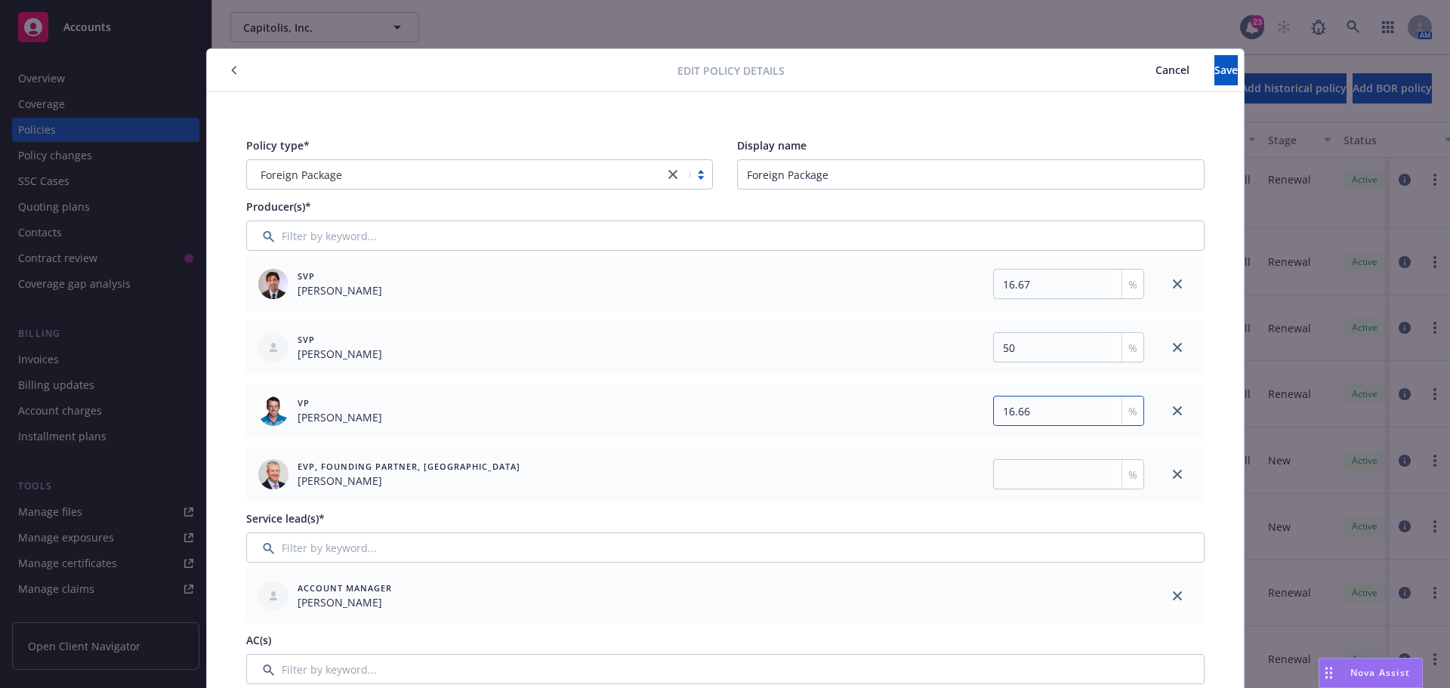
type input "16.66"
click at [1014, 472] on input "number" at bounding box center [1068, 474] width 151 height 30
type input "16.67"
click at [1215, 66] on span "Save" at bounding box center [1226, 70] width 23 height 14
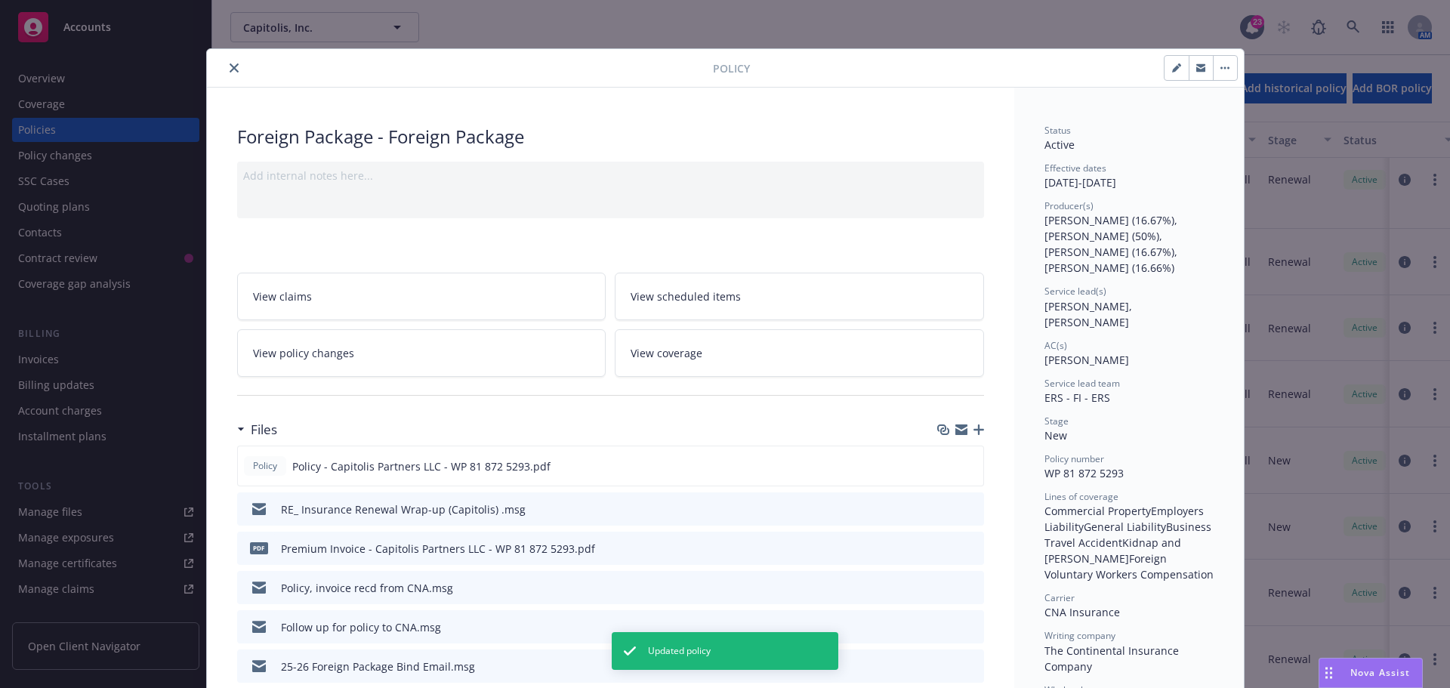
click at [230, 66] on icon "close" at bounding box center [234, 67] width 9 height 9
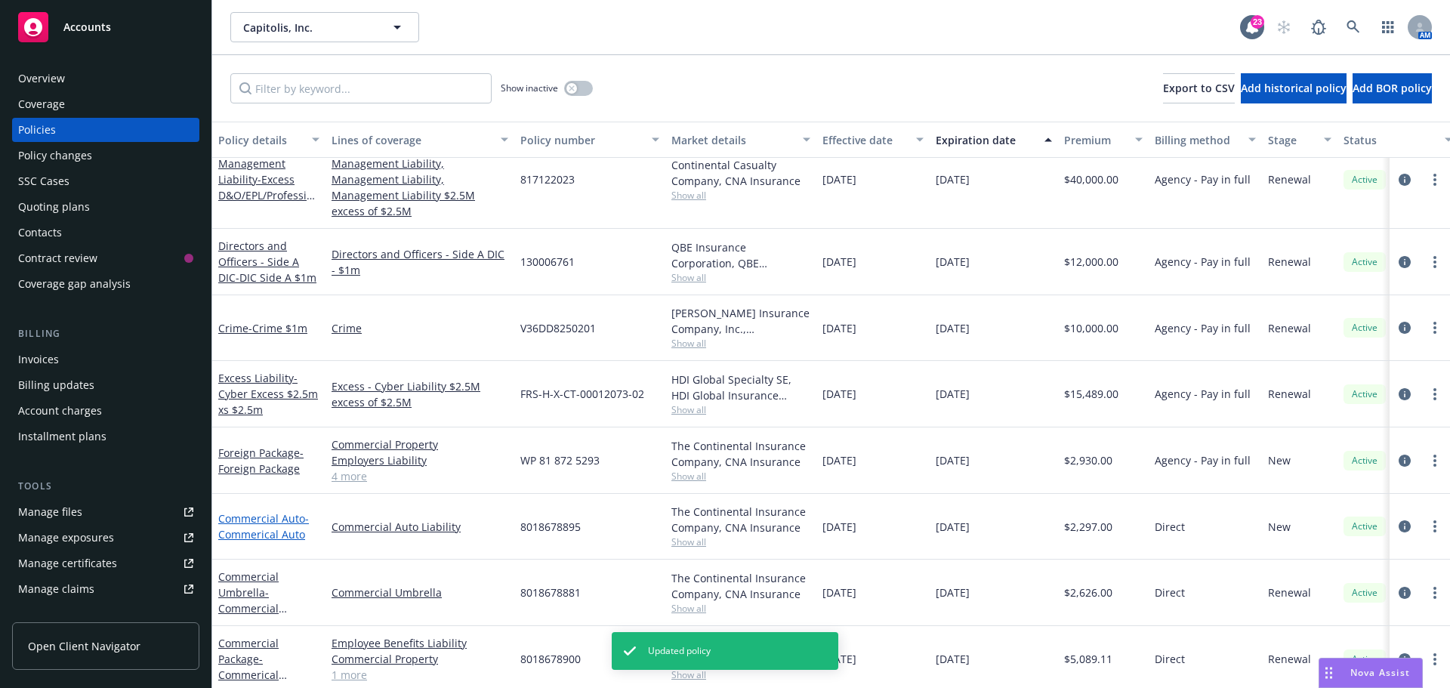
click at [289, 522] on span "- Commerical Auto" at bounding box center [263, 526] width 91 height 30
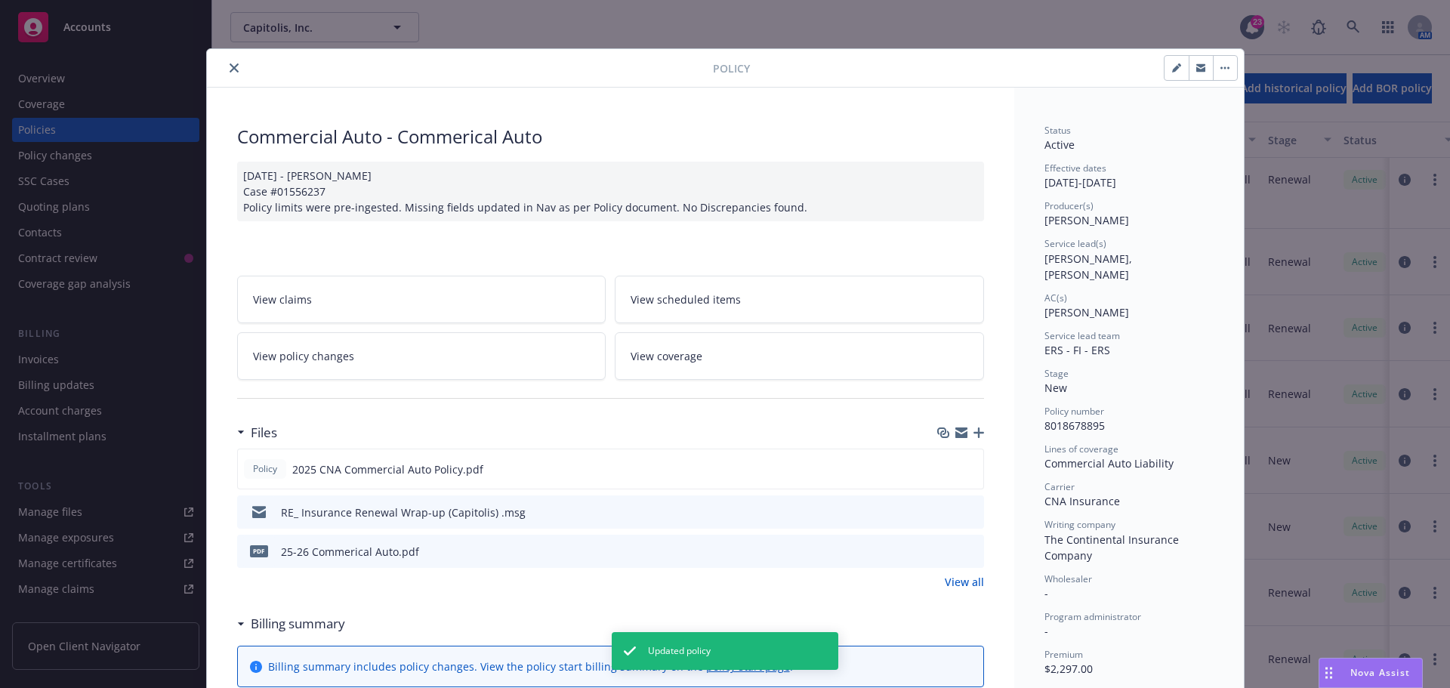
click at [1165, 68] on button "button" at bounding box center [1177, 68] width 24 height 24
select select "NEW"
select select "12"
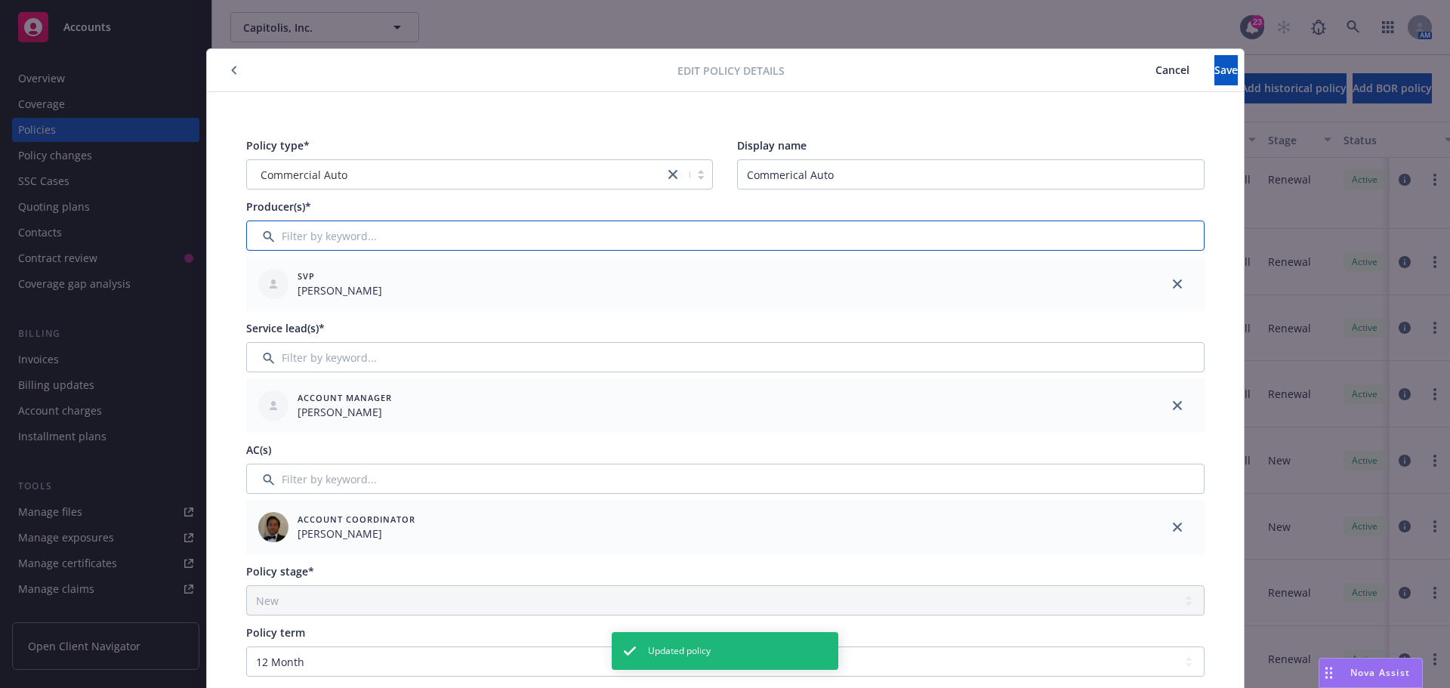
click at [308, 229] on input "Filter by keyword..." at bounding box center [725, 236] width 958 height 30
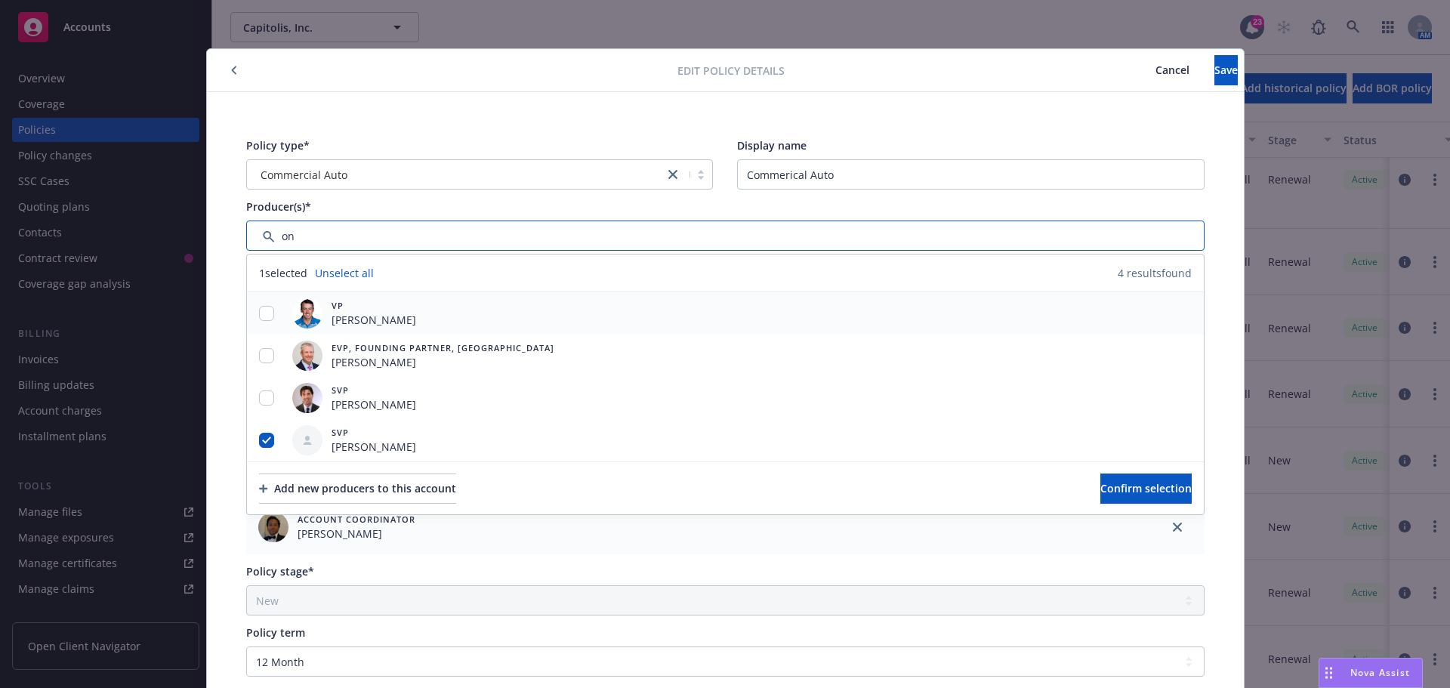
type input "on"
click at [259, 306] on input "checkbox" at bounding box center [266, 313] width 15 height 15
checkbox input "true"
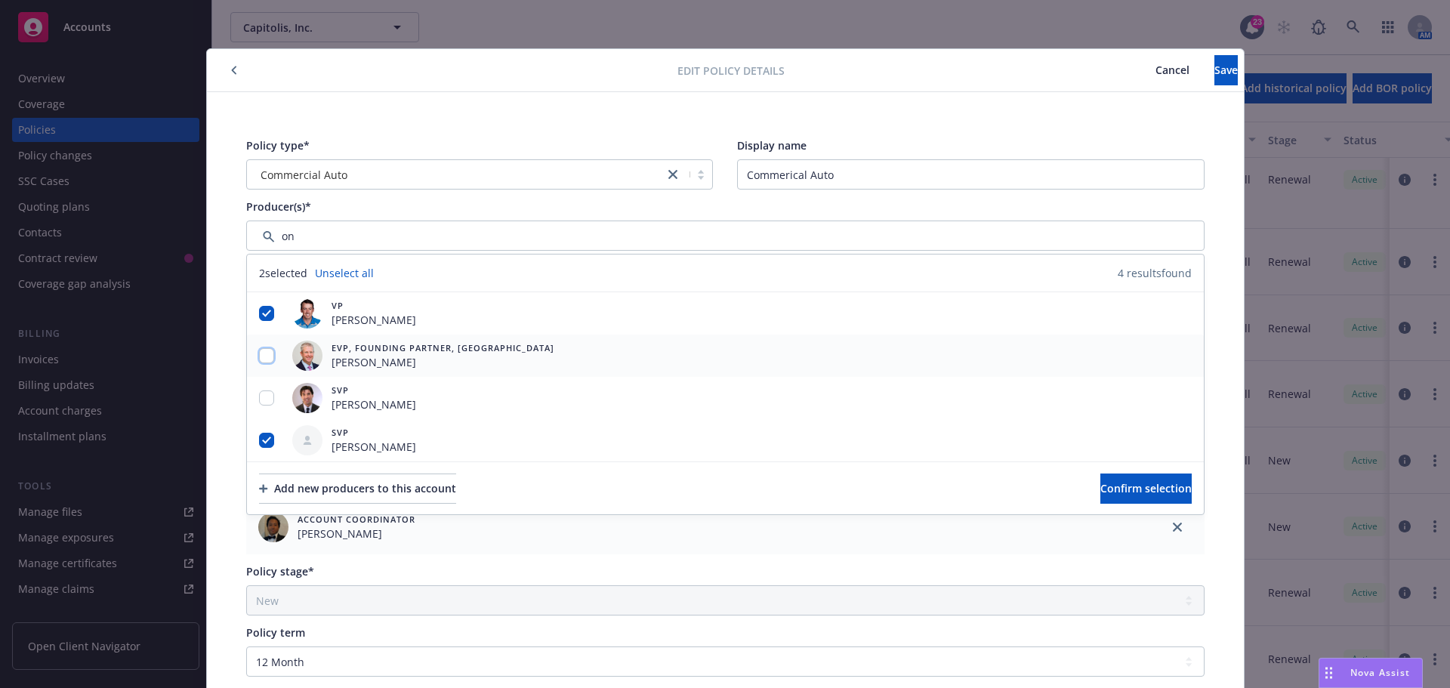
click at [266, 351] on input "checkbox" at bounding box center [266, 355] width 15 height 15
checkbox input "true"
click at [265, 404] on input "checkbox" at bounding box center [266, 397] width 15 height 15
checkbox input "true"
click at [1119, 497] on button "Confirm selection" at bounding box center [1145, 489] width 91 height 30
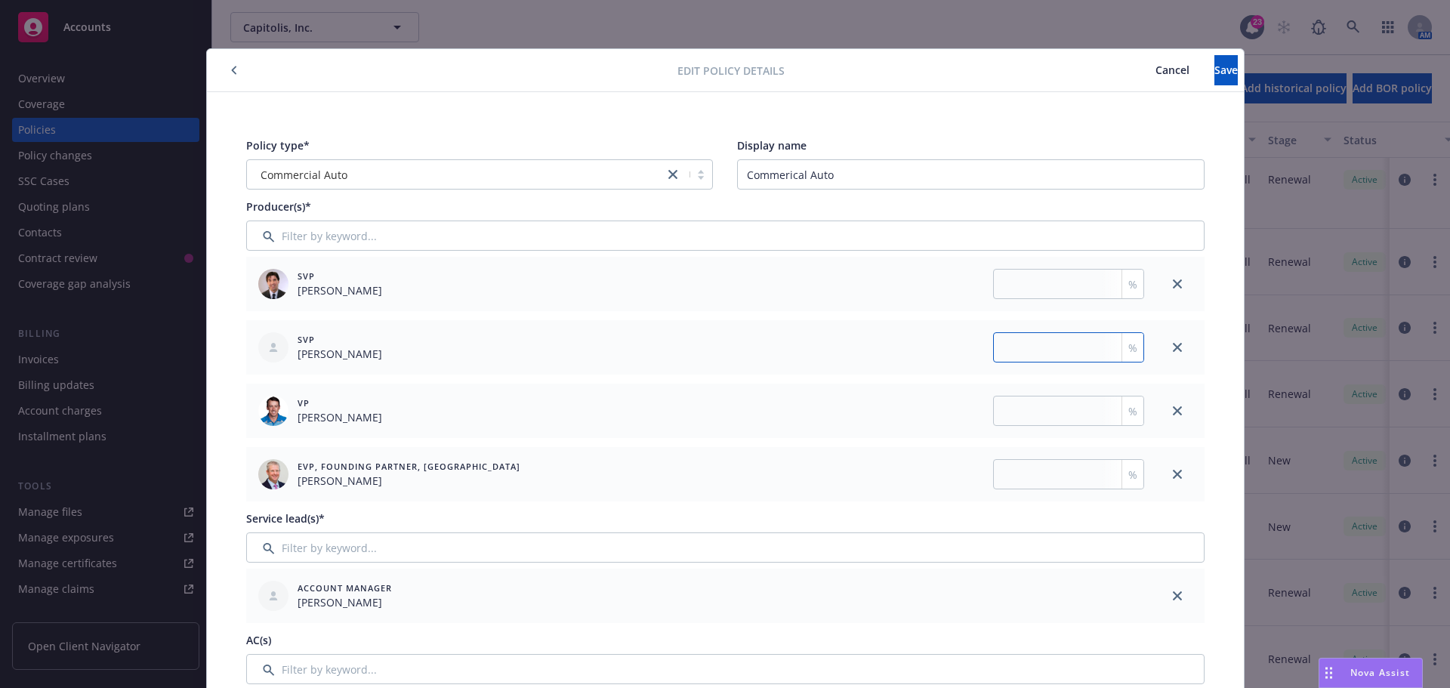
click at [1039, 350] on input "number" at bounding box center [1068, 347] width 151 height 30
type input "50"
click at [1016, 289] on input "number" at bounding box center [1068, 284] width 151 height 30
type input "16.67"
click at [1066, 392] on div "VP [PERSON_NAME] %" at bounding box center [698, 411] width 904 height 54
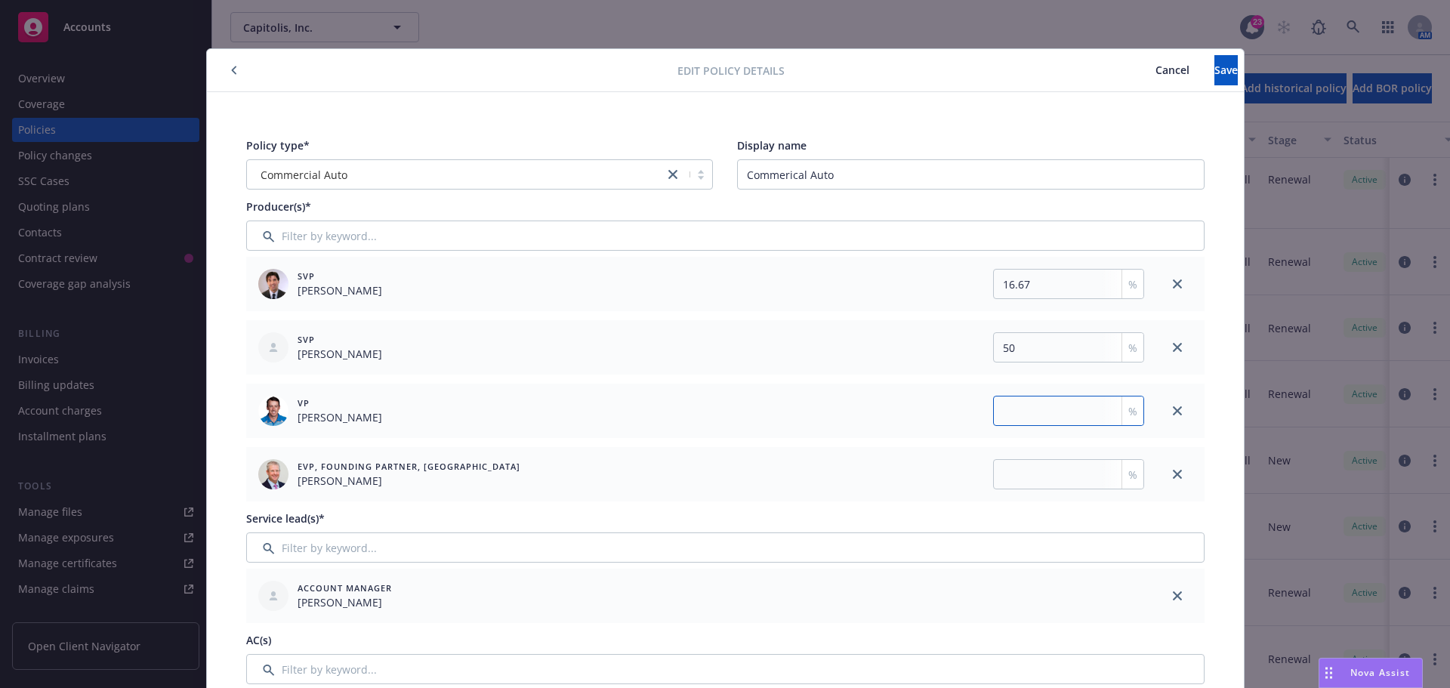
click at [1062, 397] on input "number" at bounding box center [1068, 411] width 151 height 30
click at [1049, 464] on input "number" at bounding box center [1068, 474] width 151 height 30
click at [1215, 67] on button "Save" at bounding box center [1226, 70] width 23 height 30
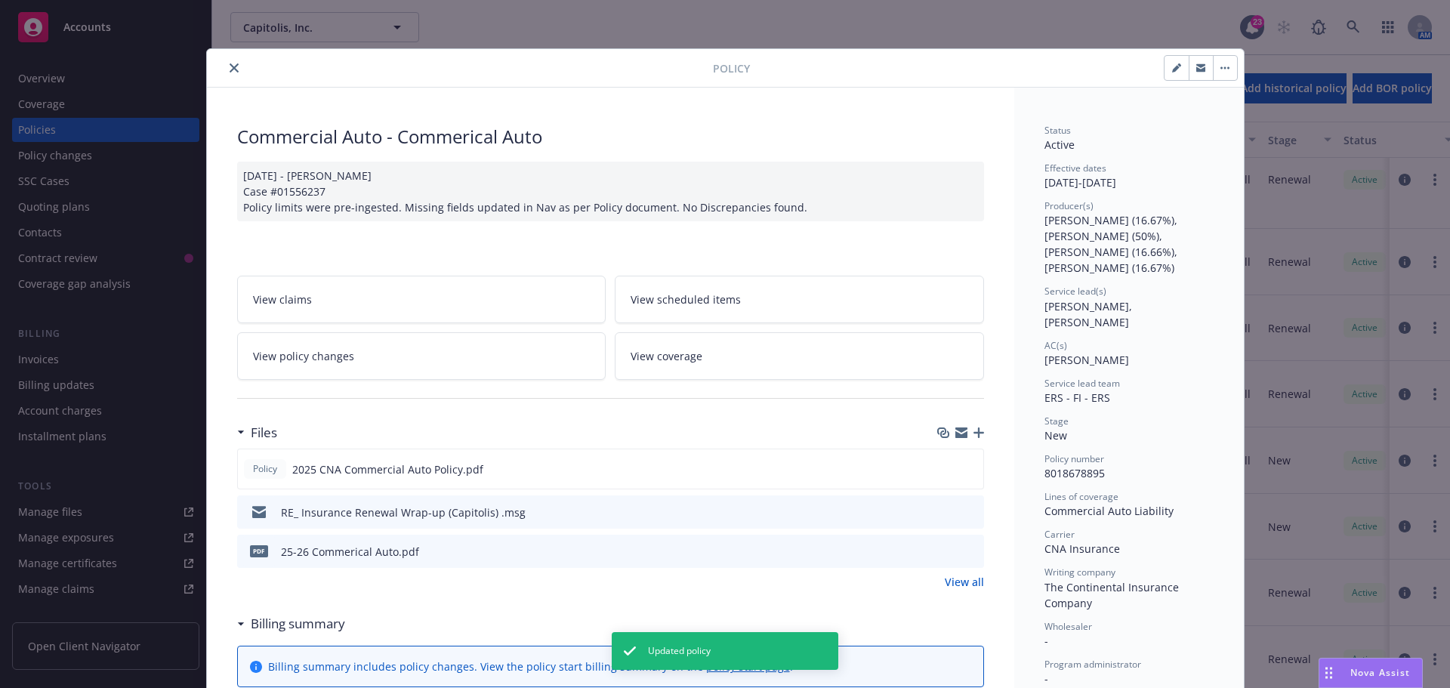
click at [230, 73] on button "close" at bounding box center [234, 68] width 18 height 18
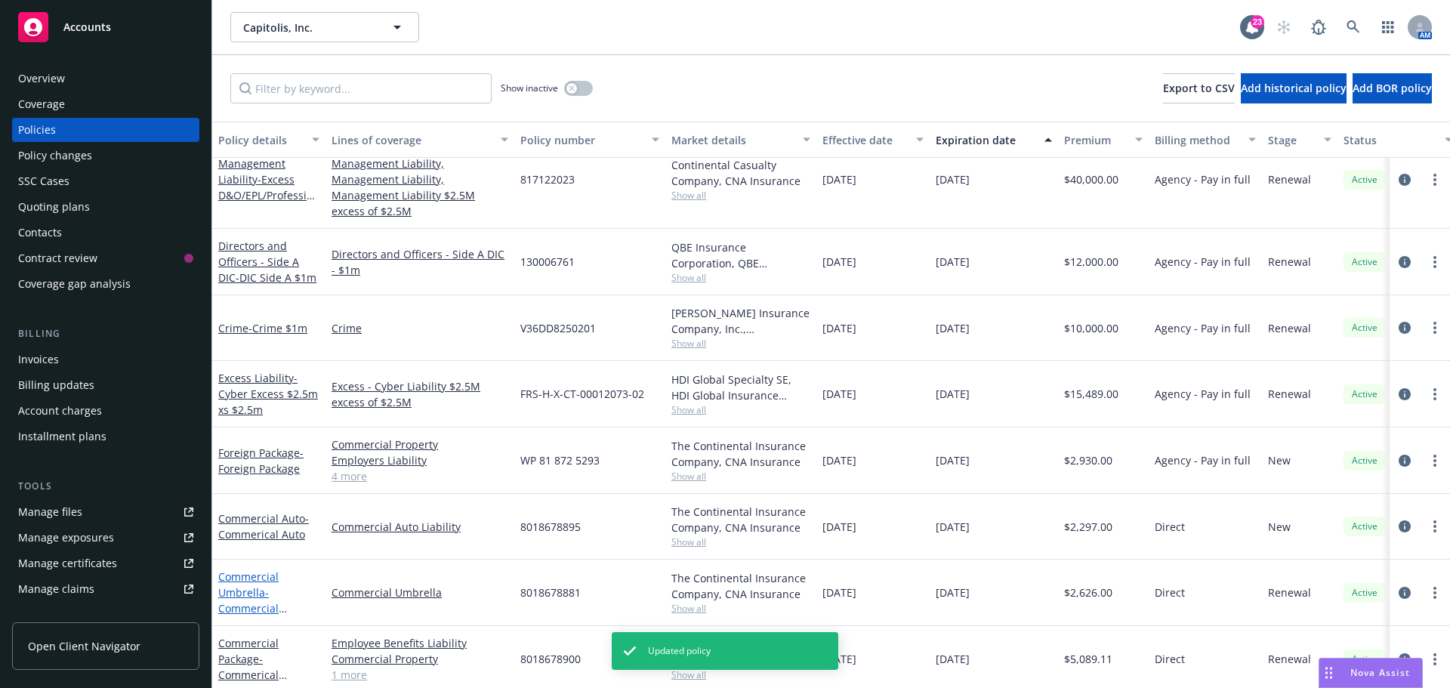
click at [258, 570] on link "Commercial Umbrella - Commercial Umbrella" at bounding box center [248, 600] width 60 height 62
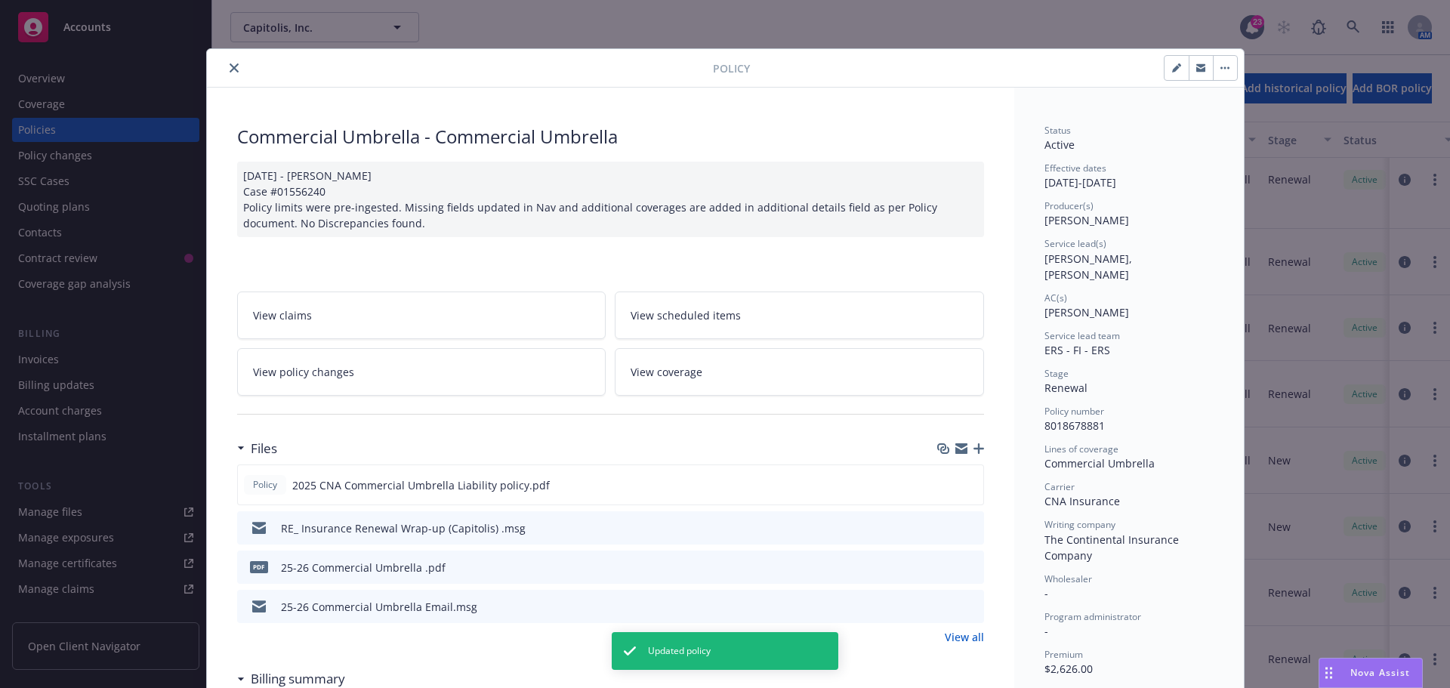
drag, startPoint x: 1165, startPoint y: 67, endPoint x: 1142, endPoint y: 100, distance: 39.6
click at [1165, 67] on button "button" at bounding box center [1177, 68] width 24 height 24
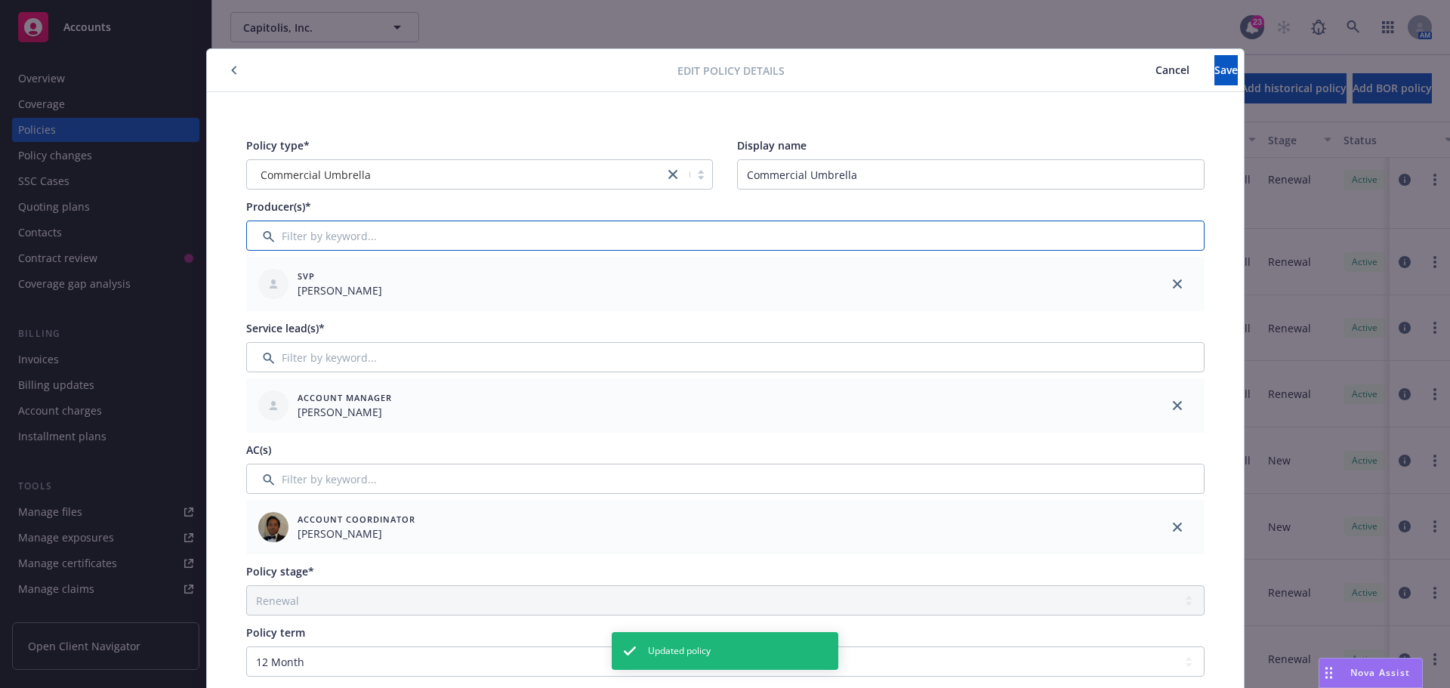
click at [320, 228] on input "Filter by keyword..." at bounding box center [725, 236] width 958 height 30
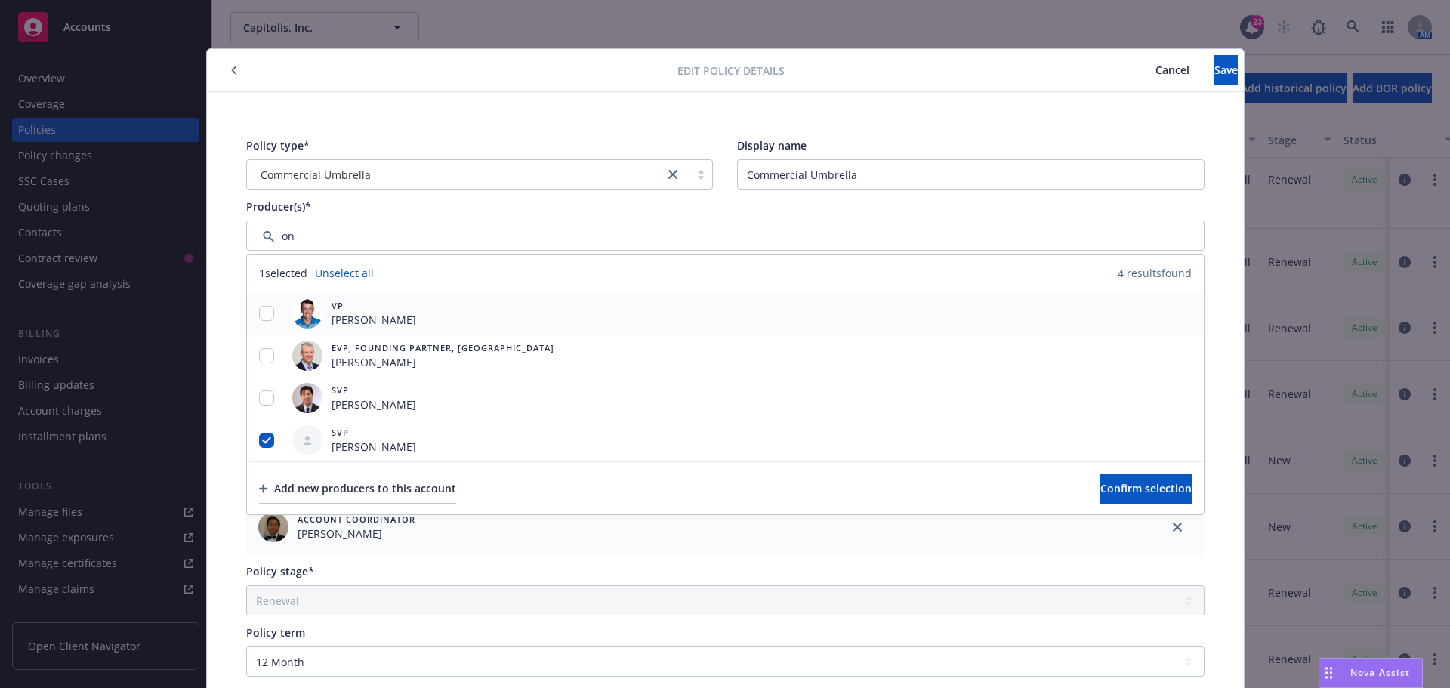
click at [270, 314] on div at bounding box center [266, 314] width 39 height 16
click at [260, 315] on input "checkbox" at bounding box center [266, 313] width 15 height 15
click at [259, 353] on input "checkbox" at bounding box center [266, 355] width 15 height 15
click at [264, 392] on input "checkbox" at bounding box center [266, 397] width 15 height 15
click at [1136, 486] on span "Confirm selection" at bounding box center [1145, 488] width 91 height 14
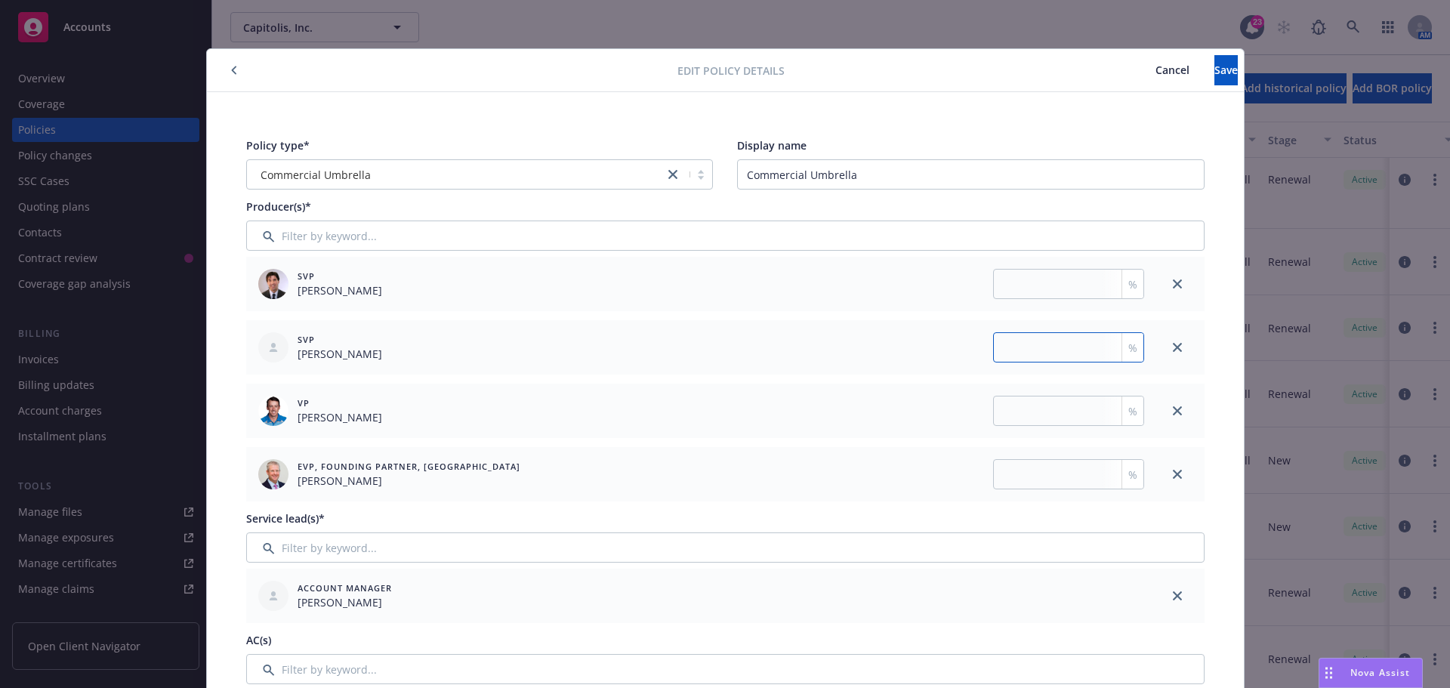
click at [1014, 338] on input "number" at bounding box center [1068, 347] width 151 height 30
click at [1044, 287] on input "number" at bounding box center [1068, 284] width 151 height 30
click at [1051, 415] on input "number" at bounding box center [1068, 411] width 151 height 30
click at [1054, 476] on input "number" at bounding box center [1068, 474] width 151 height 30
click at [1215, 72] on button "Save" at bounding box center [1226, 70] width 23 height 30
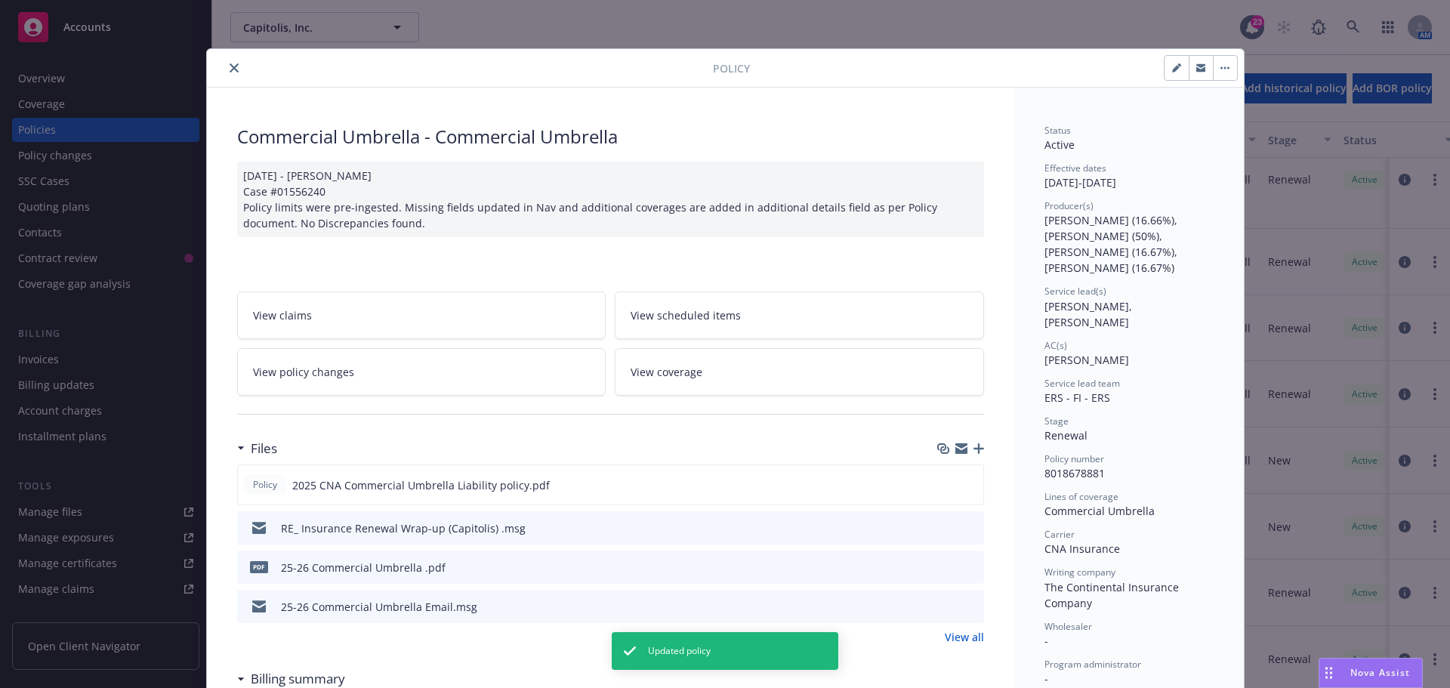
click at [233, 71] on button "close" at bounding box center [234, 68] width 18 height 18
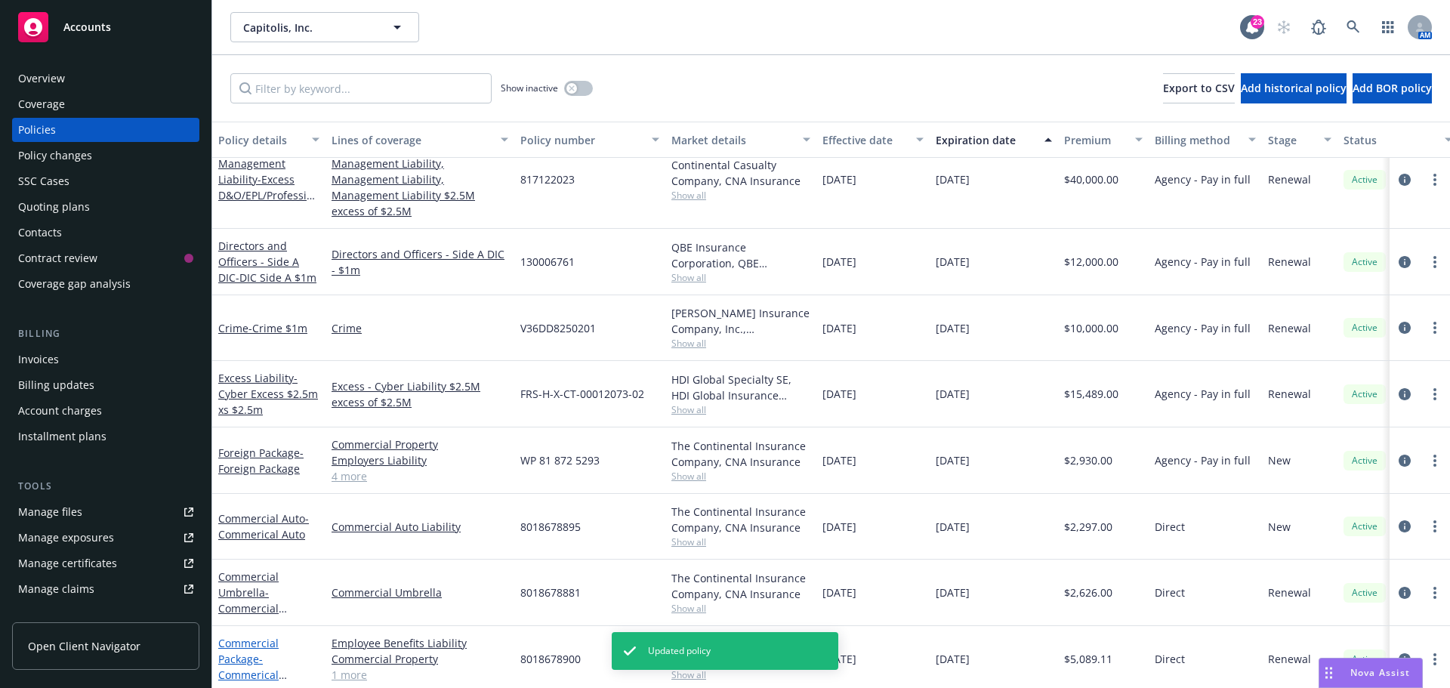
click at [239, 636] on link "Commercial Package - Commerical Package" at bounding box center [248, 667] width 60 height 62
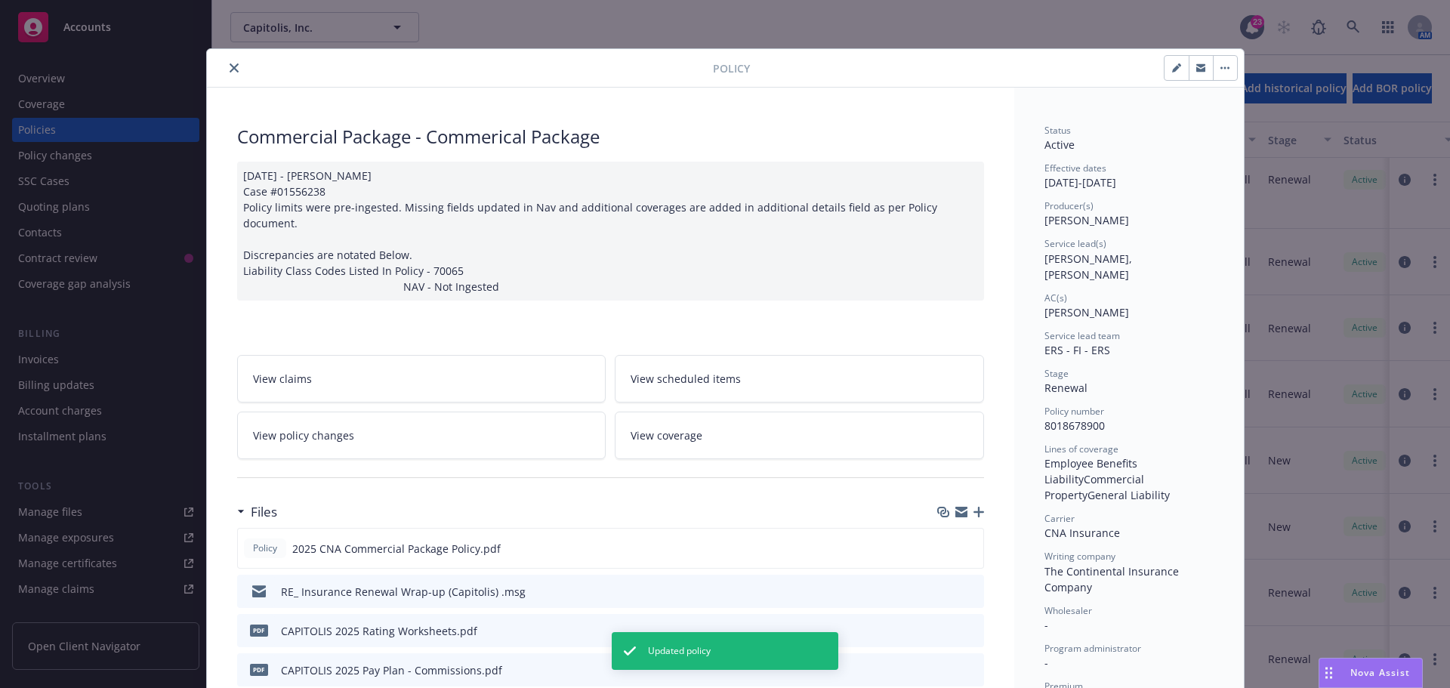
click at [1165, 73] on button "button" at bounding box center [1177, 68] width 24 height 24
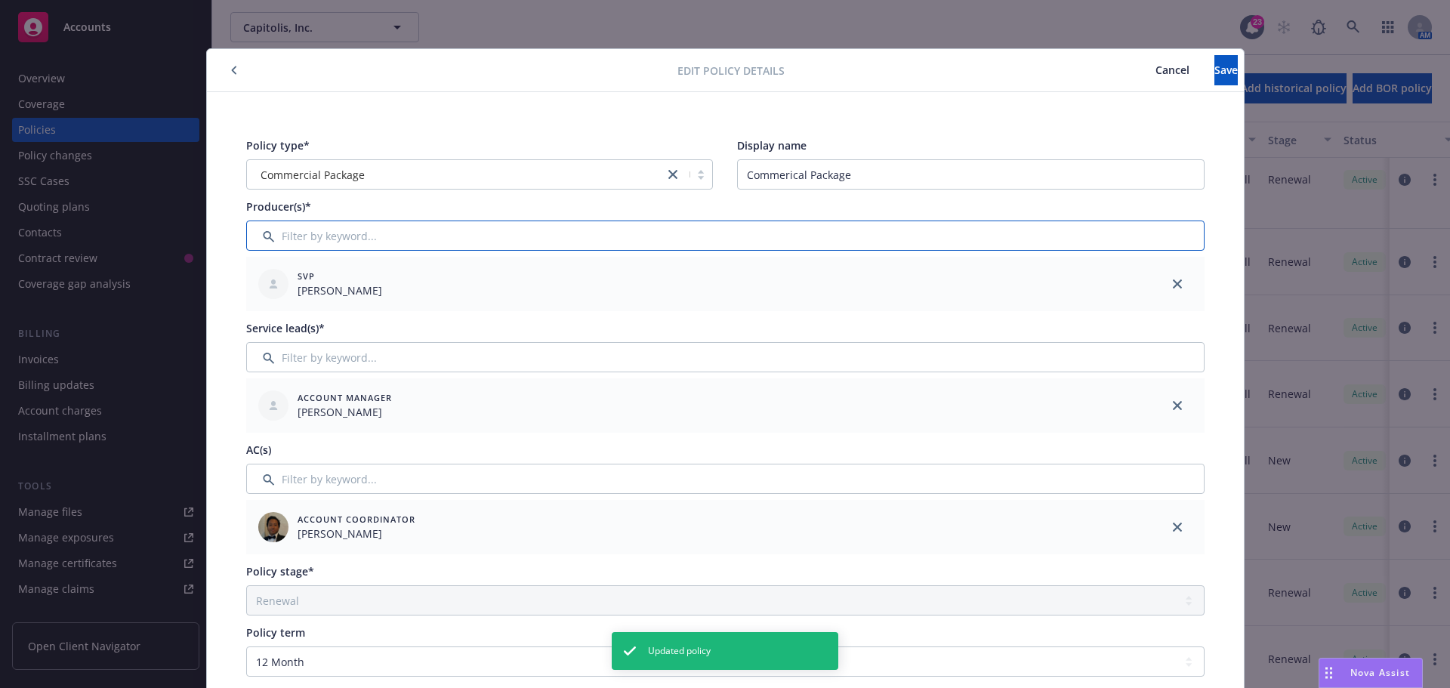
click at [313, 236] on input "Filter by keyword..." at bounding box center [725, 236] width 958 height 30
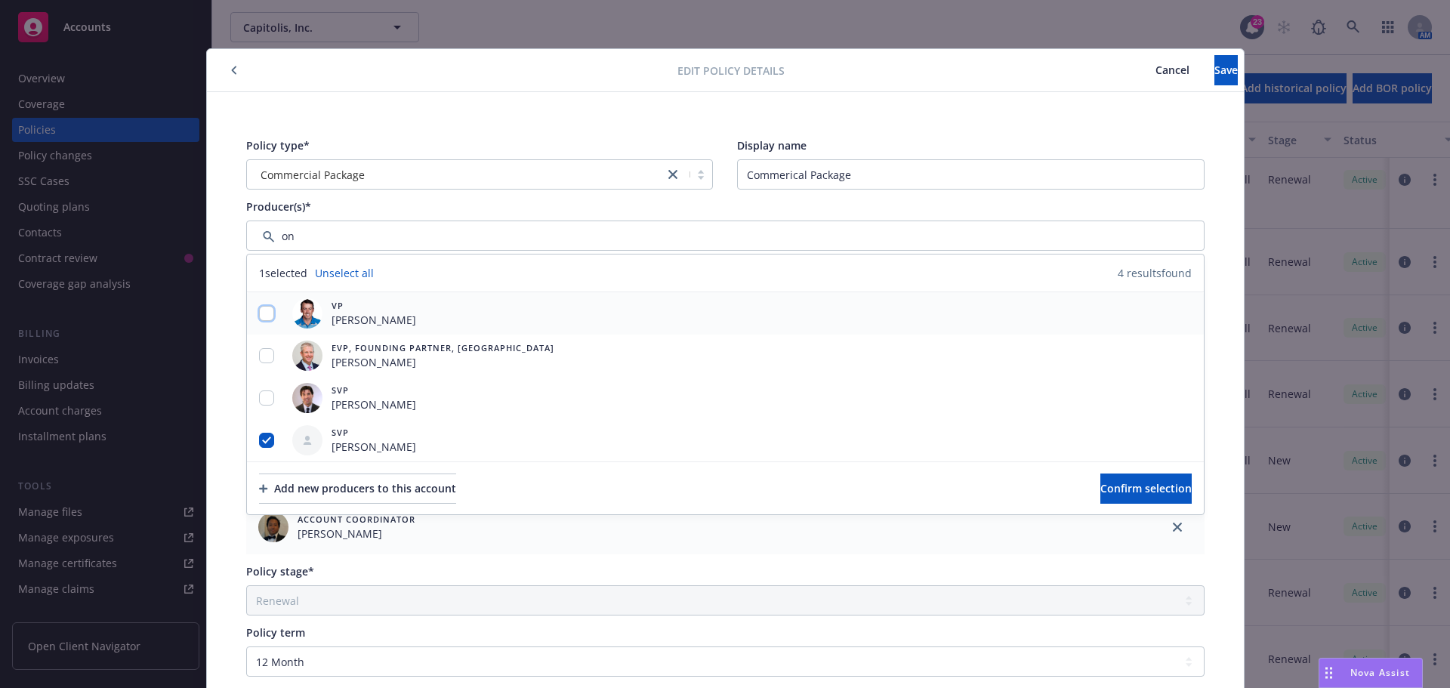
click at [264, 316] on input "checkbox" at bounding box center [266, 313] width 15 height 15
click at [259, 360] on input "checkbox" at bounding box center [266, 355] width 15 height 15
click at [266, 397] on input "checkbox" at bounding box center [266, 397] width 15 height 15
click at [1174, 489] on button "Confirm selection" at bounding box center [1145, 489] width 91 height 30
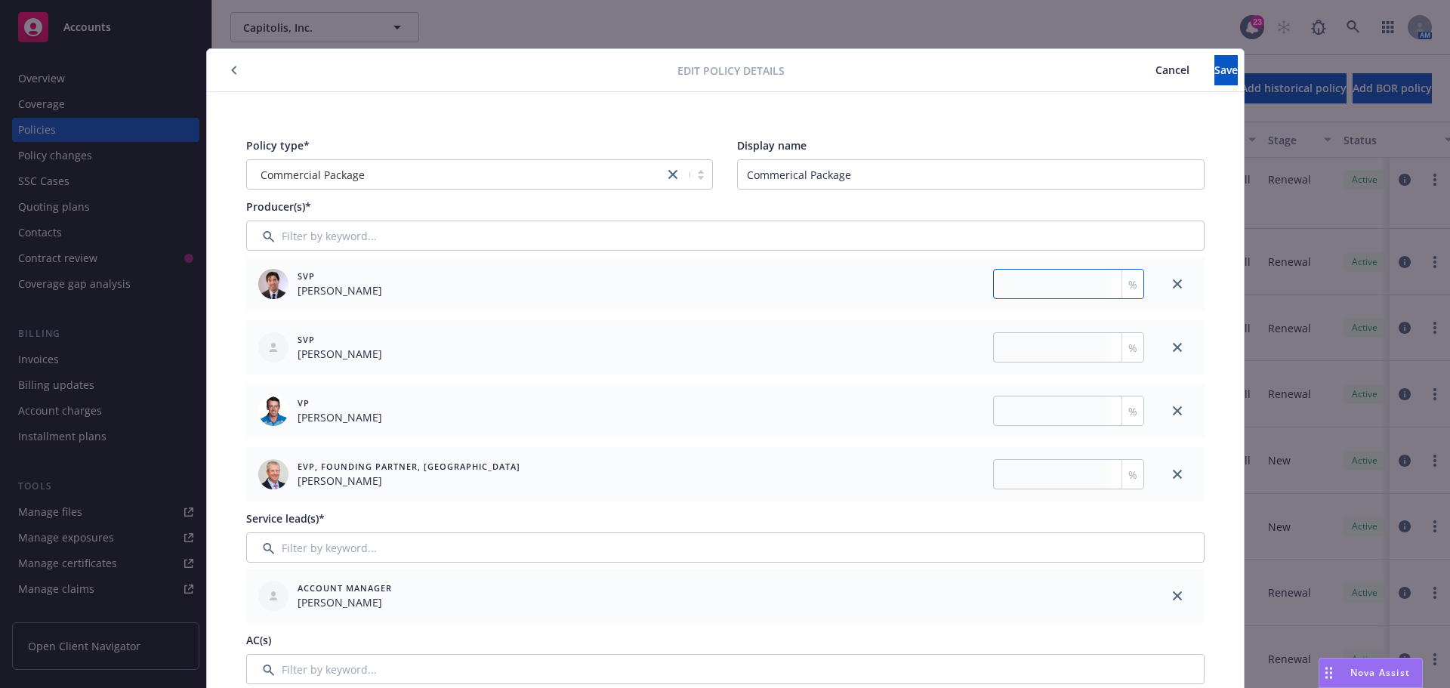
click at [995, 292] on input "number" at bounding box center [1068, 284] width 151 height 30
click at [1025, 341] on input "number" at bounding box center [1068, 347] width 151 height 30
click at [1088, 412] on input "number" at bounding box center [1068, 411] width 151 height 30
click at [1008, 471] on input "number" at bounding box center [1068, 474] width 151 height 30
click at [1215, 70] on span "Save" at bounding box center [1226, 70] width 23 height 14
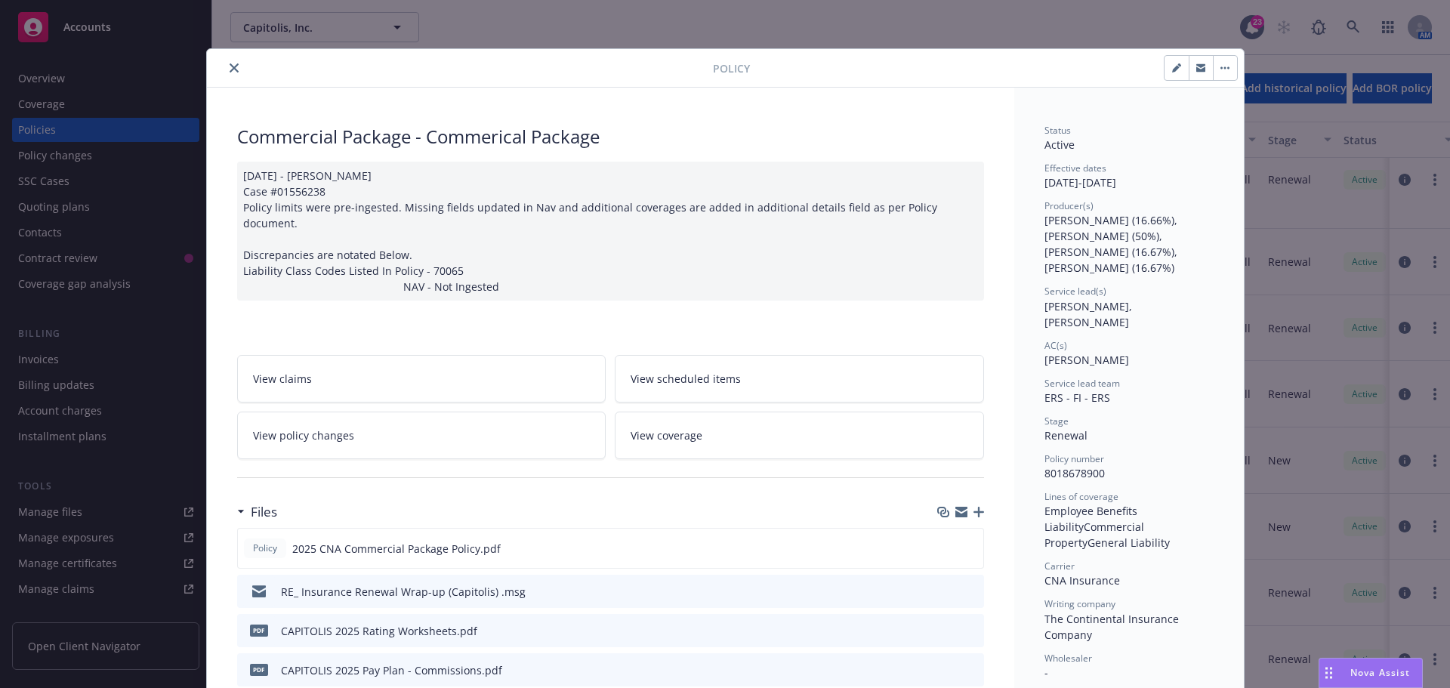
click at [225, 76] on button "close" at bounding box center [234, 68] width 18 height 18
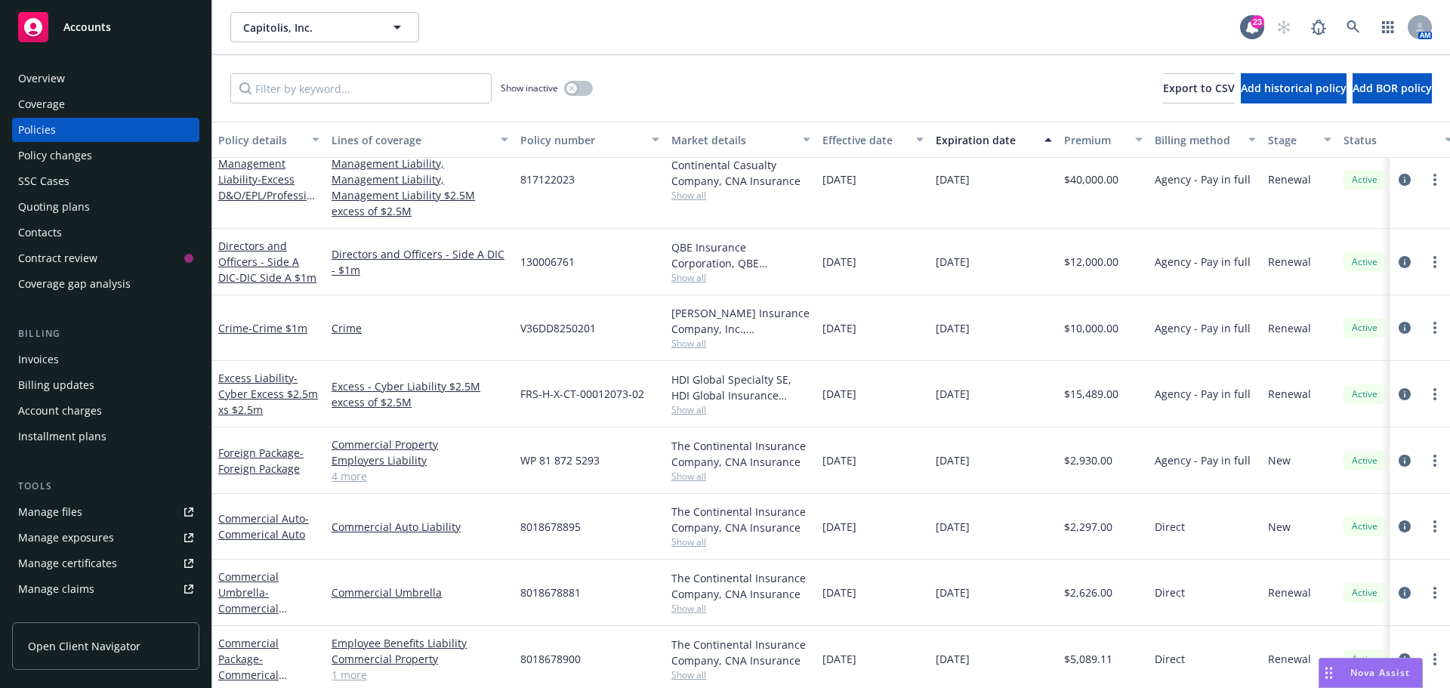
click at [646, 85] on div "Show inactive Export to CSV Add historical policy Add BOR policy" at bounding box center [831, 88] width 1238 height 66
click at [1354, 22] on icon at bounding box center [1353, 26] width 13 height 13
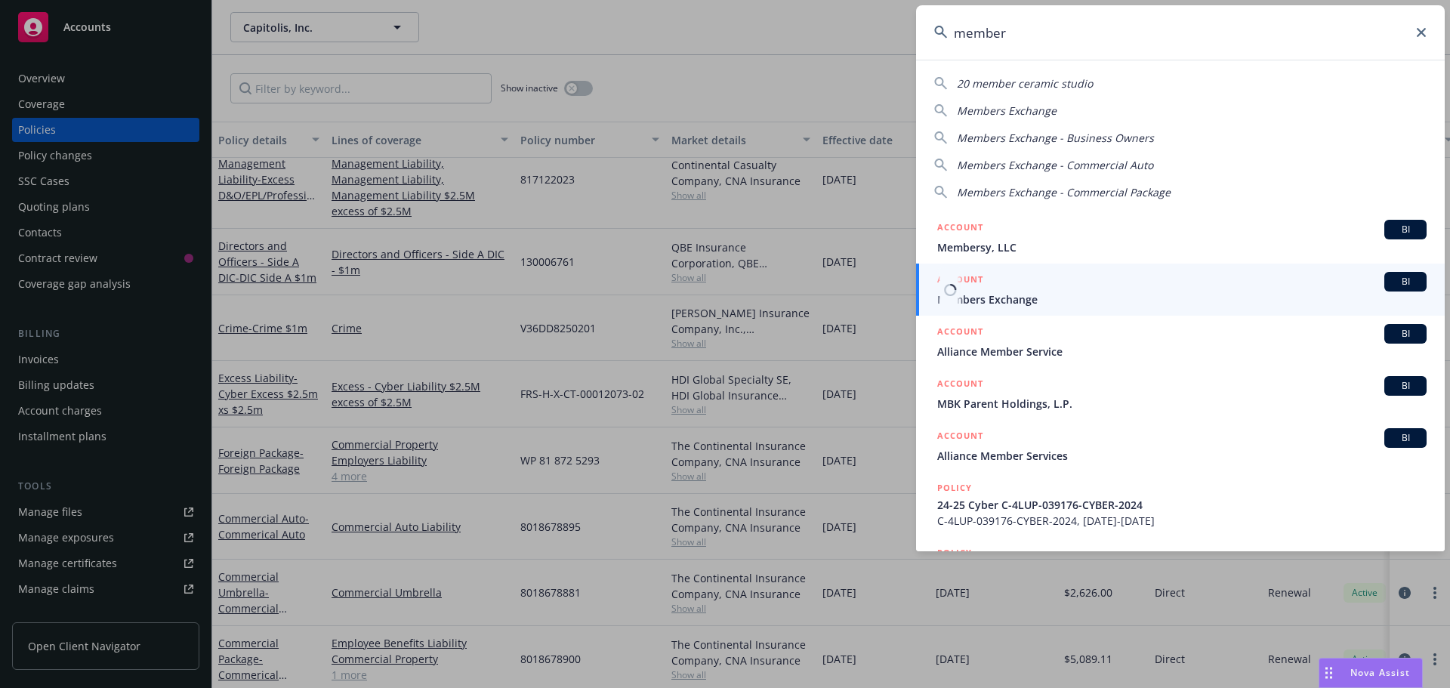
click at [1391, 273] on div "BI" at bounding box center [1405, 282] width 42 height 20
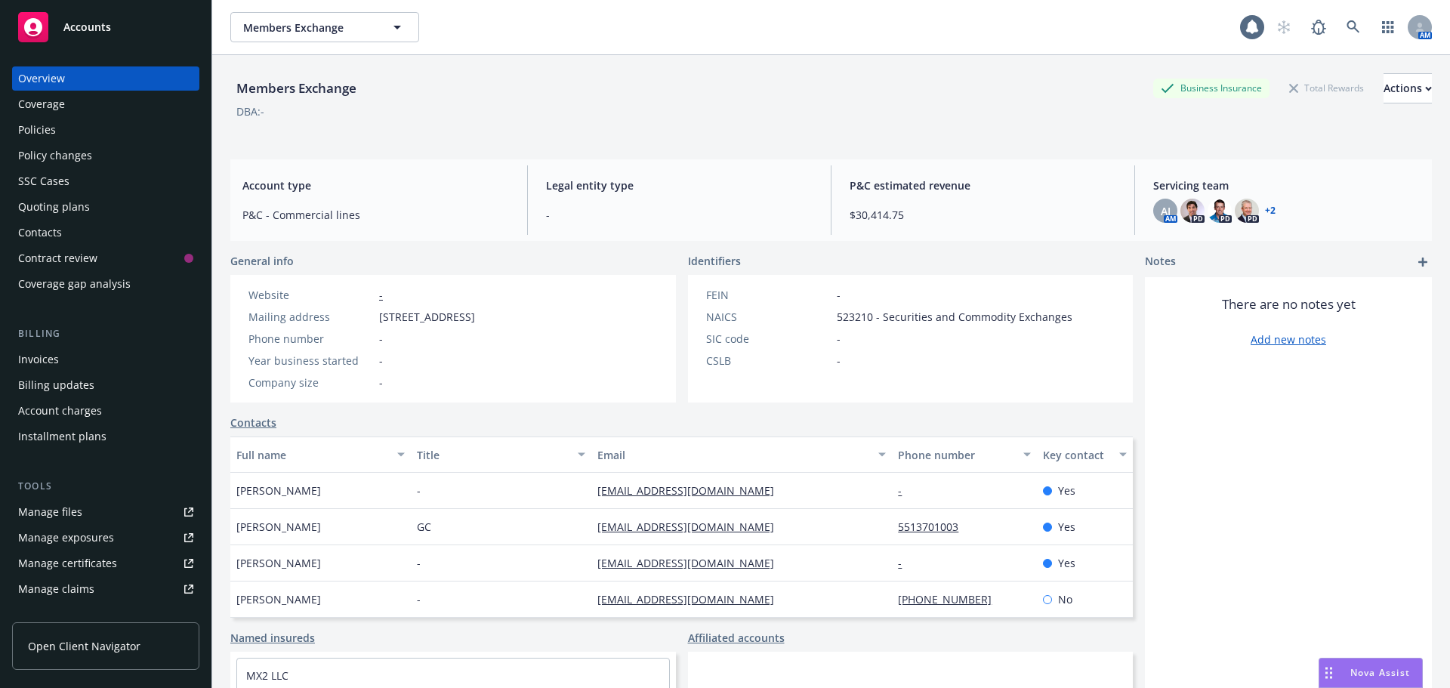
click at [529, 124] on div "Members Exchange Business Insurance Total Rewards Actions DBA: -" at bounding box center [831, 104] width 1202 height 62
click at [137, 122] on div "Policies" at bounding box center [105, 130] width 175 height 24
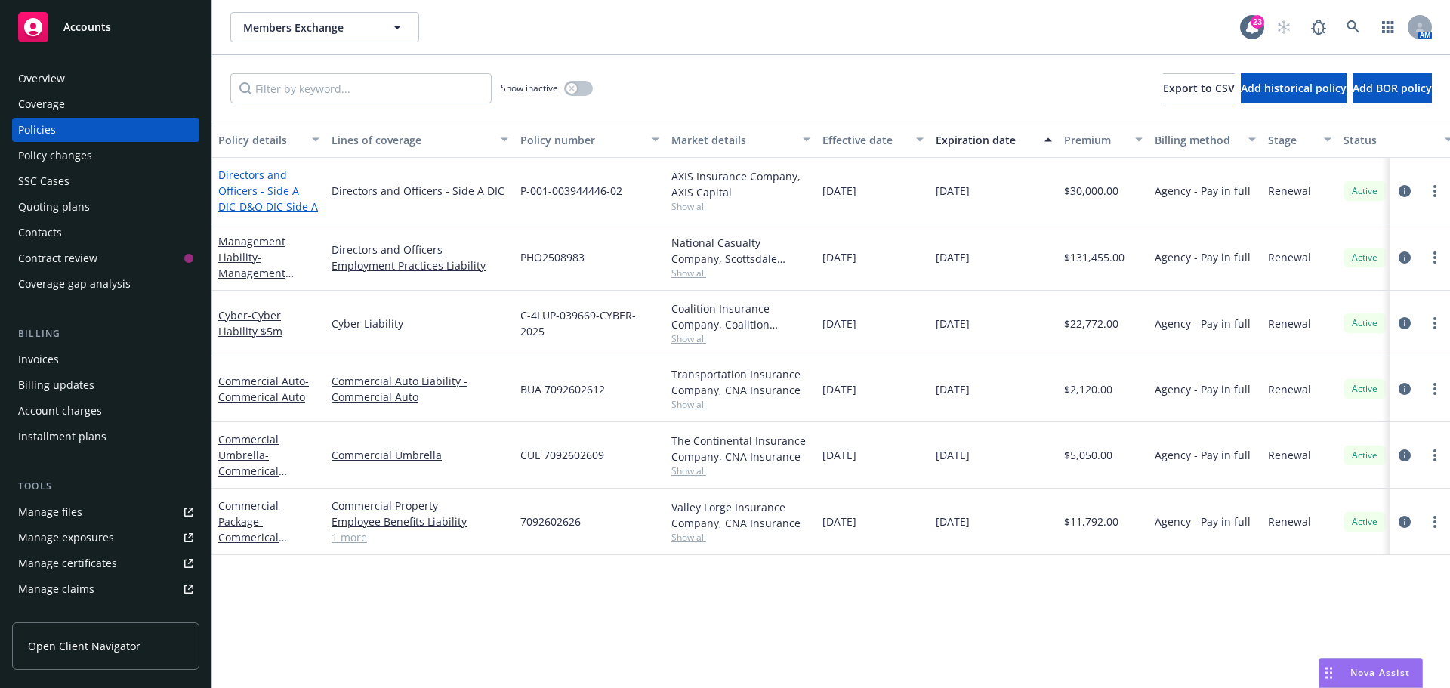
click at [235, 192] on link "Directors and Officers - Side A DIC - D&O DIC Side A" at bounding box center [268, 191] width 100 height 46
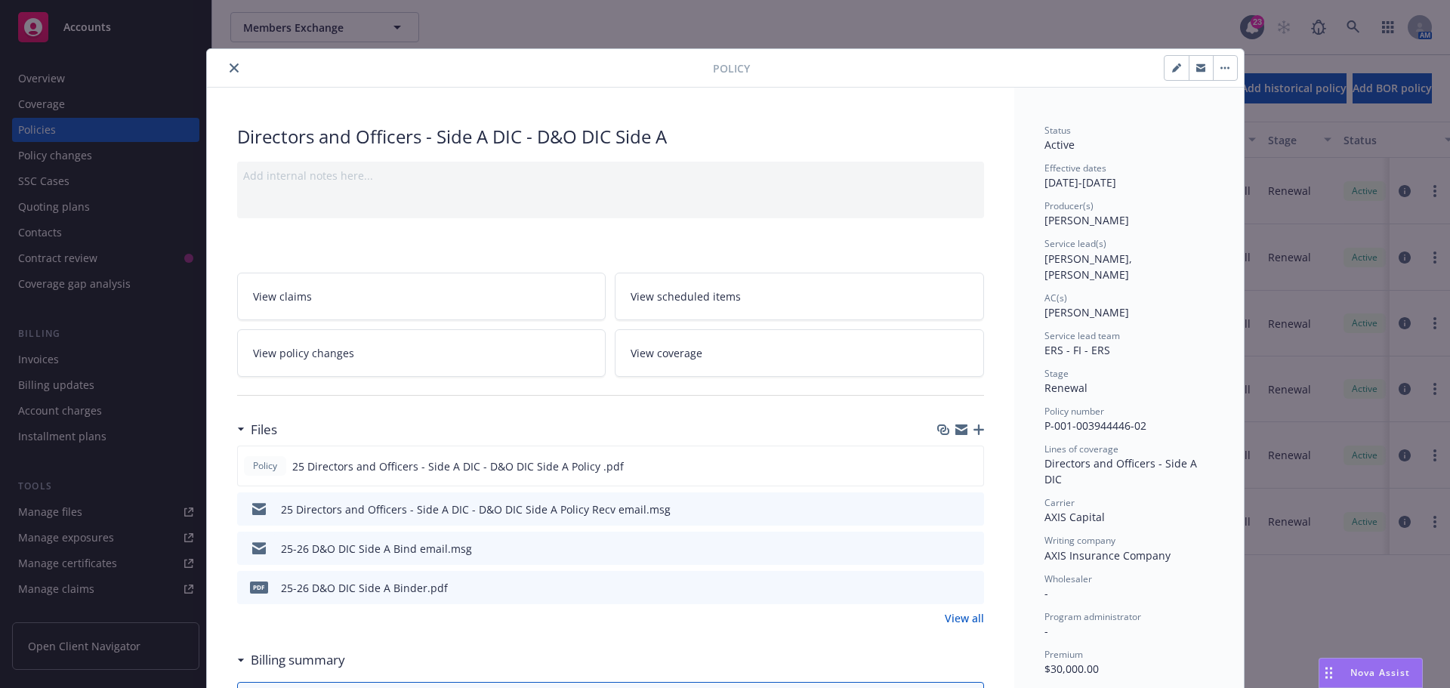
click at [1172, 72] on icon "button" at bounding box center [1176, 69] width 8 height 8
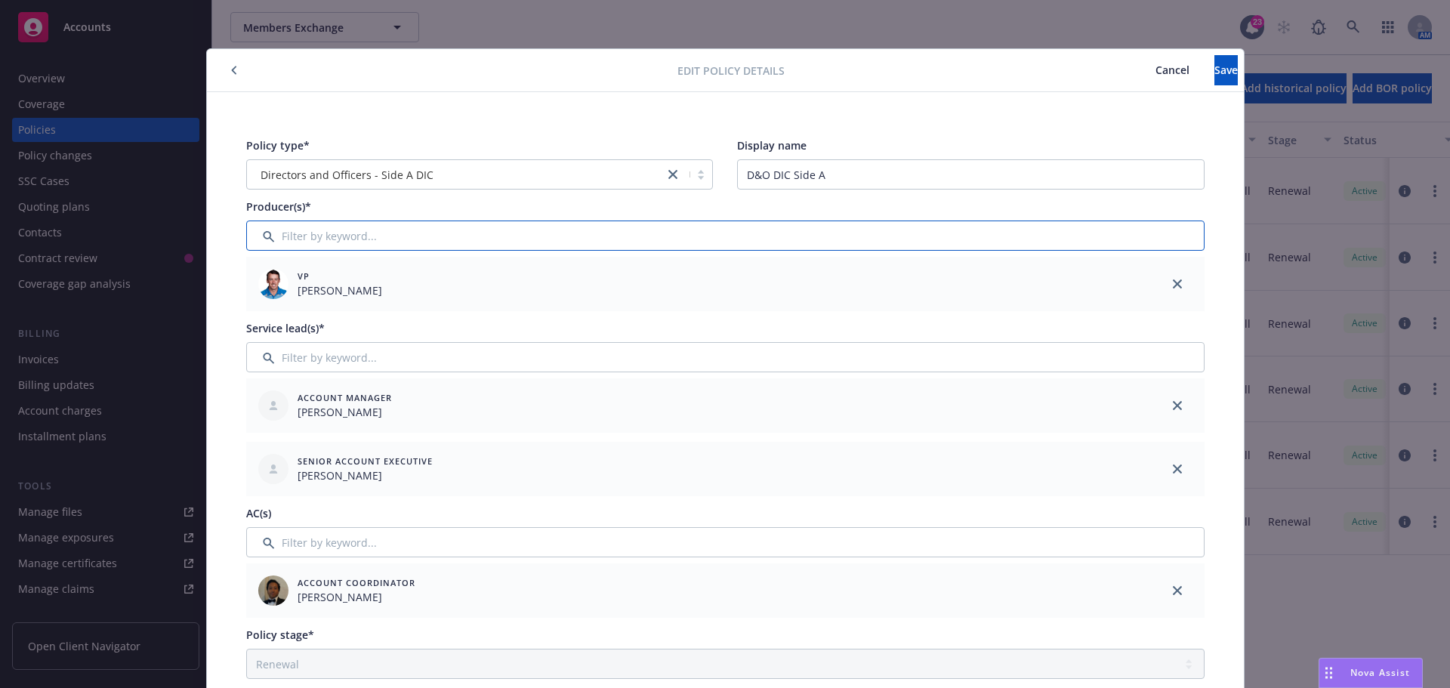
click at [405, 240] on input "Filter by keyword..." at bounding box center [725, 236] width 958 height 30
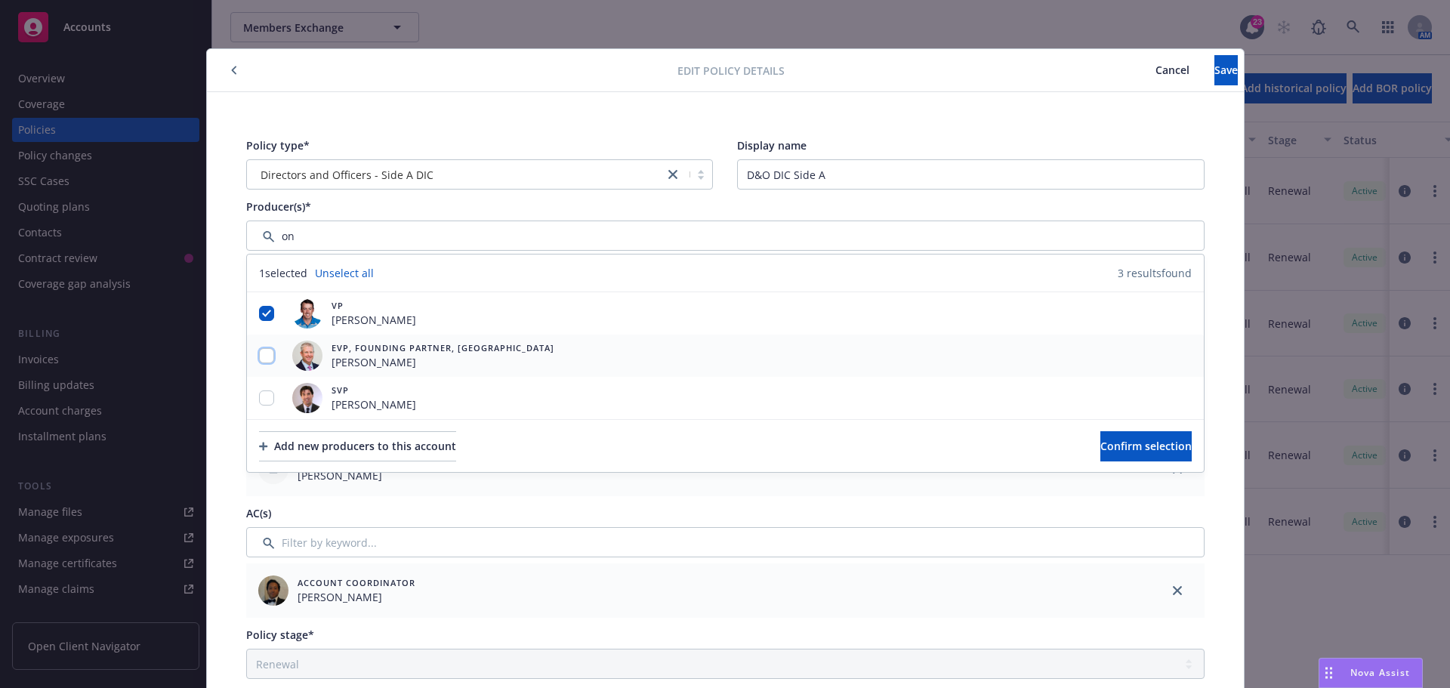
click at [262, 356] on input "checkbox" at bounding box center [266, 355] width 15 height 15
click at [269, 403] on div at bounding box center [266, 398] width 39 height 16
click at [264, 400] on input "checkbox" at bounding box center [266, 397] width 15 height 15
click at [1100, 458] on button "Confirm selection" at bounding box center [1145, 446] width 91 height 30
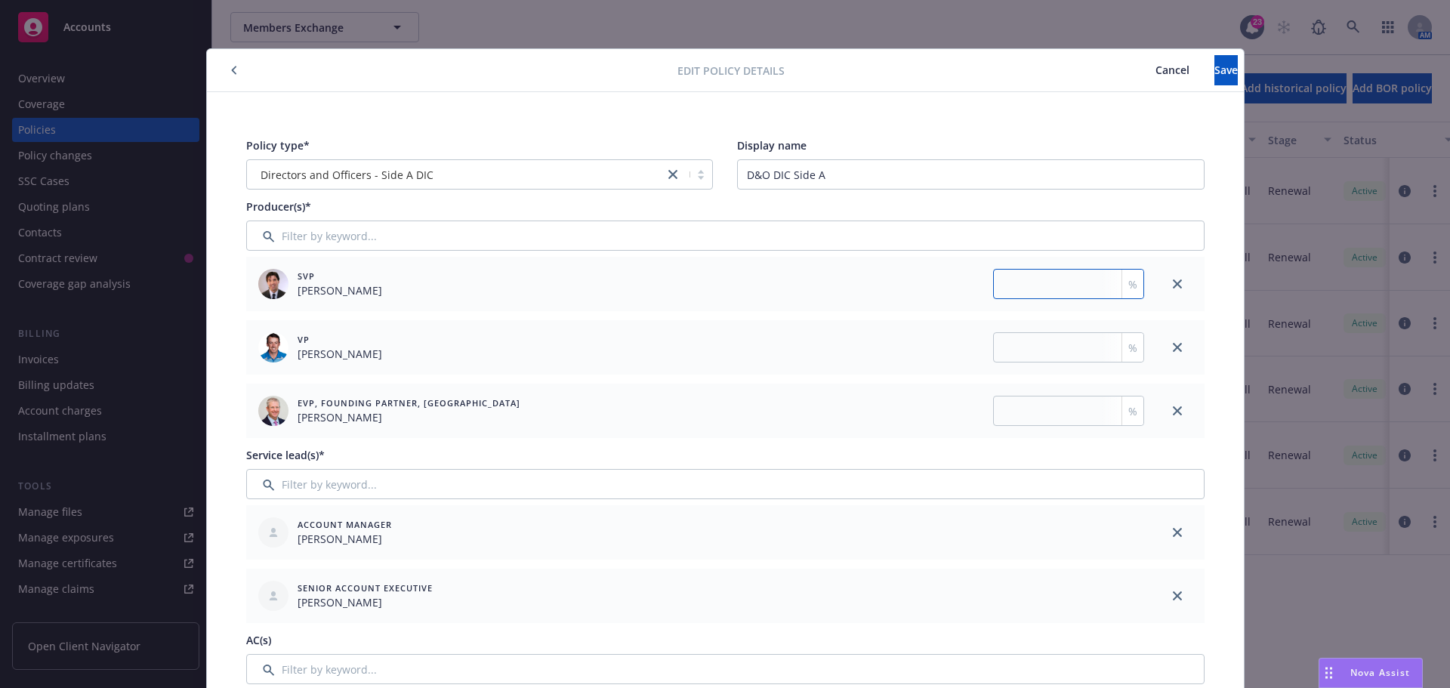
click at [1018, 284] on input "number" at bounding box center [1068, 284] width 151 height 30
click at [1088, 352] on input "number" at bounding box center [1068, 347] width 151 height 30
click at [1035, 406] on input "number" at bounding box center [1068, 411] width 151 height 30
click at [1215, 76] on button "Save" at bounding box center [1226, 70] width 23 height 30
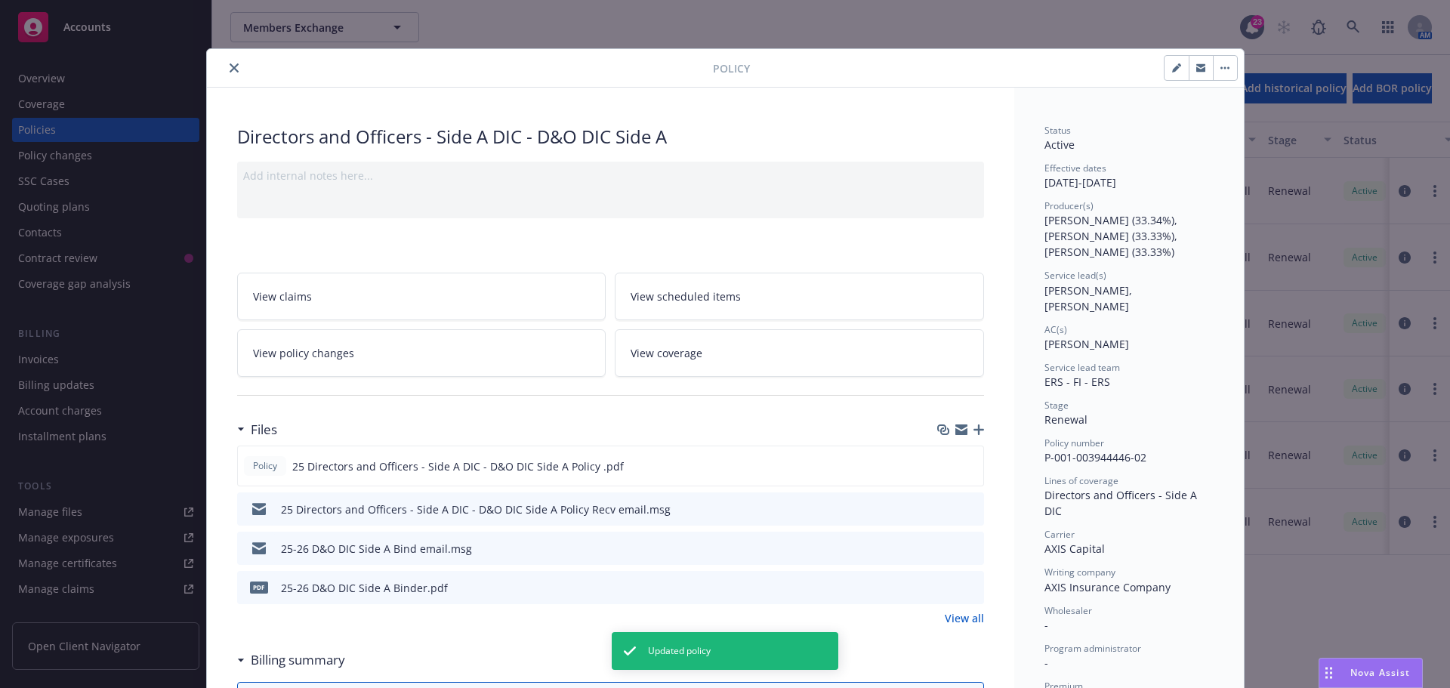
click at [230, 61] on button "close" at bounding box center [234, 68] width 18 height 18
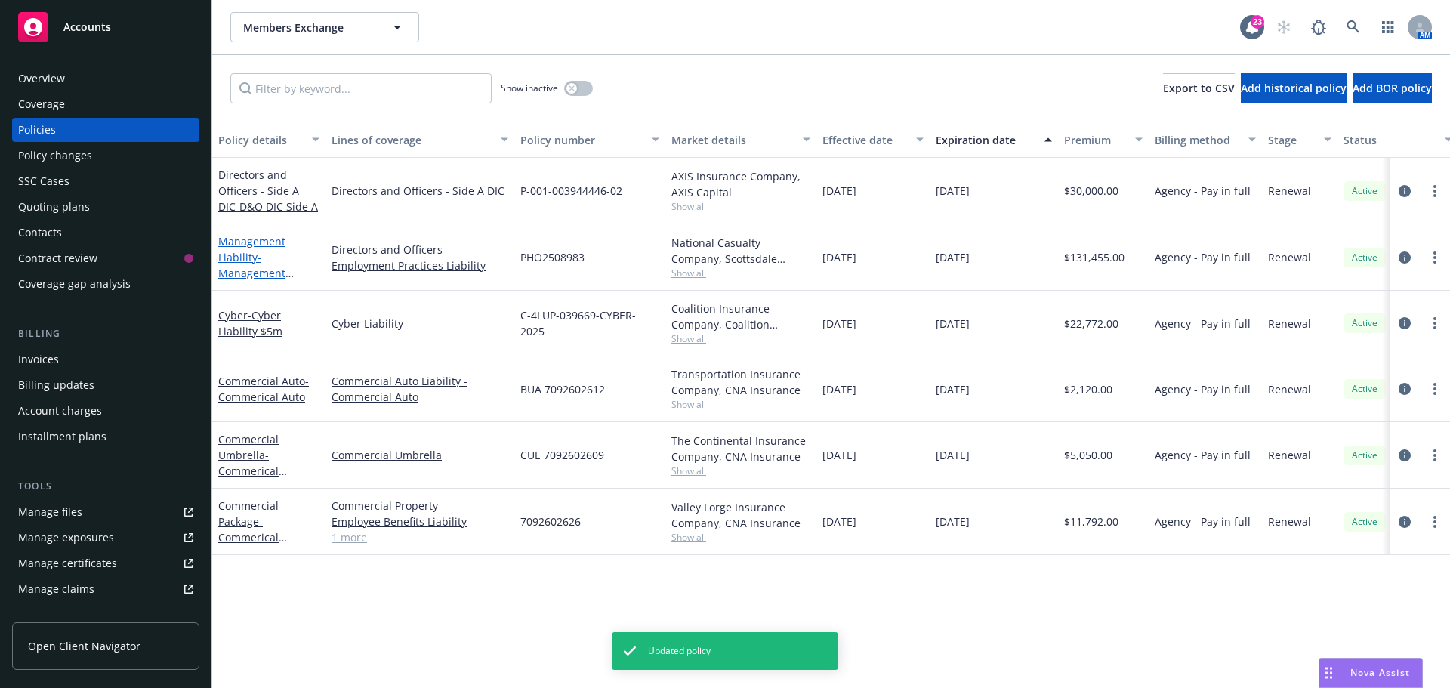
click at [249, 241] on link "Management Liability - Management Liability (D&O $6m, EPL $3m)" at bounding box center [266, 273] width 97 height 78
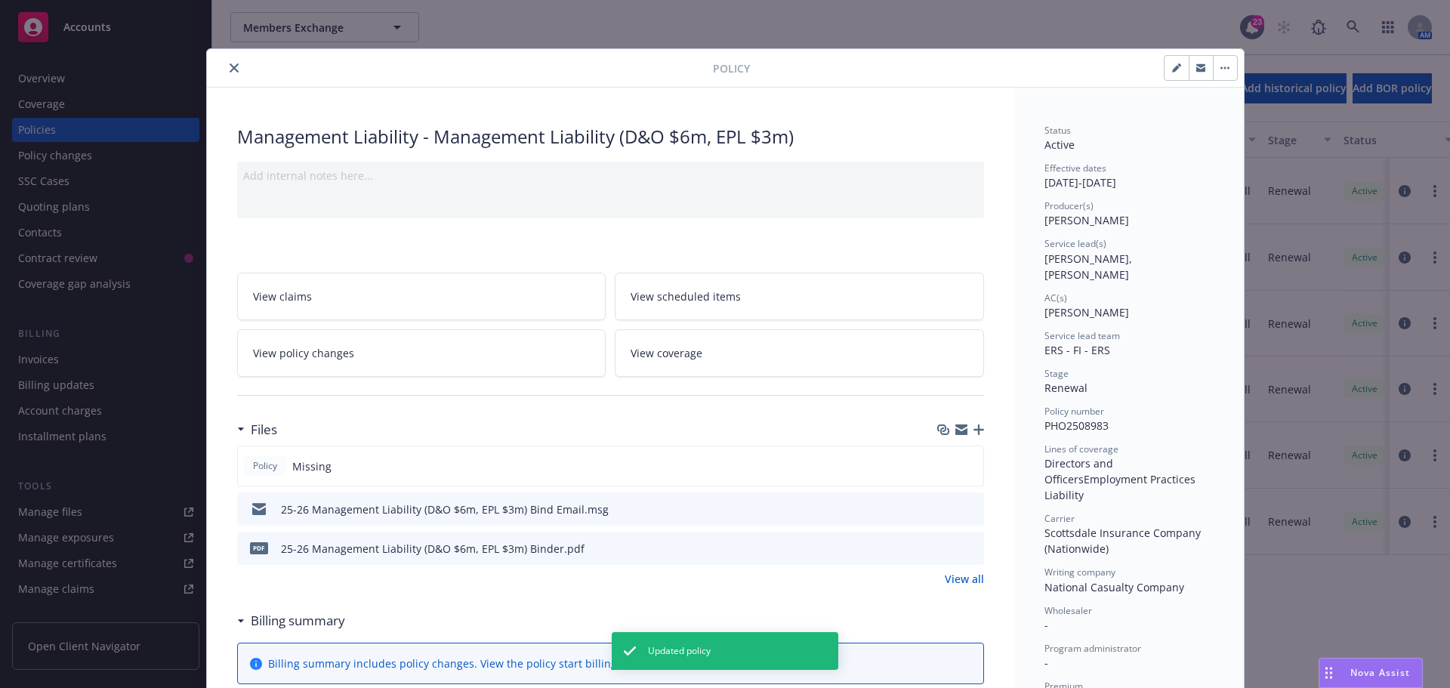
click at [1177, 66] on icon "button" at bounding box center [1179, 65] width 4 height 4
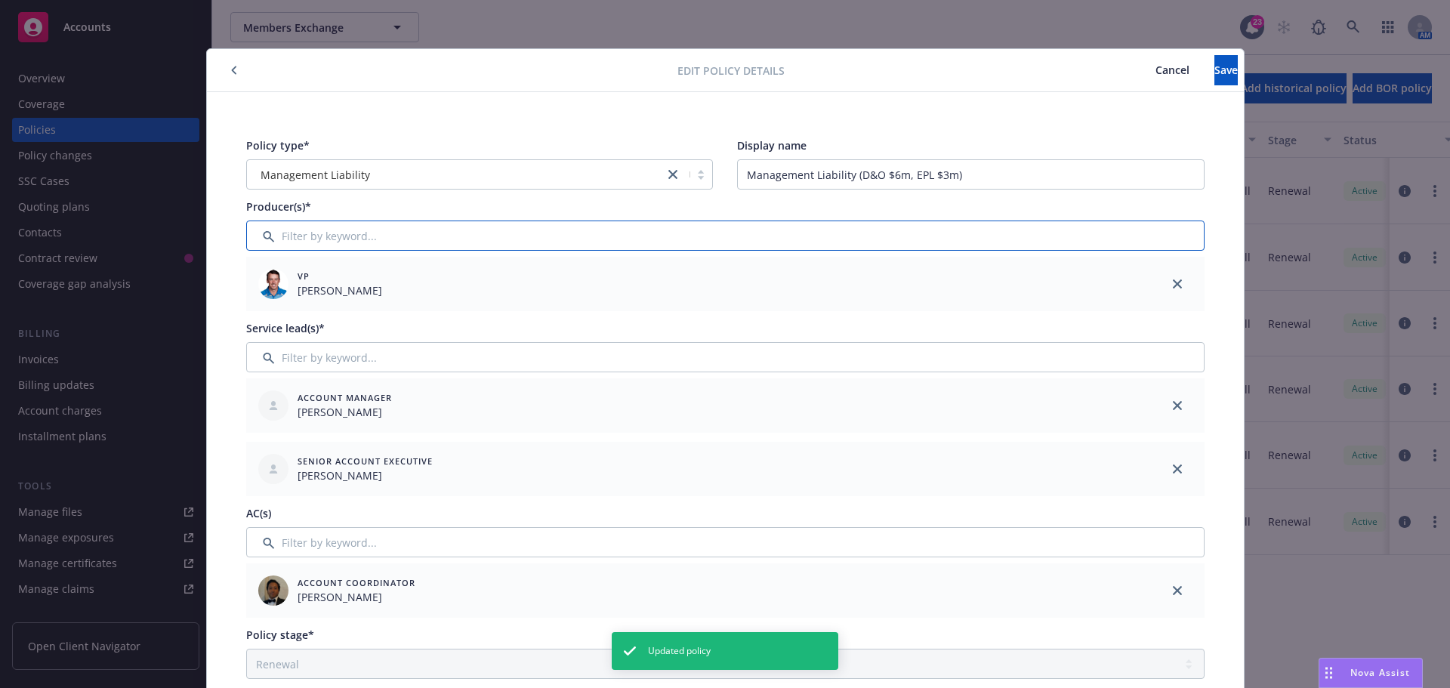
click at [301, 233] on input "Filter by keyword..." at bounding box center [725, 236] width 958 height 30
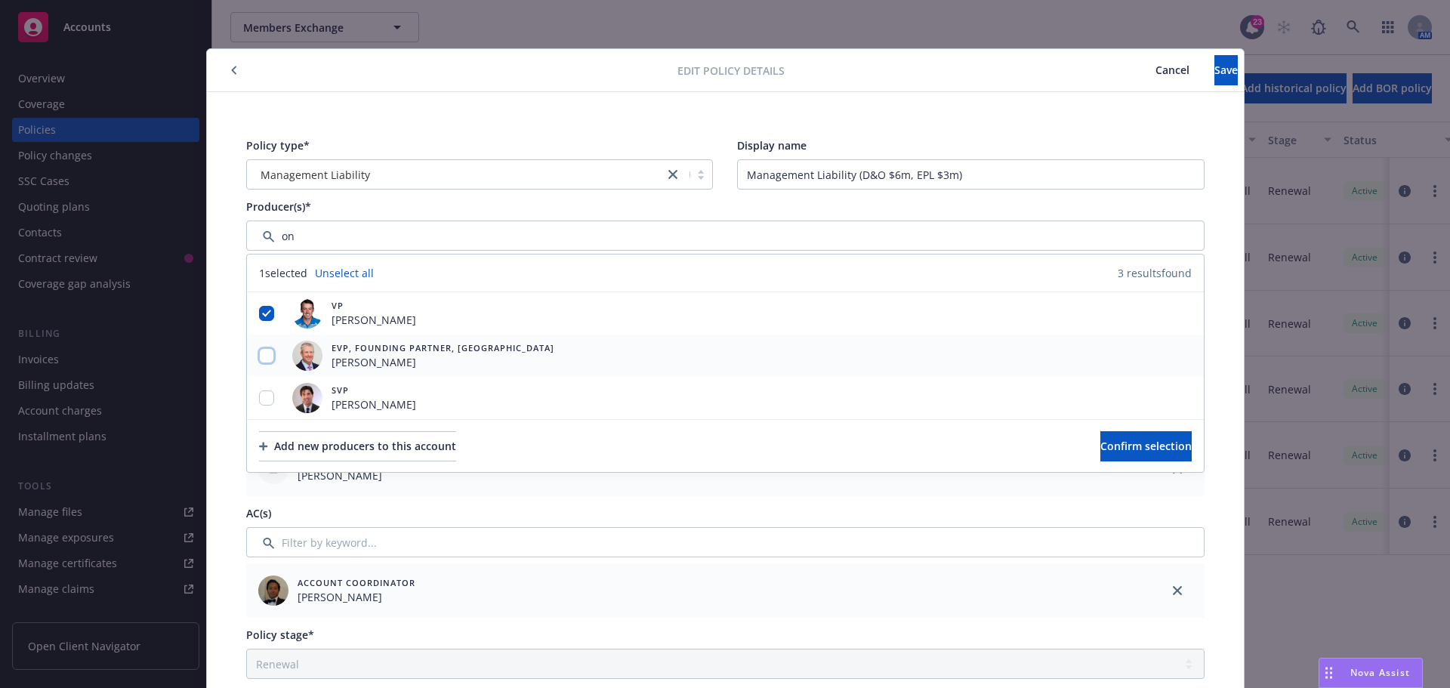
click at [259, 358] on input "checkbox" at bounding box center [266, 355] width 15 height 15
click at [259, 396] on input "checkbox" at bounding box center [266, 397] width 15 height 15
click at [1100, 432] on button "Confirm selection" at bounding box center [1145, 446] width 91 height 30
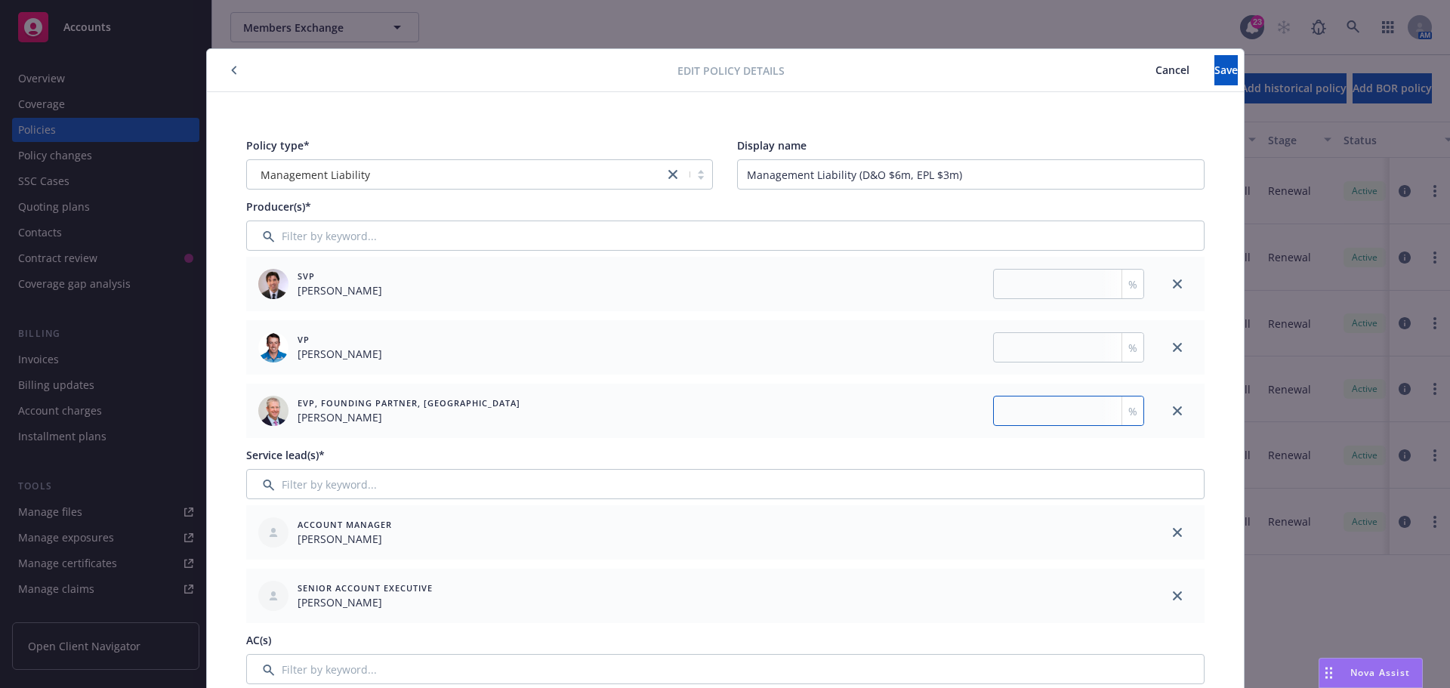
click at [1023, 409] on input "number" at bounding box center [1068, 411] width 151 height 30
click at [1008, 345] on input "number" at bounding box center [1068, 347] width 151 height 30
click at [1008, 284] on input "number" at bounding box center [1068, 284] width 151 height 30
click at [1215, 78] on button "Save" at bounding box center [1226, 70] width 23 height 30
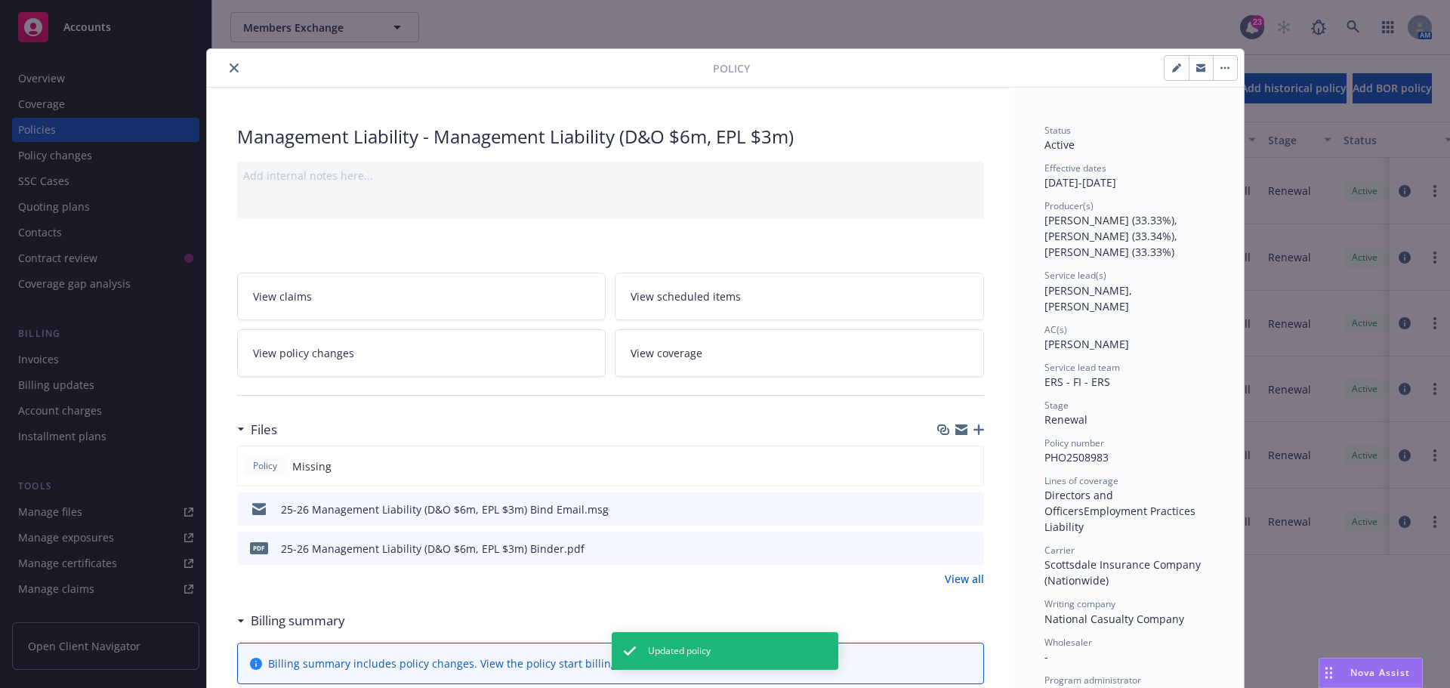
click at [230, 63] on icon "close" at bounding box center [234, 67] width 9 height 9
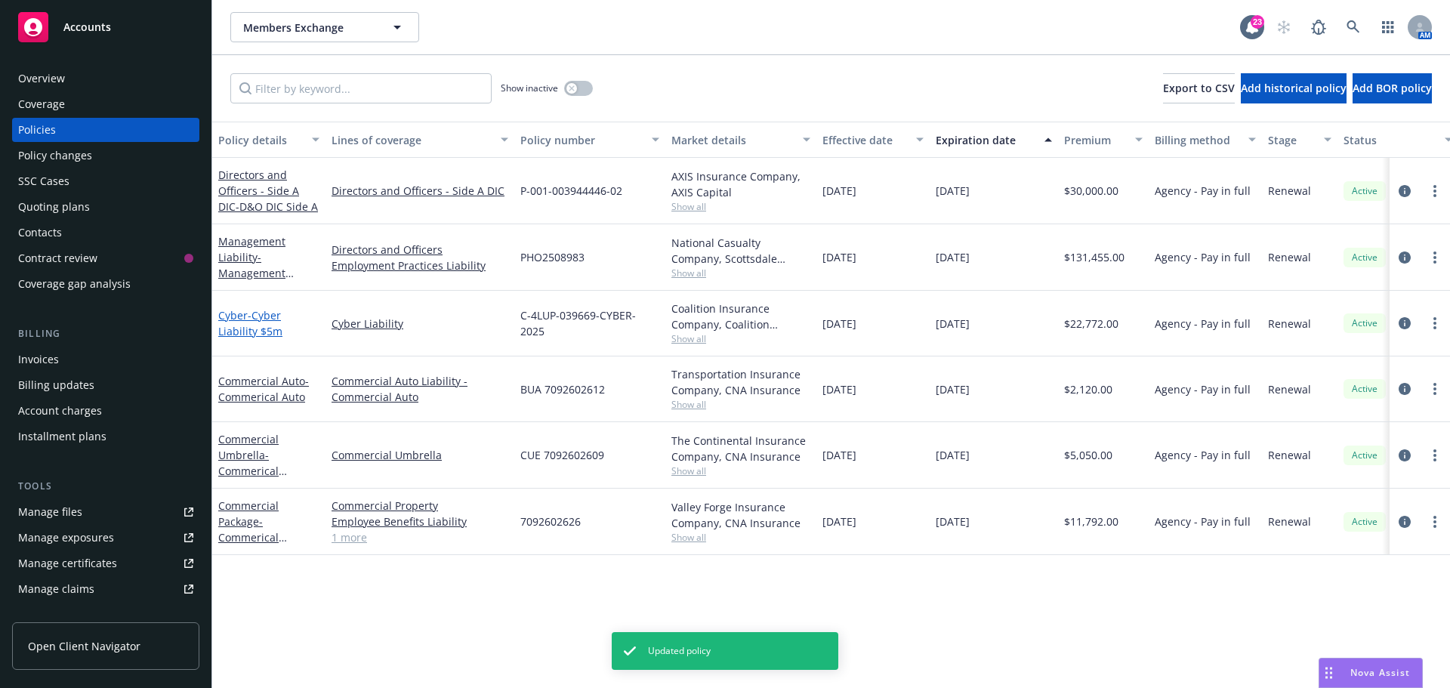
click at [227, 317] on link "Cyber - Cyber Liability $5m" at bounding box center [250, 323] width 64 height 30
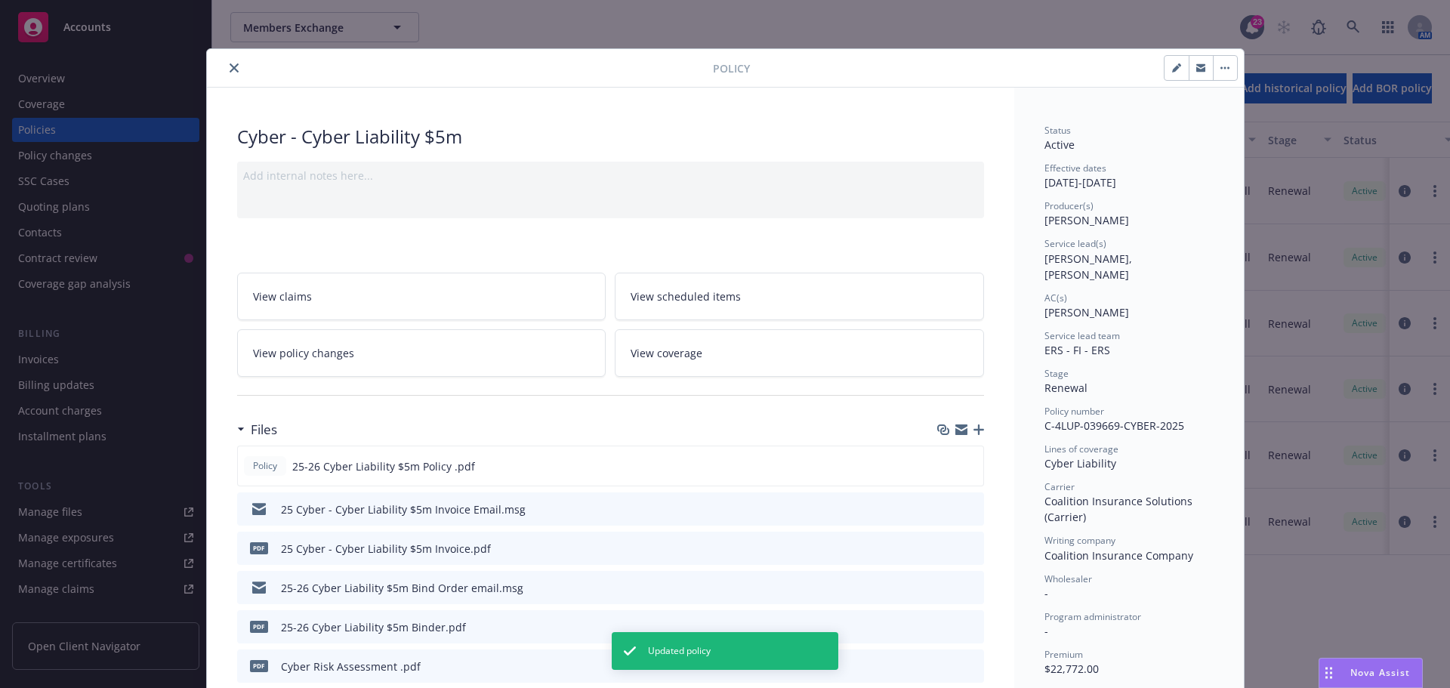
click at [1175, 75] on button "button" at bounding box center [1177, 68] width 24 height 24
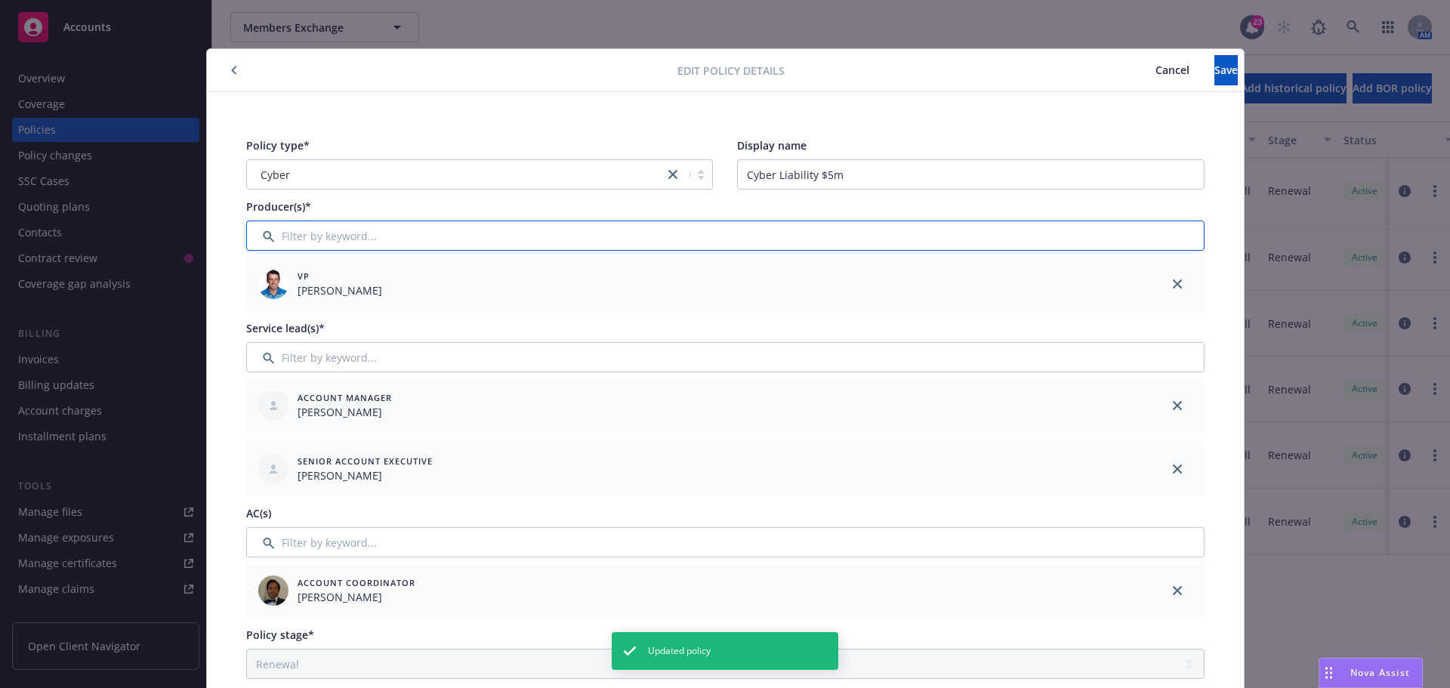
click at [322, 231] on input "Filter by keyword..." at bounding box center [725, 236] width 958 height 30
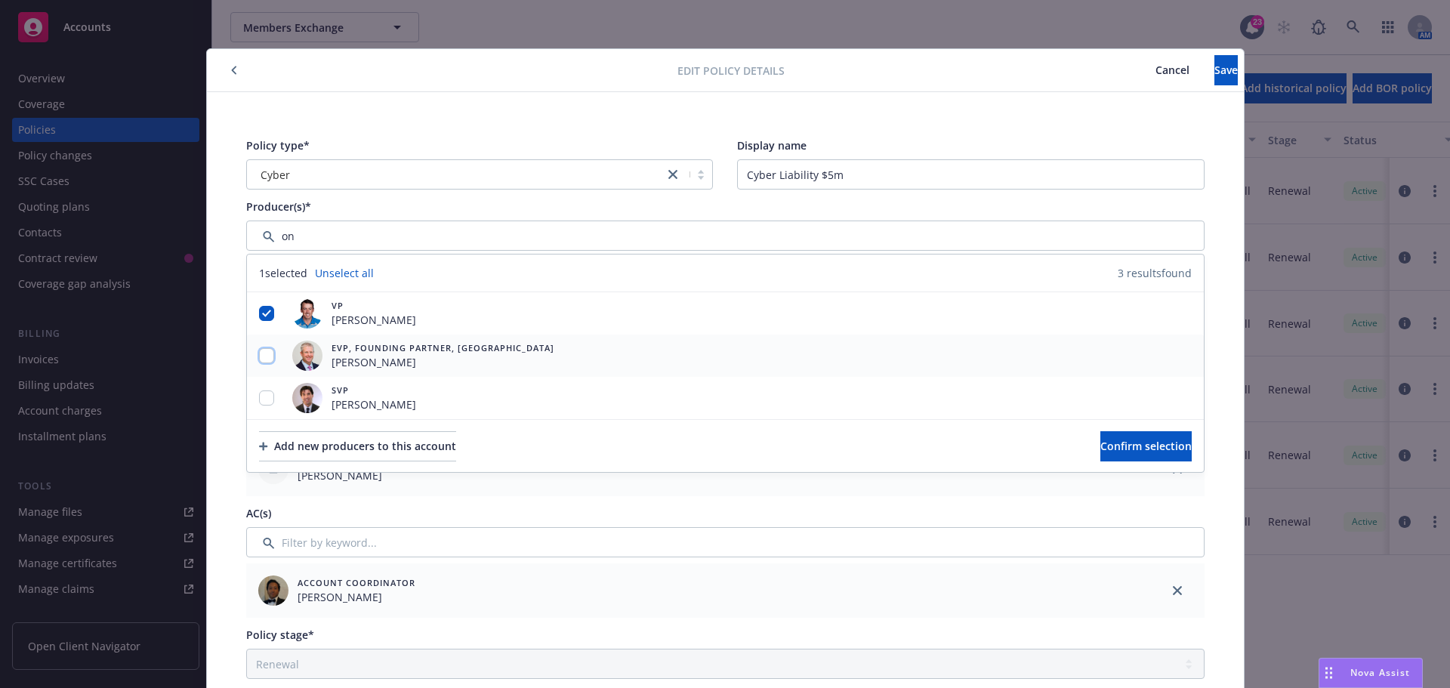
click at [263, 356] on input "checkbox" at bounding box center [266, 355] width 15 height 15
click at [259, 400] on input "checkbox" at bounding box center [266, 397] width 15 height 15
click at [1100, 435] on button "Confirm selection" at bounding box center [1145, 446] width 91 height 30
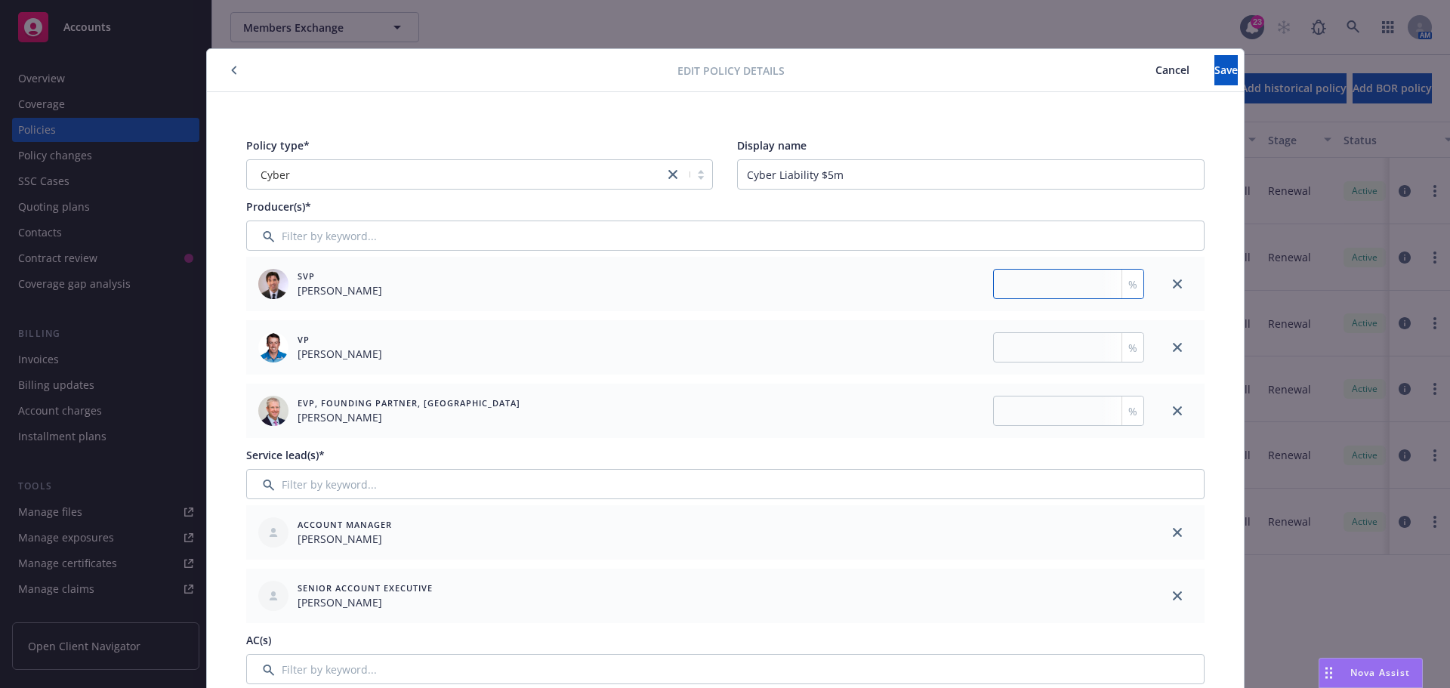
click at [1060, 286] on input "number" at bounding box center [1068, 284] width 151 height 30
click at [1110, 368] on div "VP [PERSON_NAME] %" at bounding box center [698, 347] width 904 height 54
click at [1062, 356] on input "number" at bounding box center [1068, 347] width 151 height 30
click at [1079, 414] on input "number" at bounding box center [1068, 411] width 151 height 30
click at [1215, 80] on button "Save" at bounding box center [1226, 70] width 23 height 30
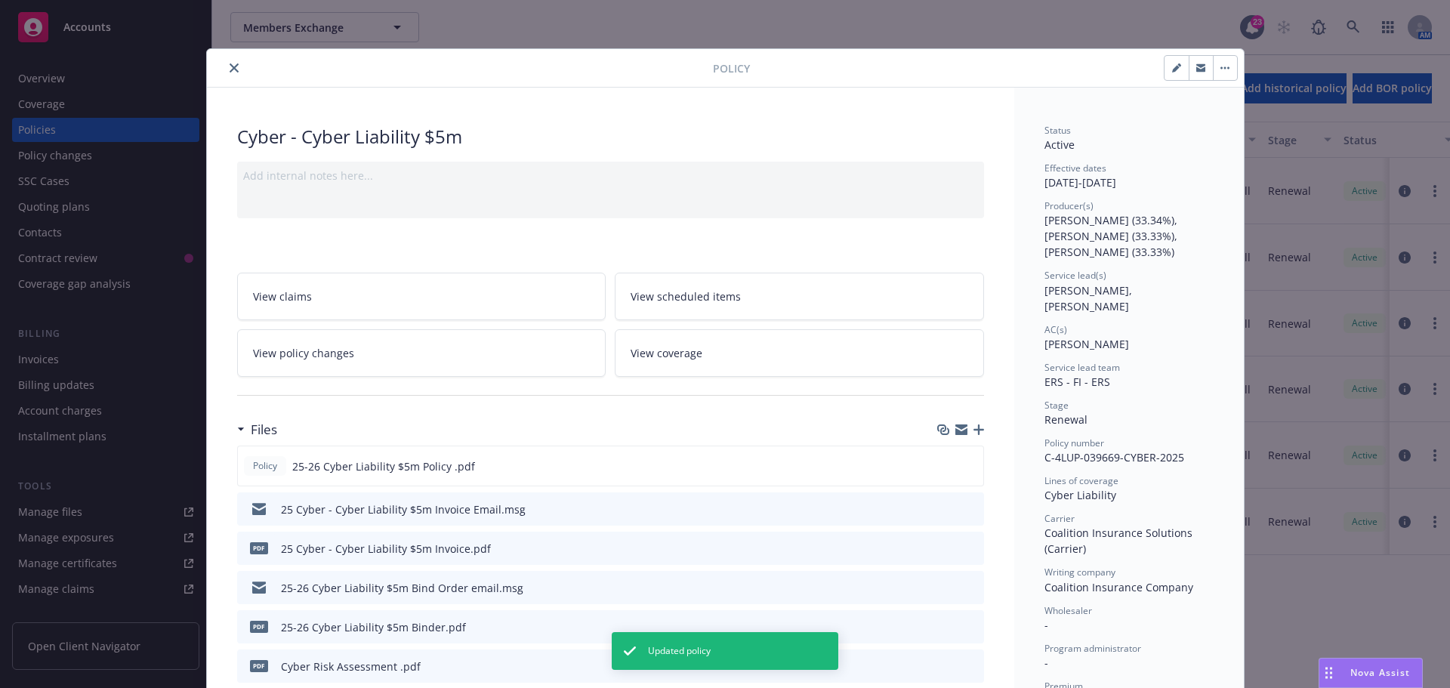
click at [230, 71] on icon "close" at bounding box center [234, 67] width 9 height 9
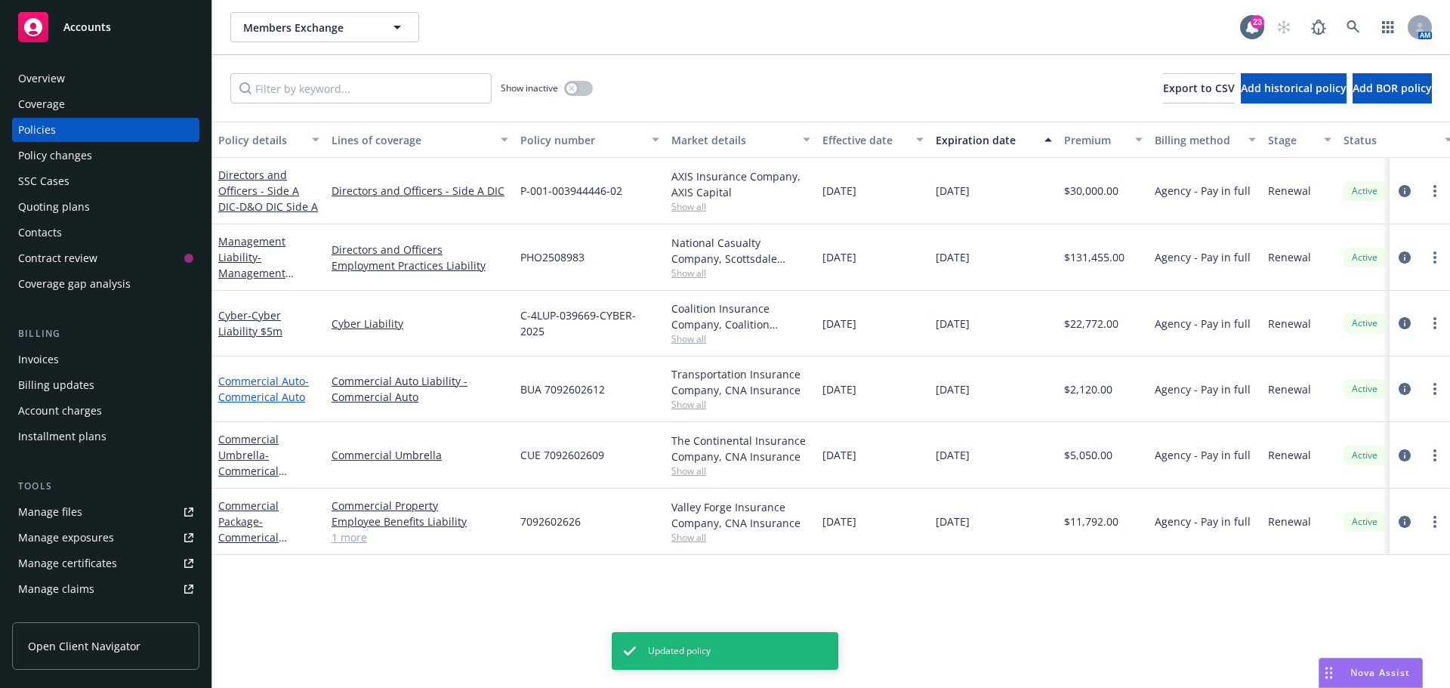
click at [241, 395] on span "- Commerical Auto" at bounding box center [263, 389] width 91 height 30
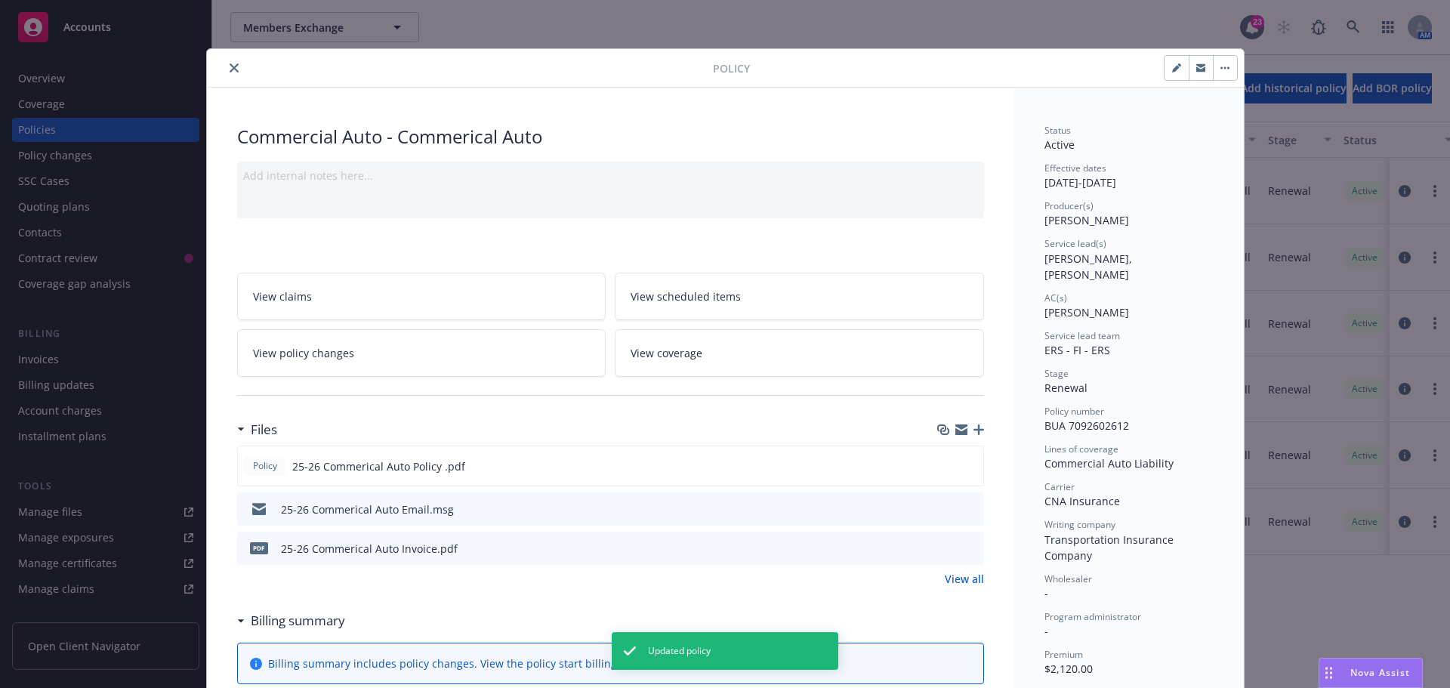
click at [1165, 76] on button "button" at bounding box center [1177, 68] width 24 height 24
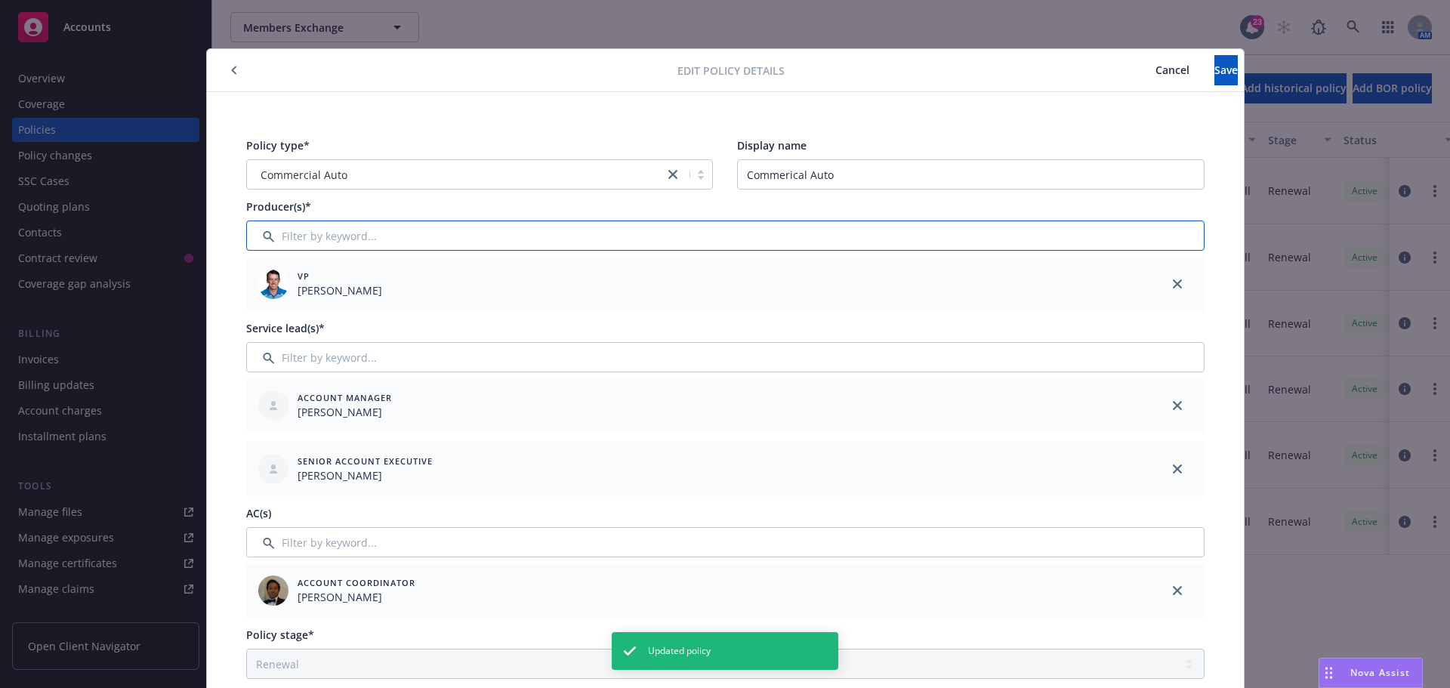
click at [367, 241] on input "Filter by keyword..." at bounding box center [725, 236] width 958 height 30
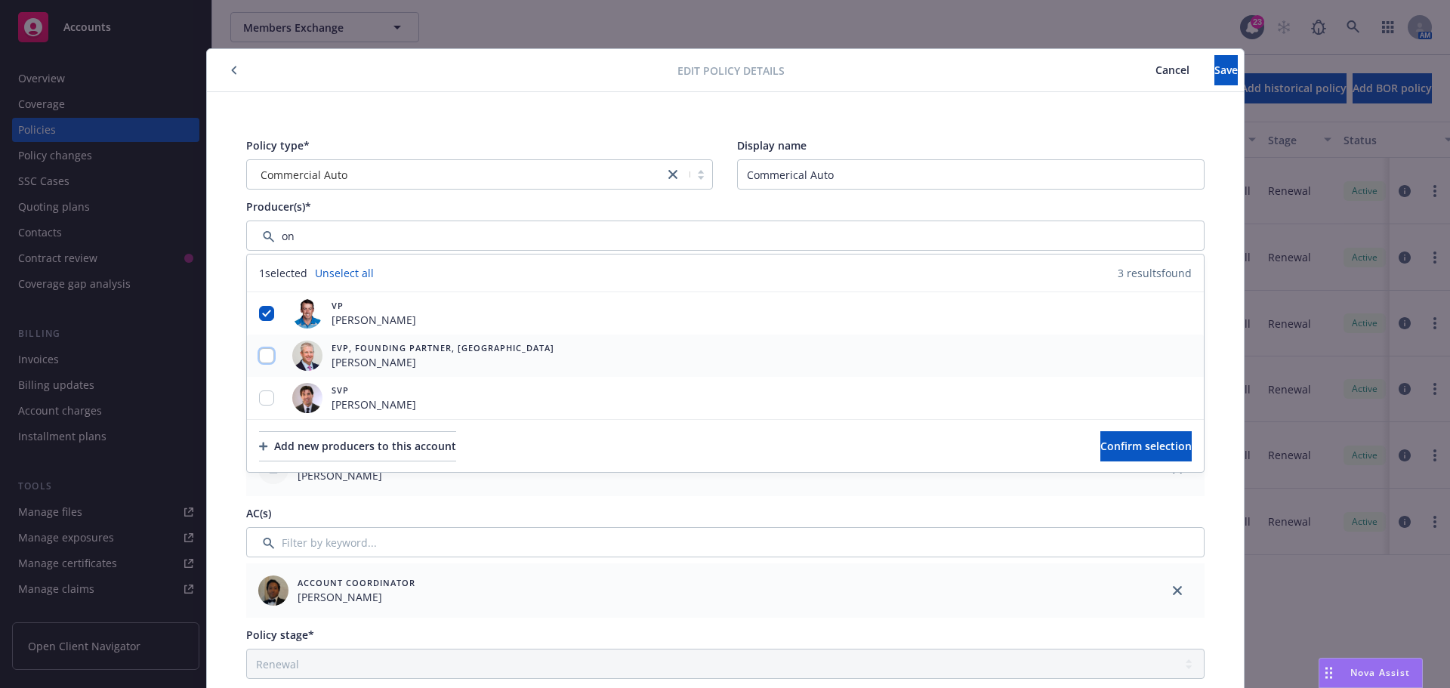
click at [265, 350] on input "checkbox" at bounding box center [266, 355] width 15 height 15
click at [264, 390] on input "checkbox" at bounding box center [266, 397] width 15 height 15
click at [1100, 452] on span "Confirm selection" at bounding box center [1145, 446] width 91 height 14
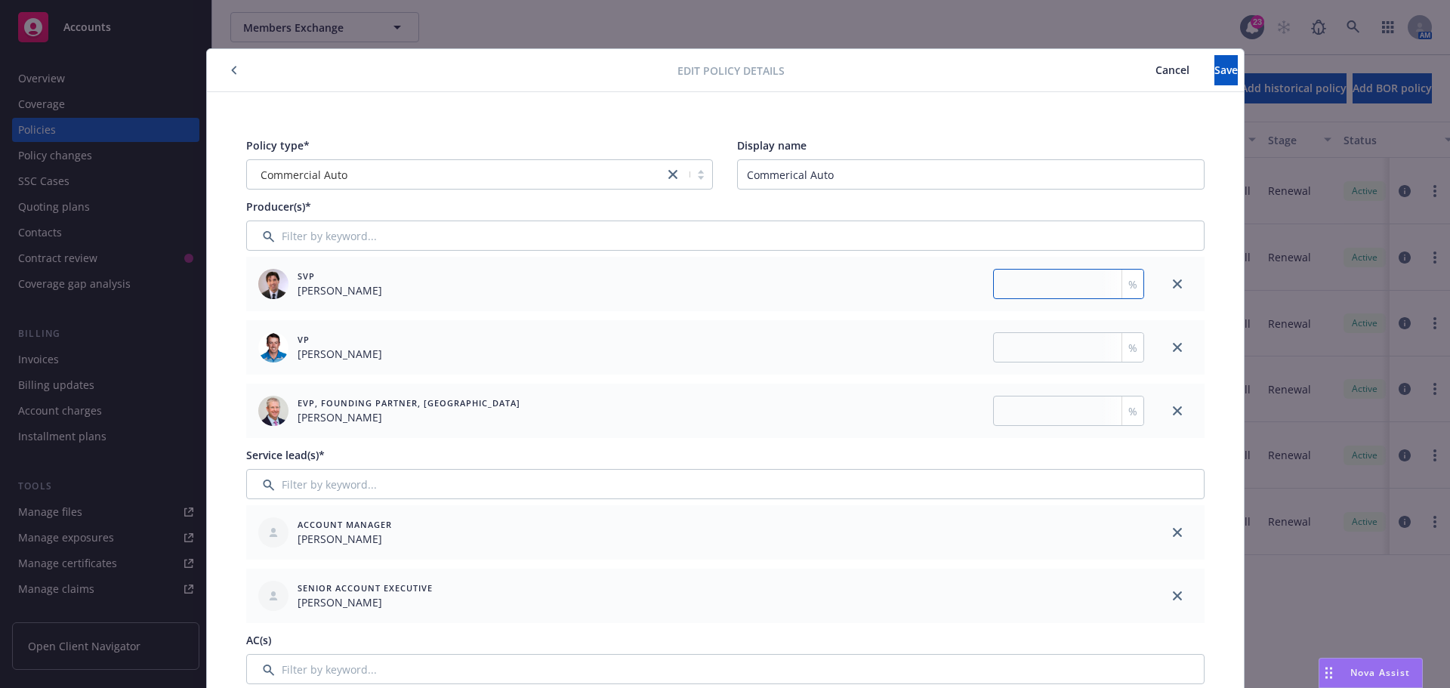
click at [1034, 282] on input "number" at bounding box center [1068, 284] width 151 height 30
click at [1050, 353] on input "number" at bounding box center [1068, 347] width 151 height 30
click at [1036, 416] on input "number" at bounding box center [1068, 411] width 151 height 30
click at [1215, 63] on span "Save" at bounding box center [1226, 70] width 23 height 14
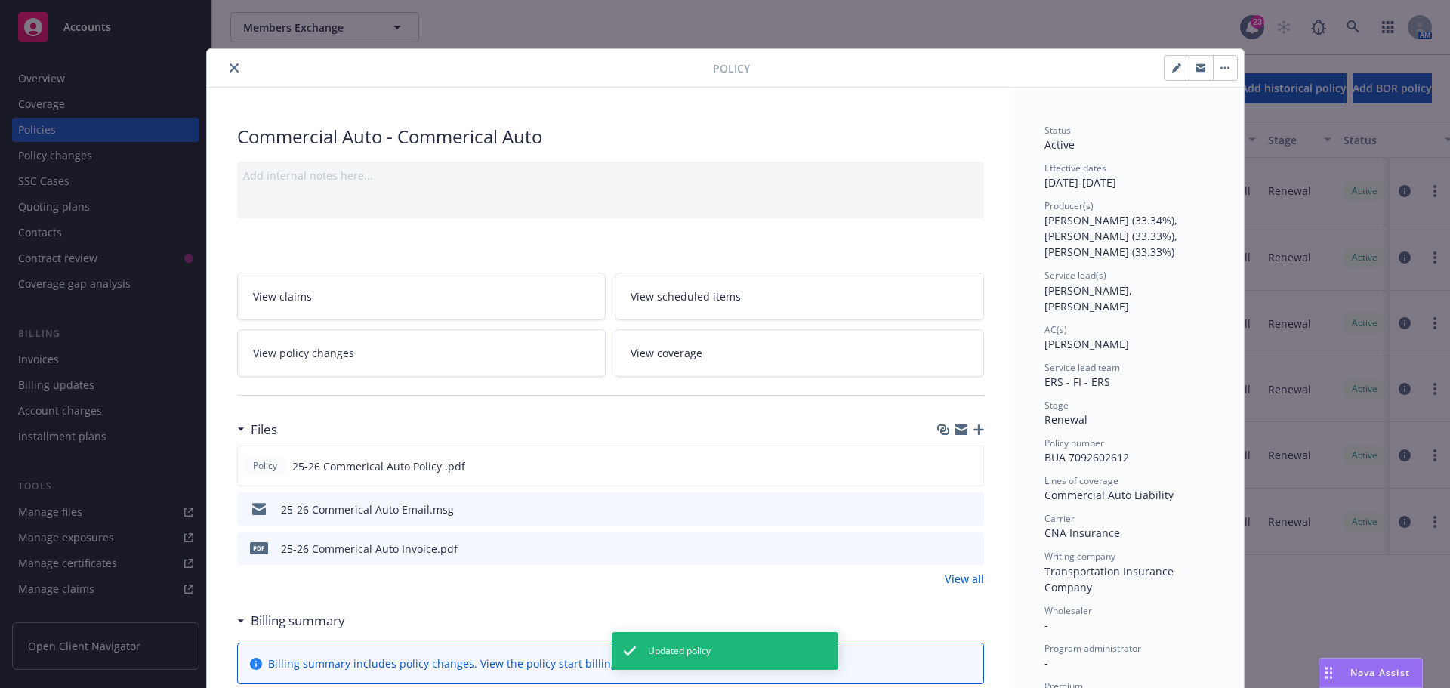
click at [230, 68] on icon "close" at bounding box center [234, 67] width 9 height 9
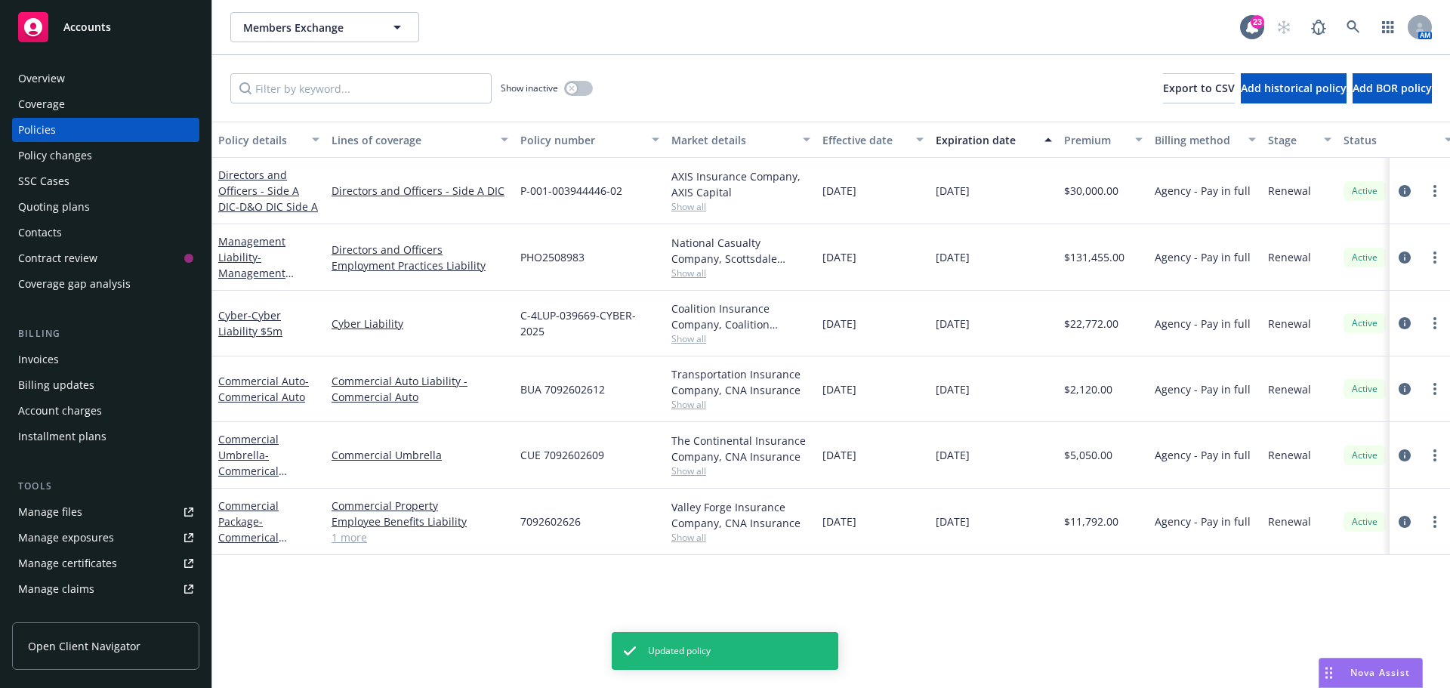
click at [295, 610] on div "Policy details Lines of coverage Policy number Market details Effective date Ex…" at bounding box center [831, 405] width 1238 height 566
click at [252, 454] on link "Commercial Umbrella - Commerical Umbrella $5m" at bounding box center [254, 463] width 72 height 62
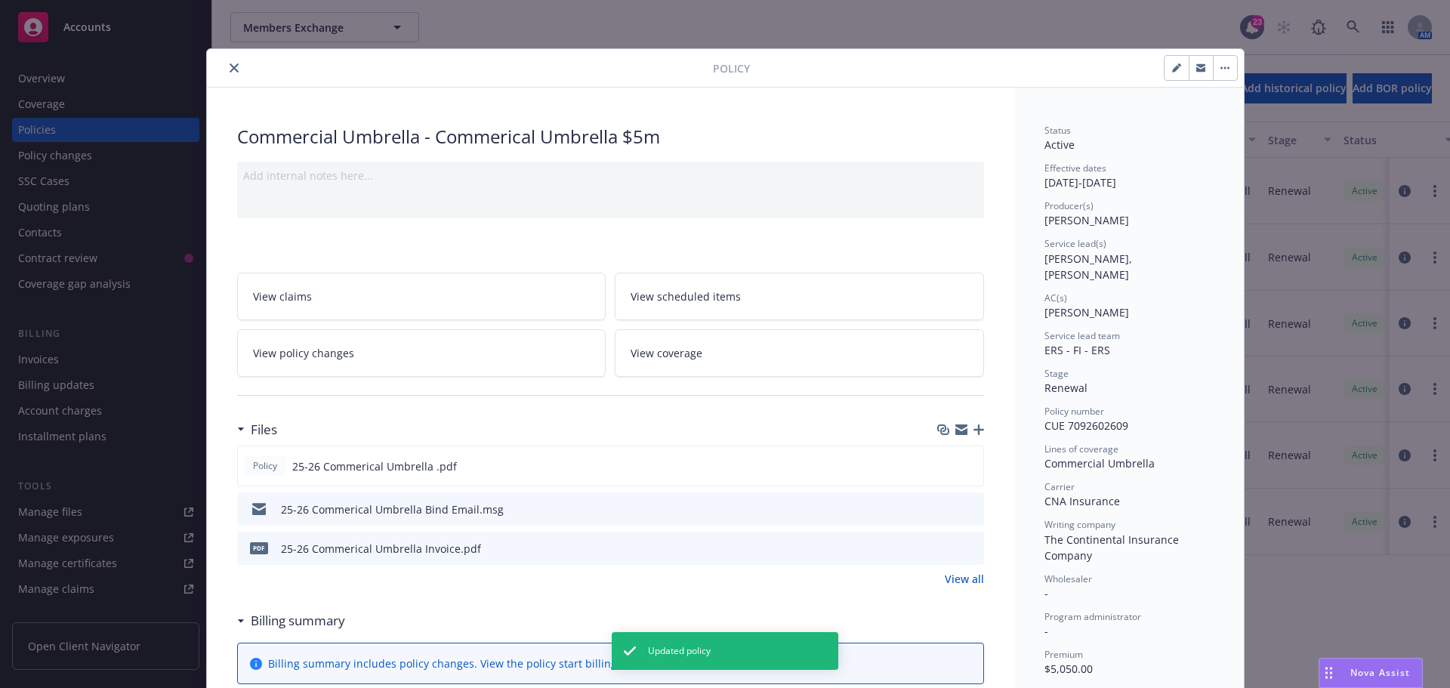
click at [1177, 64] on icon "button" at bounding box center [1179, 65] width 4 height 4
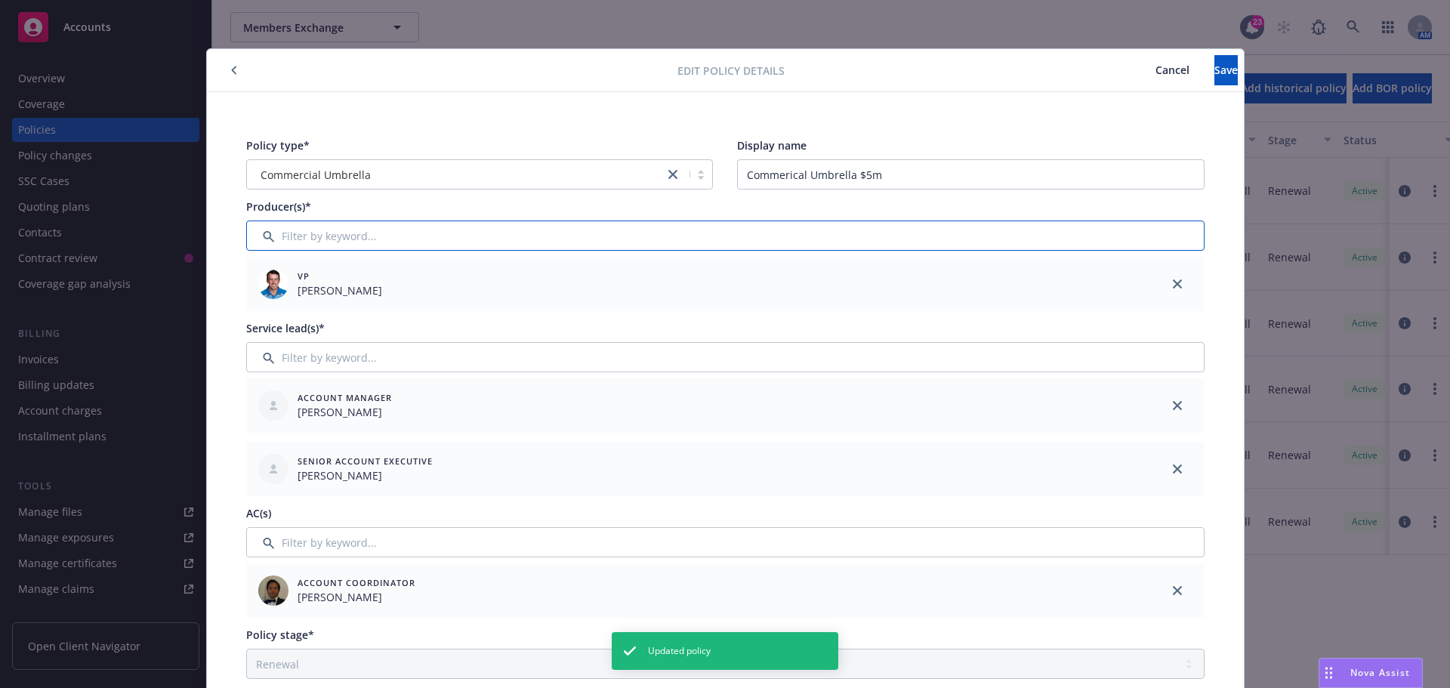
click at [372, 242] on input "Filter by keyword..." at bounding box center [725, 236] width 958 height 30
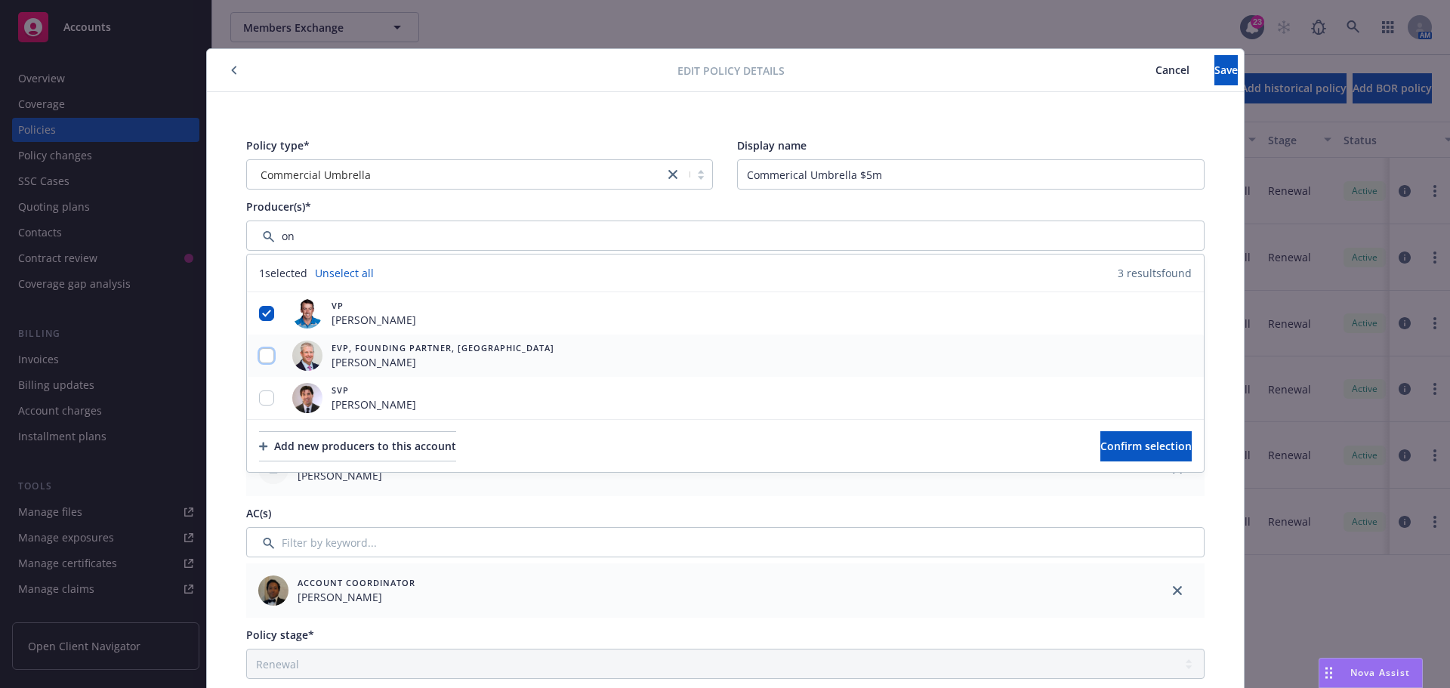
click at [264, 360] on input "checkbox" at bounding box center [266, 355] width 15 height 15
click at [265, 400] on input "checkbox" at bounding box center [266, 397] width 15 height 15
click at [1100, 447] on button "Confirm selection" at bounding box center [1145, 446] width 91 height 30
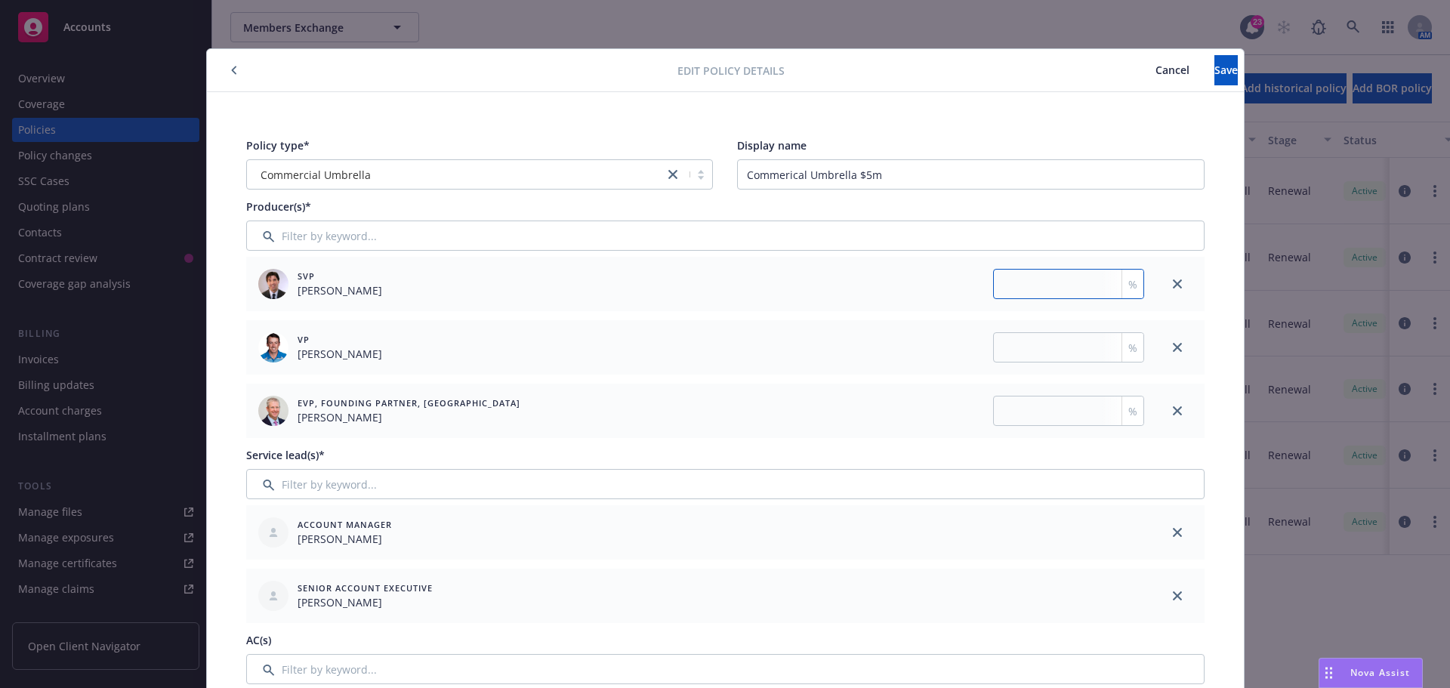
click at [1089, 282] on input "number" at bounding box center [1068, 284] width 151 height 30
click at [1056, 344] on input "number" at bounding box center [1068, 347] width 151 height 30
click at [1038, 402] on input "number" at bounding box center [1068, 411] width 151 height 30
click at [1215, 69] on button "Save" at bounding box center [1226, 70] width 23 height 30
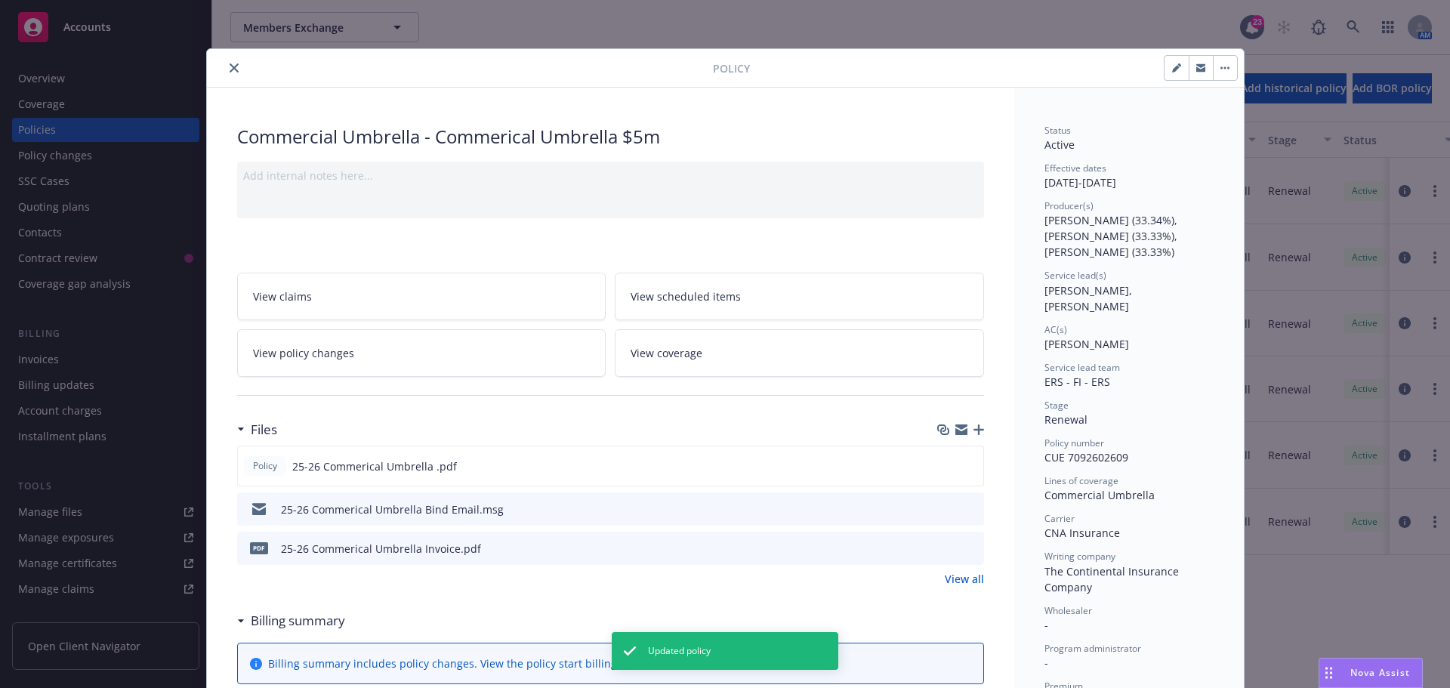
click at [230, 73] on button "close" at bounding box center [234, 68] width 18 height 18
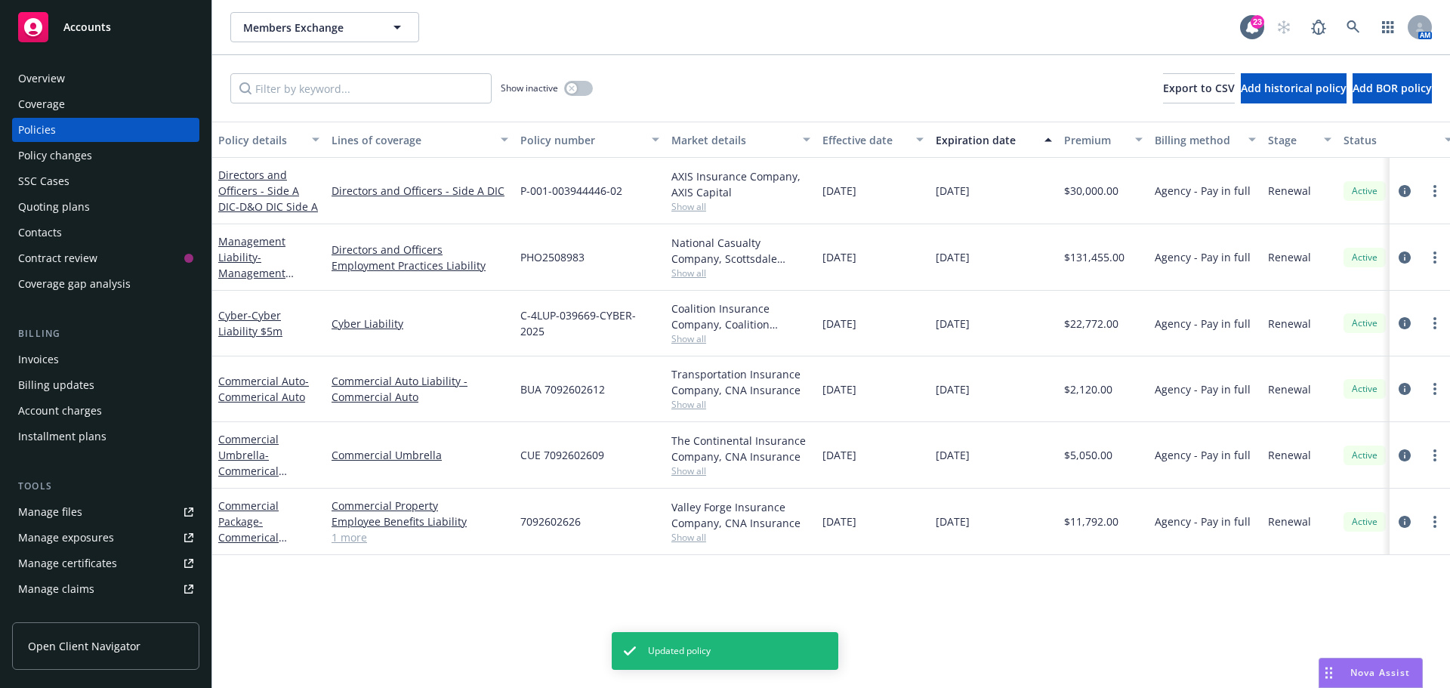
click at [540, 59] on div "Show inactive Export to CSV Add historical policy Add BOR policy" at bounding box center [831, 88] width 1238 height 66
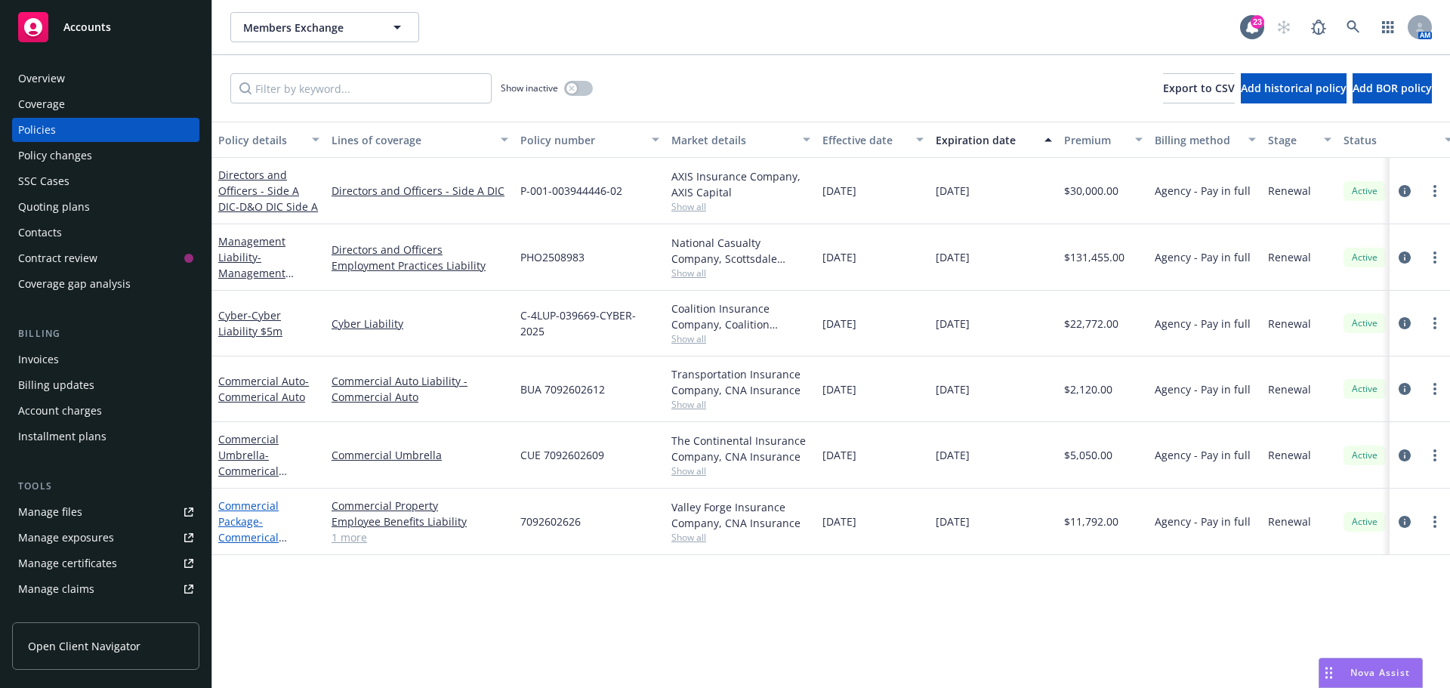
click at [242, 511] on link "Commercial Package - Commerical Package" at bounding box center [248, 529] width 60 height 62
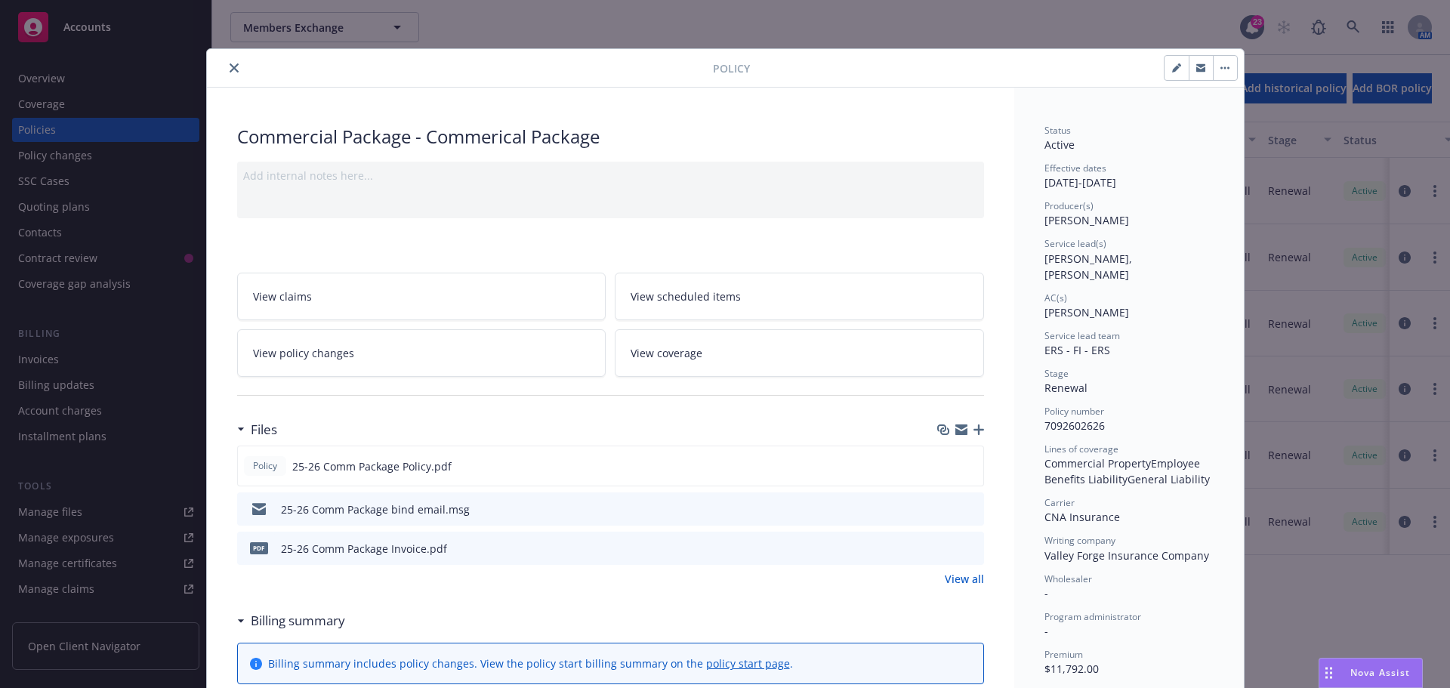
click at [1174, 69] on icon "button" at bounding box center [1176, 67] width 9 height 9
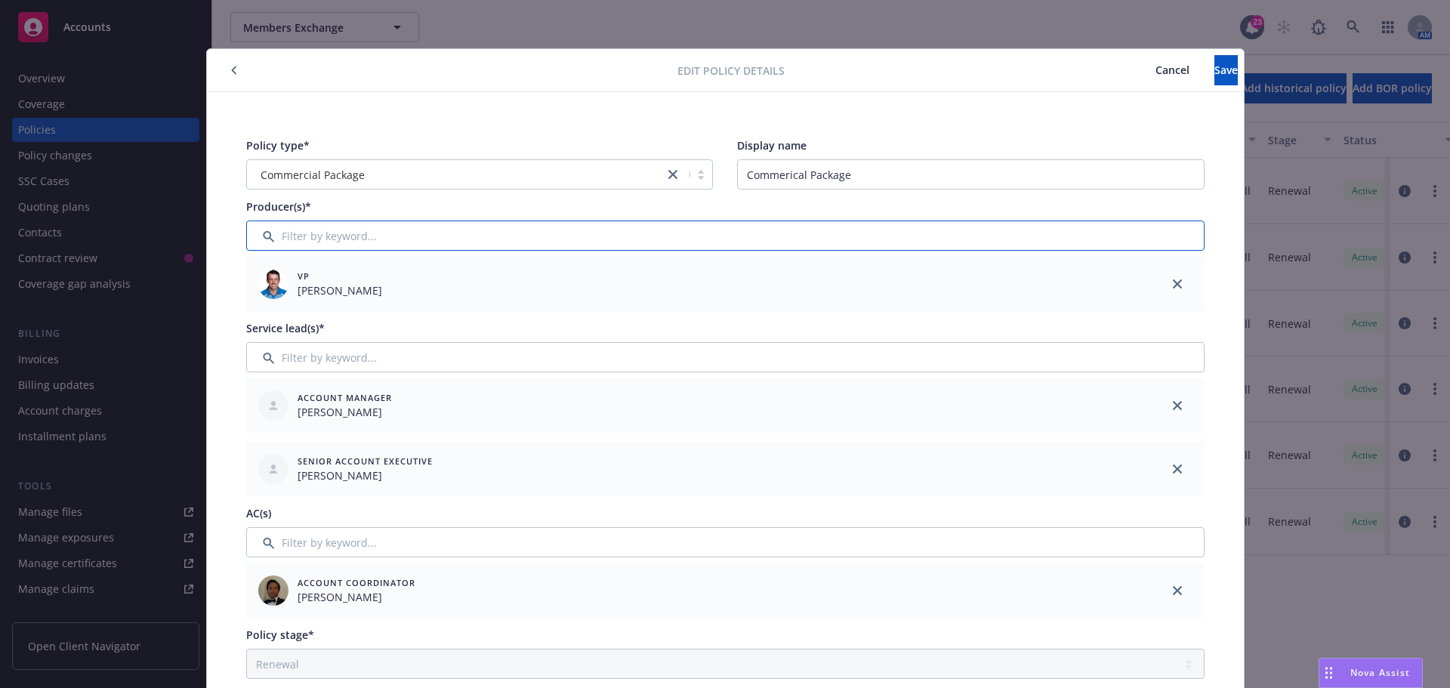
click at [359, 234] on input "Filter by keyword..." at bounding box center [725, 236] width 958 height 30
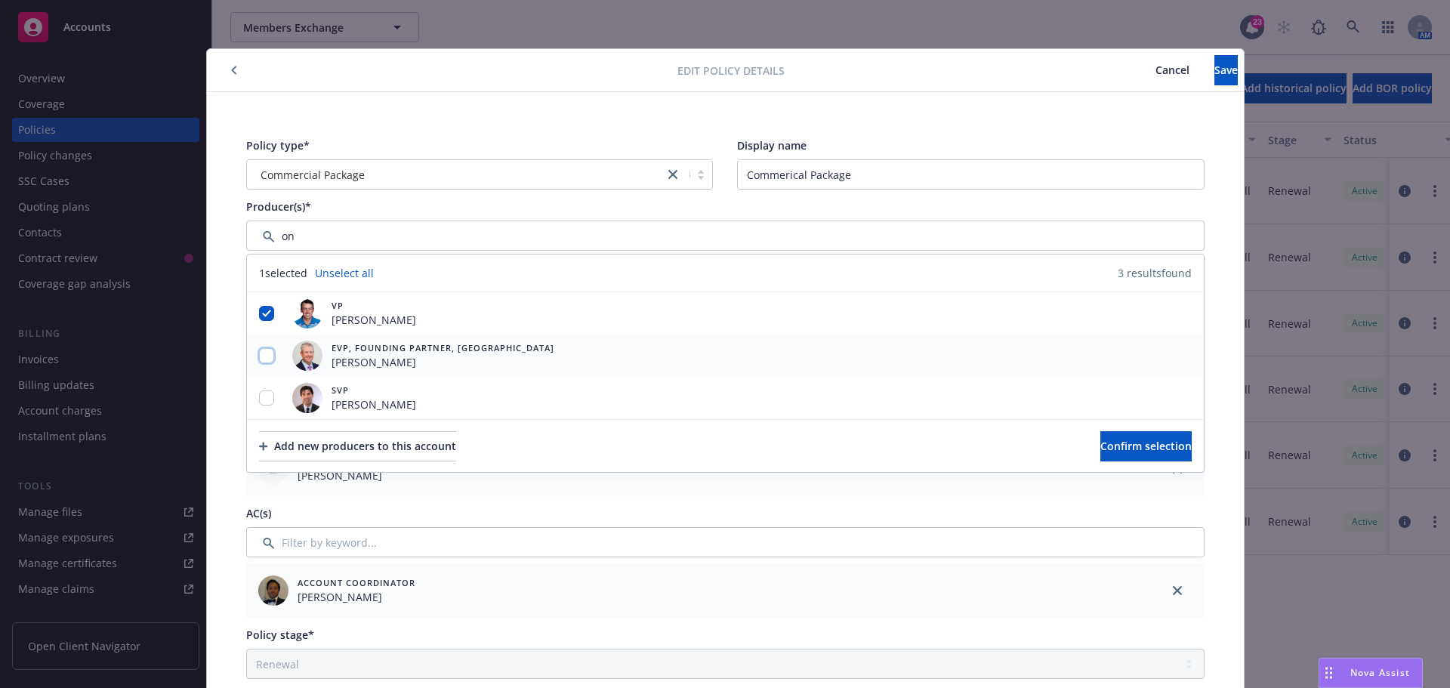
click at [264, 352] on input "checkbox" at bounding box center [266, 355] width 15 height 15
click at [259, 403] on input "checkbox" at bounding box center [266, 397] width 15 height 15
click at [1100, 452] on span "Confirm selection" at bounding box center [1145, 446] width 91 height 14
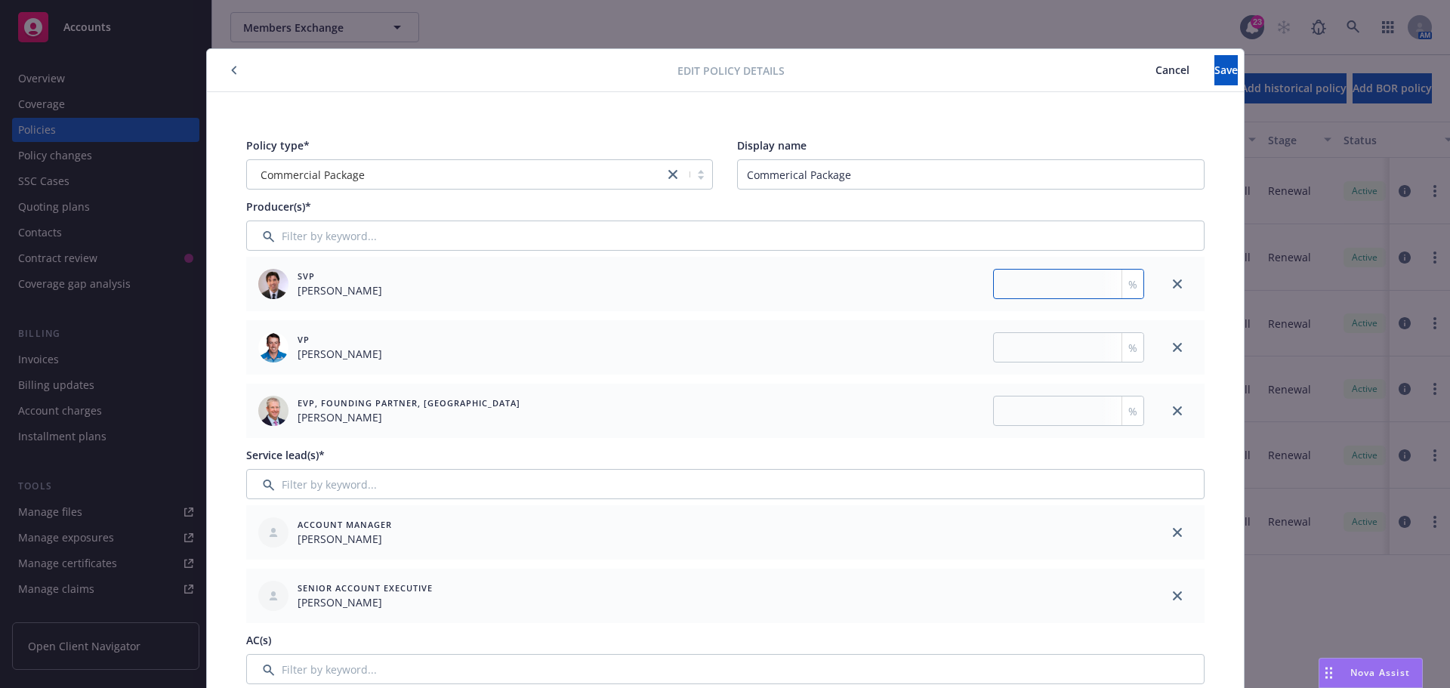
click at [1016, 286] on input "number" at bounding box center [1068, 284] width 151 height 30
click at [1023, 356] on input "number" at bounding box center [1068, 347] width 151 height 30
click at [1020, 388] on div "EVP, Founding Partner, Boston [PERSON_NAME] %" at bounding box center [698, 411] width 904 height 54
click at [1022, 409] on input "number" at bounding box center [1068, 411] width 151 height 30
click at [1215, 69] on button "Save" at bounding box center [1226, 70] width 23 height 30
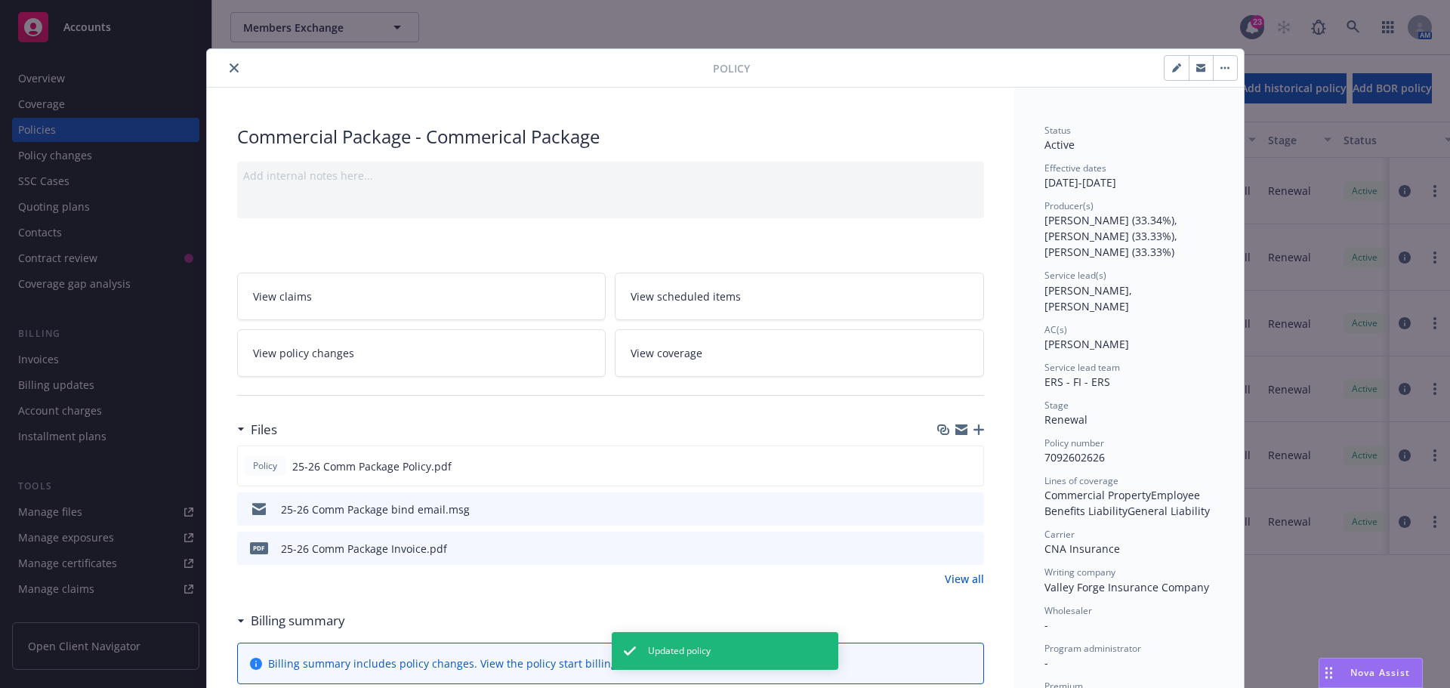
drag, startPoint x: 227, startPoint y: 60, endPoint x: 242, endPoint y: 66, distance: 16.6
click at [227, 60] on button "close" at bounding box center [234, 68] width 18 height 18
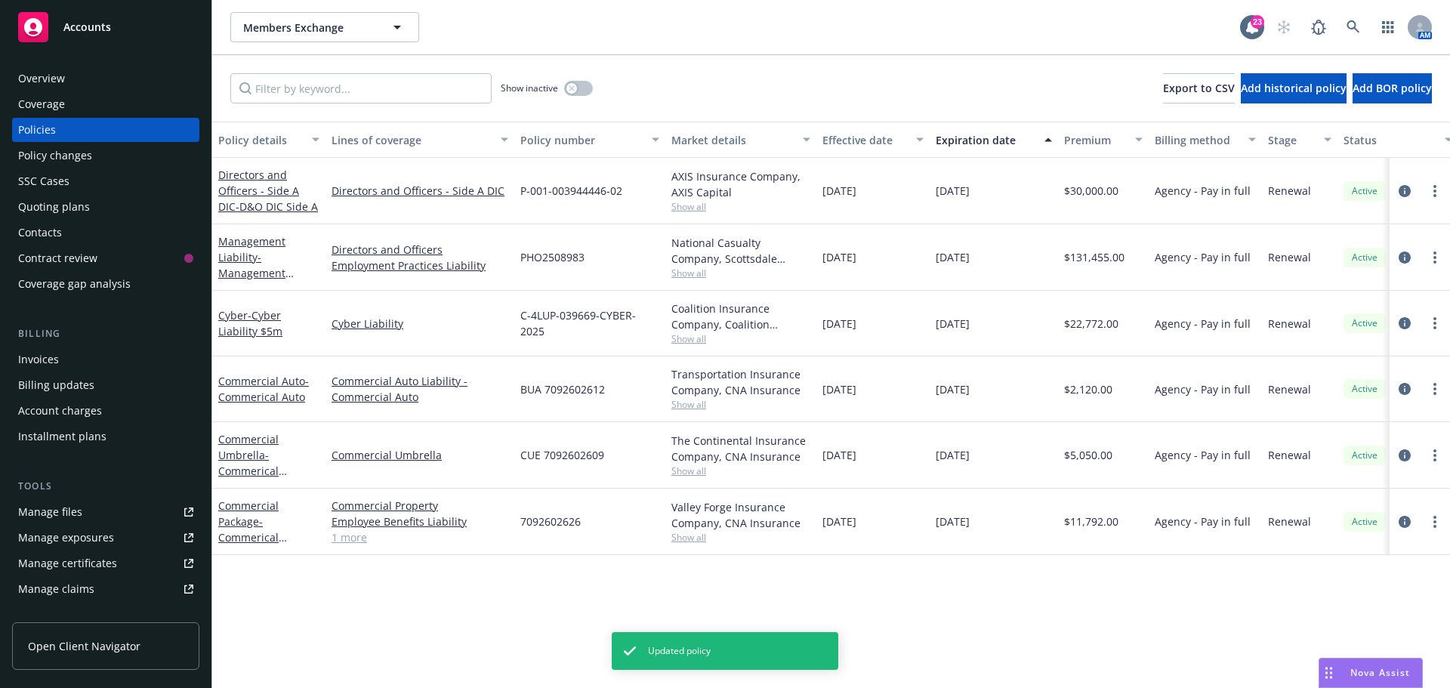
click at [606, 47] on div "Members Exchange Members Exchange 23 AM" at bounding box center [831, 27] width 1238 height 54
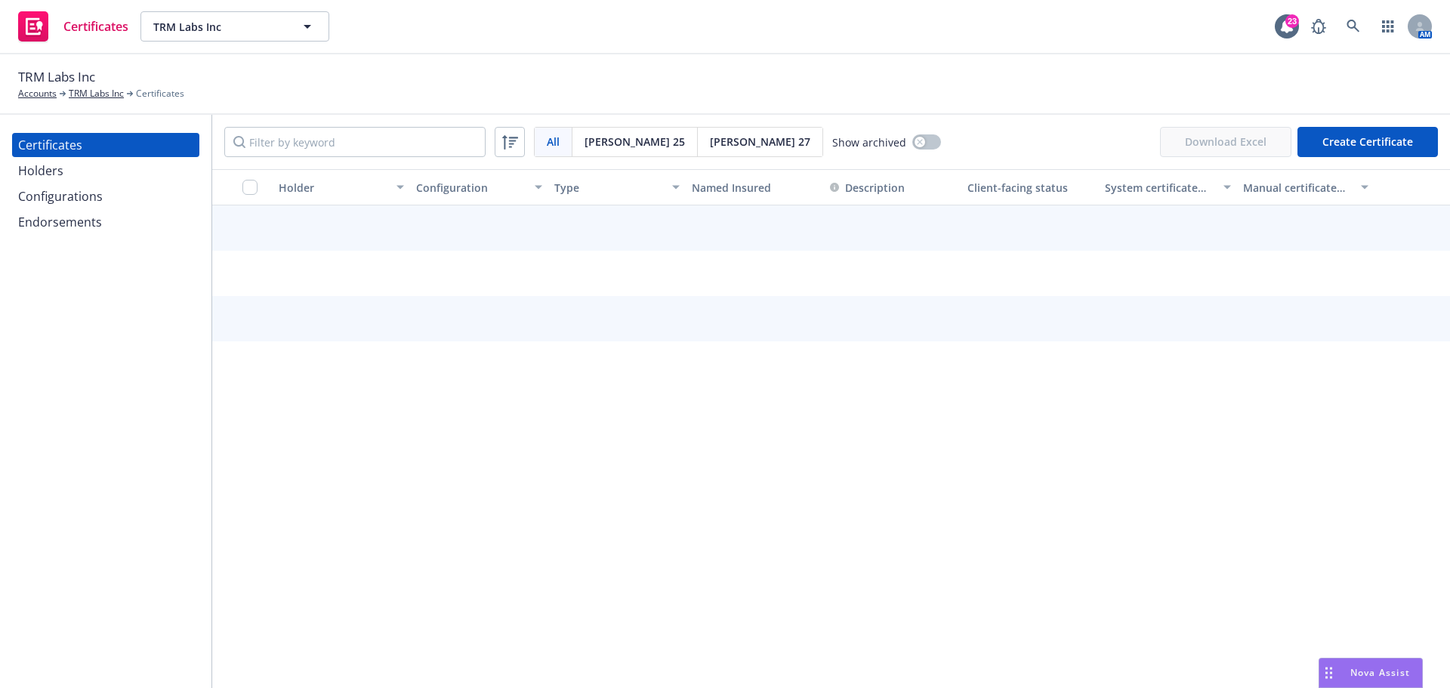
click at [507, 89] on div "TRM Labs Inc Accounts TRM Labs Inc Certificates" at bounding box center [725, 83] width 1414 height 33
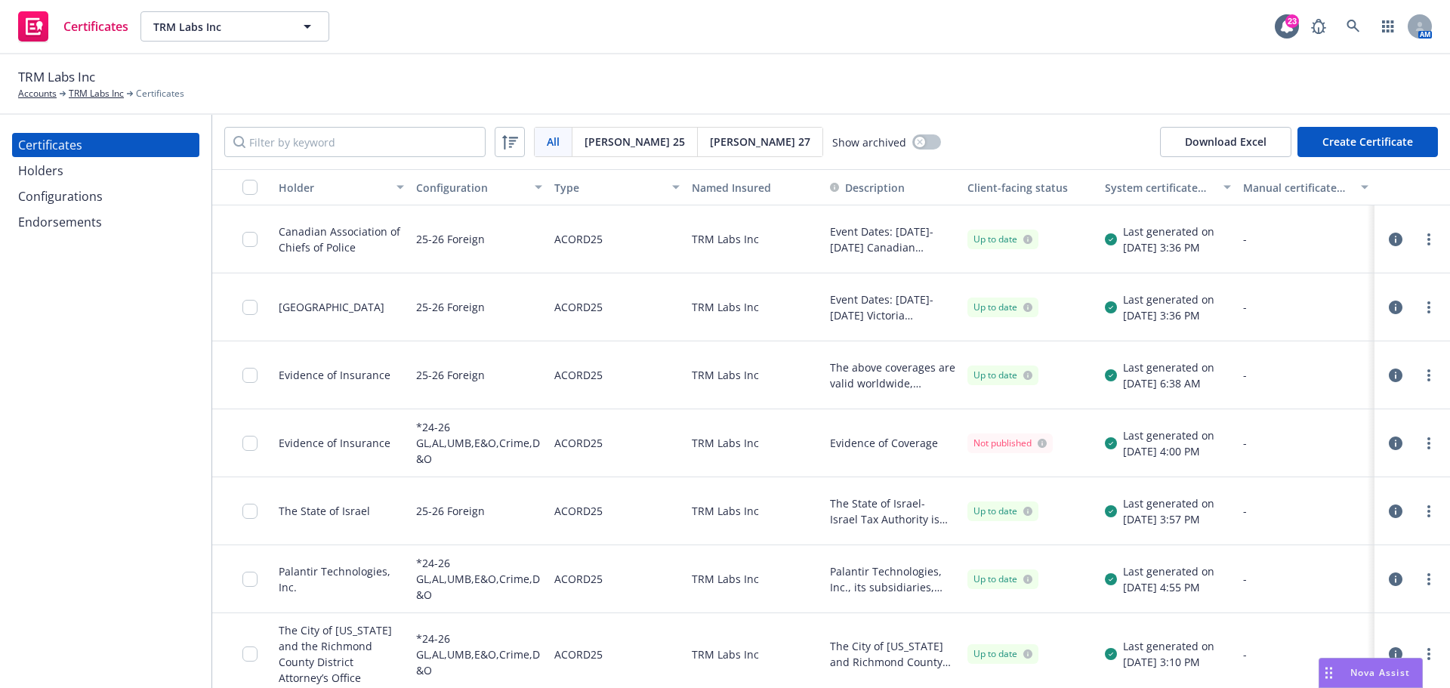
click at [116, 168] on div "Holders" at bounding box center [105, 171] width 175 height 24
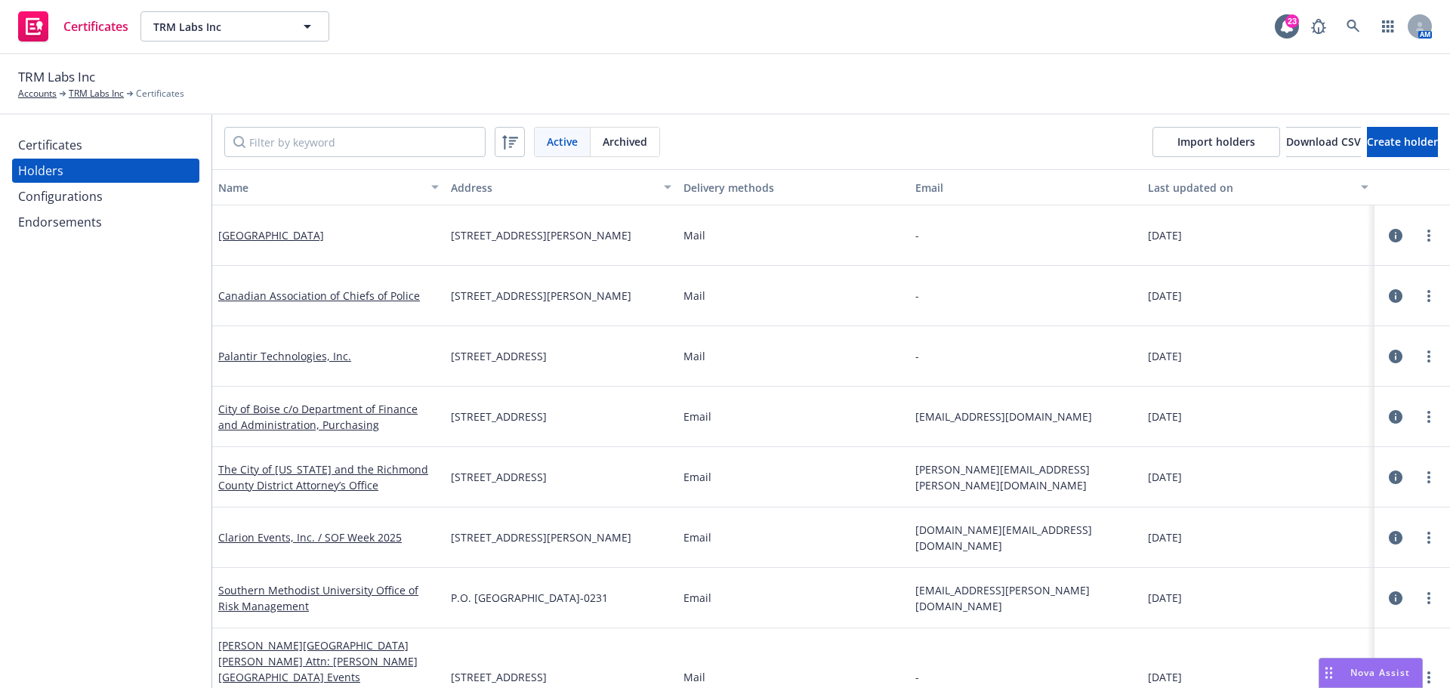
click at [778, 102] on div "TRM Labs Inc Accounts TRM Labs Inc Certificates" at bounding box center [725, 84] width 1450 height 60
click at [1392, 150] on button "Create holder" at bounding box center [1402, 142] width 71 height 30
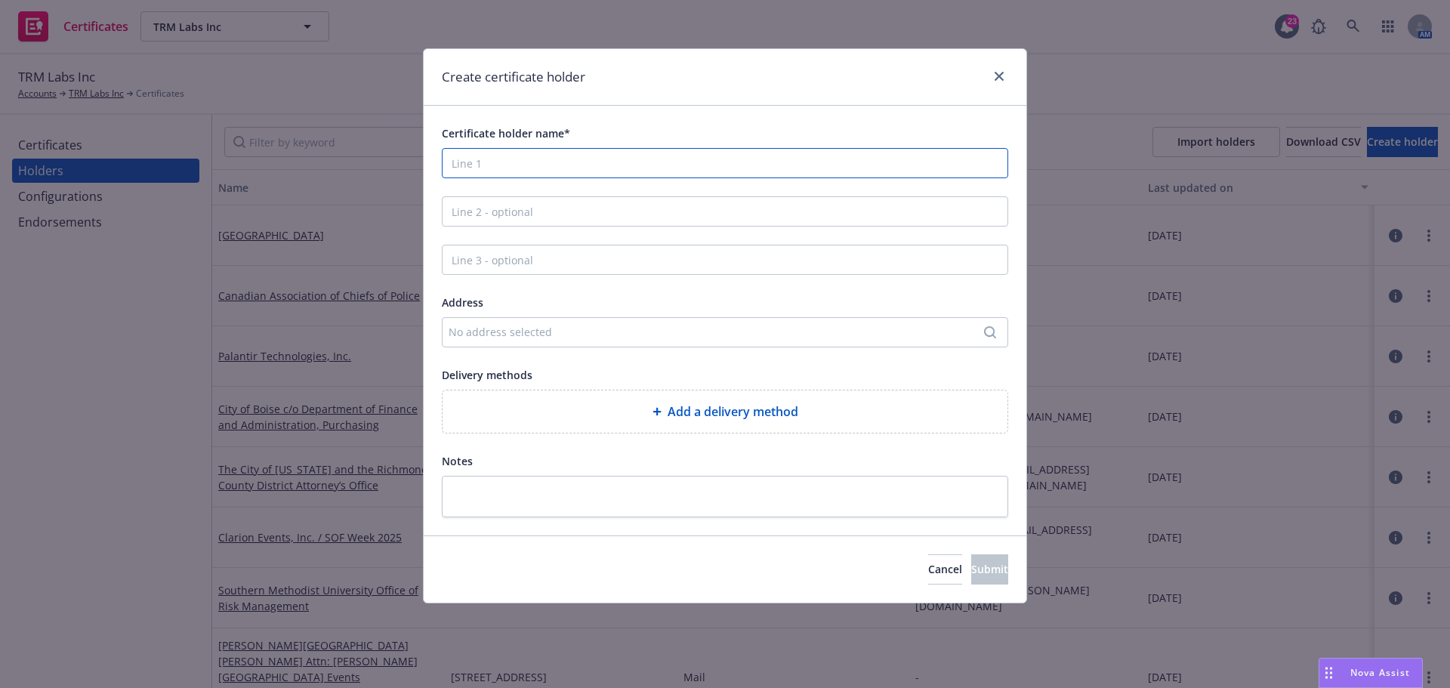
click at [656, 154] on input "Certificate holder name*" at bounding box center [725, 163] width 566 height 30
type input "ManTech International Corporation and its subsidiaries"
click at [509, 341] on div "No address selected" at bounding box center [725, 332] width 566 height 30
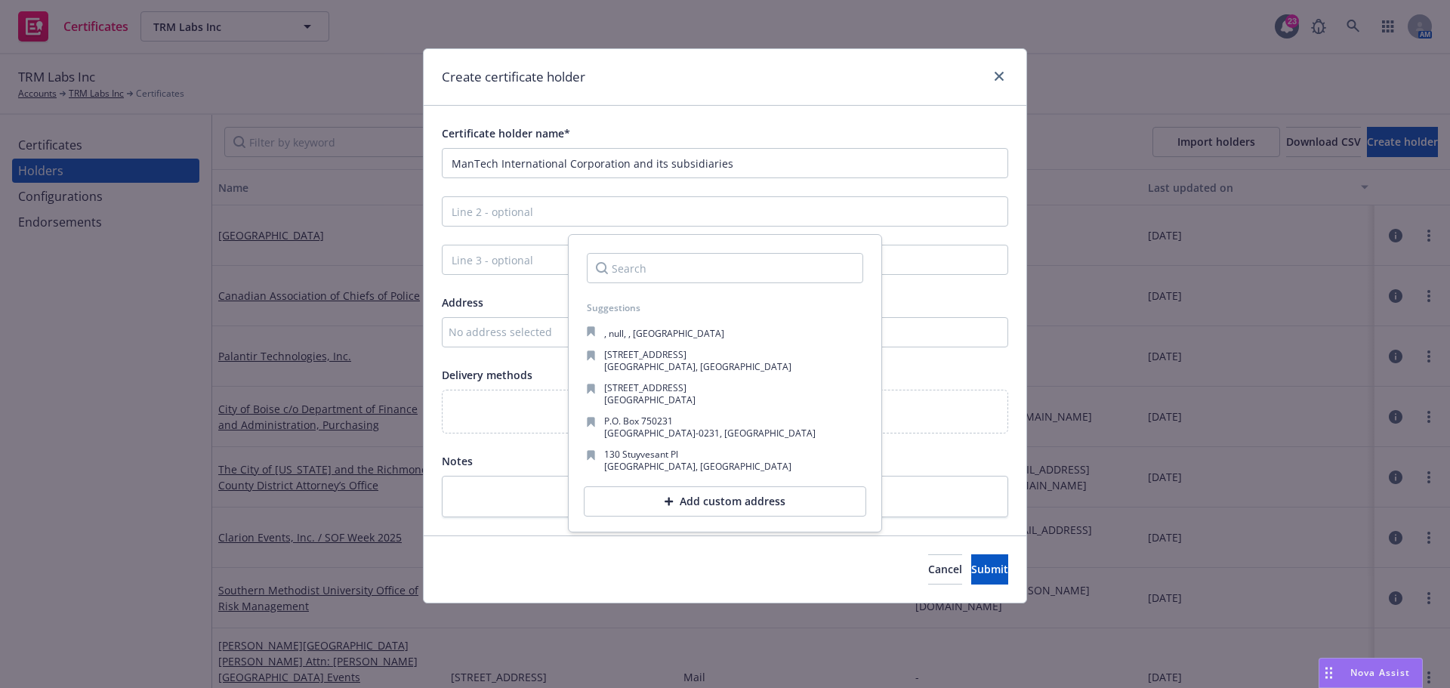
click at [619, 273] on input "Search" at bounding box center [725, 268] width 276 height 30
click at [705, 495] on div "Add custom address" at bounding box center [725, 501] width 282 height 30
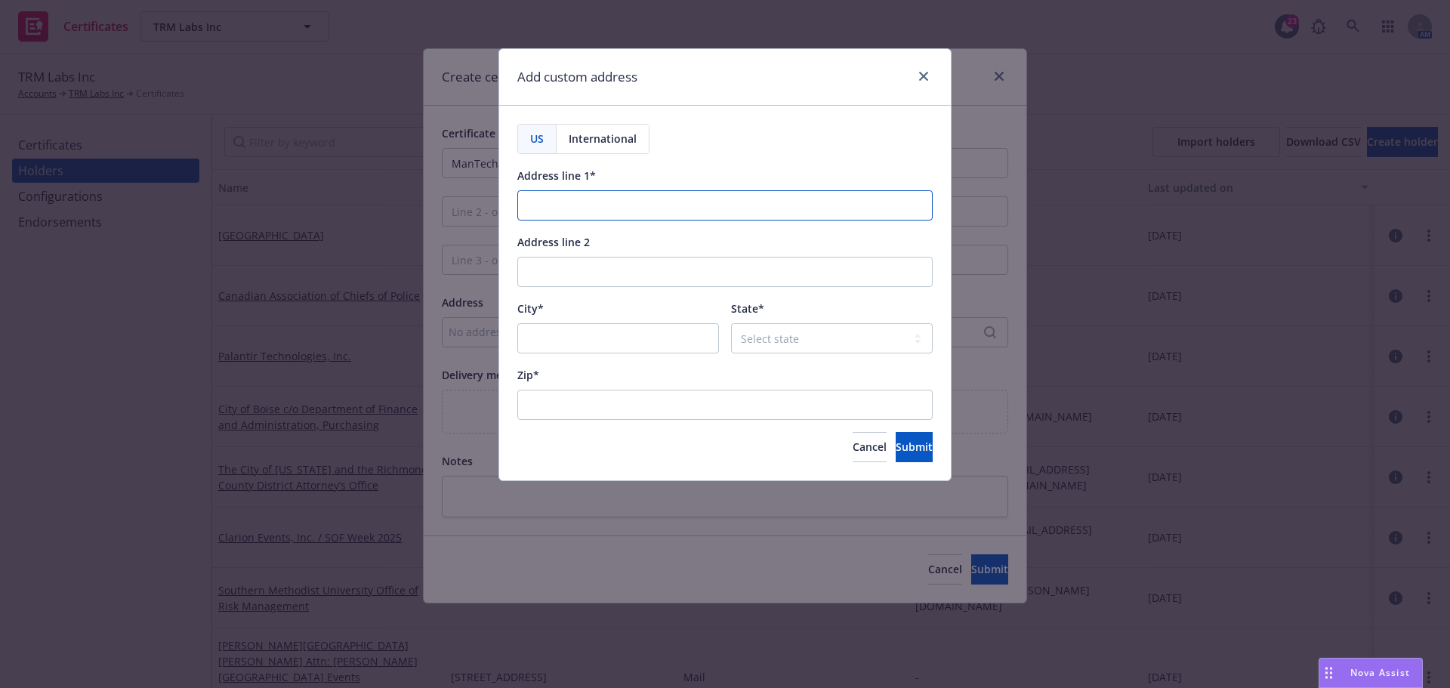
click at [568, 194] on input "Address line 1*" at bounding box center [724, 205] width 415 height 30
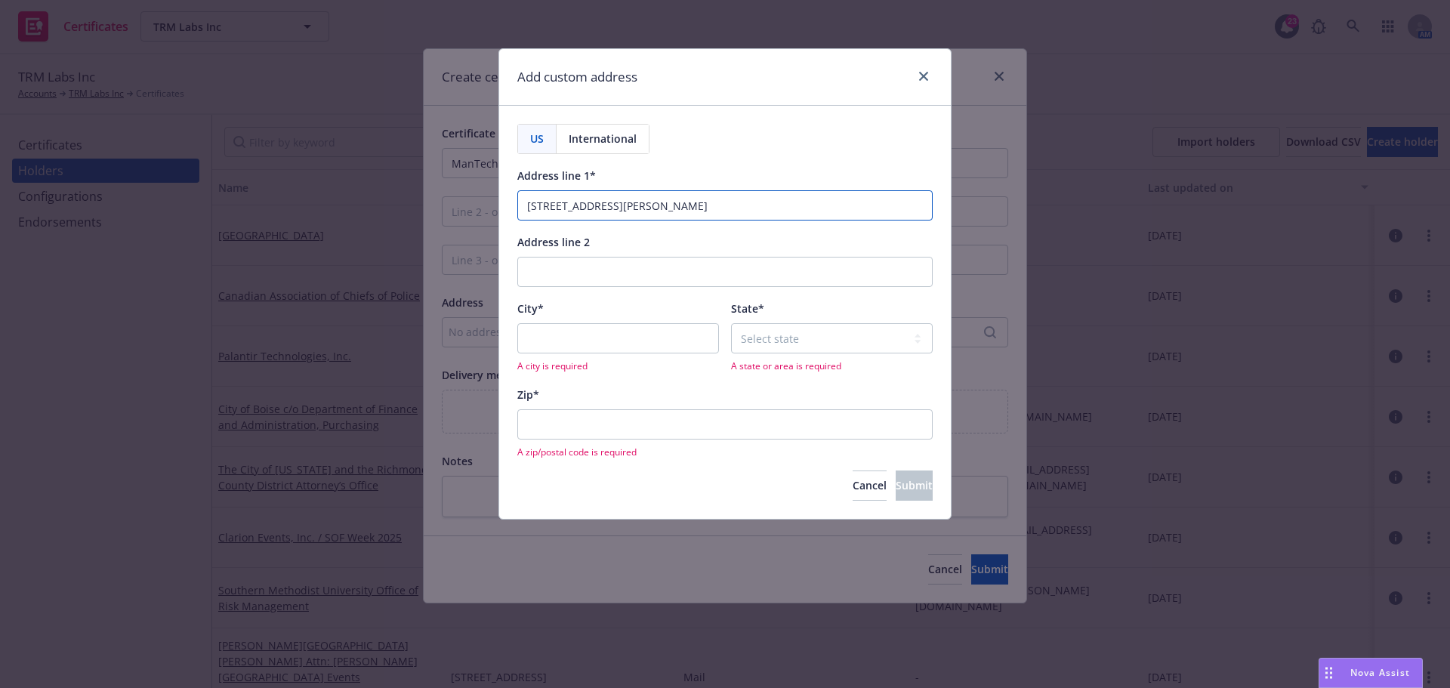
type input "2251 Corporate Parke Dr"
click at [551, 349] on input "City*" at bounding box center [618, 338] width 202 height 30
type input "Herndon"
click at [816, 344] on select "Select state Alabama Alaska American Samoa Arizona Arkansas Baker Island Califo…" at bounding box center [832, 338] width 202 height 30
select select "VA"
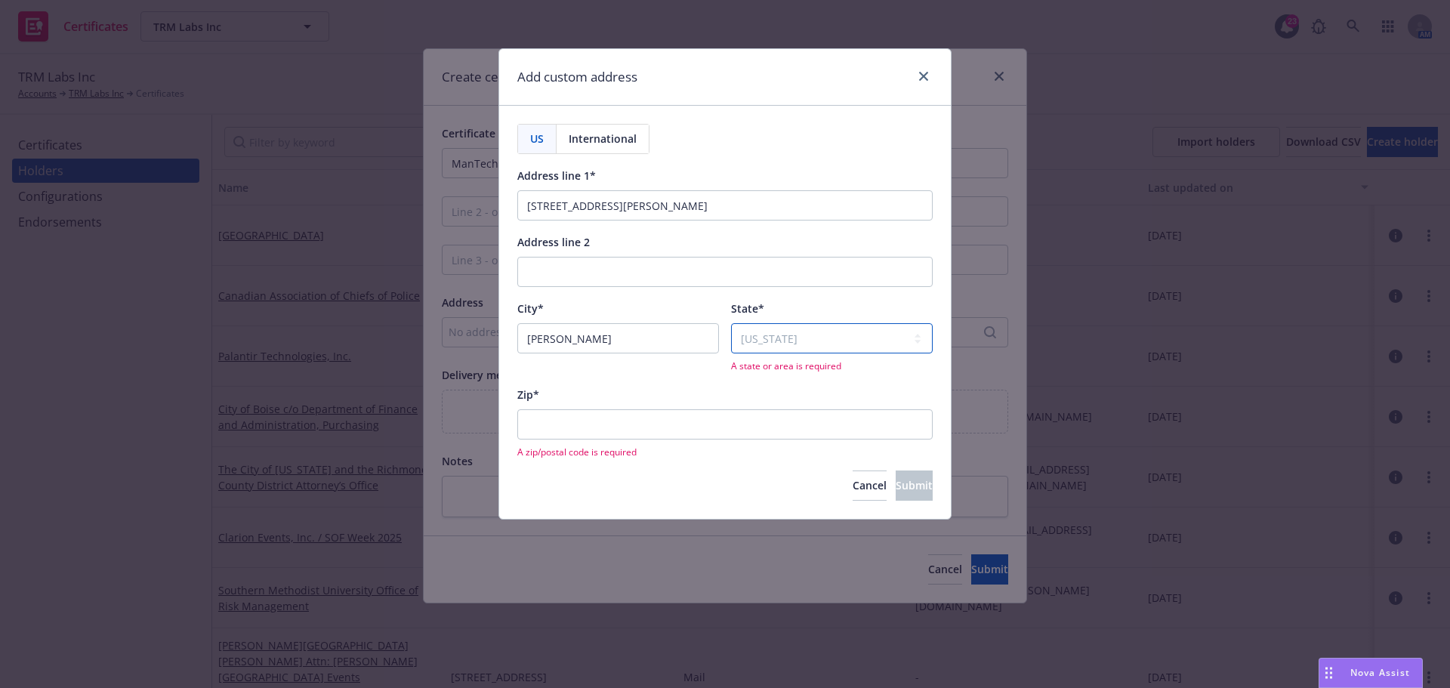
click at [731, 323] on select "Select state Alabama Alaska American Samoa Arizona Arkansas Baker Island Califo…" at bounding box center [832, 338] width 202 height 30
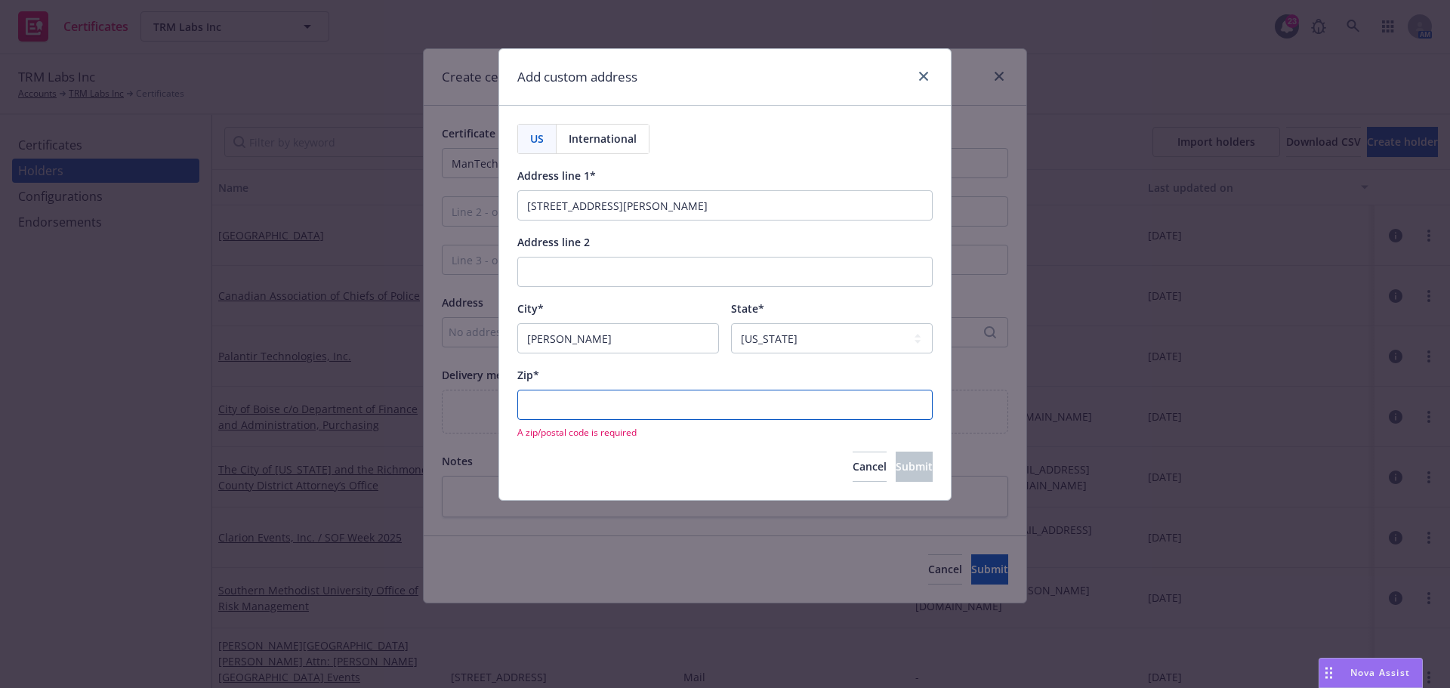
click at [640, 398] on input "Zip*" at bounding box center [724, 405] width 415 height 30
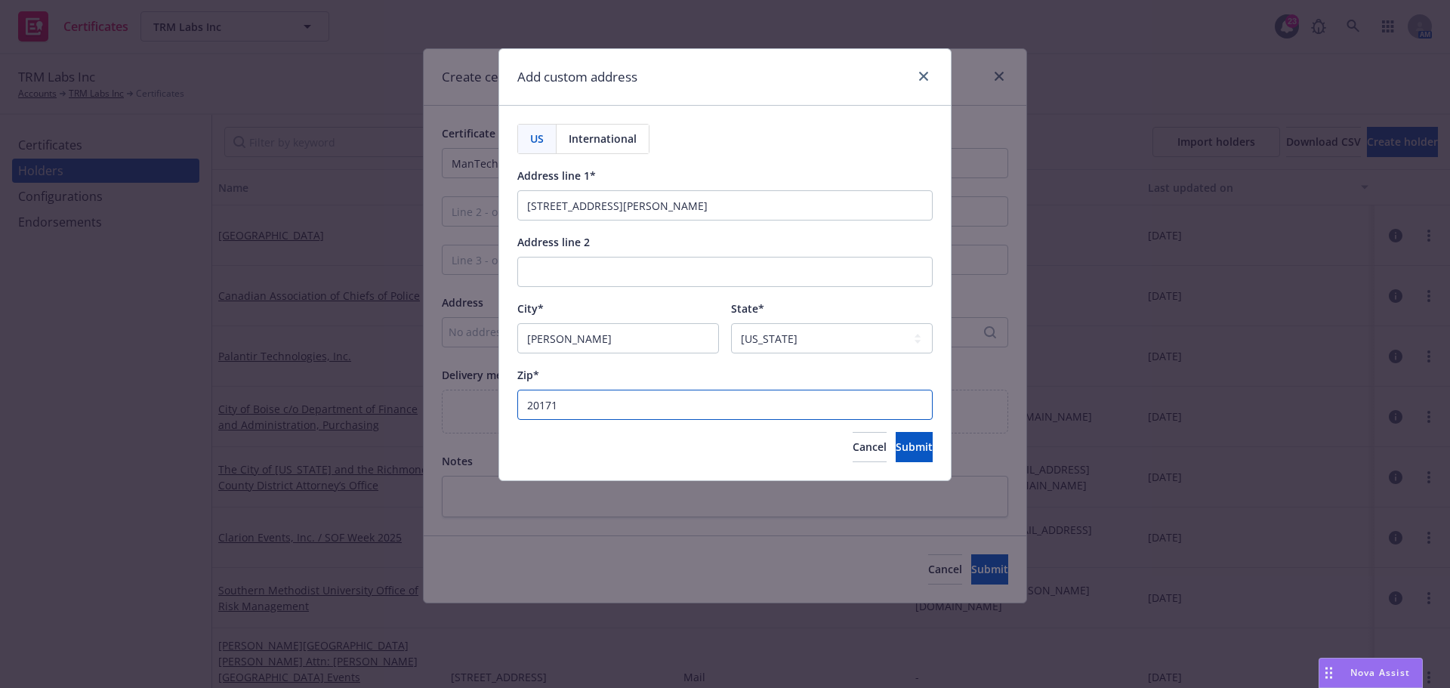
type input "20171"
click at [582, 449] on div "Cancel Submit" at bounding box center [724, 447] width 415 height 30
click at [896, 449] on span "Submit" at bounding box center [914, 447] width 37 height 14
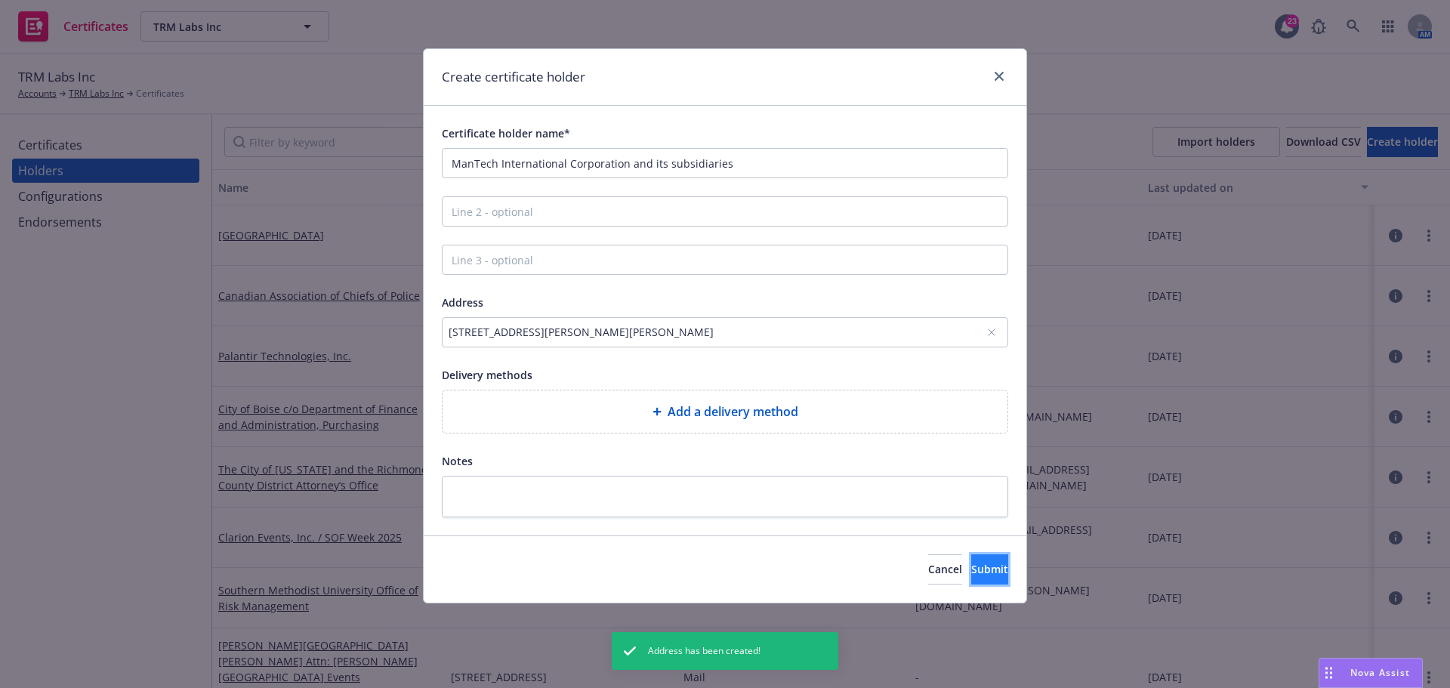
click at [971, 576] on button "Submit" at bounding box center [989, 569] width 37 height 30
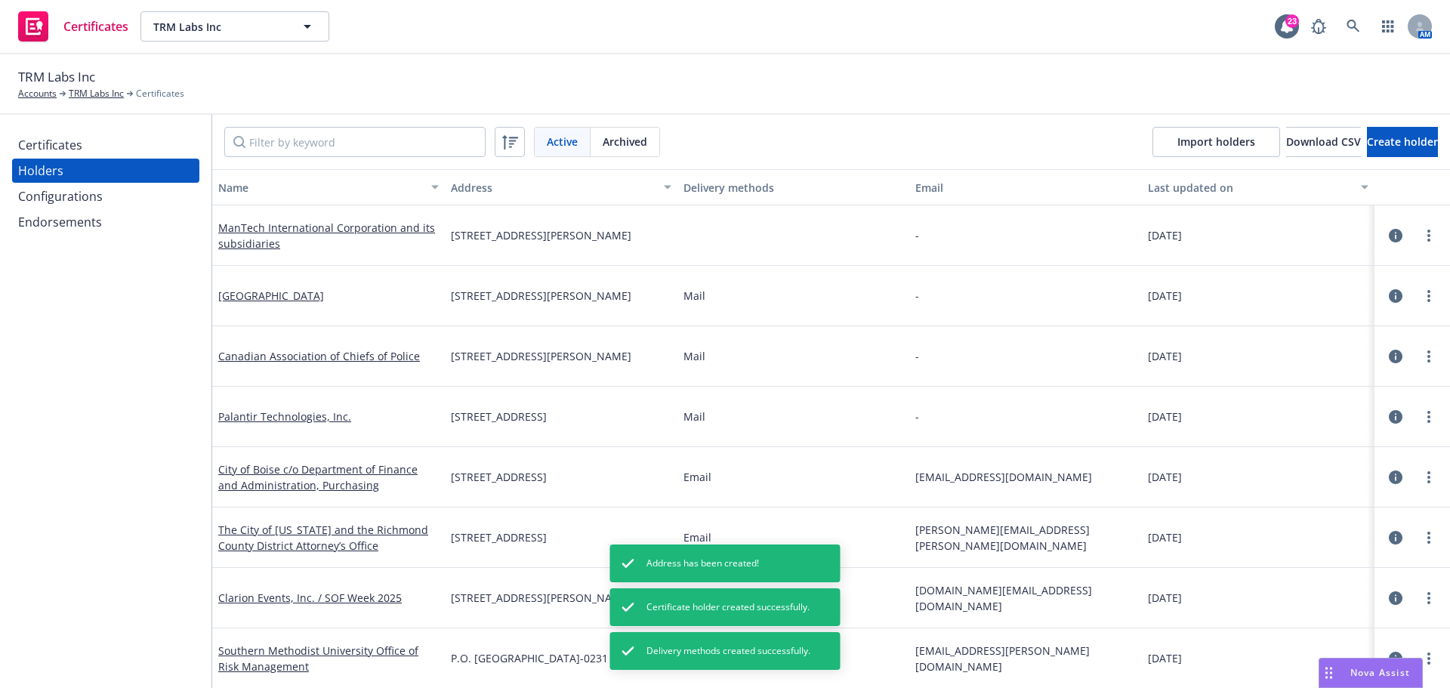
click at [168, 460] on div "Certificates Holders Configurations Endorsements" at bounding box center [105, 401] width 211 height 573
click at [982, 88] on div "TRM Labs Inc Accounts TRM Labs Inc Certificates" at bounding box center [725, 83] width 1414 height 33
click at [113, 147] on div "Certificates" at bounding box center [105, 145] width 175 height 24
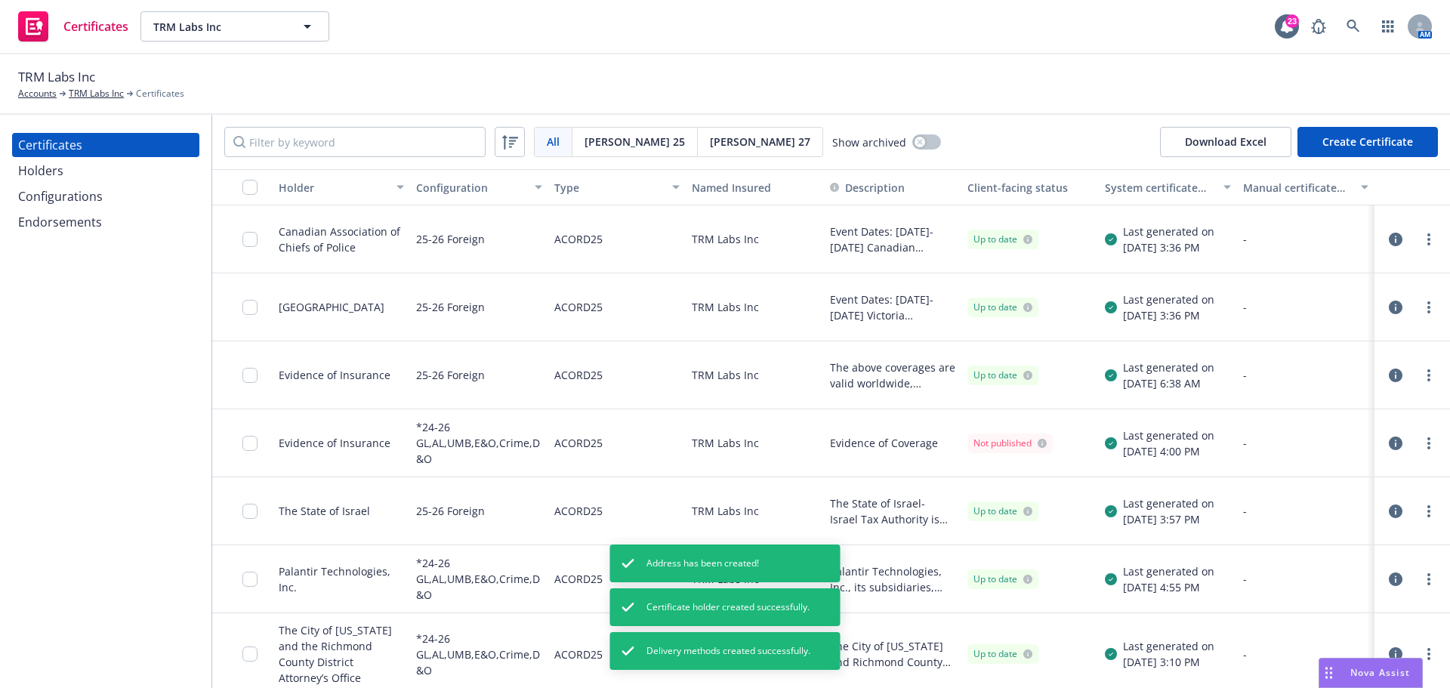
click at [1339, 138] on button "Create Certificate" at bounding box center [1368, 142] width 140 height 30
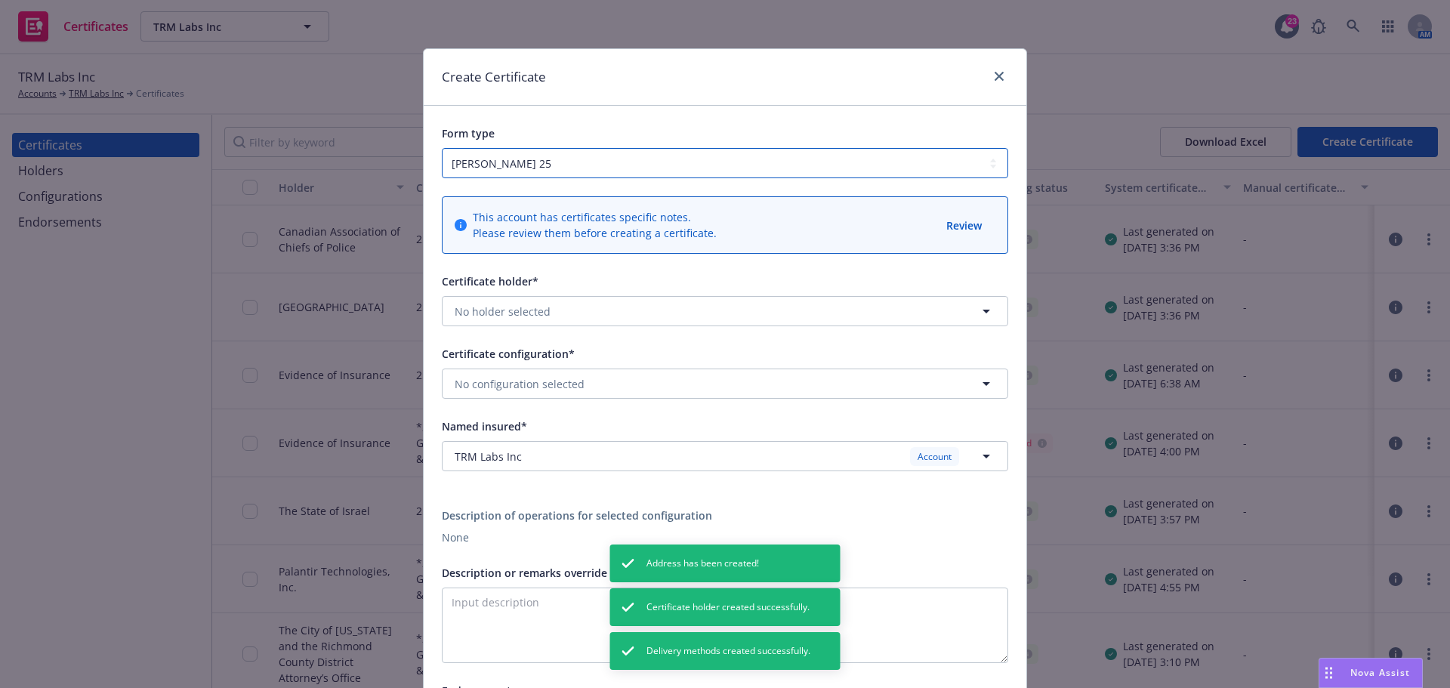
click at [575, 149] on select "ACORD 25 ACORD 27" at bounding box center [725, 163] width 566 height 30
click at [589, 106] on div "Form type ACORD 25 ACORD 27" at bounding box center [725, 142] width 603 height 73
click at [627, 321] on button "No holder selected" at bounding box center [725, 311] width 566 height 30
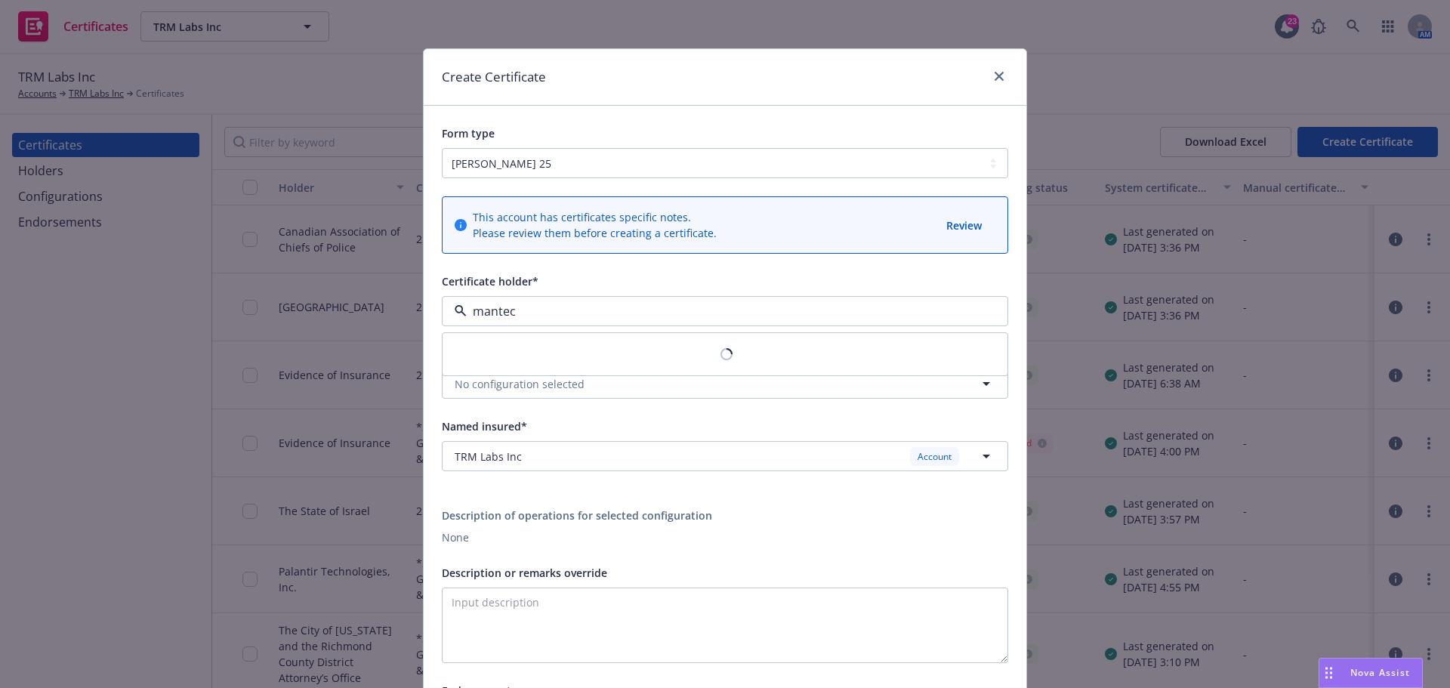
type input "mantech"
click at [687, 359] on strong "ManTech International Corporation and its subsidiaries" at bounding box center [602, 354] width 288 height 14
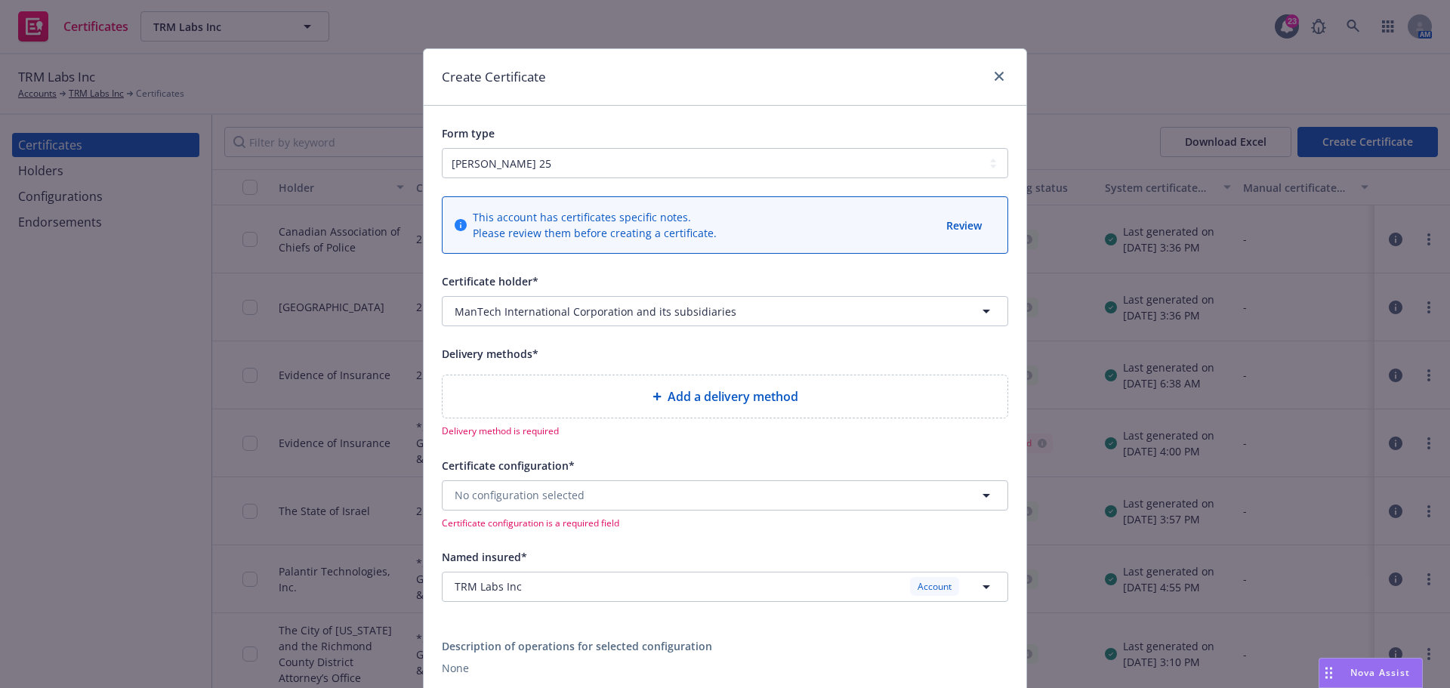
click at [569, 418] on div "Add a delivery method" at bounding box center [725, 396] width 565 height 42
select select "EMAIL"
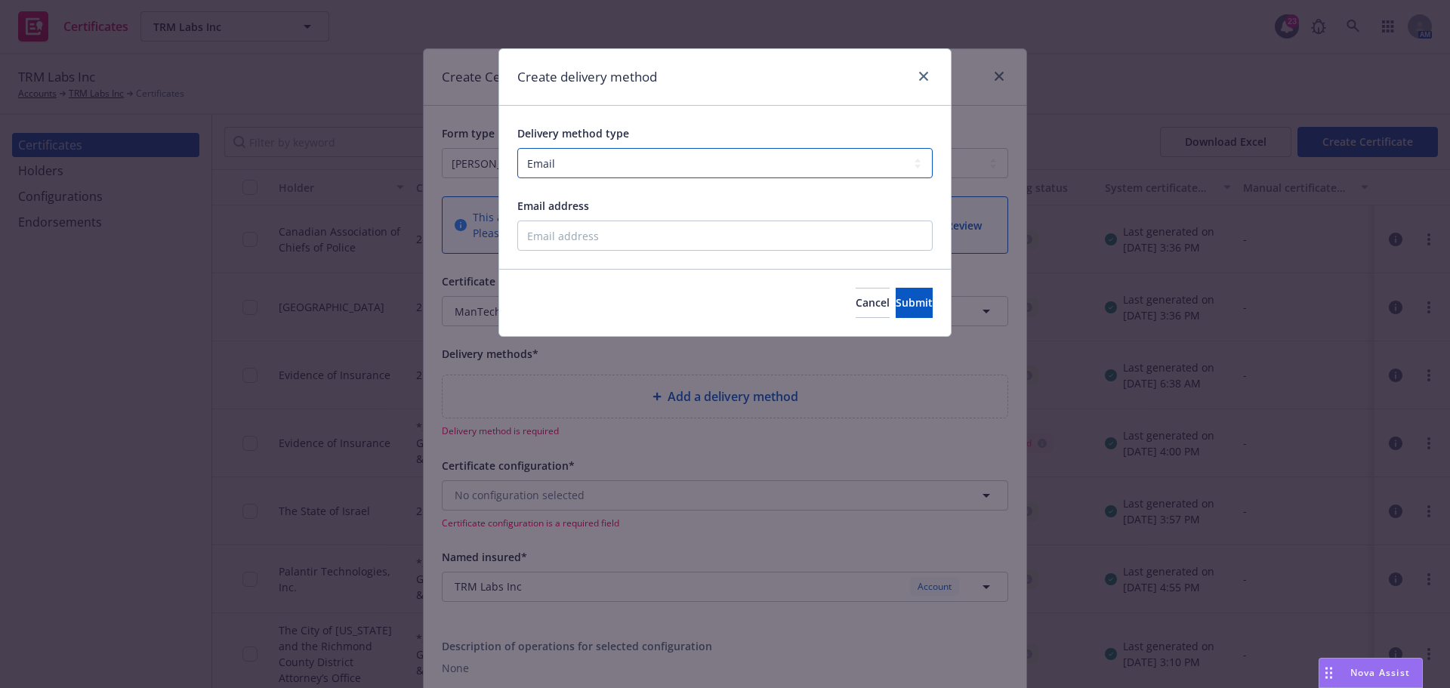
click at [559, 172] on select "Select delivery method type Email Mail Fax Upload to Compliance Website" at bounding box center [724, 163] width 415 height 30
drag, startPoint x: 559, startPoint y: 172, endPoint x: 563, endPoint y: 210, distance: 38.0
click at [559, 172] on select "Select delivery method type Email Mail Fax Upload to Compliance Website" at bounding box center [724, 163] width 415 height 30
click at [566, 242] on input "Email address" at bounding box center [724, 236] width 415 height 30
type input "[EMAIL_ADDRESS][DOMAIN_NAME]"
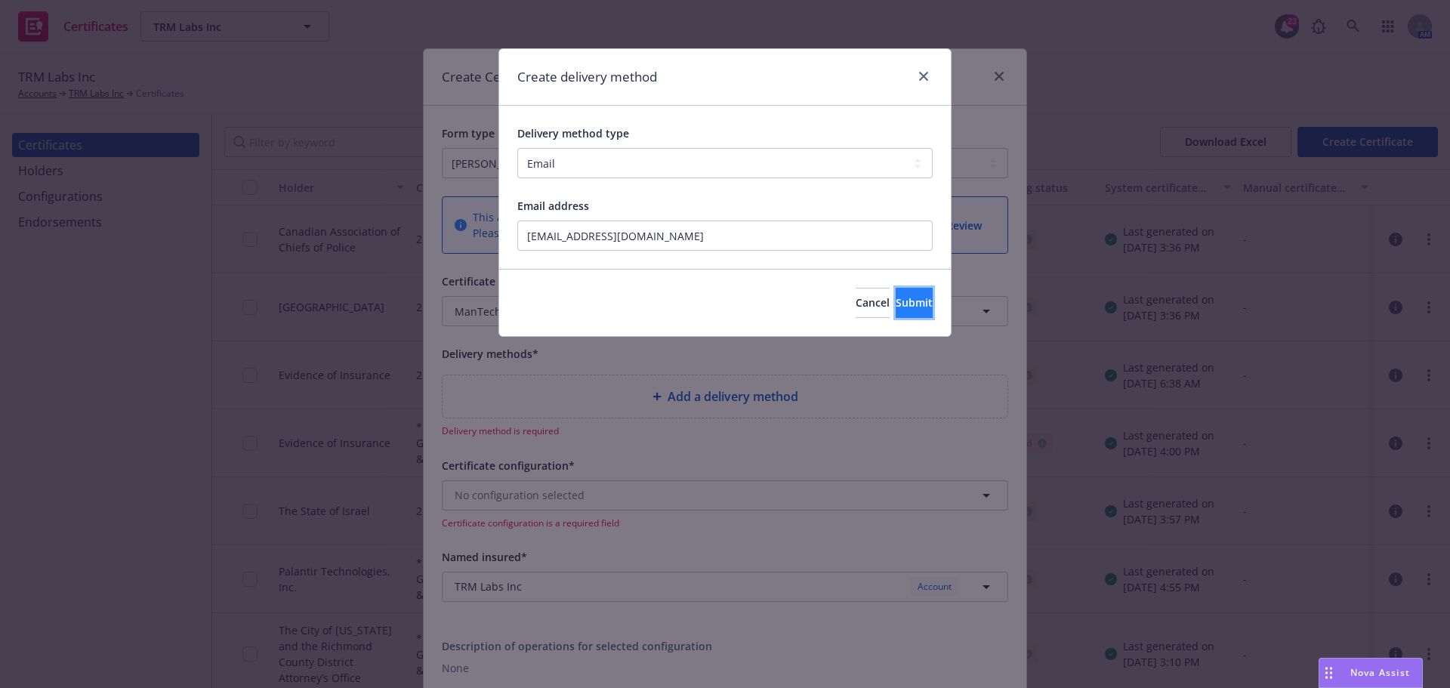
click at [896, 301] on span "Submit" at bounding box center [914, 302] width 37 height 14
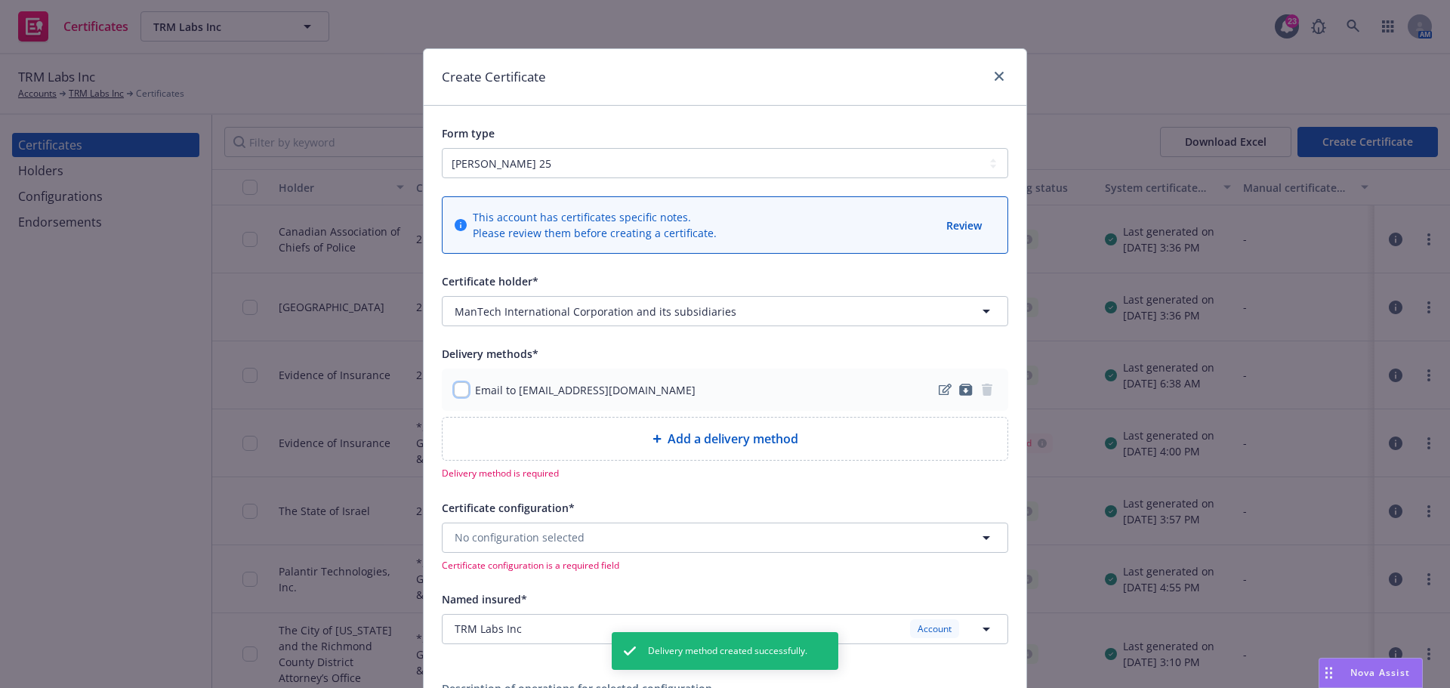
click at [454, 394] on input "checkbox" at bounding box center [461, 389] width 15 height 15
checkbox input "true"
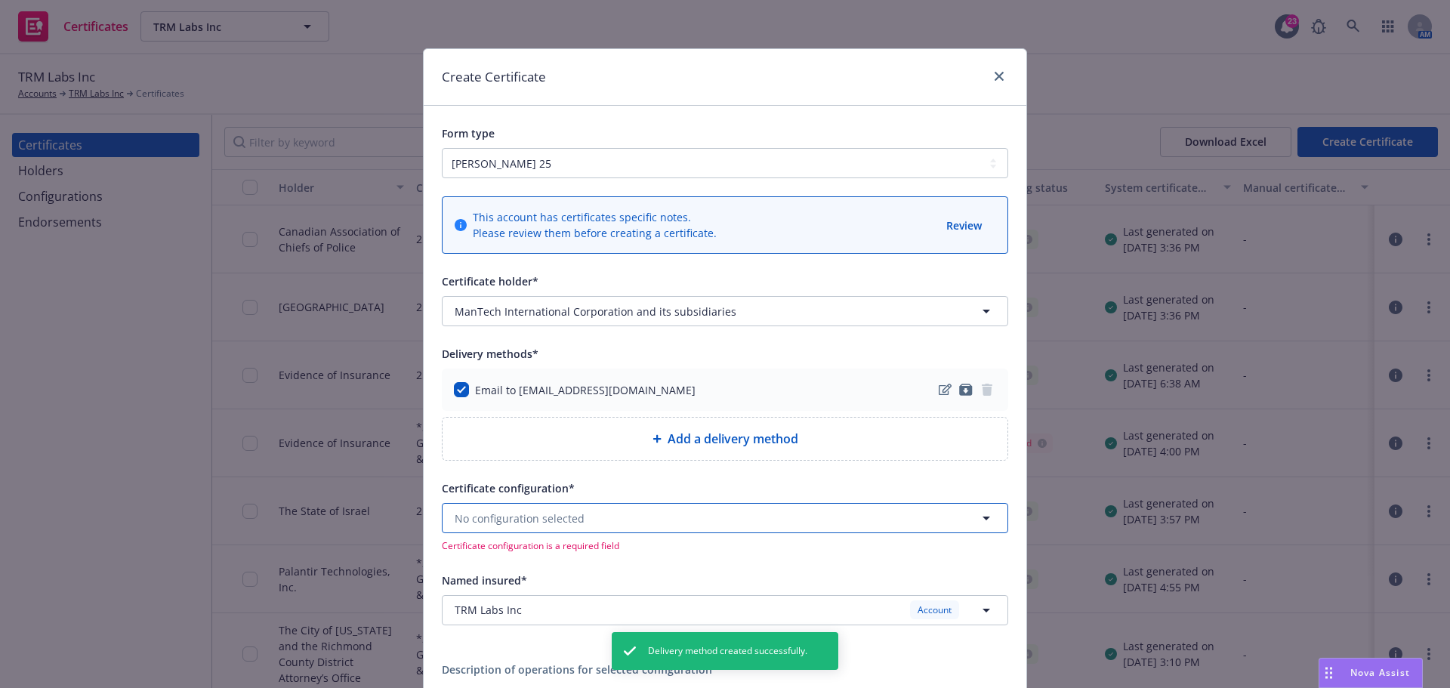
click at [598, 523] on button "No configuration selected" at bounding box center [725, 518] width 566 height 30
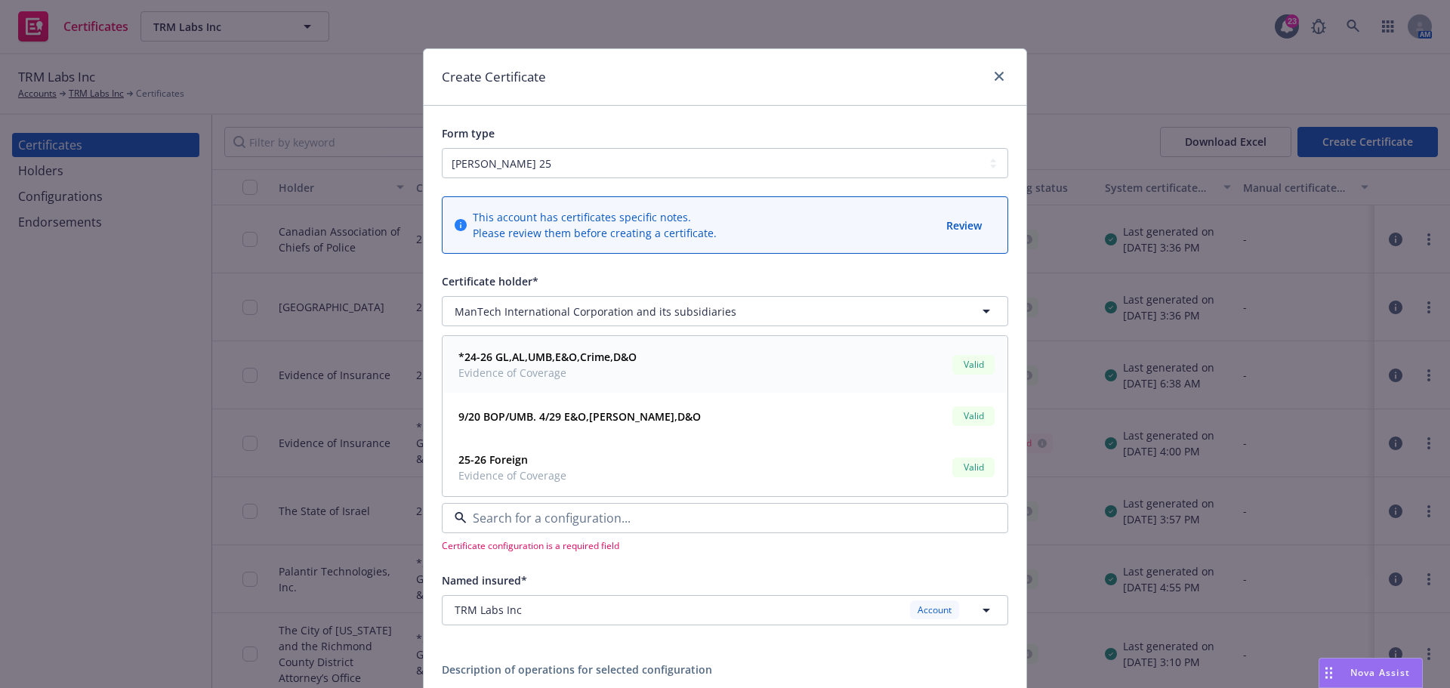
click at [591, 368] on span "Evidence of Coverage" at bounding box center [547, 373] width 178 height 16
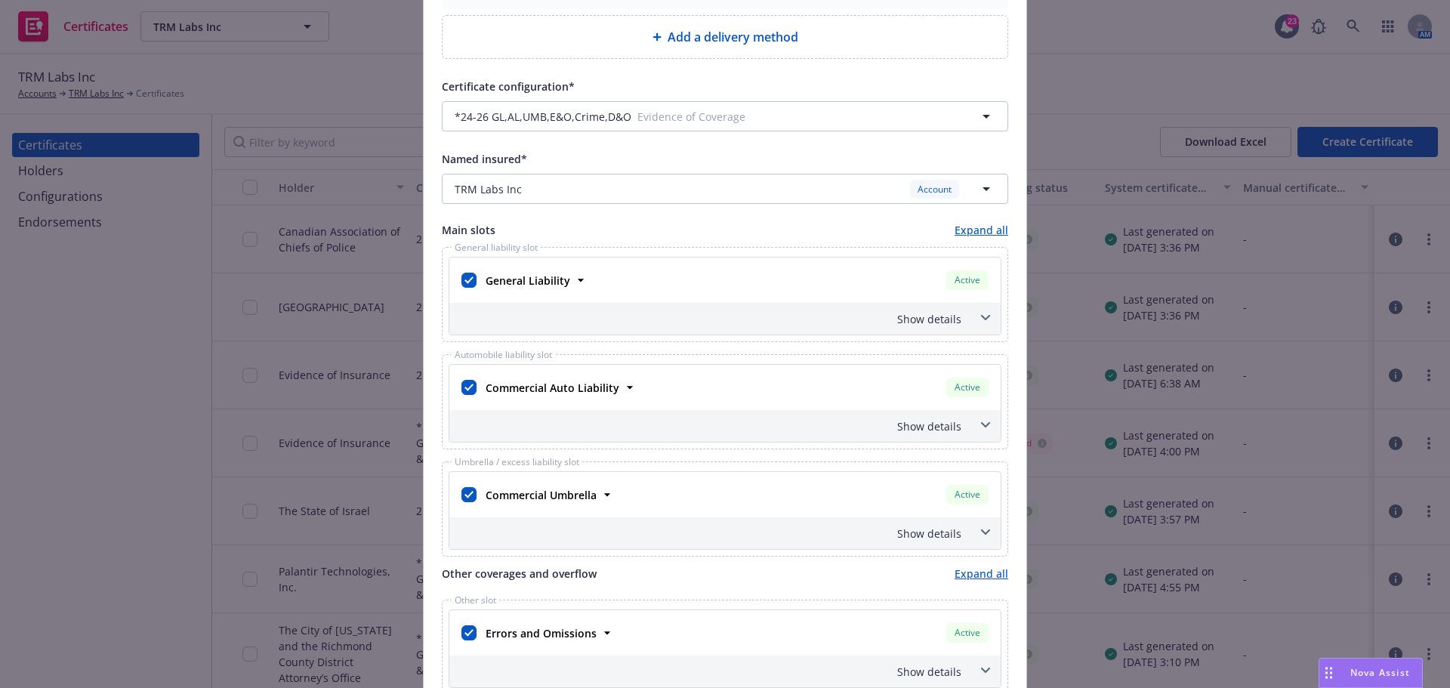
scroll to position [453, 0]
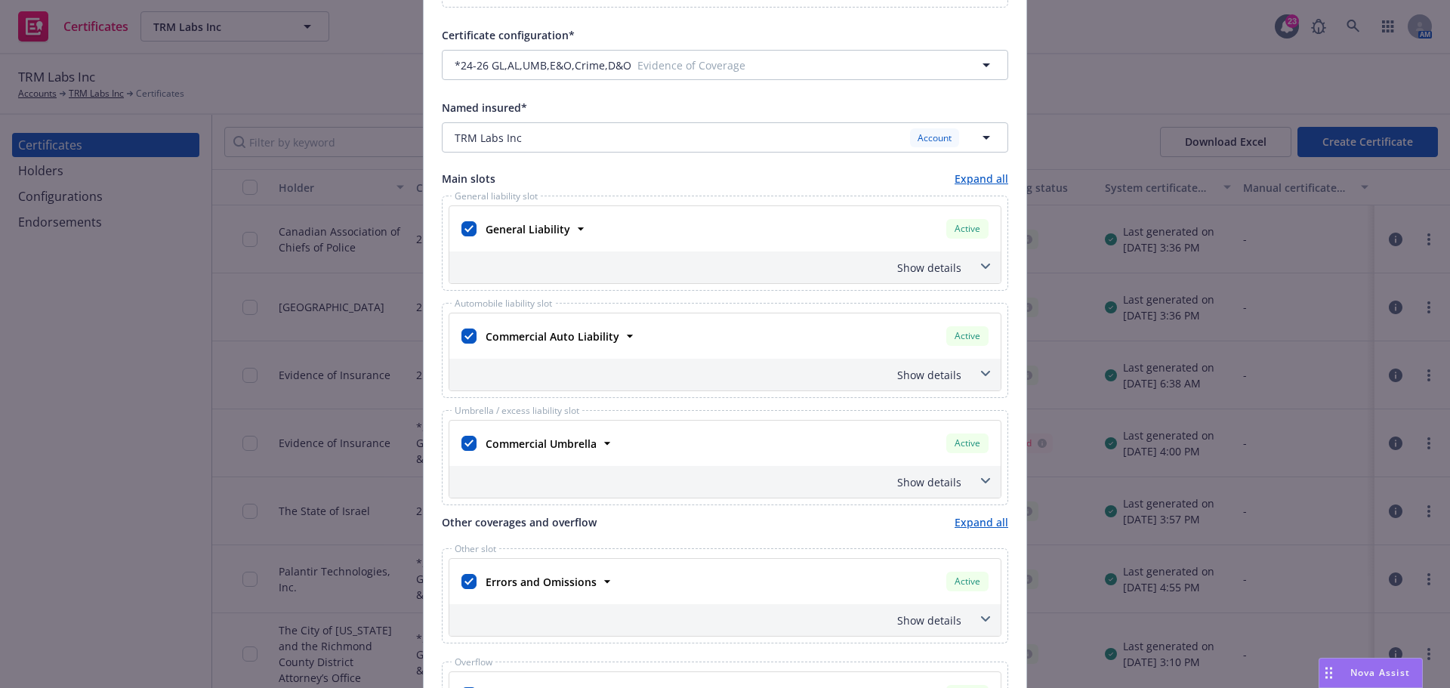
click at [977, 262] on span at bounding box center [986, 267] width 24 height 24
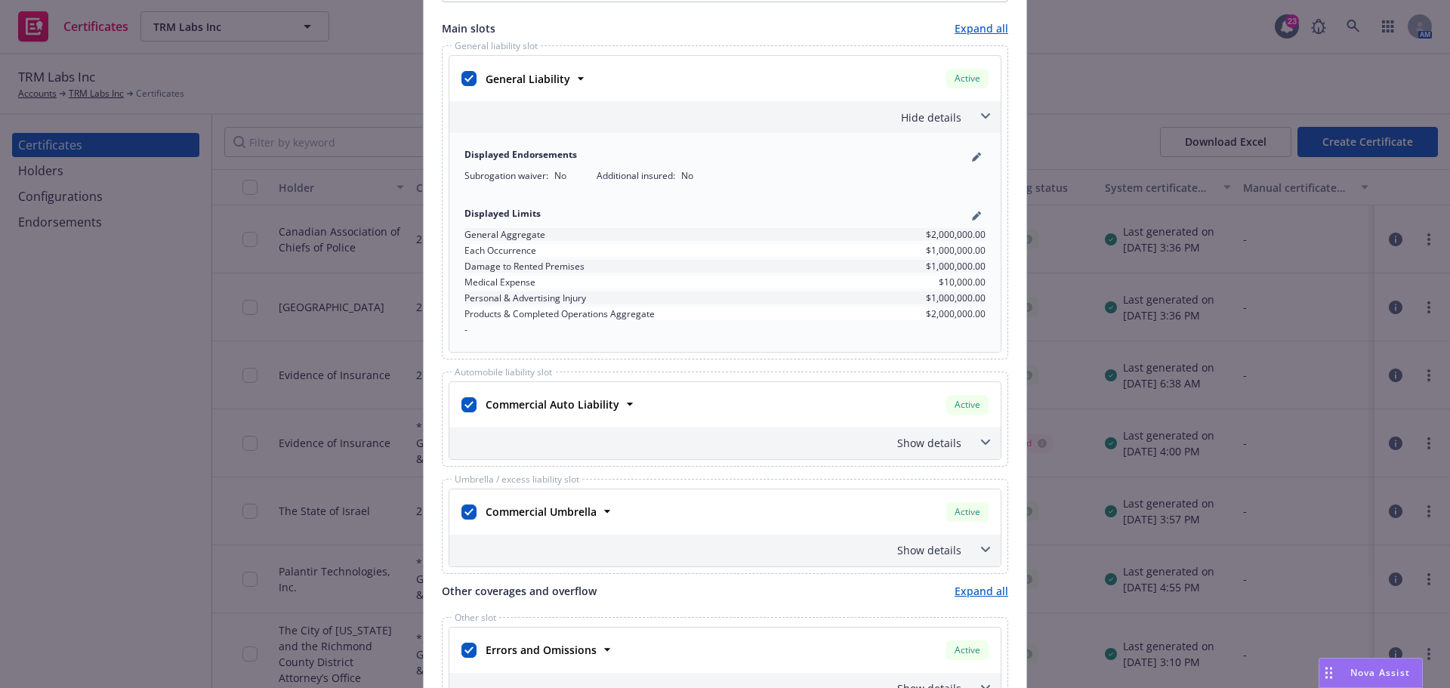
scroll to position [604, 0]
click at [986, 549] on span at bounding box center [986, 549] width 24 height 24
click at [983, 549] on icon at bounding box center [985, 549] width 9 height 6
click at [974, 109] on span at bounding box center [986, 115] width 24 height 24
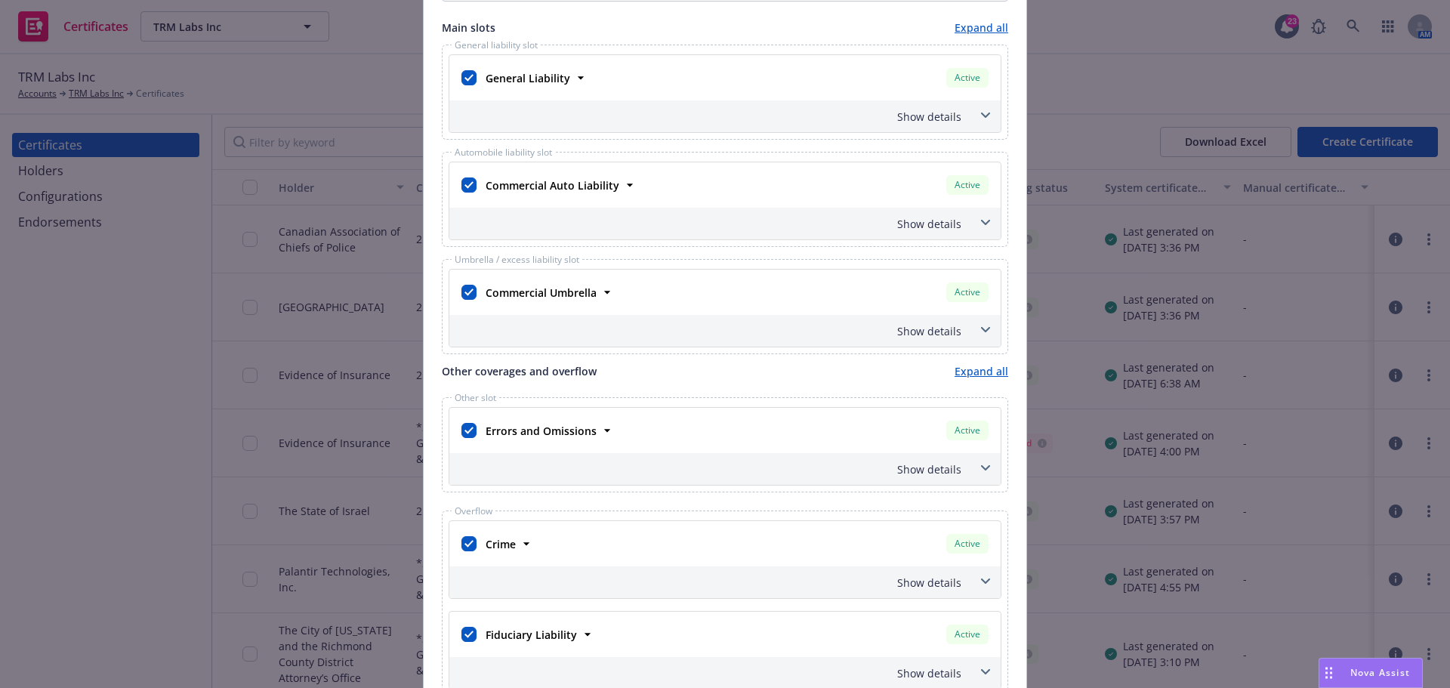
click at [974, 461] on span at bounding box center [986, 468] width 24 height 24
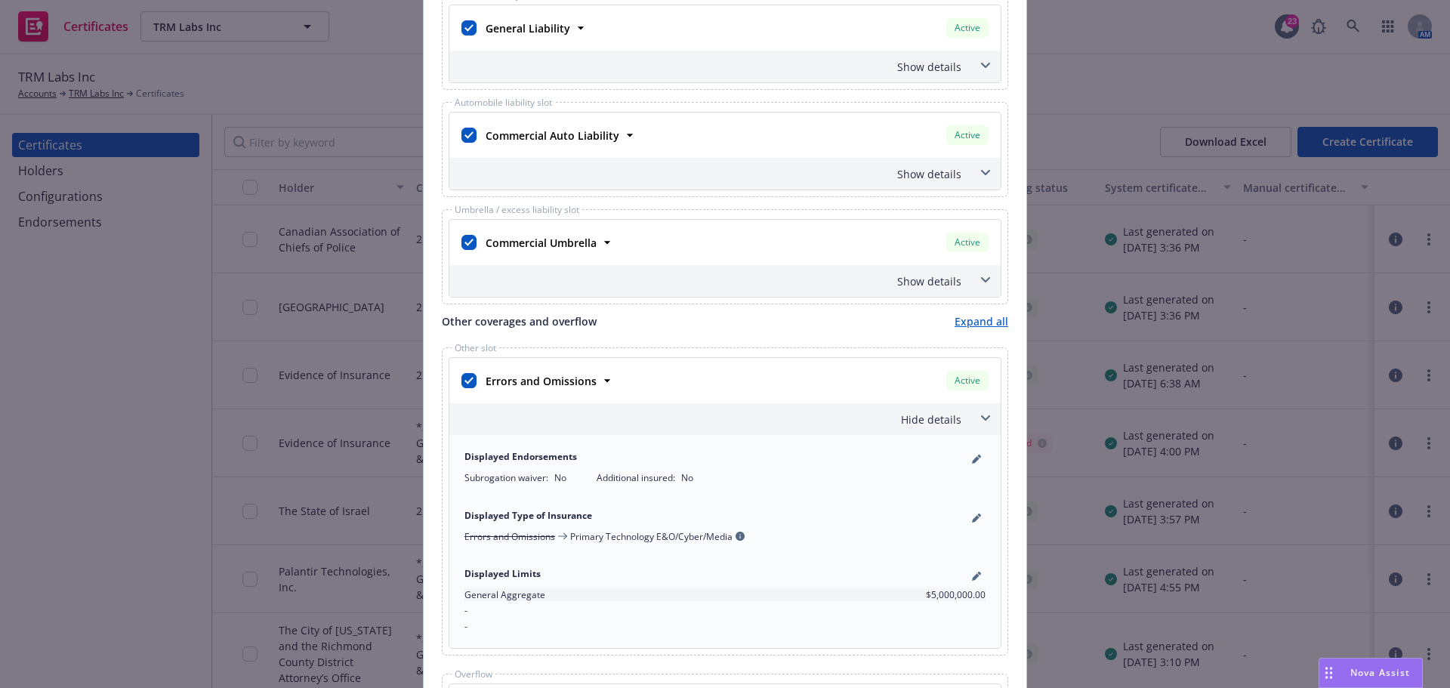
scroll to position [680, 0]
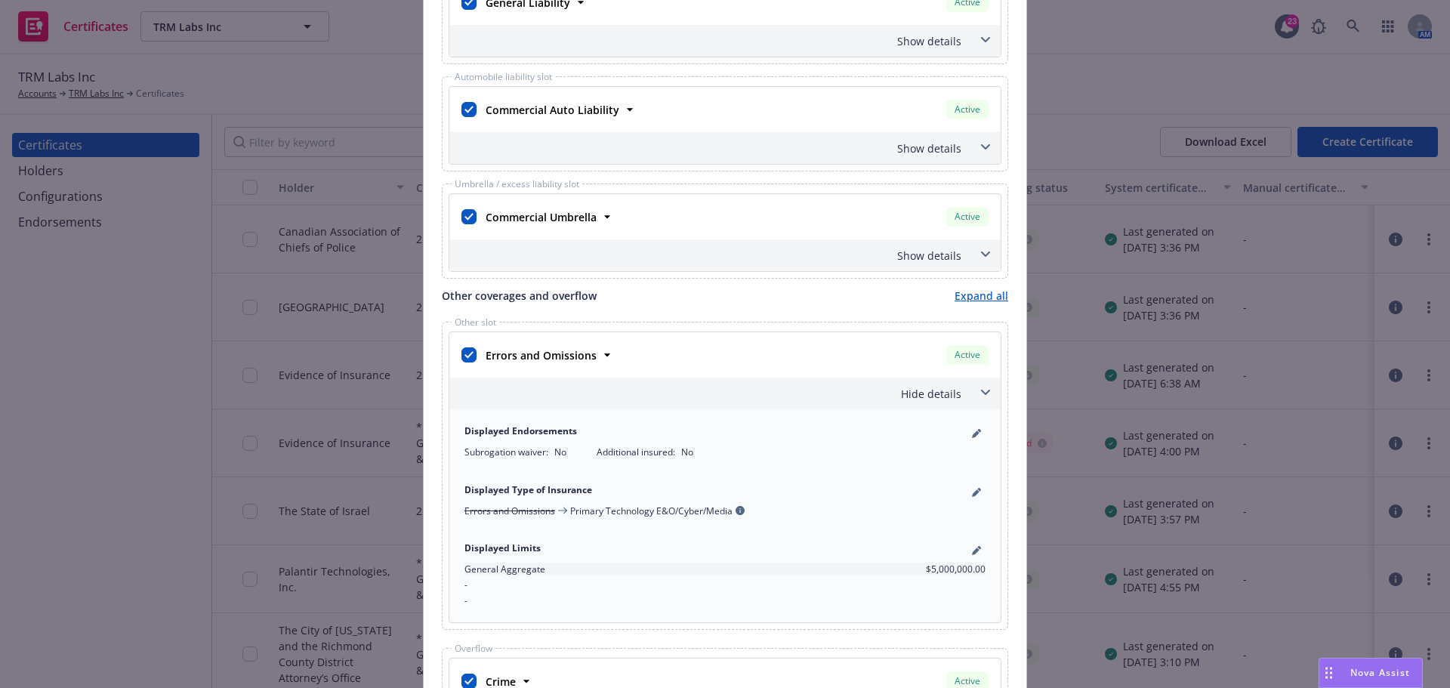
click at [970, 384] on div "Hide details" at bounding box center [724, 394] width 551 height 32
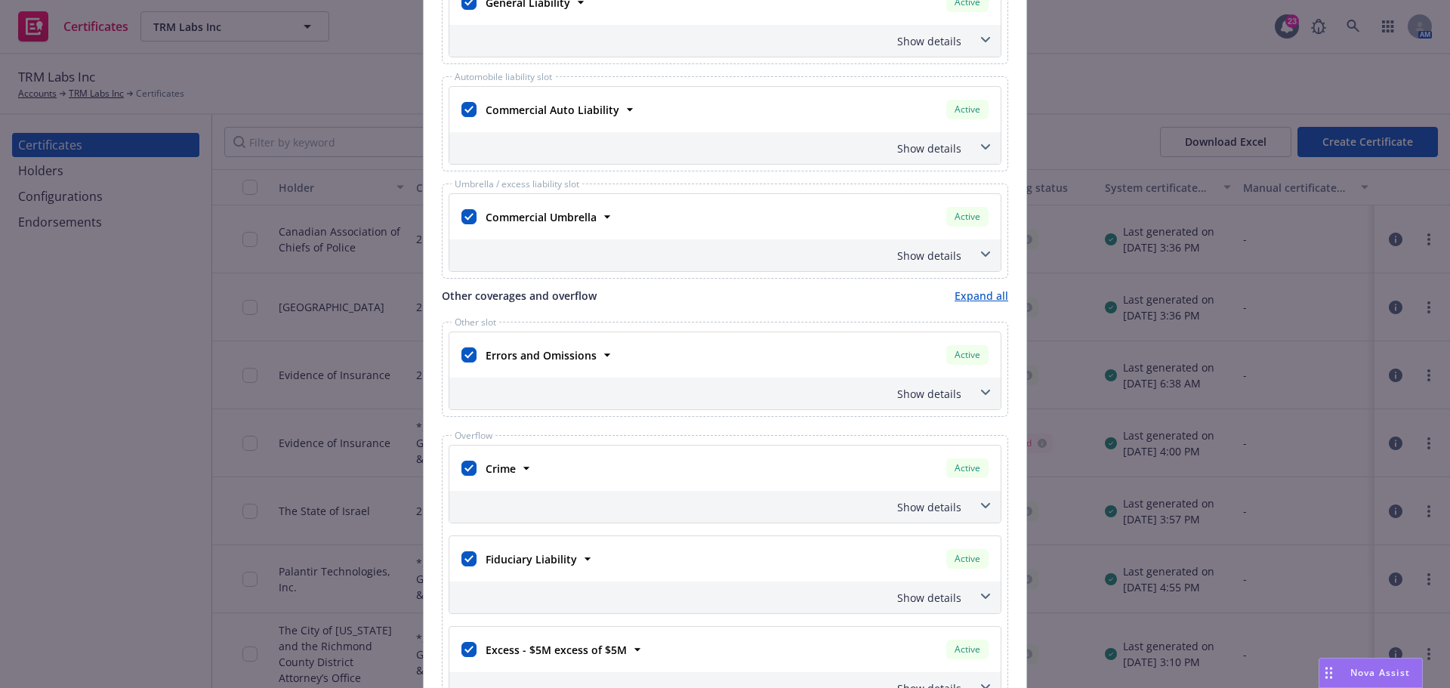
scroll to position [755, 0]
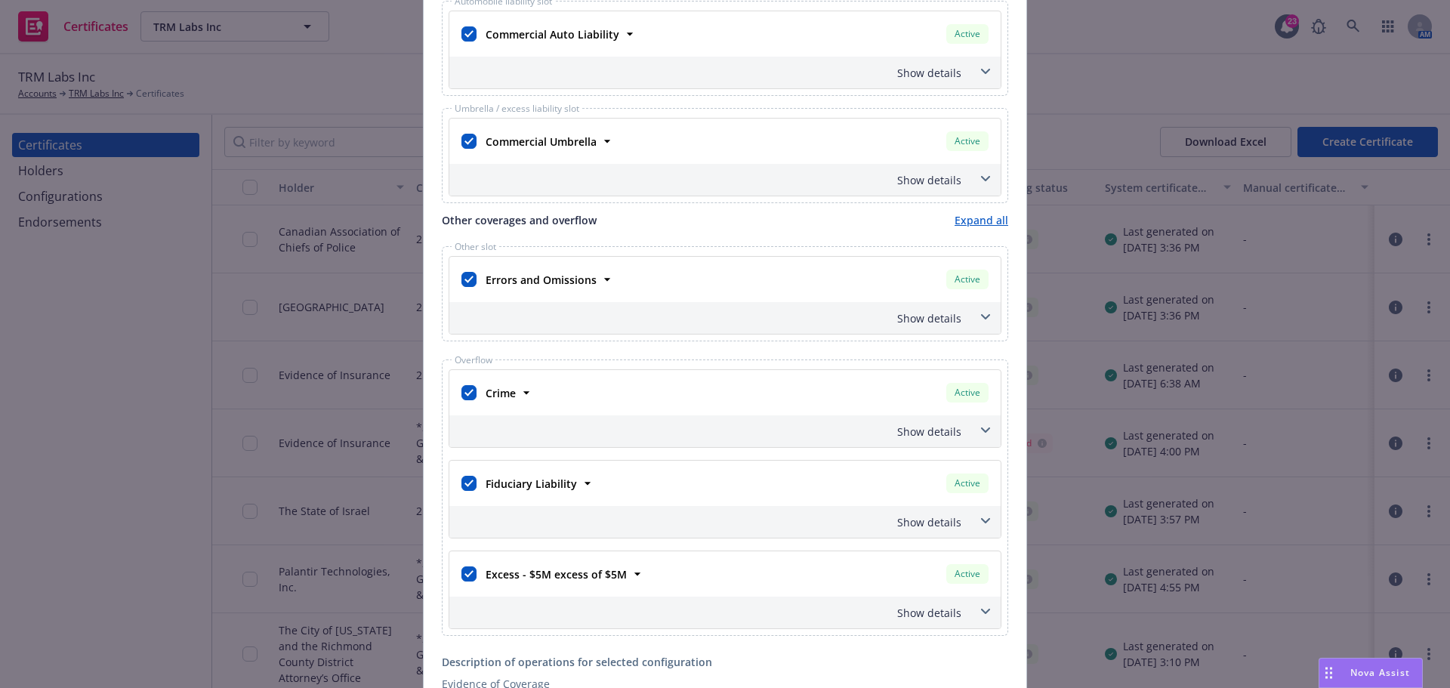
click at [981, 432] on icon at bounding box center [985, 429] width 9 height 5
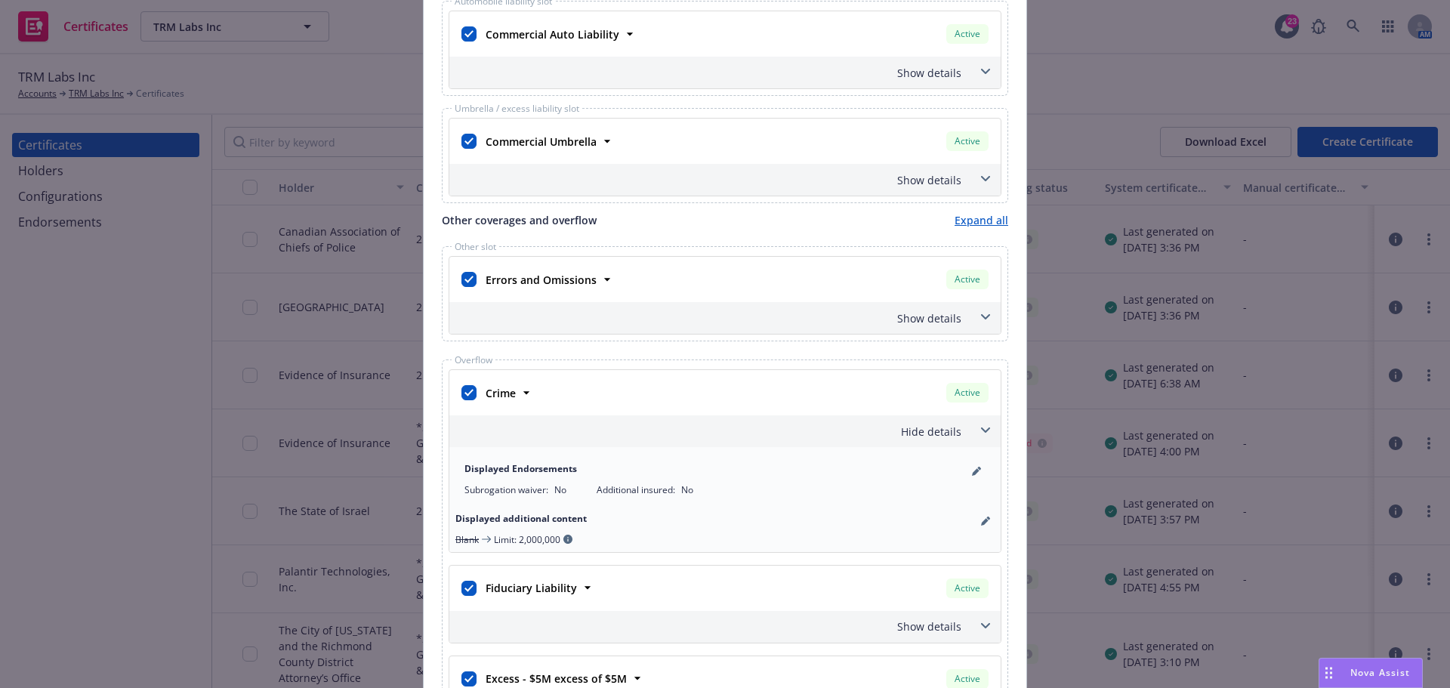
click at [981, 432] on icon at bounding box center [985, 429] width 9 height 5
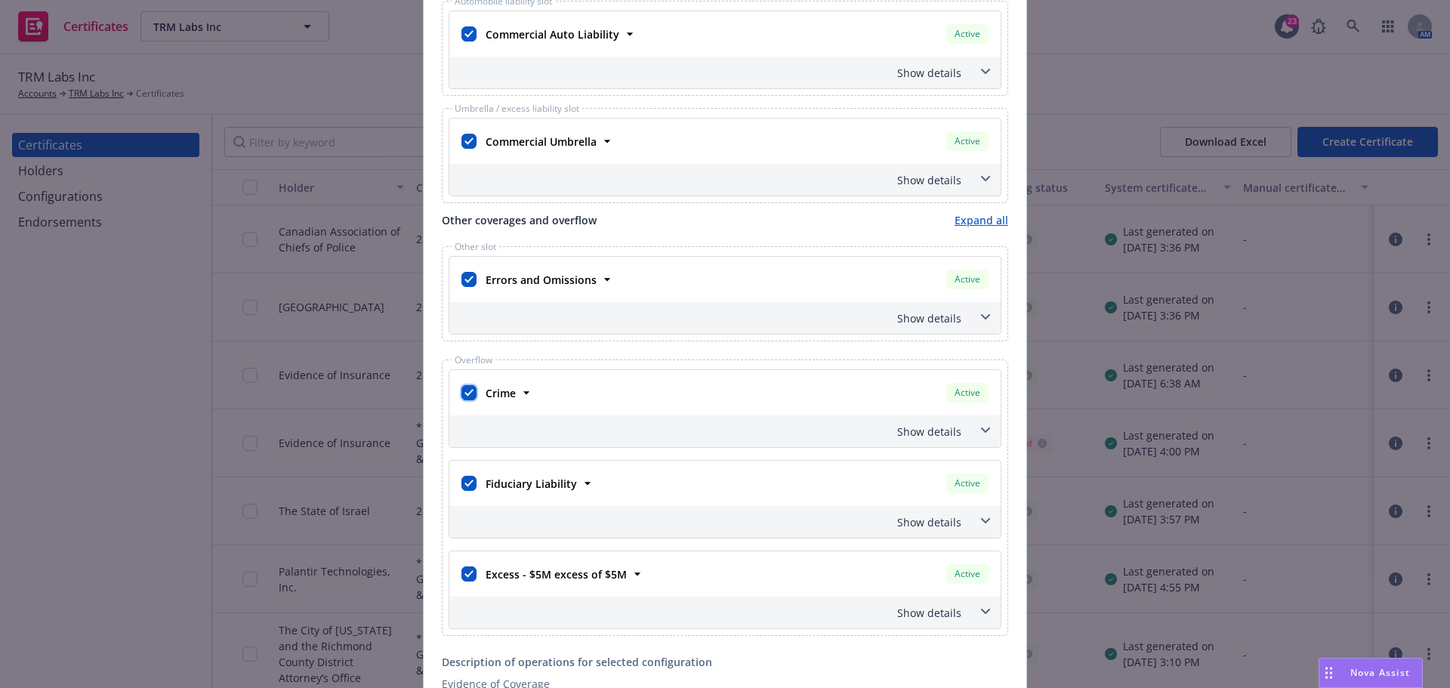
click at [464, 394] on input "checkbox" at bounding box center [468, 392] width 15 height 15
checkbox input "false"
click at [468, 484] on input "checkbox" at bounding box center [468, 483] width 15 height 15
checkbox input "false"
click at [461, 574] on input "checkbox" at bounding box center [468, 573] width 15 height 15
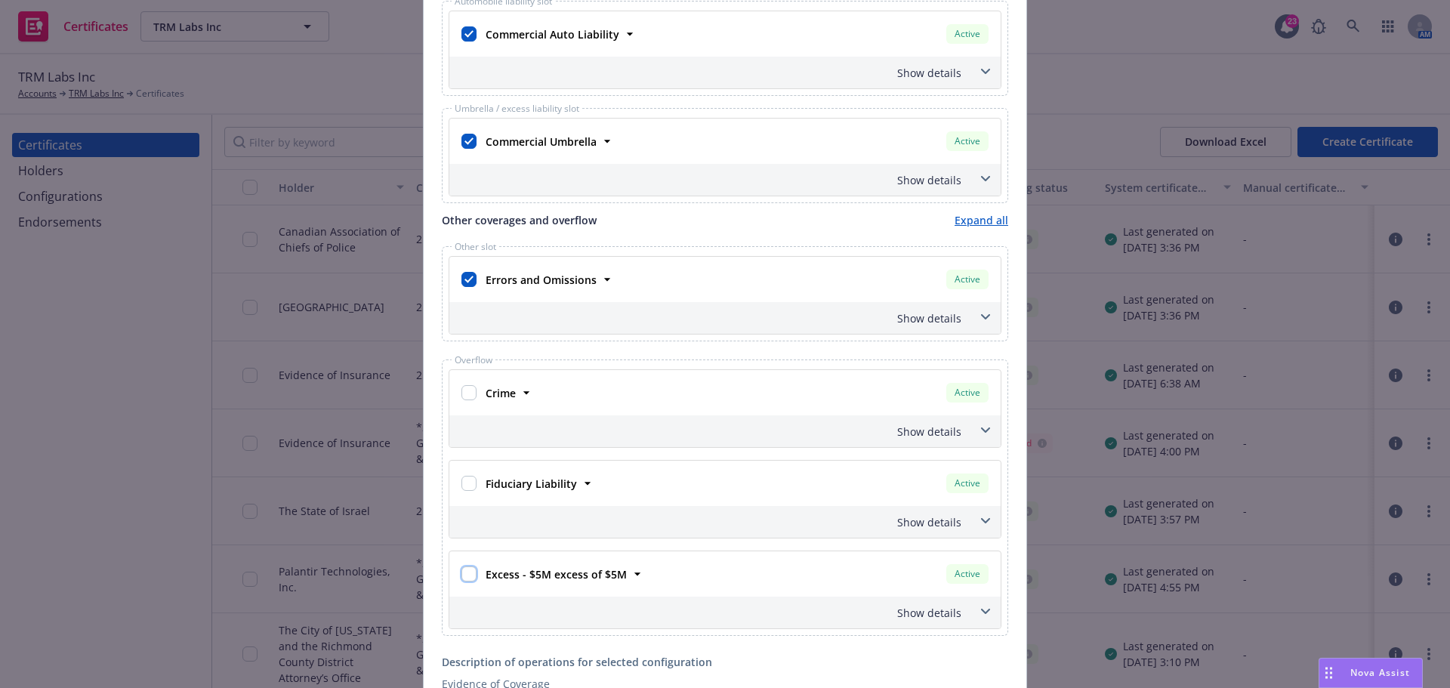
checkbox input "false"
click at [981, 614] on icon at bounding box center [985, 612] width 9 height 6
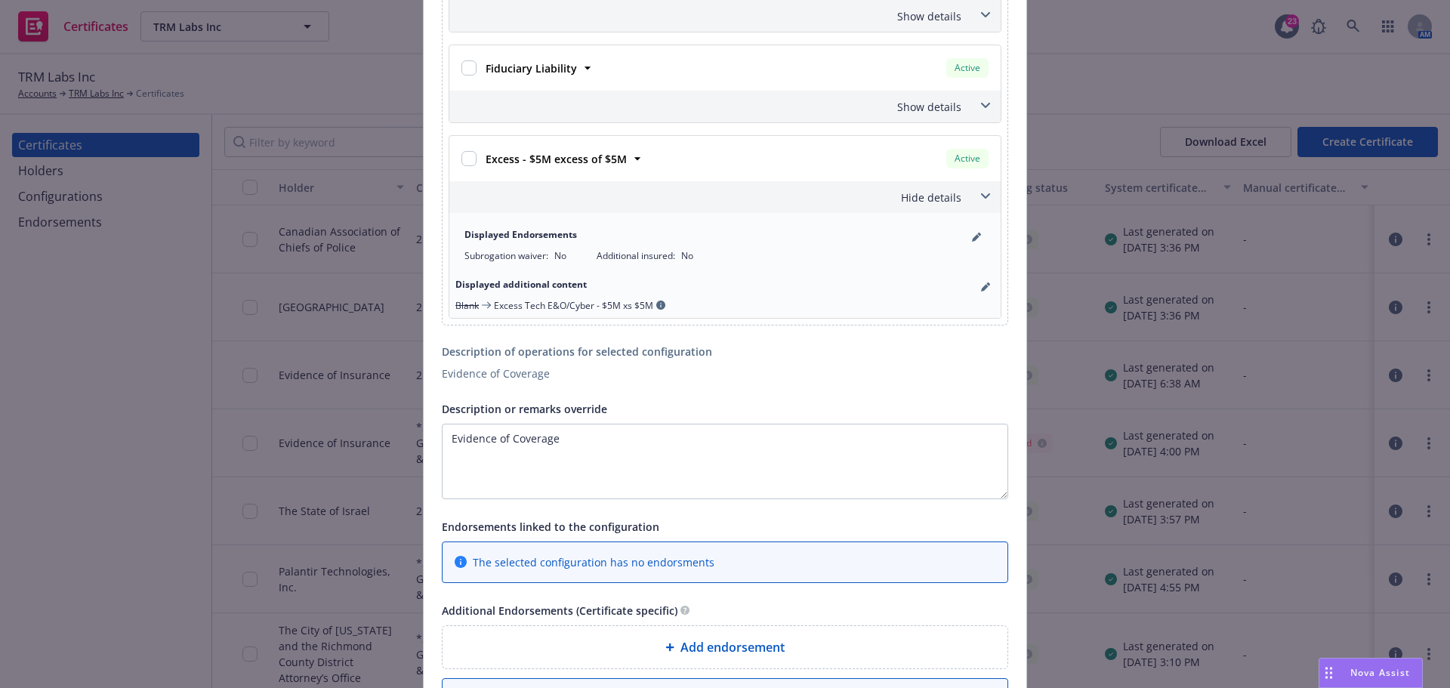
scroll to position [1208, 0]
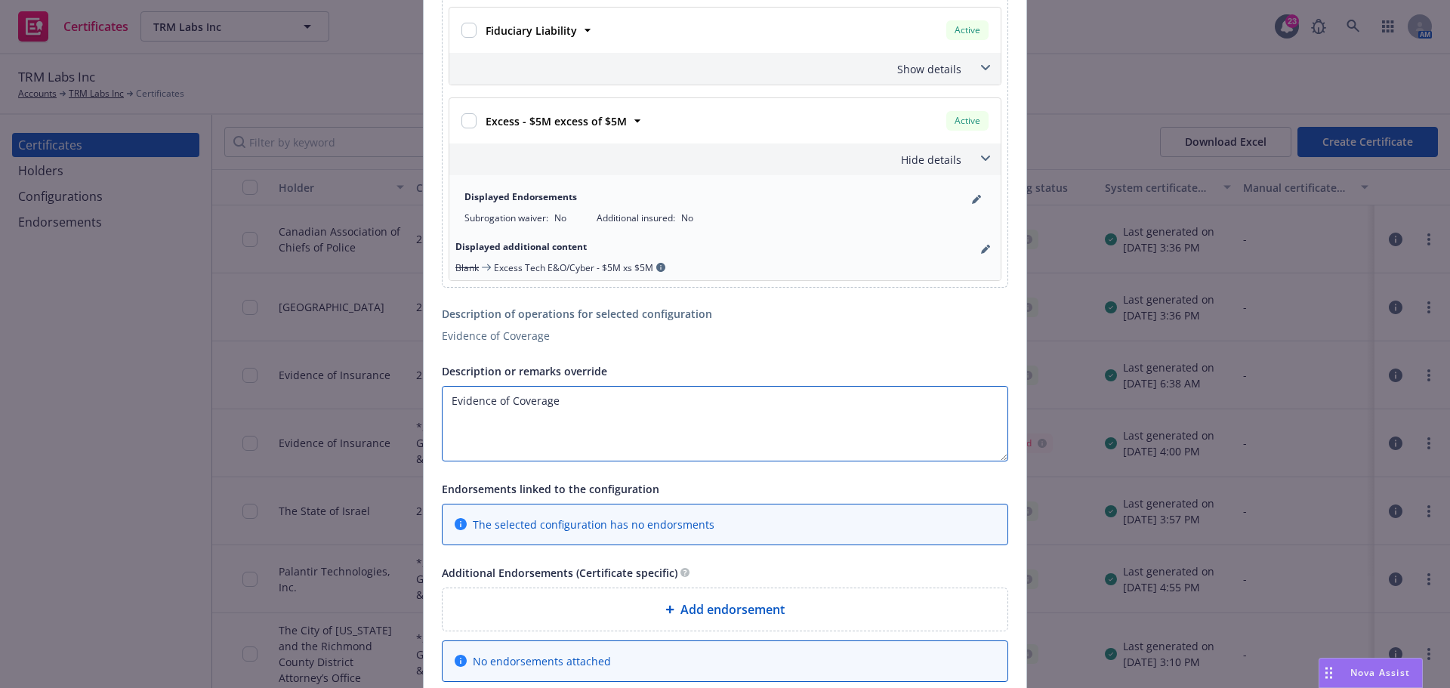
drag, startPoint x: 671, startPoint y: 408, endPoint x: 320, endPoint y: 403, distance: 350.5
click at [320, 403] on div "Create Certificate Form type ACORD 25 ACORD 27 This account has certificates sp…" at bounding box center [725, 344] width 1450 height 688
click at [461, 405] on textarea "Description or remarks override" at bounding box center [725, 424] width 566 height 76
paste textarea "ManTech International Corporation and its subsidiaries"
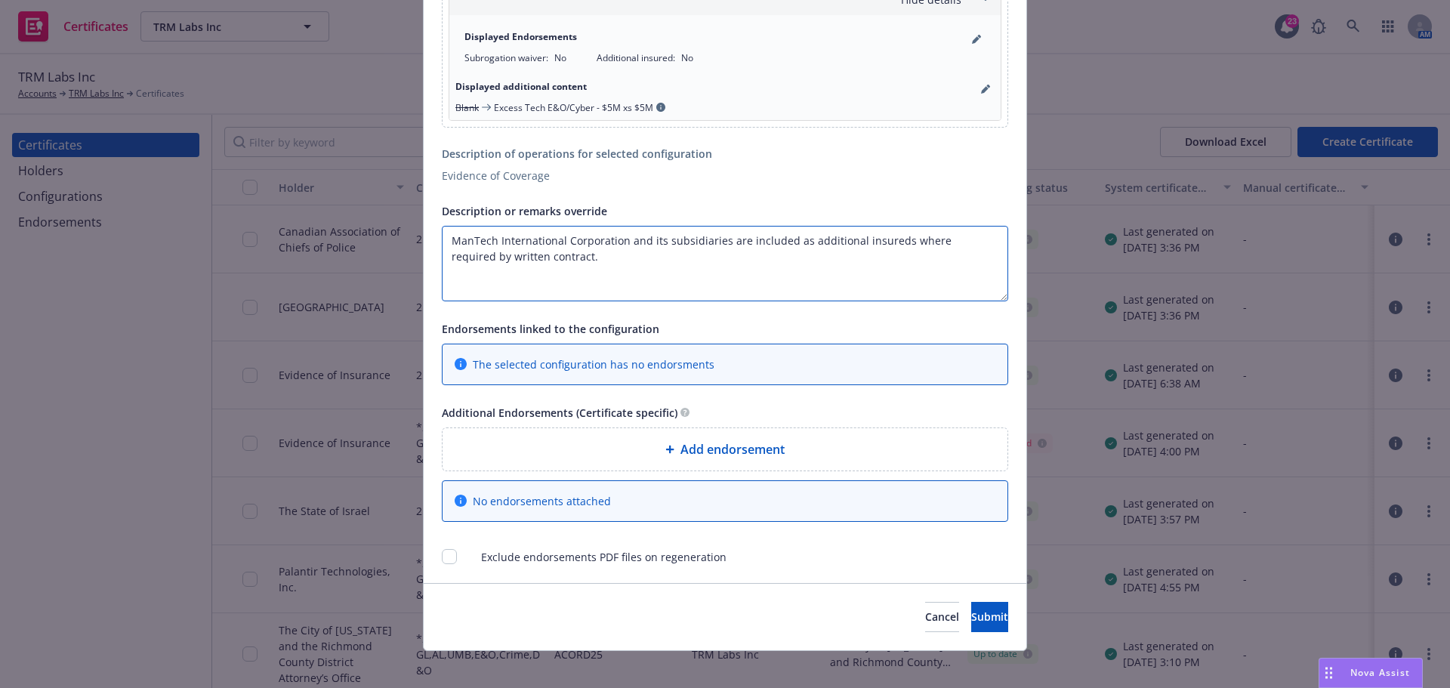
scroll to position [1380, 0]
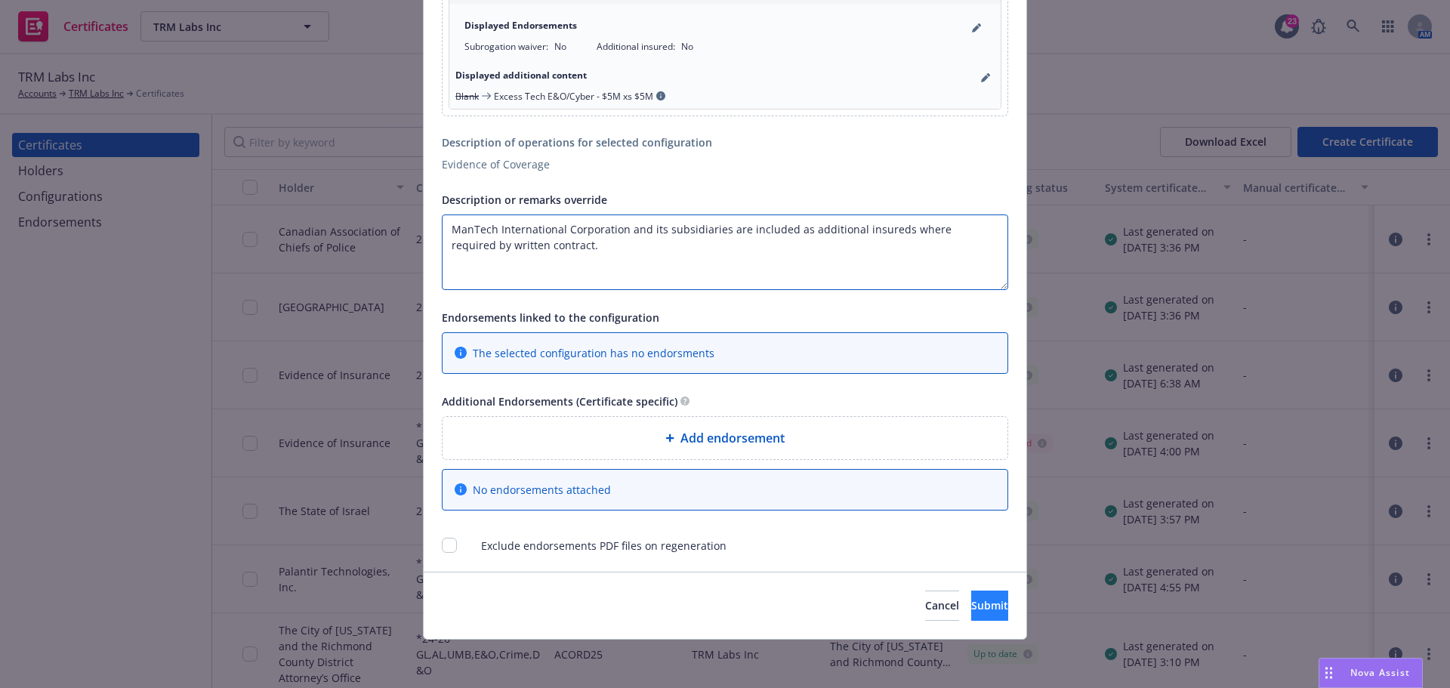
type textarea "ManTech International Corporation and its subsidiaries are included as addition…"
click at [971, 600] on button "Submit" at bounding box center [989, 606] width 37 height 30
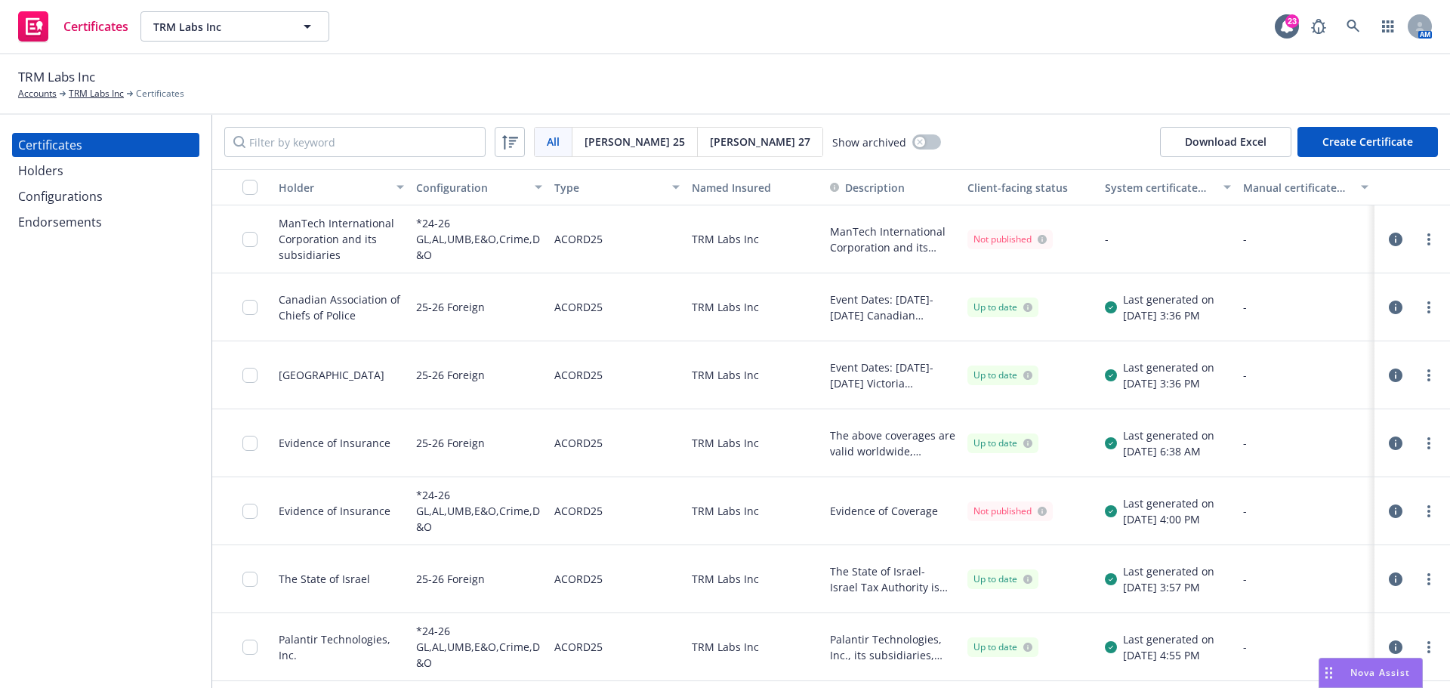
click at [258, 239] on div at bounding box center [254, 239] width 24 height 49
click at [255, 239] on input "checkbox" at bounding box center [249, 239] width 15 height 15
click at [1420, 242] on link "more" at bounding box center [1429, 239] width 18 height 18
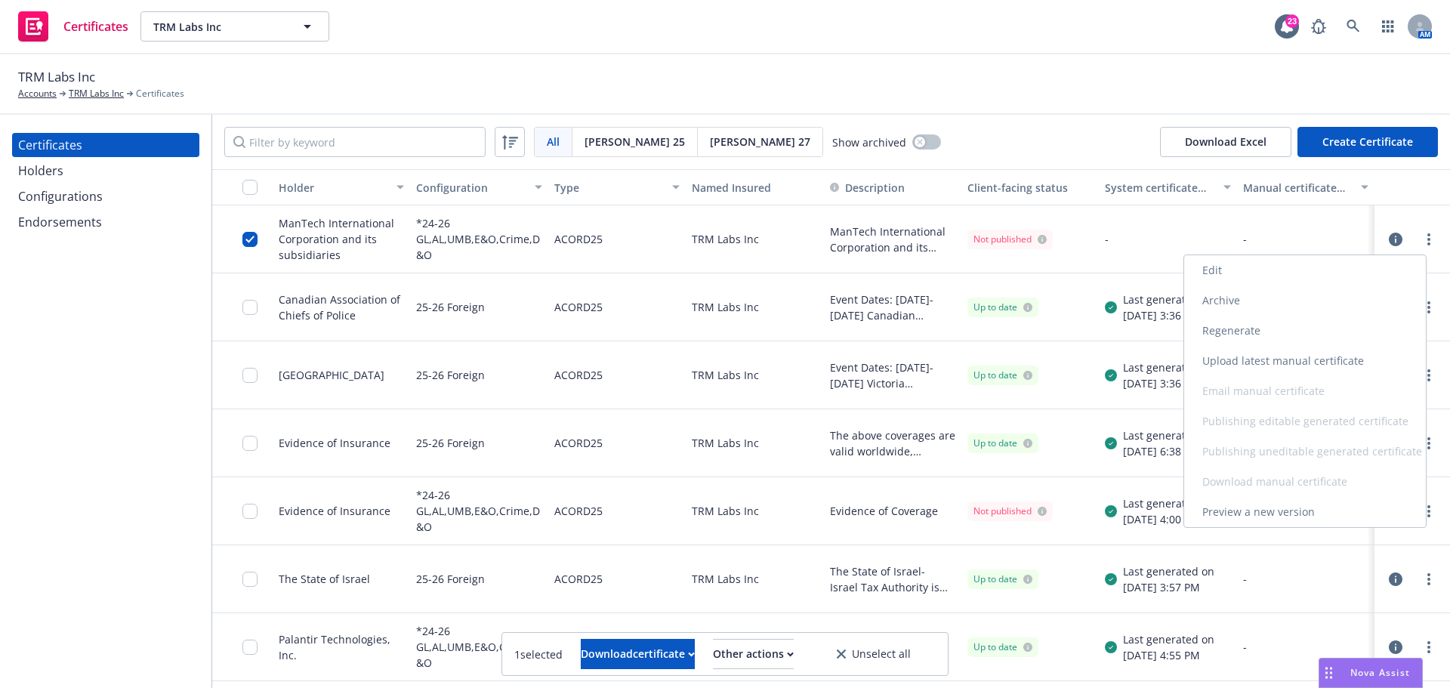
click at [1262, 331] on link "Regenerate" at bounding box center [1305, 331] width 242 height 30
click at [1428, 240] on circle "more" at bounding box center [1429, 239] width 3 height 3
click at [1282, 227] on div "-" at bounding box center [1305, 239] width 137 height 68
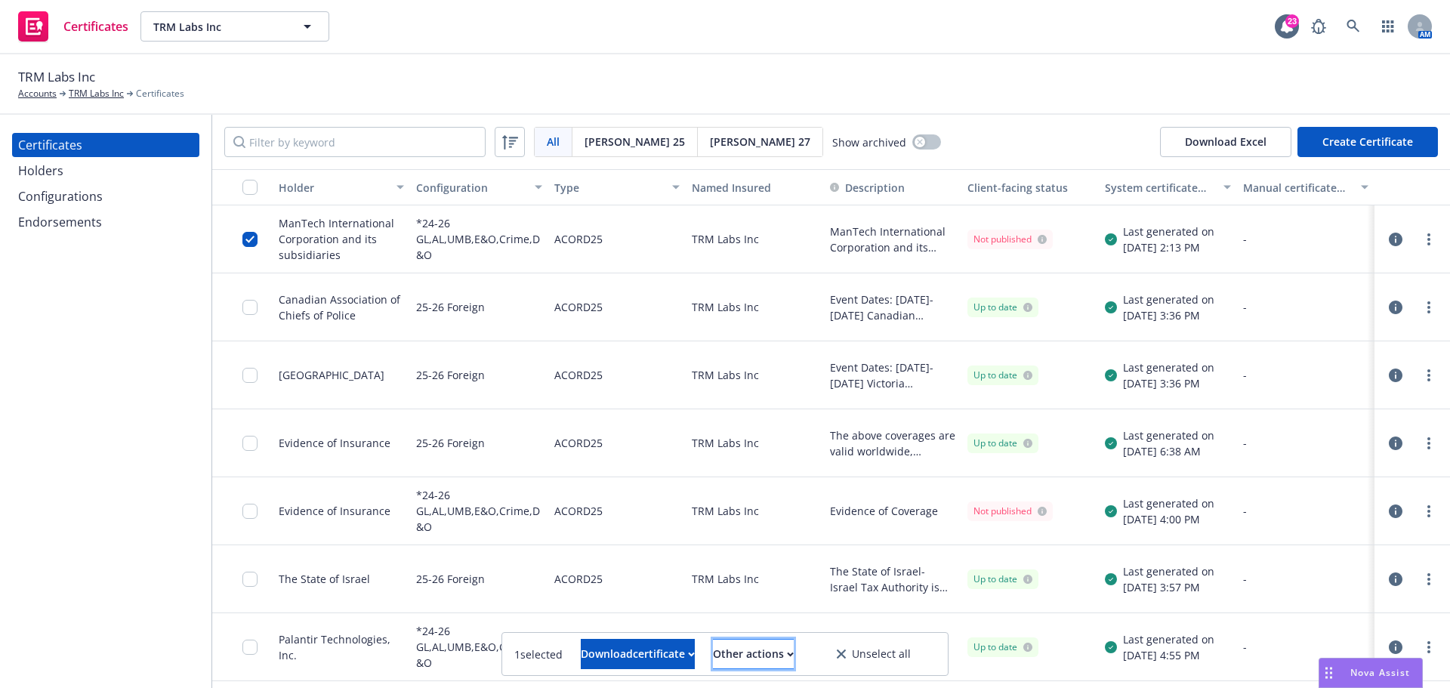
click at [794, 661] on div "Other actions" at bounding box center [753, 654] width 81 height 29
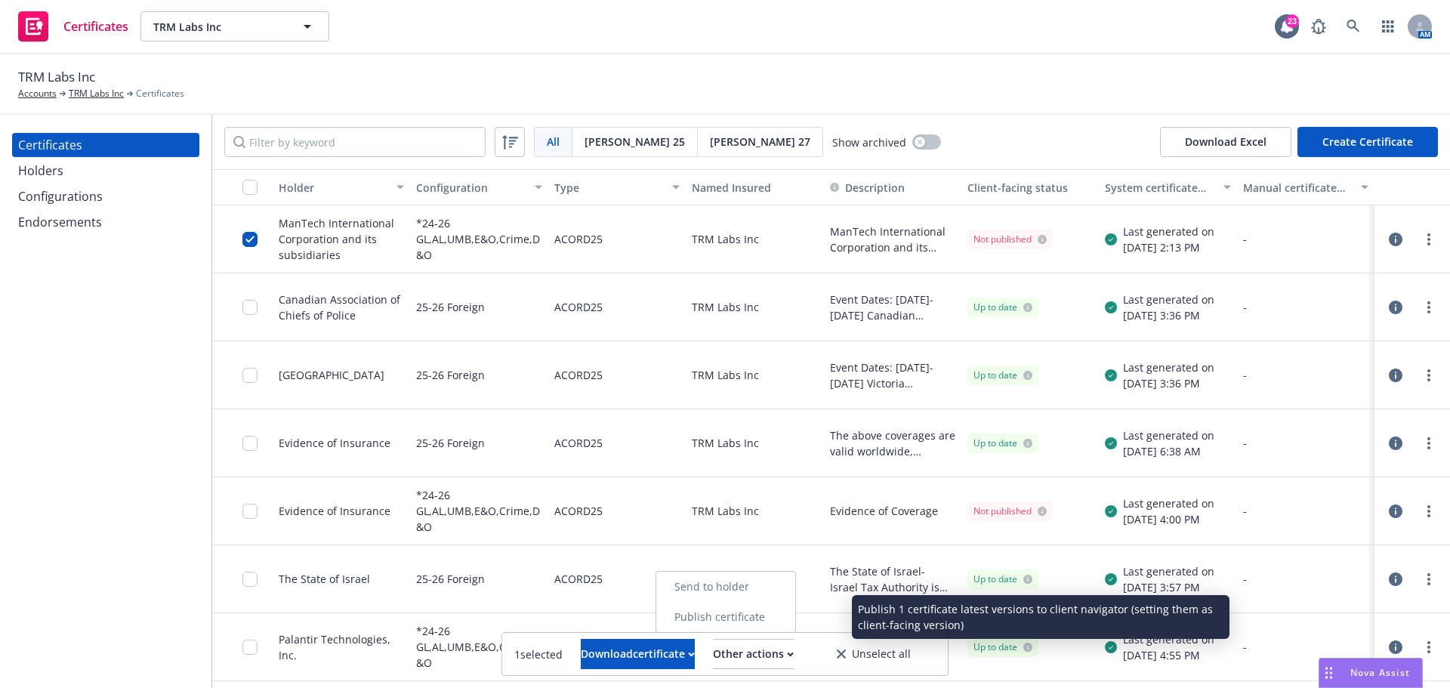
click at [795, 622] on link "Publish certificate" at bounding box center [725, 617] width 139 height 30
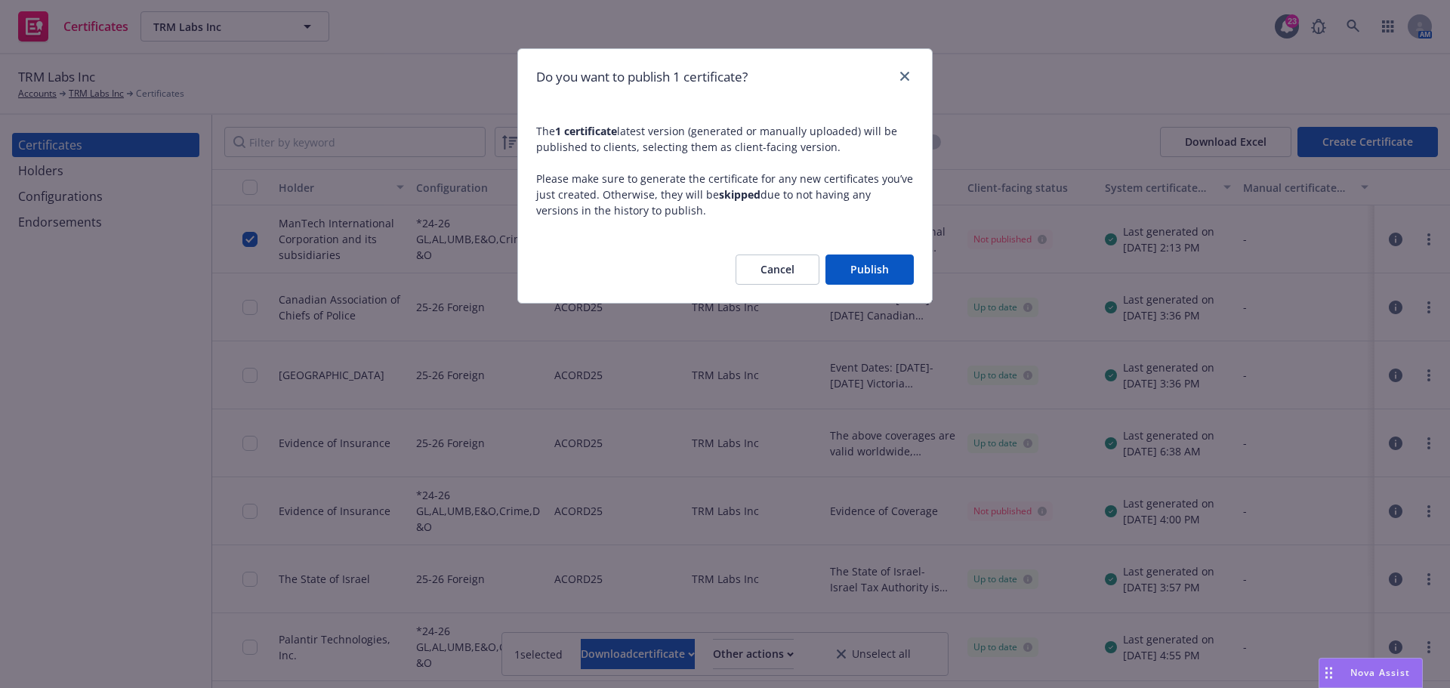
click at [853, 275] on button "Publish" at bounding box center [870, 270] width 88 height 30
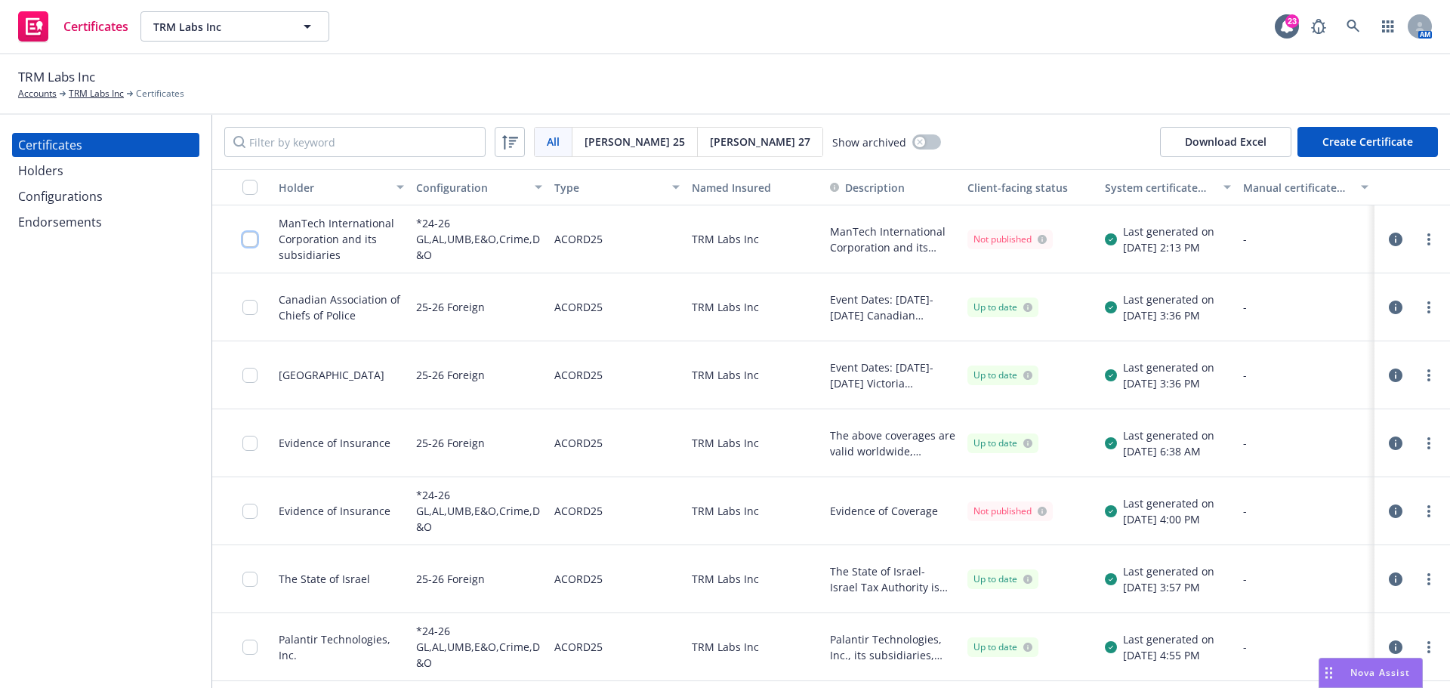
click at [254, 241] on input "checkbox" at bounding box center [249, 239] width 15 height 15
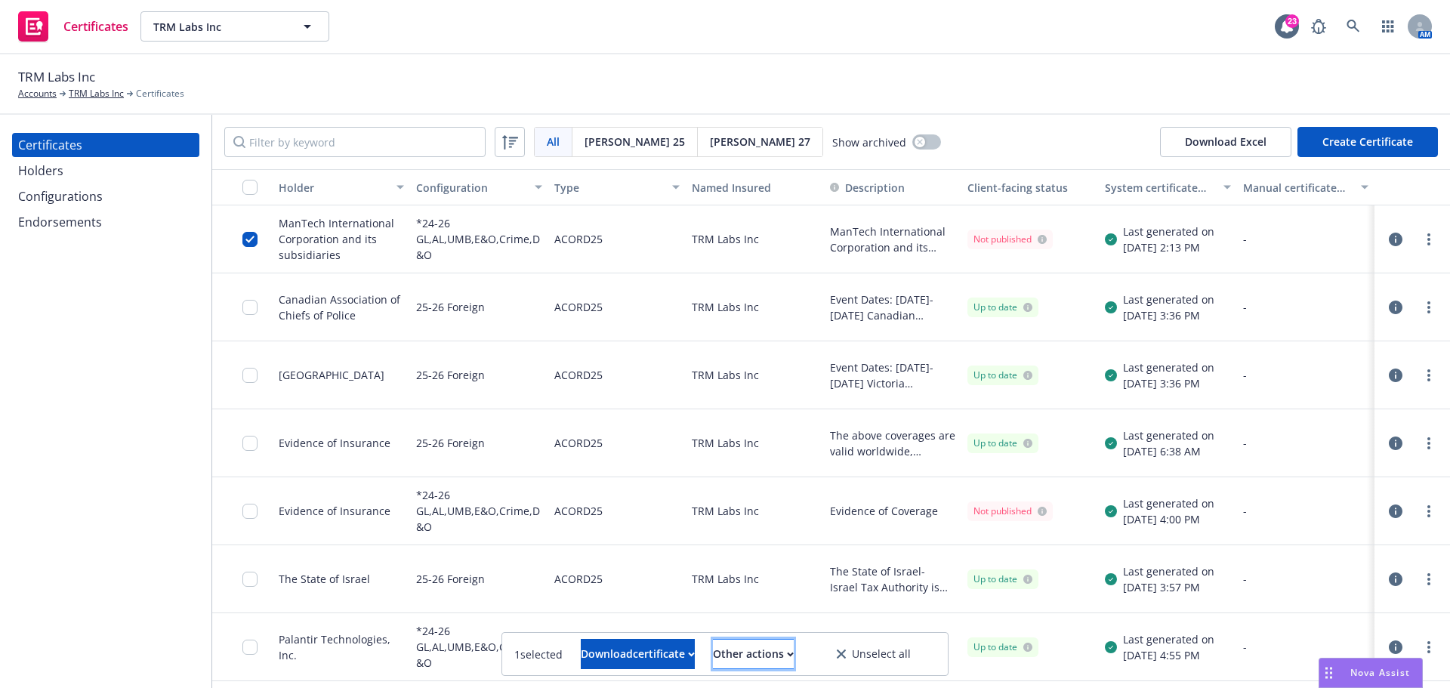
click at [784, 665] on div "Other actions" at bounding box center [753, 654] width 81 height 29
click at [786, 622] on link "Publish certificate" at bounding box center [725, 617] width 139 height 30
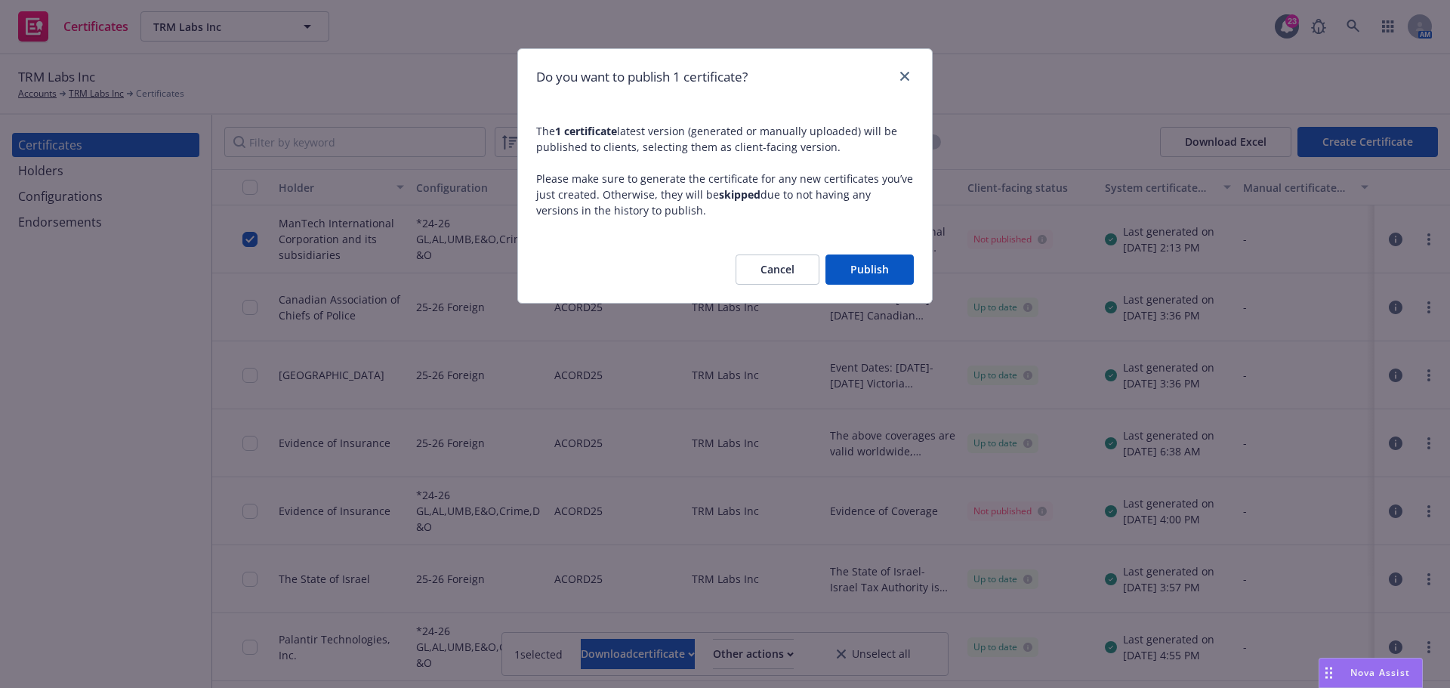
click at [870, 270] on button "Publish" at bounding box center [870, 270] width 88 height 30
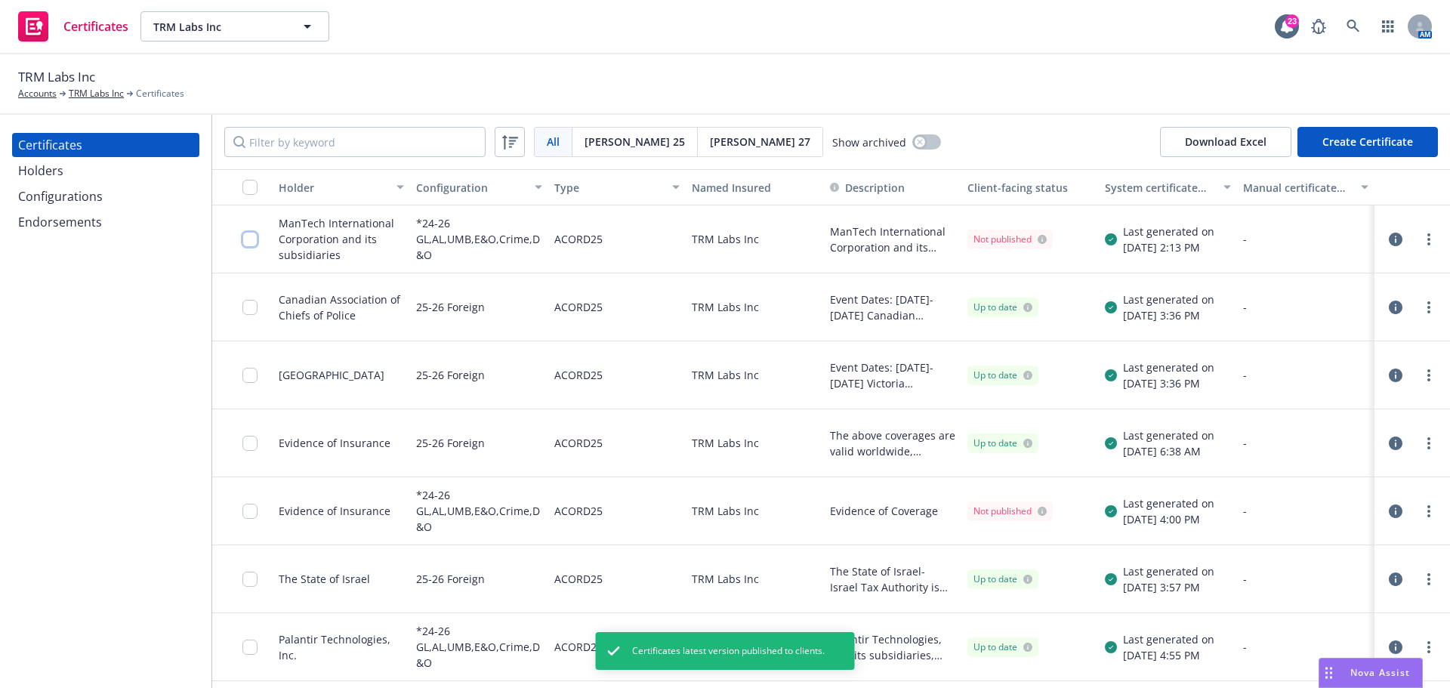
click at [250, 232] on input "checkbox" at bounding box center [249, 239] width 15 height 15
click at [581, 649] on button "Download certificate" at bounding box center [638, 654] width 114 height 30
click at [585, 585] on link "Download editable file" at bounding box center [560, 587] width 175 height 30
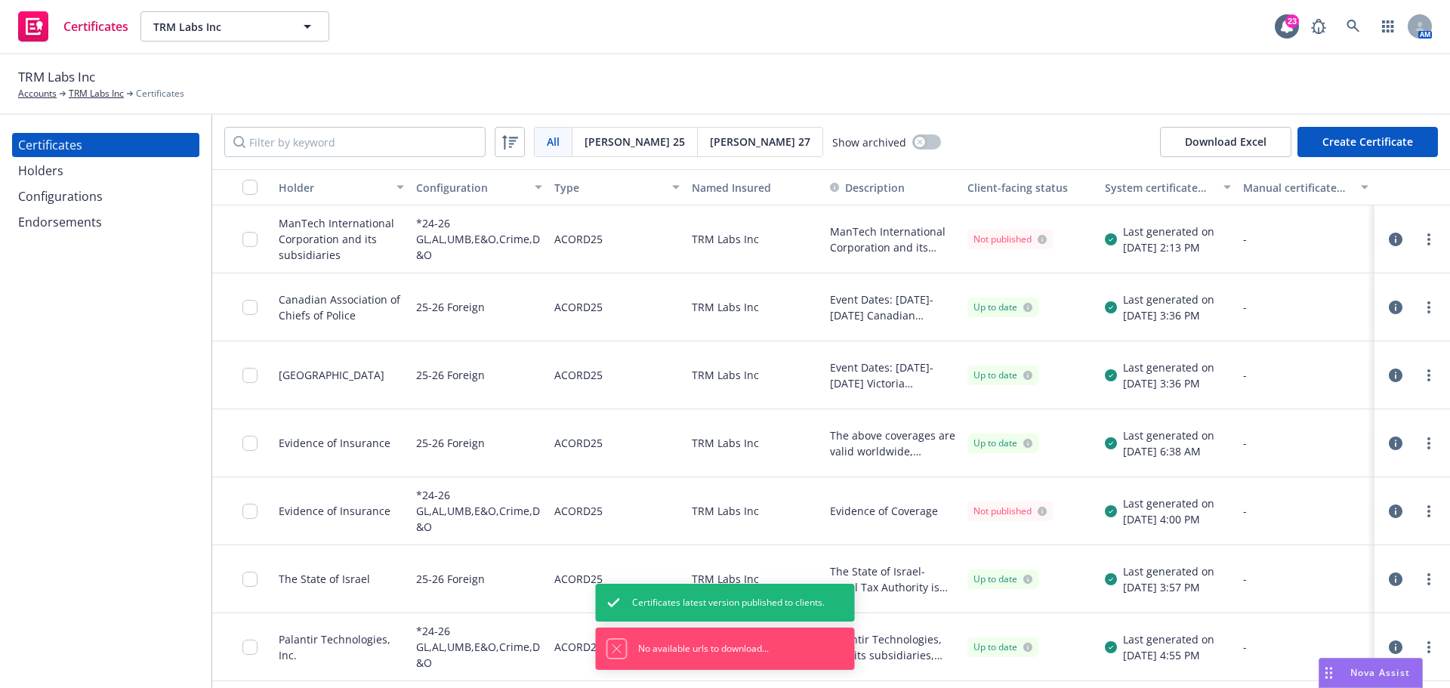
click at [612, 656] on button "Dismiss notification" at bounding box center [617, 649] width 18 height 18
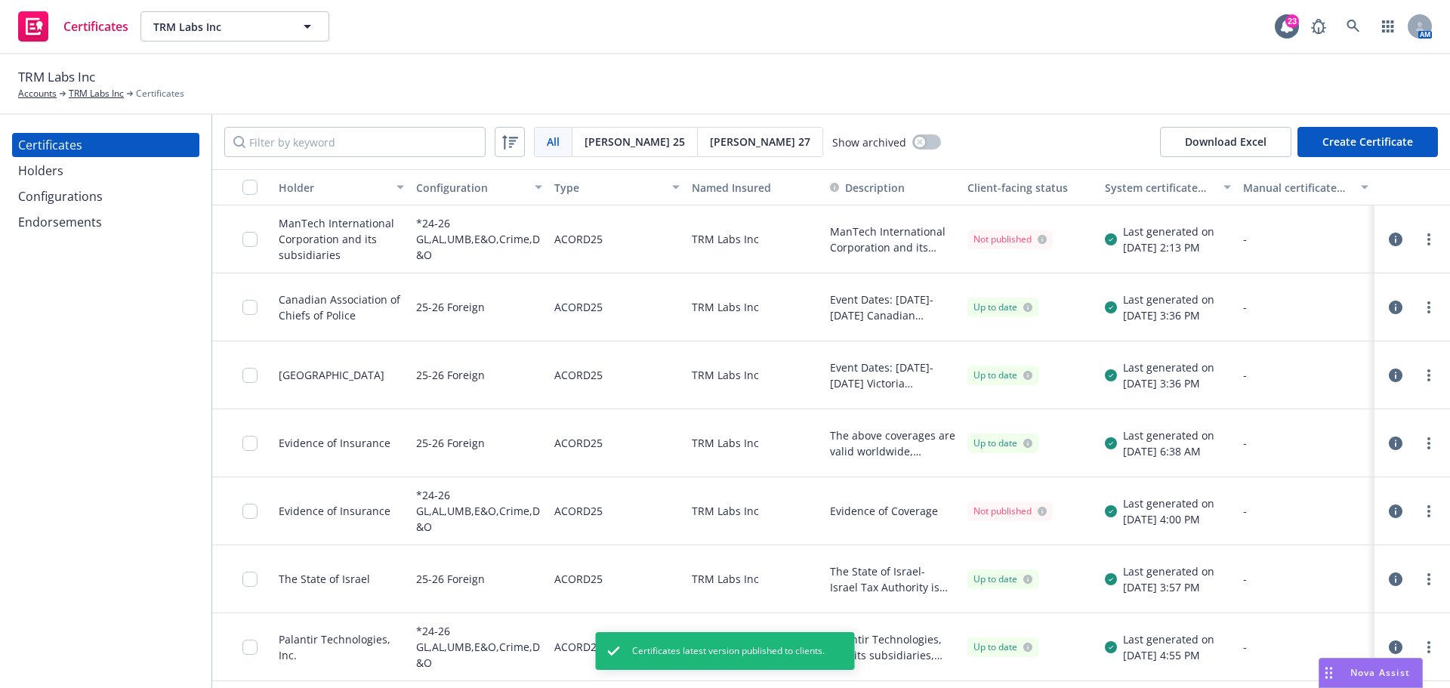
click at [179, 524] on div "Certificates Holders Configurations Endorsements" at bounding box center [105, 401] width 211 height 573
click at [1421, 244] on link "more" at bounding box center [1429, 239] width 18 height 18
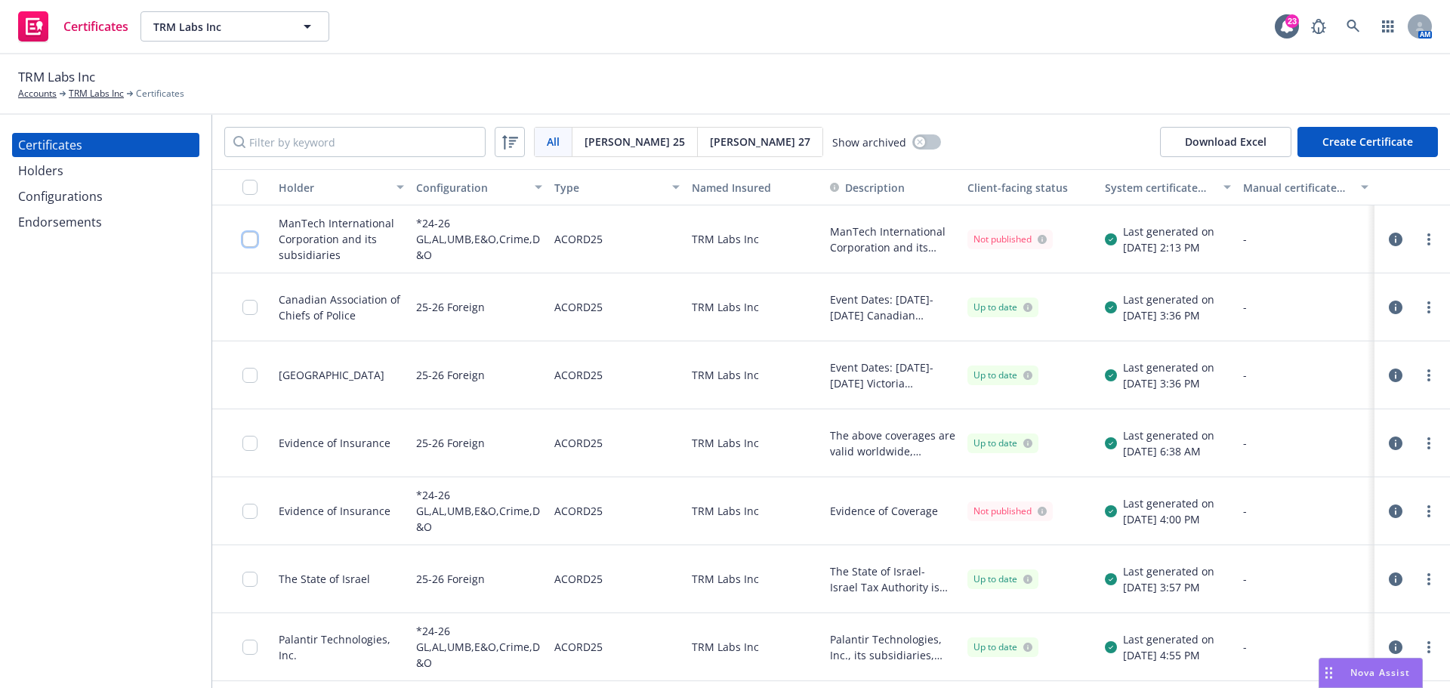
click at [252, 245] on input "checkbox" at bounding box center [249, 239] width 15 height 15
click at [1420, 243] on link "more" at bounding box center [1429, 239] width 18 height 18
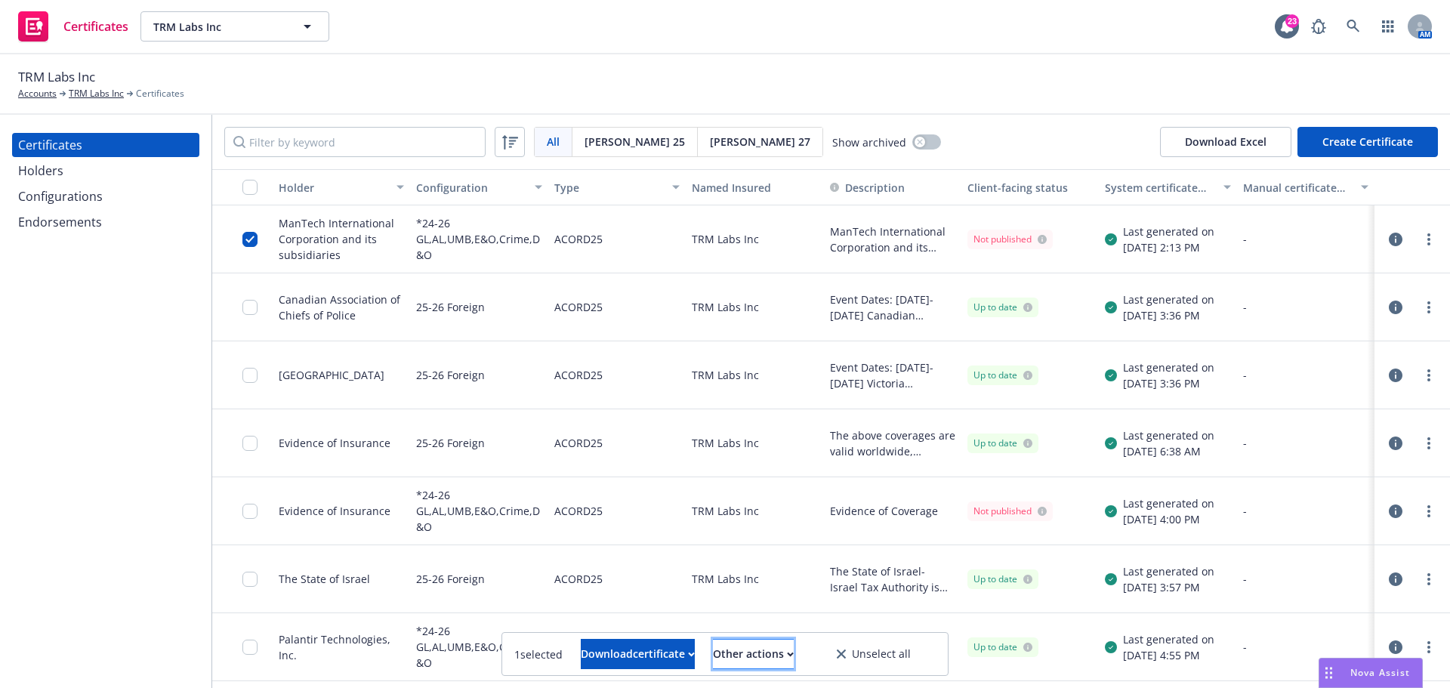
click at [794, 663] on div "Other actions" at bounding box center [753, 654] width 81 height 29
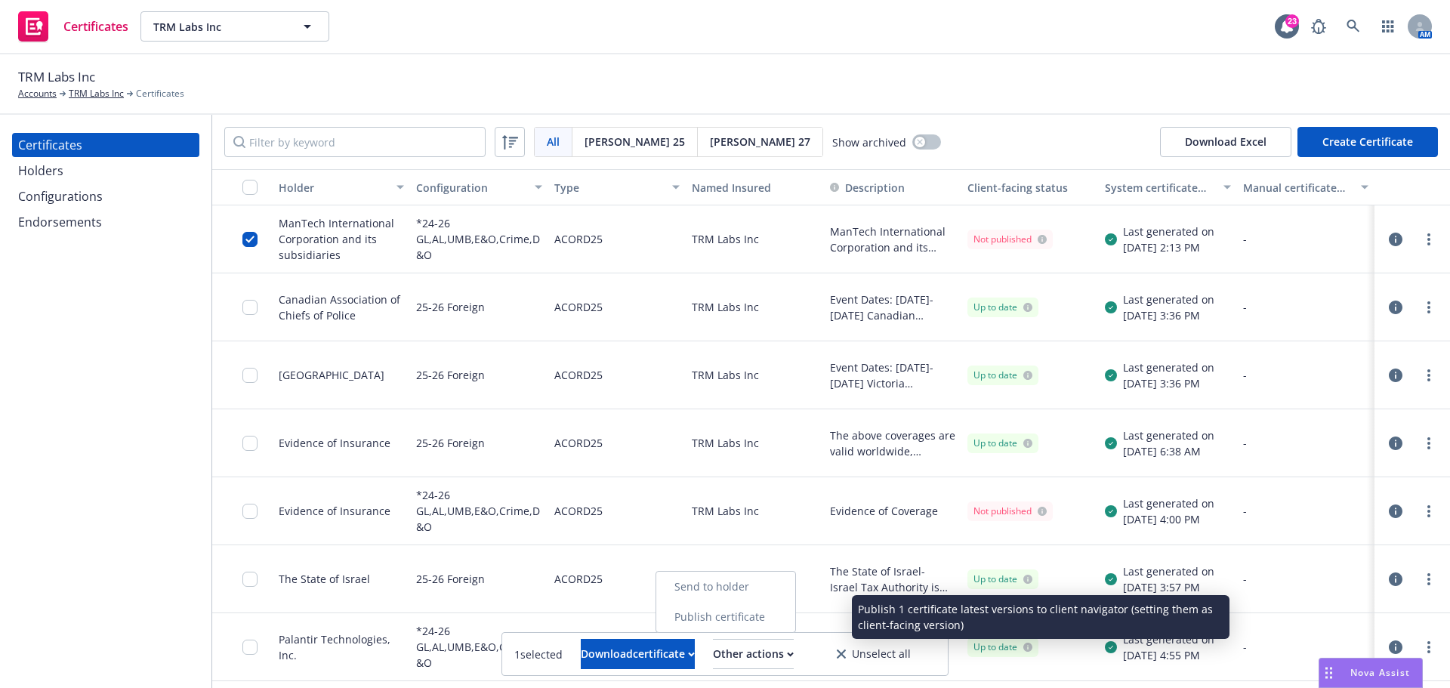
click at [783, 619] on link "Publish certificate" at bounding box center [725, 617] width 139 height 30
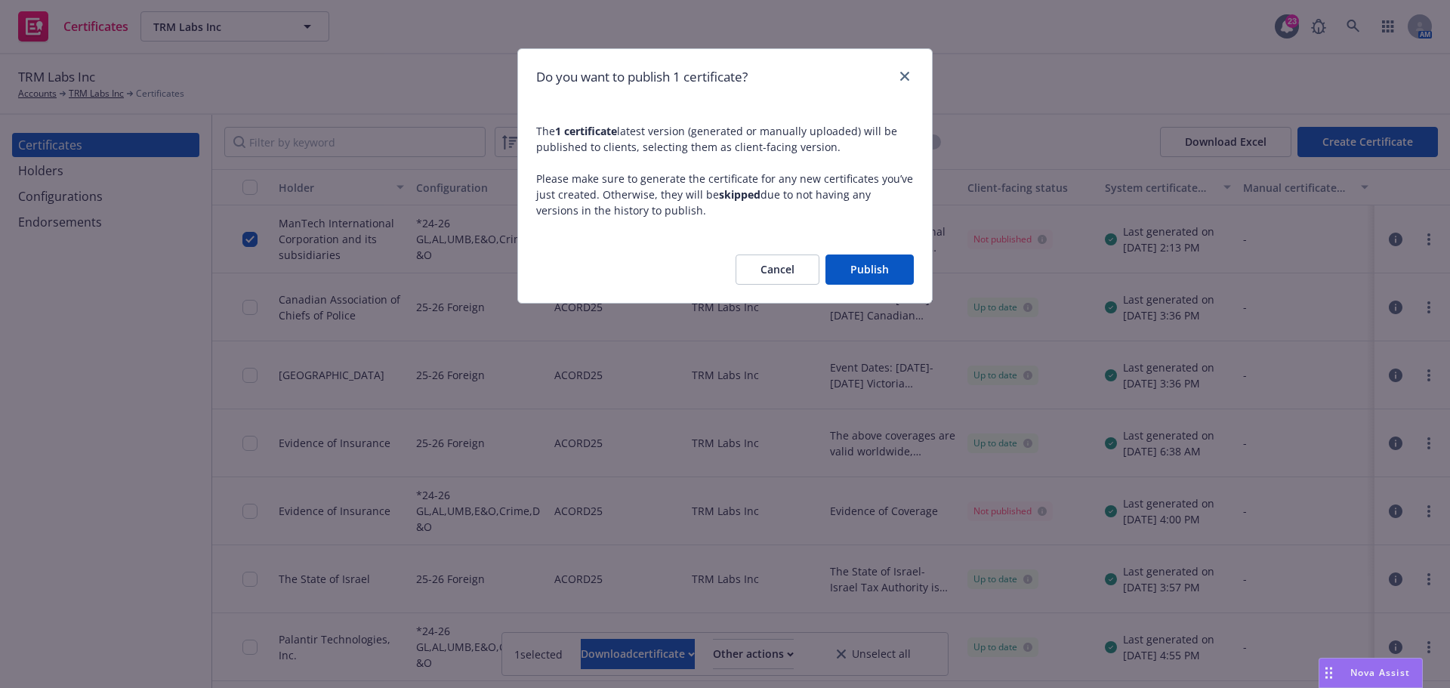
click at [863, 261] on button "Publish" at bounding box center [870, 270] width 88 height 30
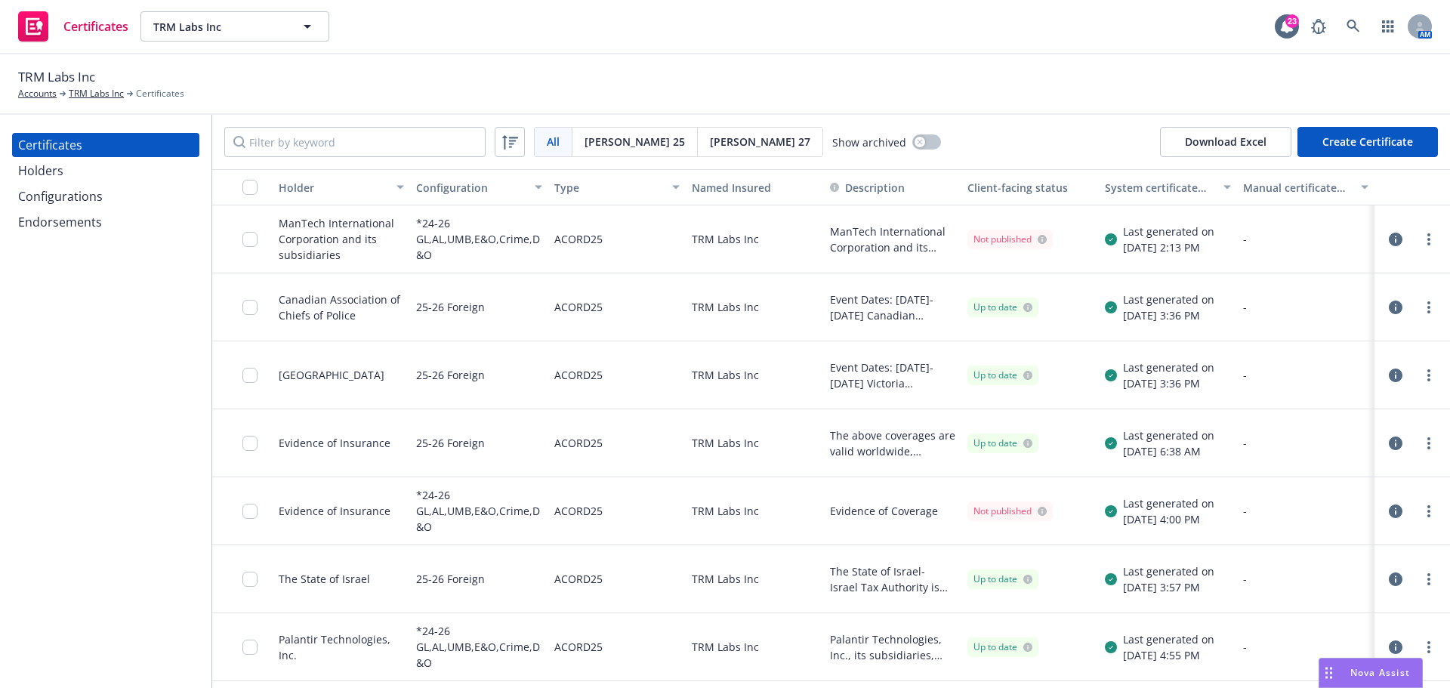
click at [968, 130] on div "All All Acord 25 Acord 27 Show archived Download Excel Create Certificate" at bounding box center [831, 142] width 1238 height 54
click at [985, 145] on div "All All Acord 25 Acord 27 Show archived Download Excel Create Certificate" at bounding box center [831, 142] width 1238 height 54
click at [946, 71] on div "TRM Labs Inc Accounts TRM Labs Inc Certificates" at bounding box center [725, 83] width 1414 height 33
click at [996, 110] on div "TRM Labs Inc Accounts TRM Labs Inc Certificates" at bounding box center [725, 84] width 1450 height 60
click at [252, 239] on input "checkbox" at bounding box center [249, 239] width 15 height 15
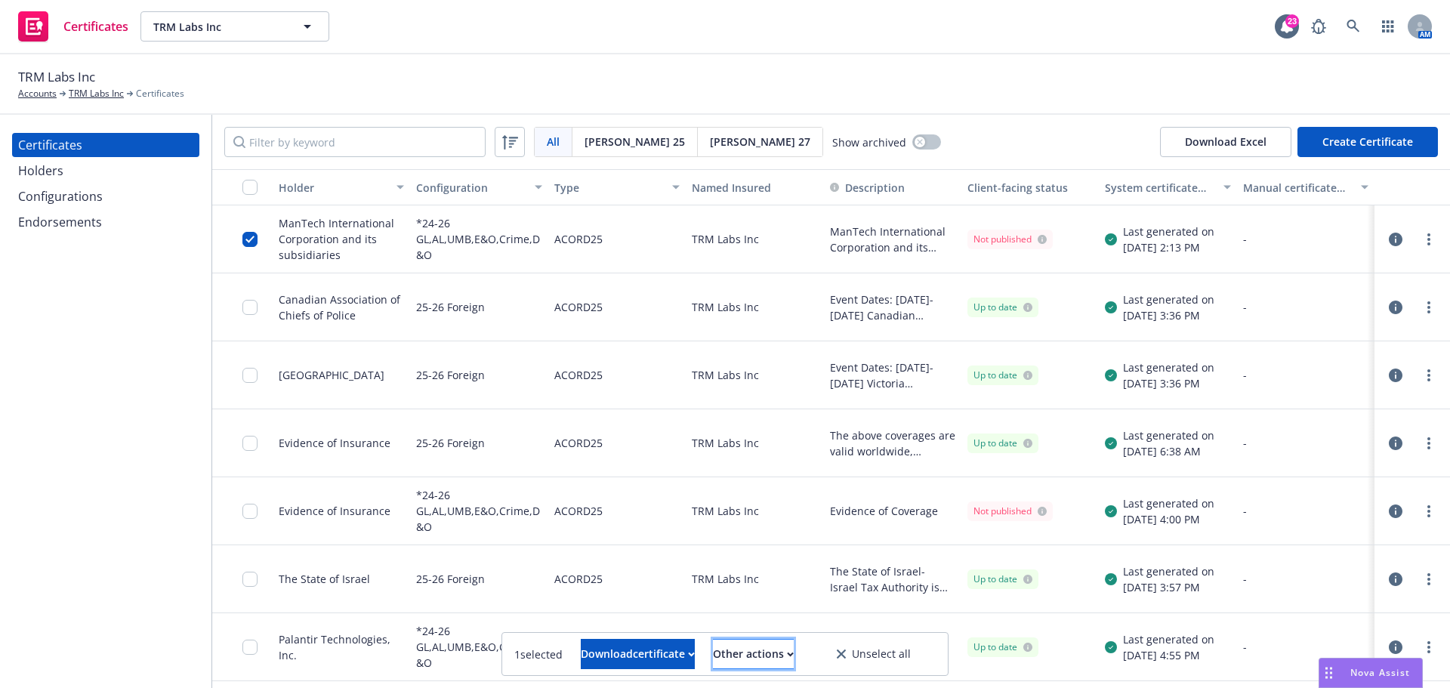
click at [794, 647] on div "Other actions" at bounding box center [753, 654] width 81 height 29
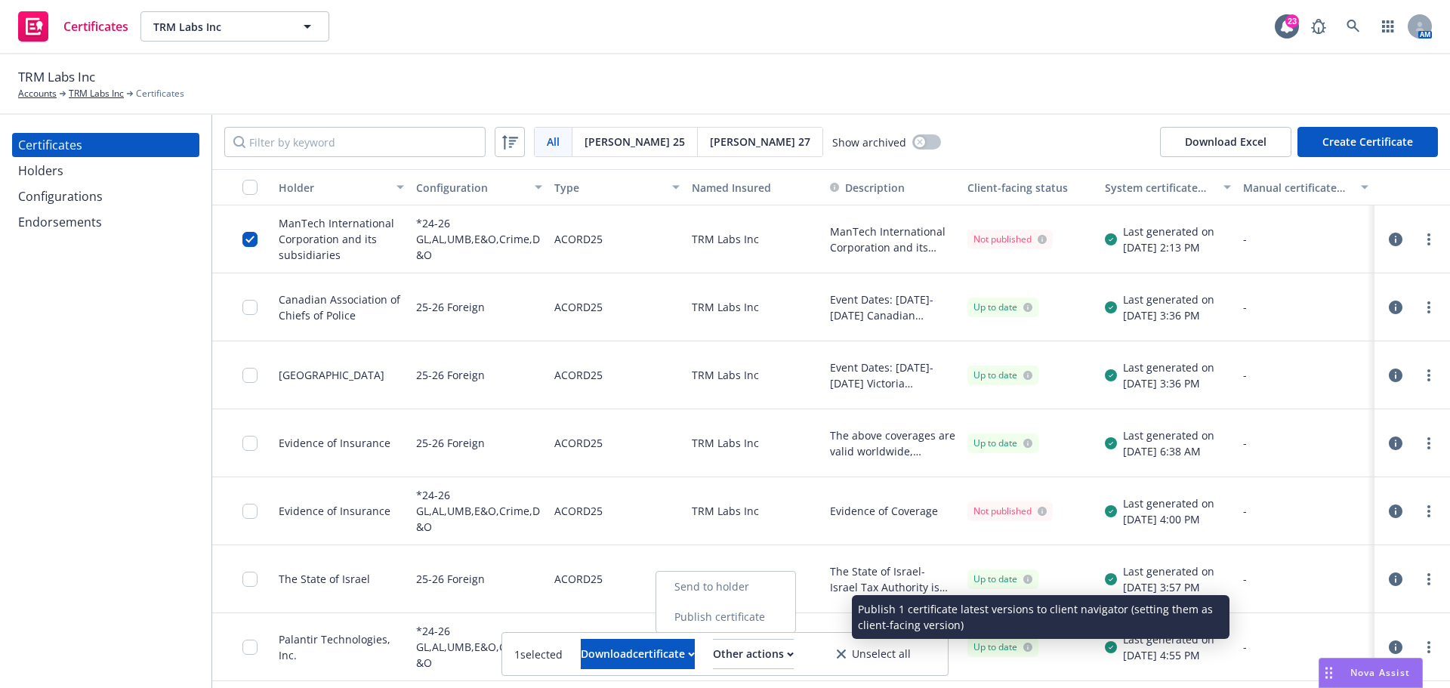
click at [767, 622] on link "Publish certificate" at bounding box center [725, 617] width 139 height 30
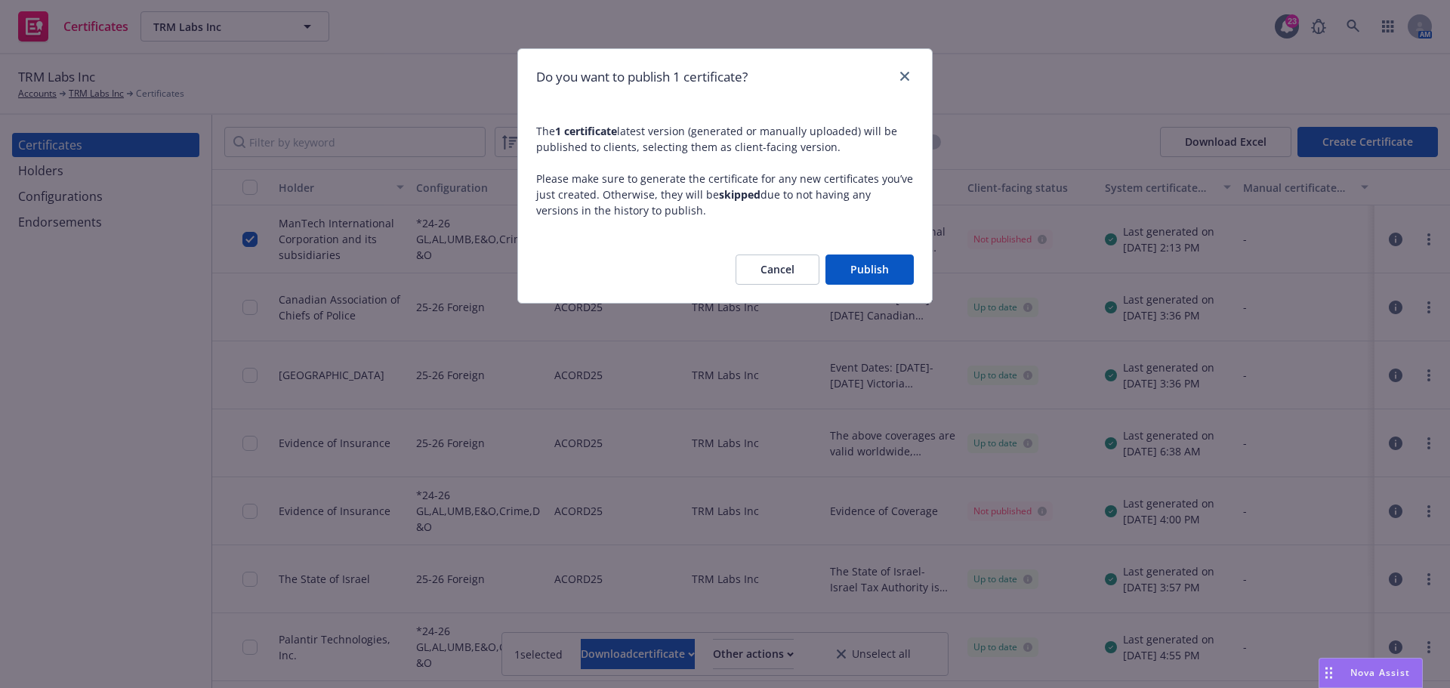
click at [847, 289] on div "Cancel Publish" at bounding box center [725, 269] width 414 height 66
click at [849, 280] on button "Publish" at bounding box center [870, 270] width 88 height 30
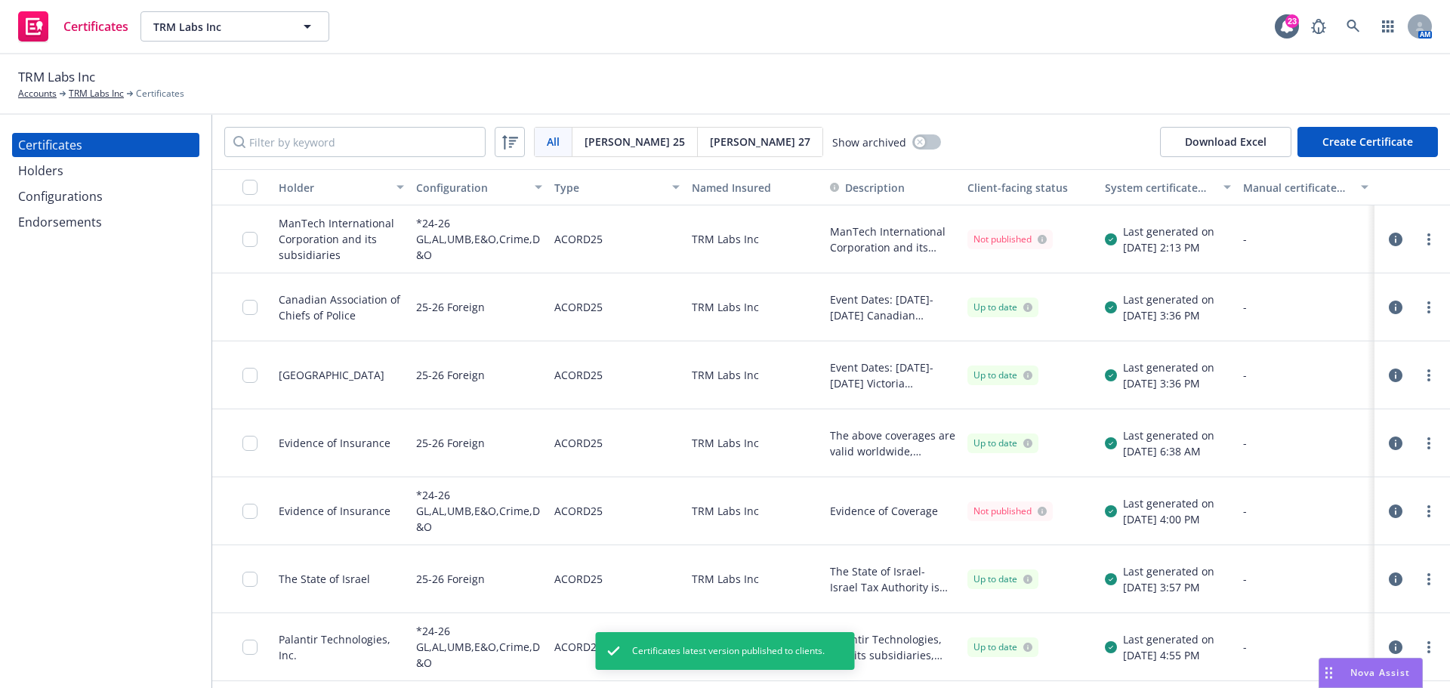
click at [1006, 104] on div "TRM Labs Inc Accounts TRM Labs Inc Certificates" at bounding box center [725, 84] width 1450 height 60
click at [1420, 245] on link "more" at bounding box center [1429, 239] width 18 height 18
click at [971, 88] on div "TRM Labs Inc Accounts TRM Labs Inc Certificates" at bounding box center [725, 83] width 1414 height 33
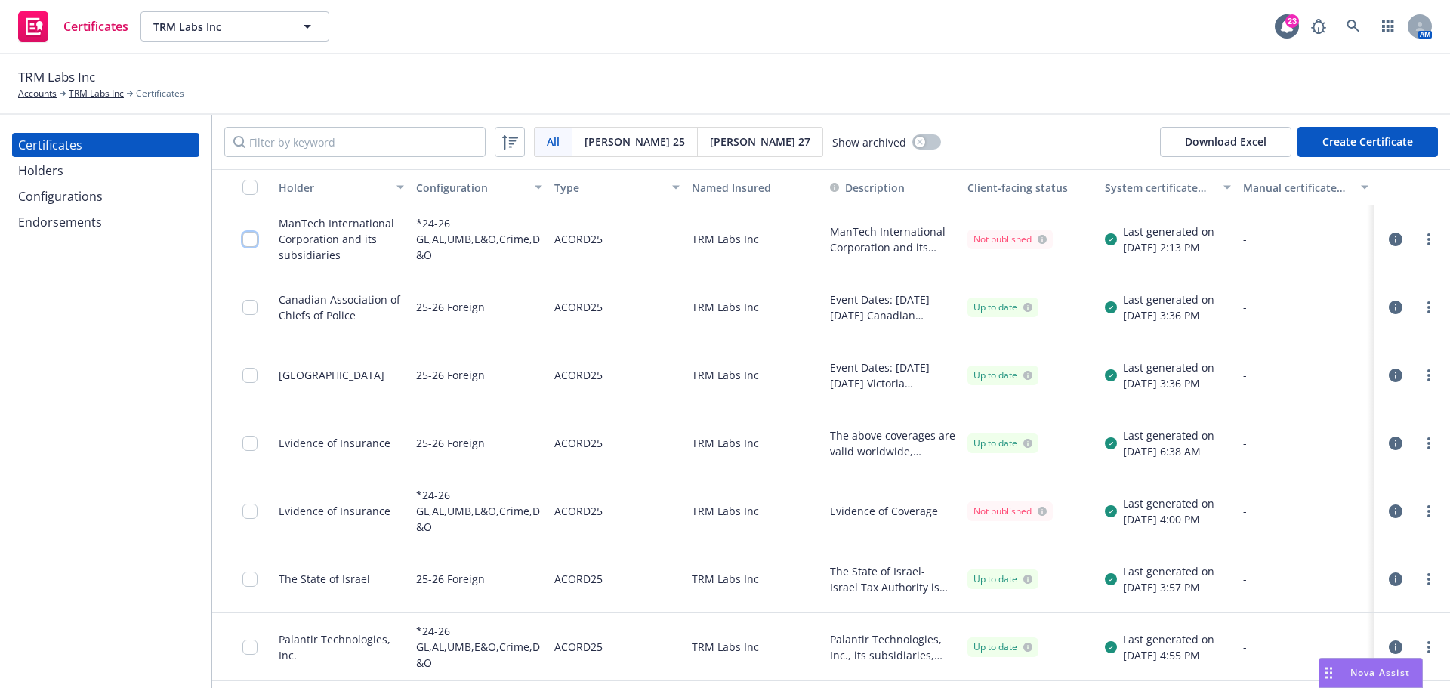
click at [252, 245] on input "checkbox" at bounding box center [249, 239] width 15 height 15
click at [761, 72] on div "TRM Labs Inc Accounts TRM Labs Inc Certificates" at bounding box center [725, 83] width 1414 height 33
click at [1047, 117] on div "All All [PERSON_NAME] 25 [PERSON_NAME] 27 Show archived Download Excel Create C…" at bounding box center [831, 142] width 1238 height 54
click at [245, 242] on input "checkbox" at bounding box center [249, 239] width 15 height 15
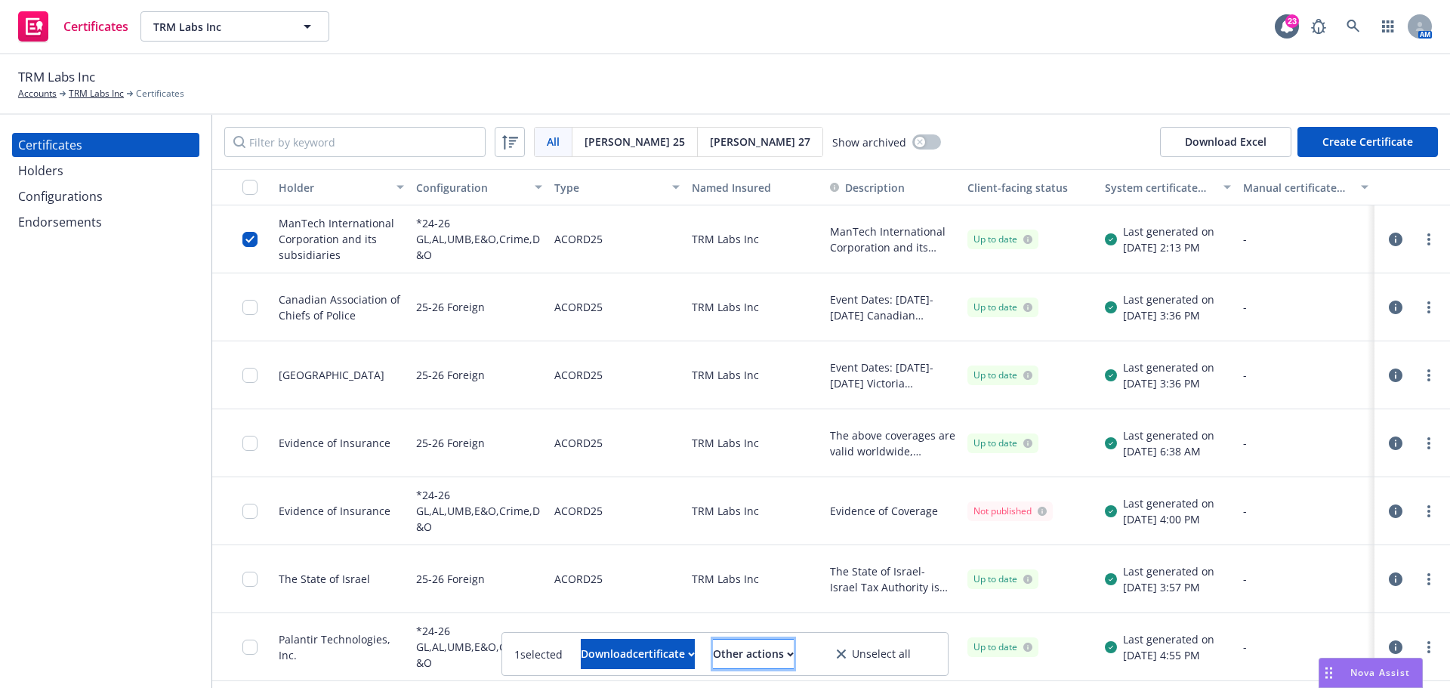
click at [746, 652] on div "Other actions" at bounding box center [753, 654] width 81 height 29
click at [640, 650] on div "Download certificate" at bounding box center [638, 654] width 114 height 29
click at [604, 586] on link "Download editable file" at bounding box center [560, 587] width 175 height 30
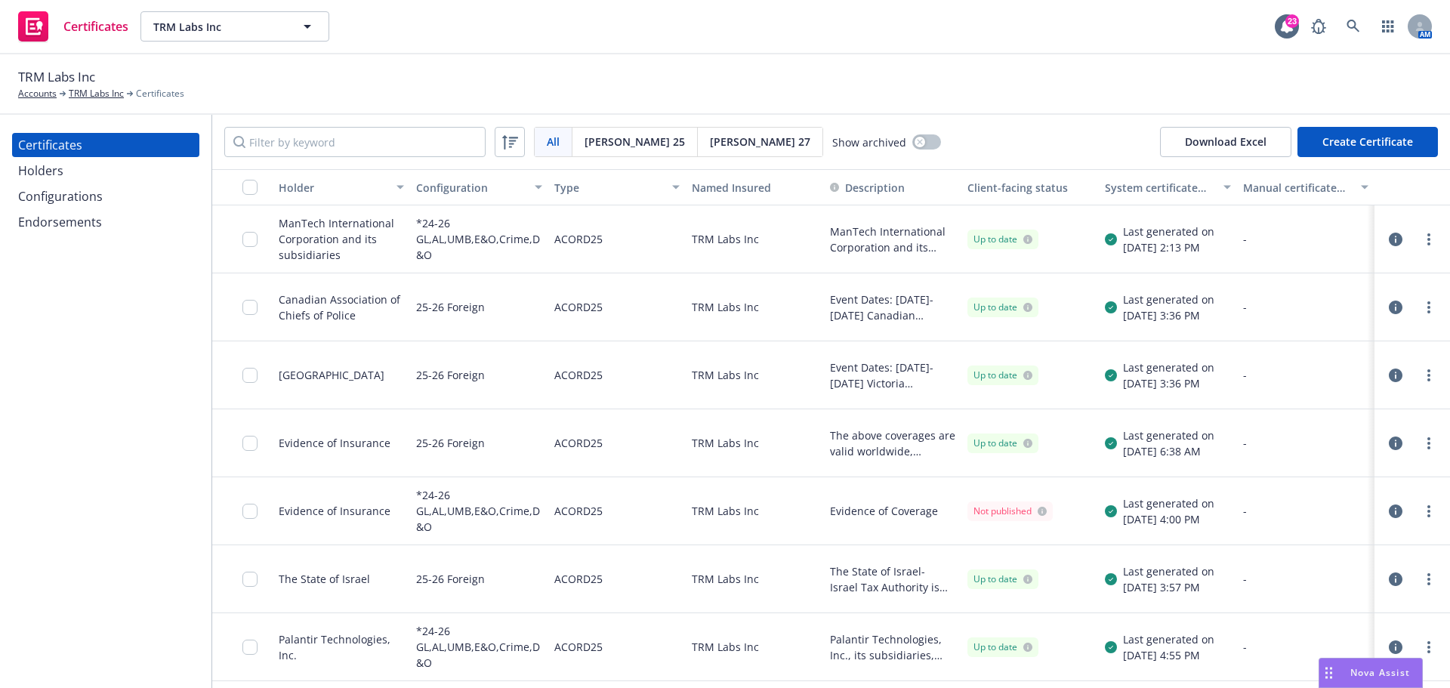
click at [773, 97] on div "TRM Labs Inc Accounts TRM Labs Inc Certificates" at bounding box center [725, 83] width 1414 height 33
click at [747, 51] on div "Certificates TRM Labs Inc TRM Labs Inc 23 AM" at bounding box center [725, 27] width 1450 height 54
click at [748, 38] on div "Certificates TRM Labs Inc TRM Labs Inc 23 AM" at bounding box center [725, 27] width 1450 height 54
